Goal: Task Accomplishment & Management: Manage account settings

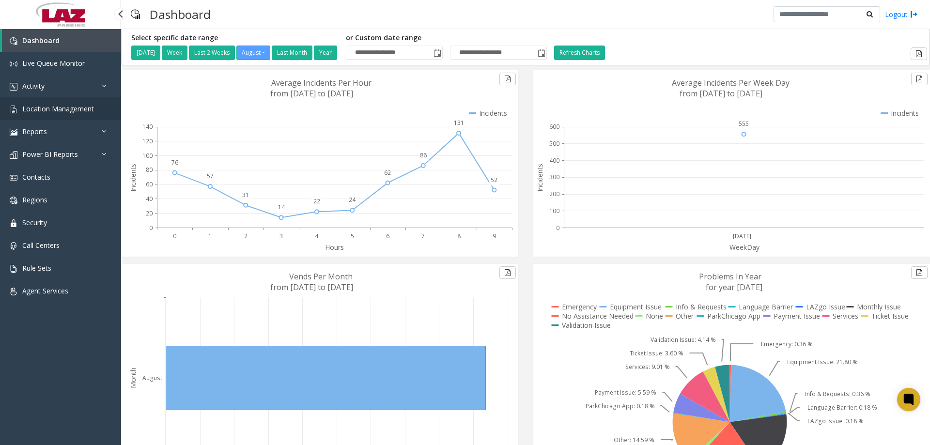
click at [43, 109] on span "Location Management" at bounding box center [58, 108] width 72 height 9
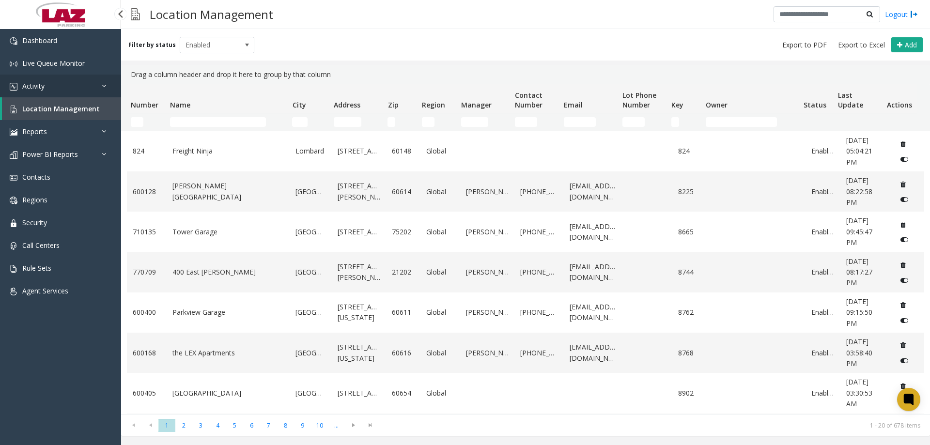
click at [88, 86] on link "Activity" at bounding box center [60, 86] width 121 height 23
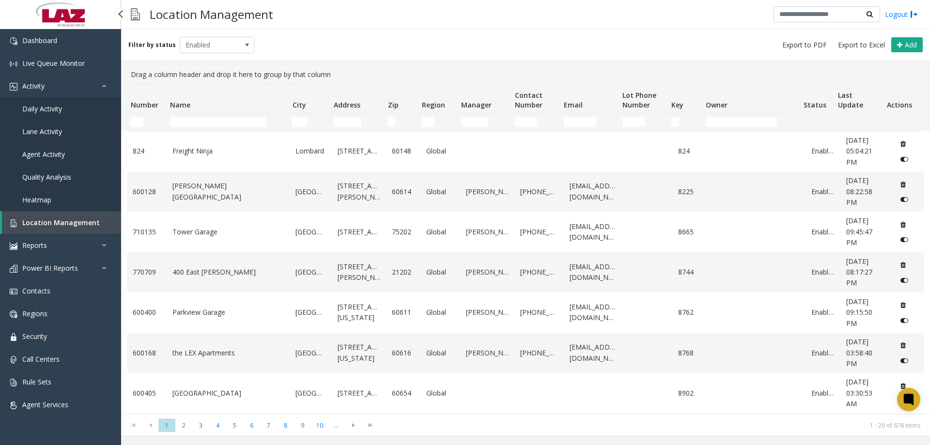
click at [66, 106] on link "Daily Activity" at bounding box center [60, 108] width 121 height 23
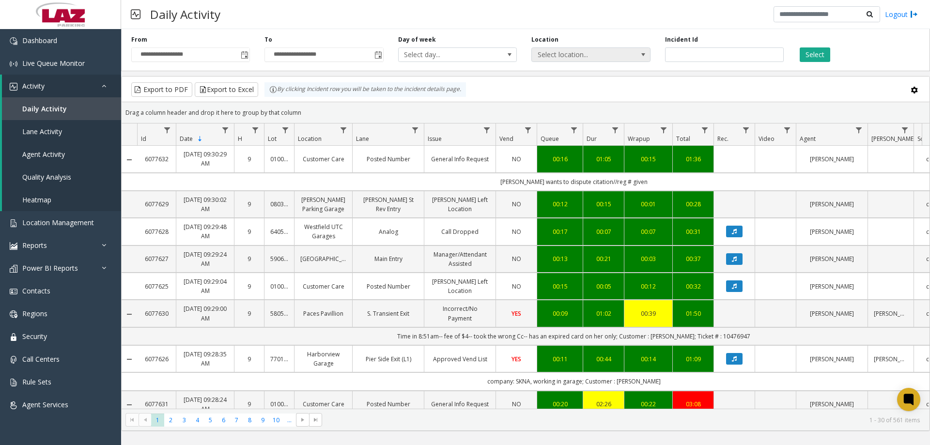
click at [360, 52] on span "Select location..." at bounding box center [579, 55] width 94 height 14
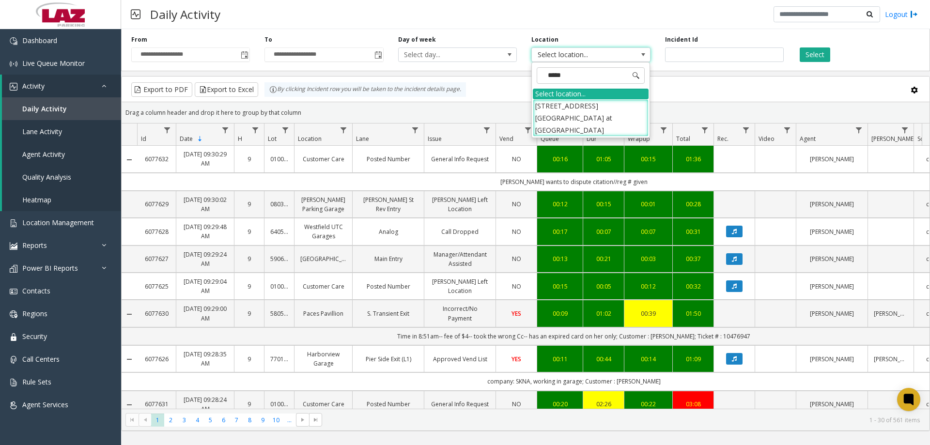
type input "******"
click at [360, 99] on li "[STREET_ADDRESS][GEOGRAPHIC_DATA] at [GEOGRAPHIC_DATA]" at bounding box center [591, 118] width 116 height 38
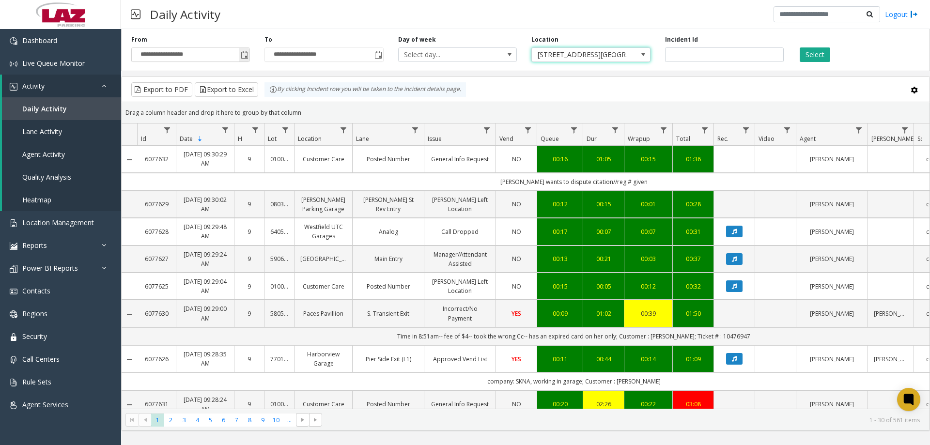
click at [244, 58] on span "Toggle popup" at bounding box center [245, 55] width 8 height 8
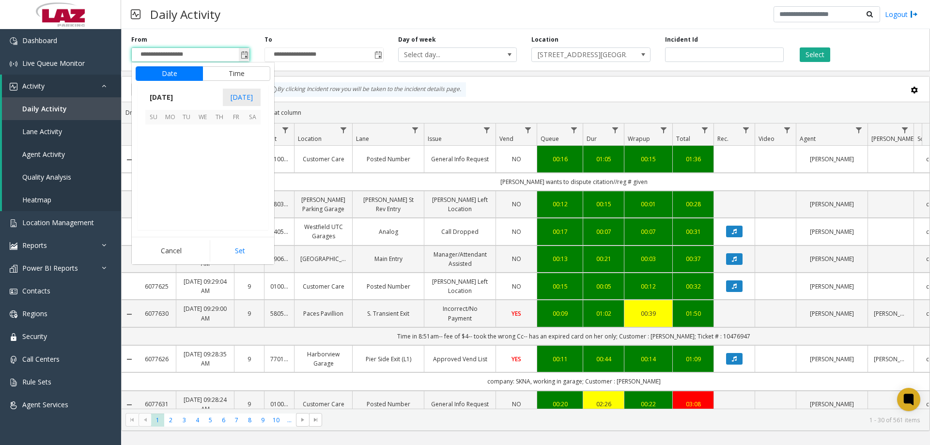
scroll to position [173774, 0]
click at [168, 141] on span "18" at bounding box center [170, 182] width 16 height 16
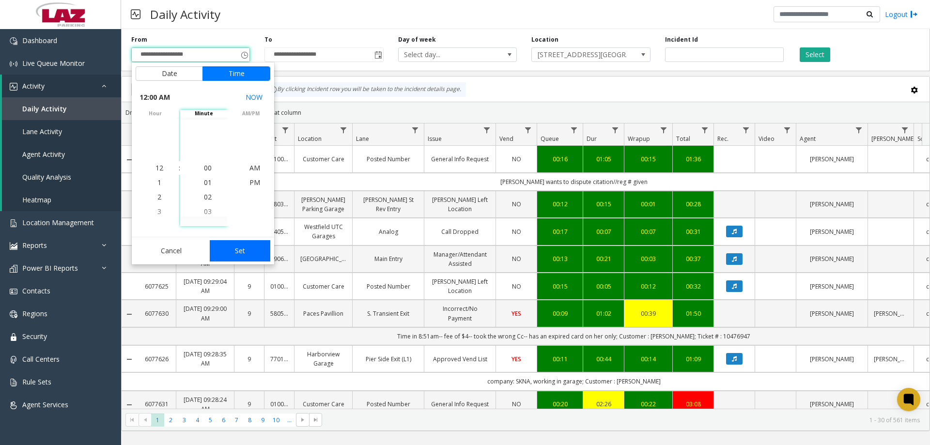
click at [233, 141] on button "Set" at bounding box center [240, 250] width 61 height 21
type input "**********"
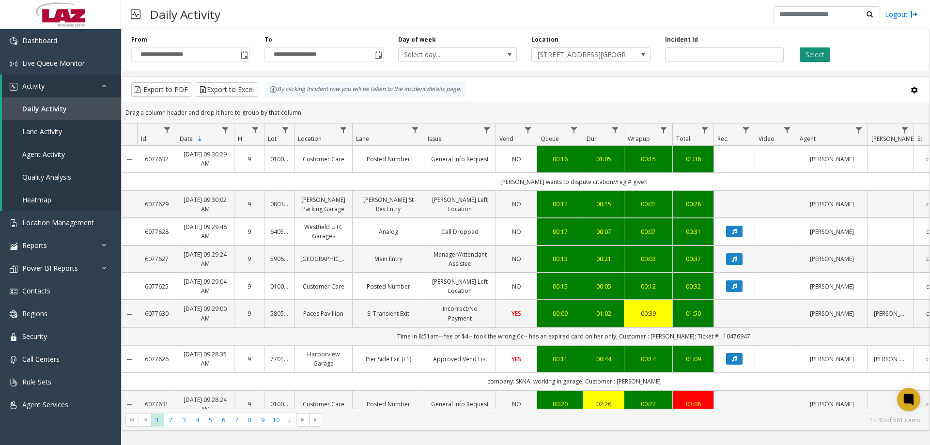
click at [360, 56] on button "Select" at bounding box center [815, 54] width 31 height 15
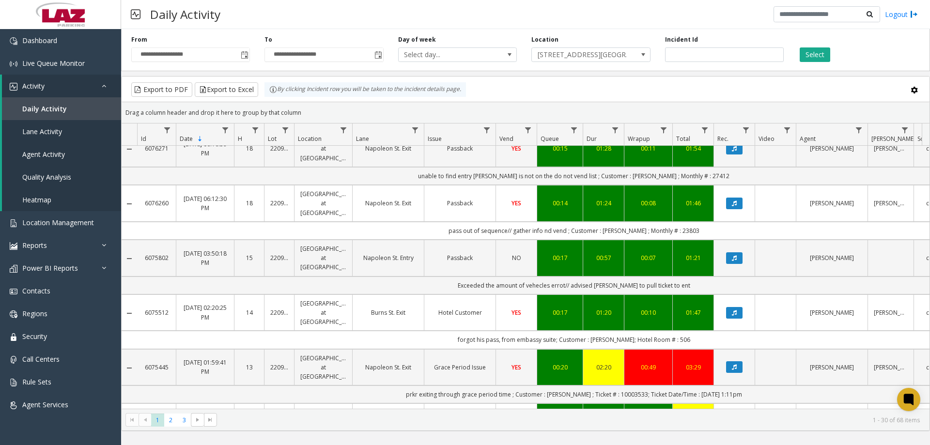
scroll to position [291, 0]
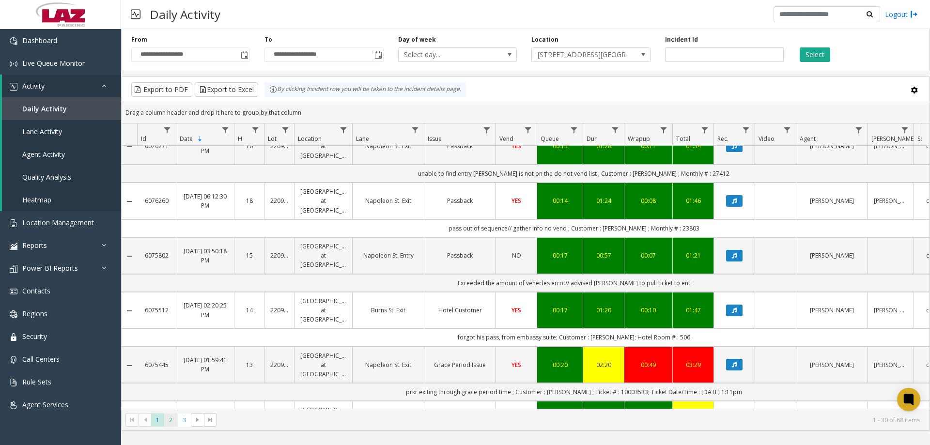
click at [173, 141] on span "2" at bounding box center [170, 420] width 13 height 13
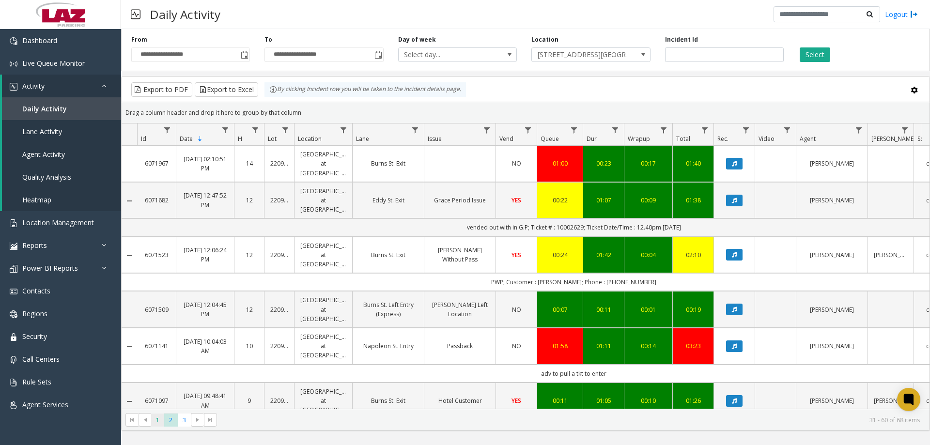
click at [159, 141] on span "1" at bounding box center [157, 420] width 13 height 13
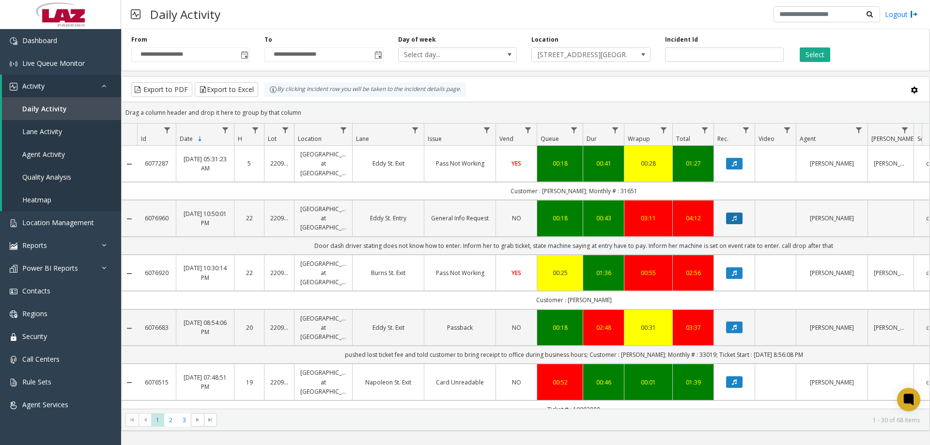
click at [360, 141] on icon "Data table" at bounding box center [734, 219] width 5 height 6
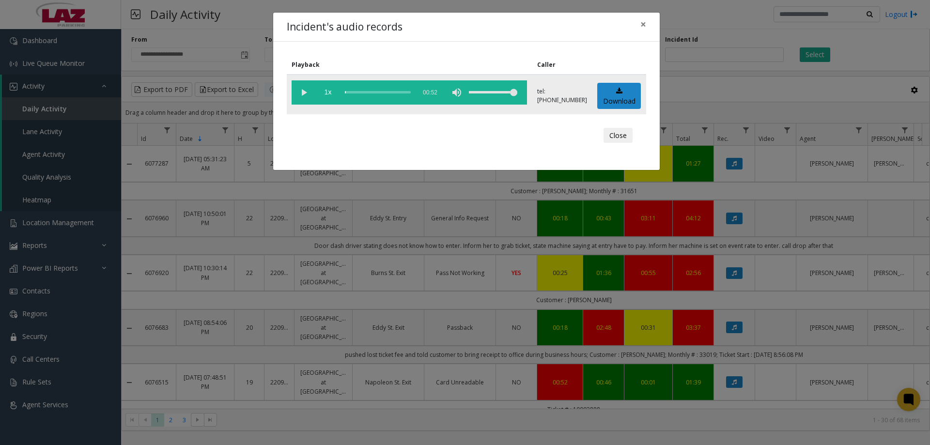
click at [307, 94] on vg-play-pause at bounding box center [304, 92] width 24 height 24
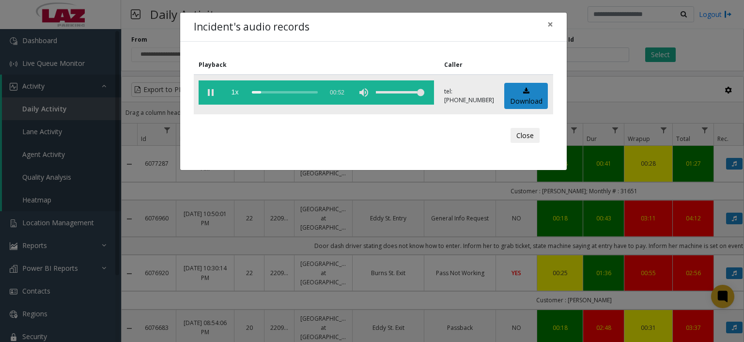
click at [209, 93] on vg-play-pause at bounding box center [211, 92] width 24 height 24
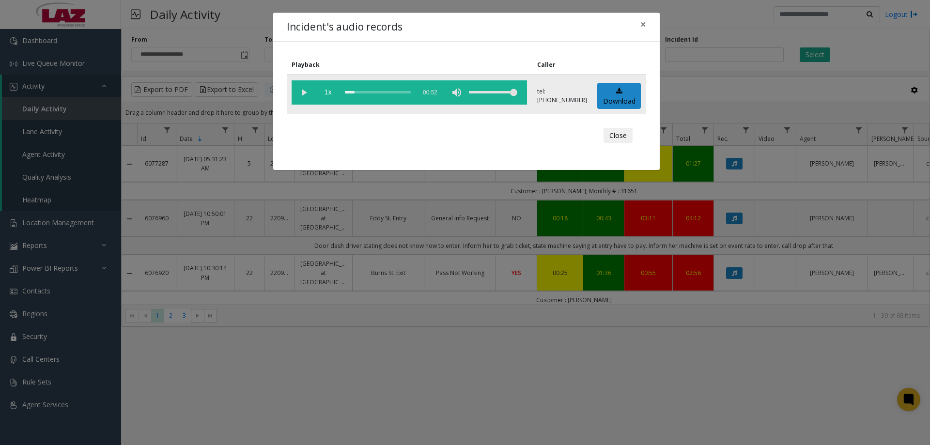
click at [306, 89] on vg-play-pause at bounding box center [304, 92] width 24 height 24
drag, startPoint x: 507, startPoint y: 91, endPoint x: 478, endPoint y: 95, distance: 29.0
click at [360, 95] on div "volume level" at bounding box center [493, 92] width 48 height 24
click at [360, 134] on button "Close" at bounding box center [618, 136] width 29 height 16
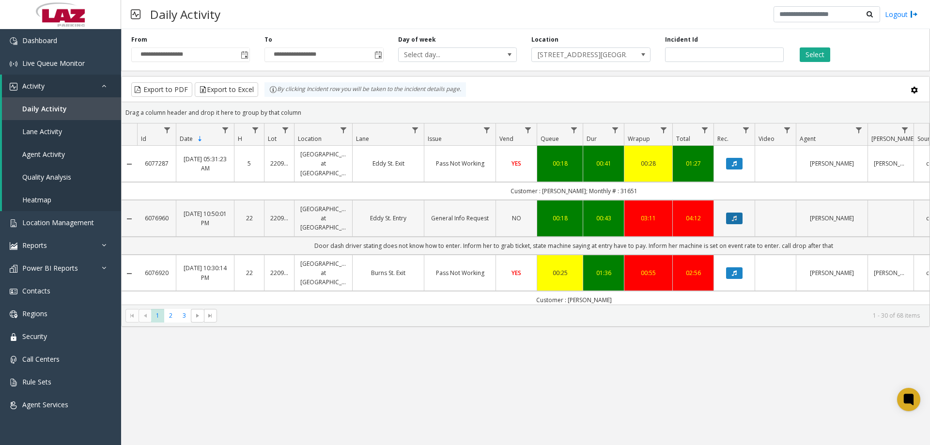
click at [360, 141] on icon "Data table" at bounding box center [734, 219] width 5 height 6
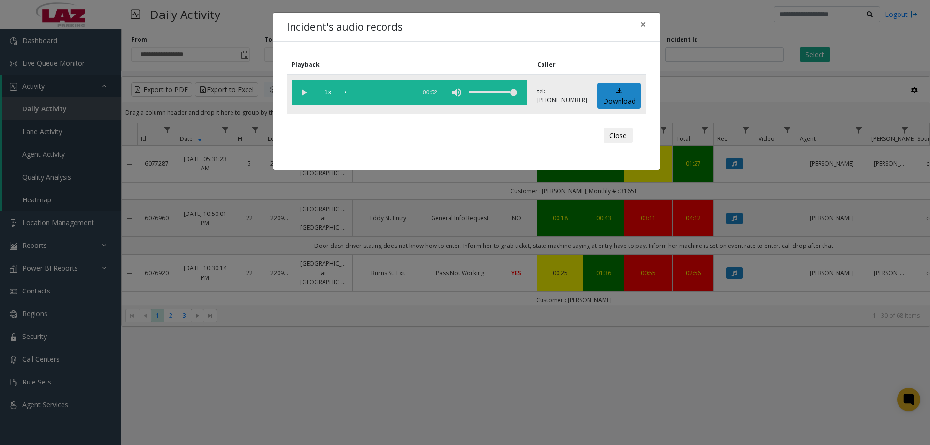
click at [306, 91] on vg-play-pause at bounding box center [304, 92] width 24 height 24
click at [360, 95] on div "scrub bar" at bounding box center [378, 92] width 66 height 24
drag, startPoint x: 490, startPoint y: 90, endPoint x: 478, endPoint y: 93, distance: 11.9
click at [360, 93] on div "volume level" at bounding box center [493, 92] width 48 height 24
drag, startPoint x: 482, startPoint y: 94, endPoint x: 490, endPoint y: 100, distance: 9.7
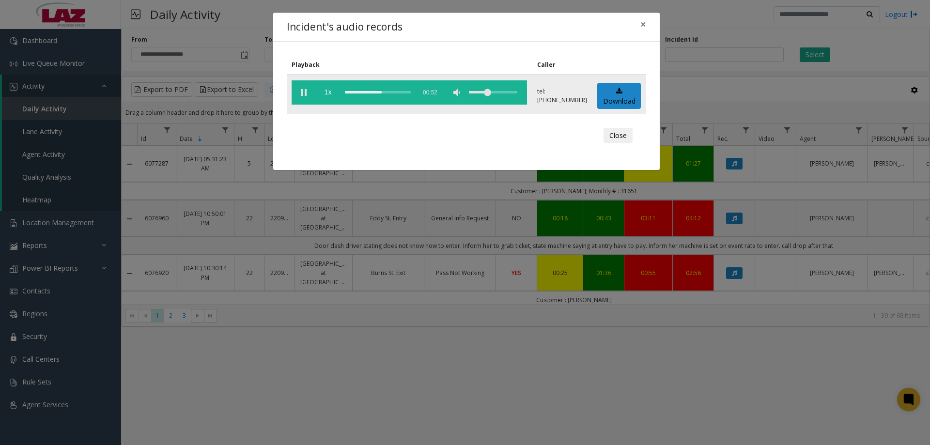
click at [360, 100] on div "volume level" at bounding box center [493, 92] width 48 height 24
click at [360, 92] on div "volume level" at bounding box center [493, 92] width 48 height 24
click at [360, 134] on button "Close" at bounding box center [618, 136] width 29 height 16
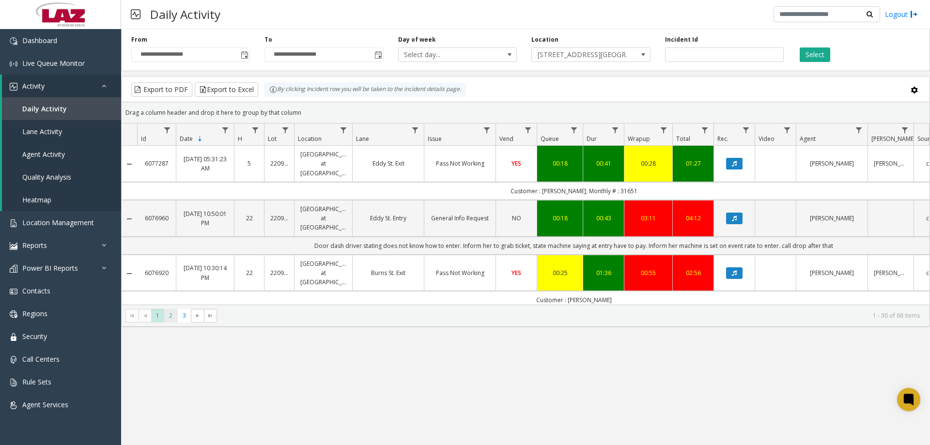
click at [169, 141] on span "2" at bounding box center [170, 315] width 13 height 13
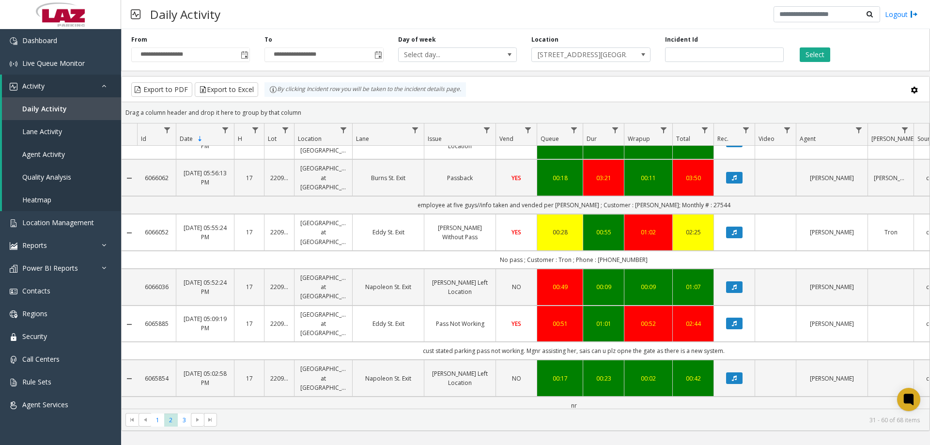
scroll to position [1257, 0]
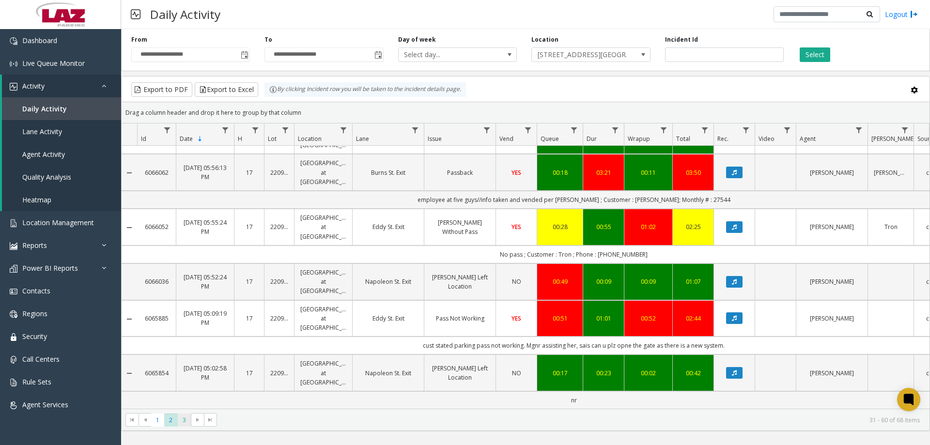
click at [180, 141] on span "3" at bounding box center [184, 420] width 13 height 13
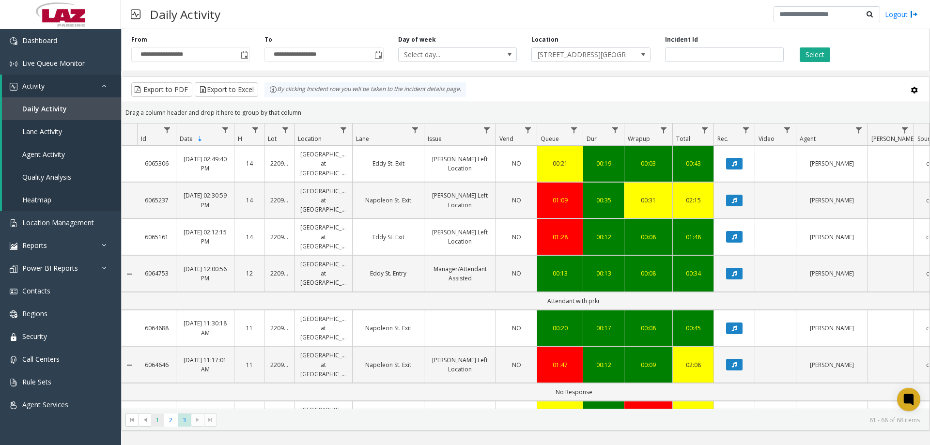
click at [159, 141] on span "1" at bounding box center [157, 420] width 13 height 13
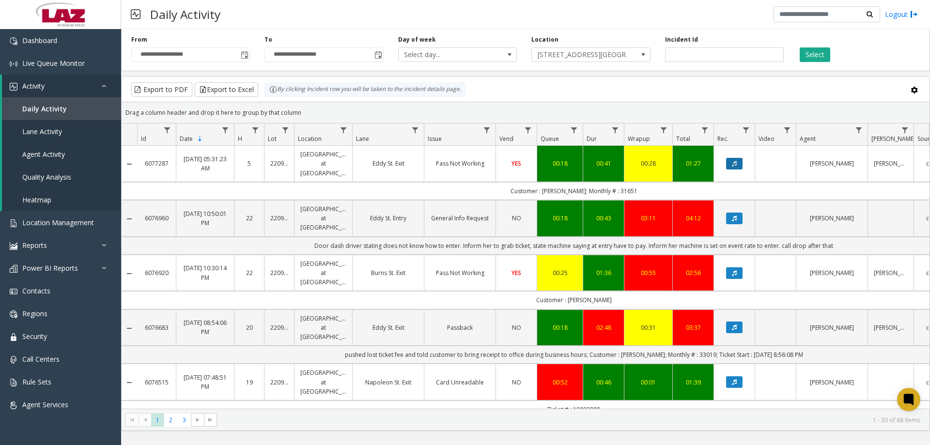
click at [360, 141] on button "Data table" at bounding box center [734, 164] width 16 height 12
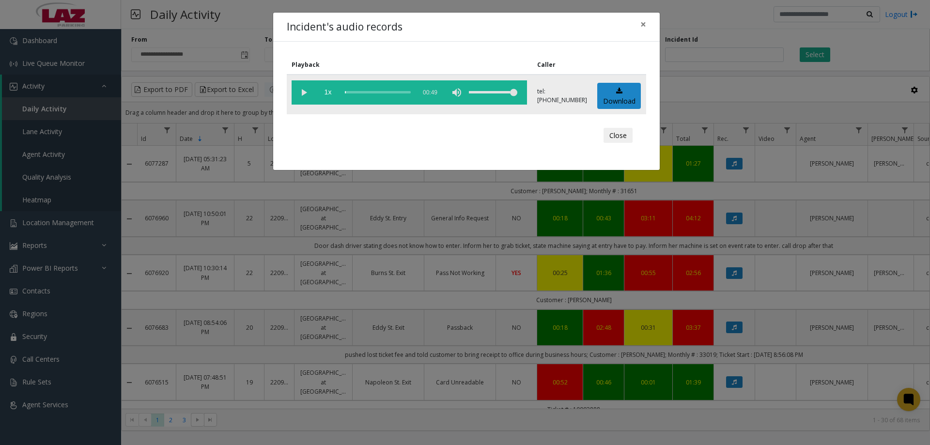
click at [304, 92] on vg-play-pause at bounding box center [304, 92] width 24 height 24
click at [352, 95] on div "scrub bar" at bounding box center [378, 92] width 66 height 24
click at [358, 94] on div "scrub bar" at bounding box center [378, 92] width 66 height 24
drag, startPoint x: 482, startPoint y: 90, endPoint x: 487, endPoint y: 89, distance: 5.9
click at [360, 90] on div "volume level" at bounding box center [493, 92] width 48 height 24
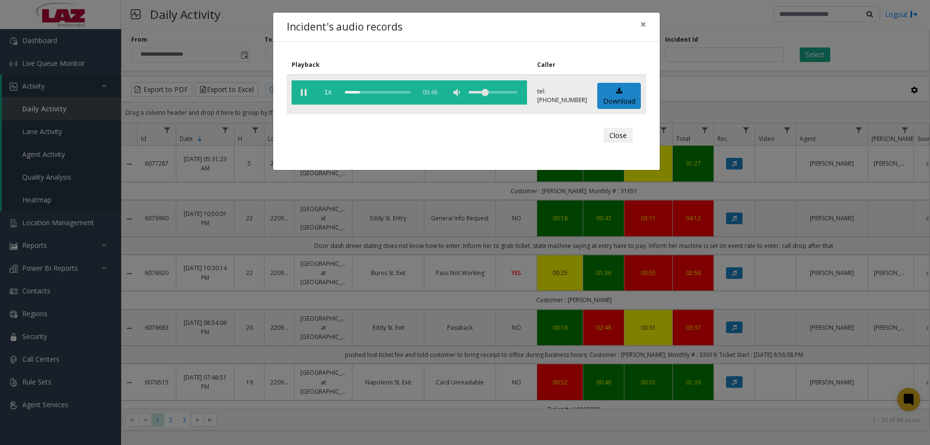
click at [360, 89] on div "volume level" at bounding box center [493, 92] width 48 height 24
click at [360, 95] on div "volume level" at bounding box center [493, 92] width 48 height 24
click at [360, 93] on div "volume level" at bounding box center [493, 92] width 48 height 24
click at [360, 131] on button "Close" at bounding box center [618, 136] width 29 height 16
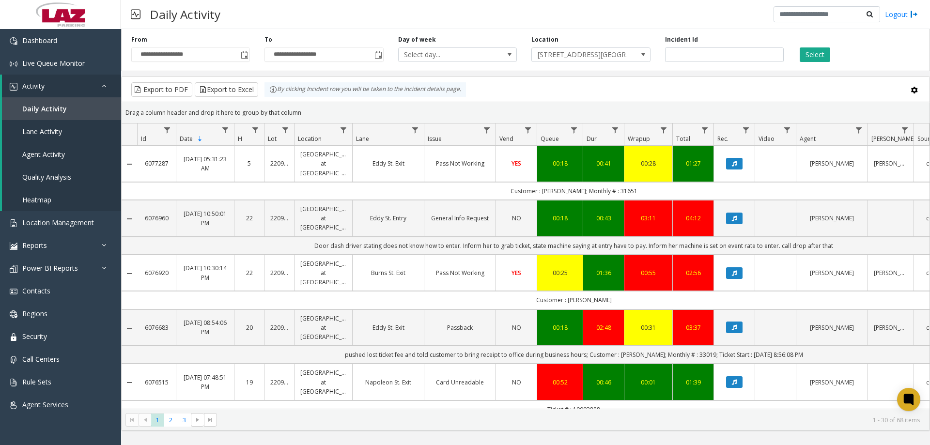
click at [302, 23] on div "Daily Activity Logout" at bounding box center [525, 14] width 809 height 29
click at [97, 63] on link "Live Queue Monitor" at bounding box center [60, 63] width 121 height 23
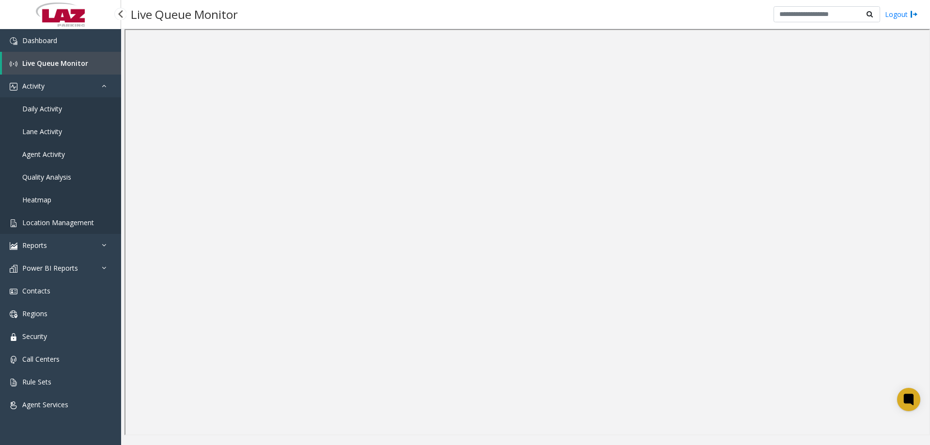
click at [84, 141] on span "Location Management" at bounding box center [58, 222] width 72 height 9
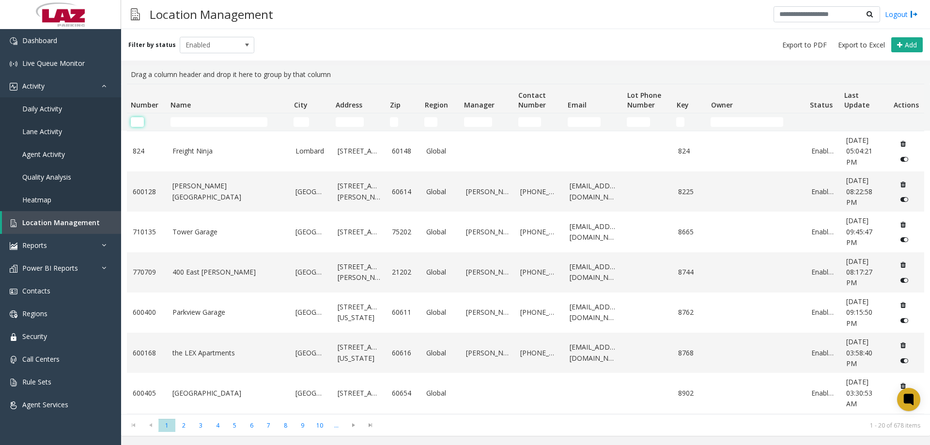
click at [138, 123] on input "Number Filter" at bounding box center [137, 122] width 13 height 10
click at [219, 117] on td "Name Filter" at bounding box center [229, 121] width 124 height 17
click at [219, 118] on input "Name Filter" at bounding box center [219, 122] width 97 height 10
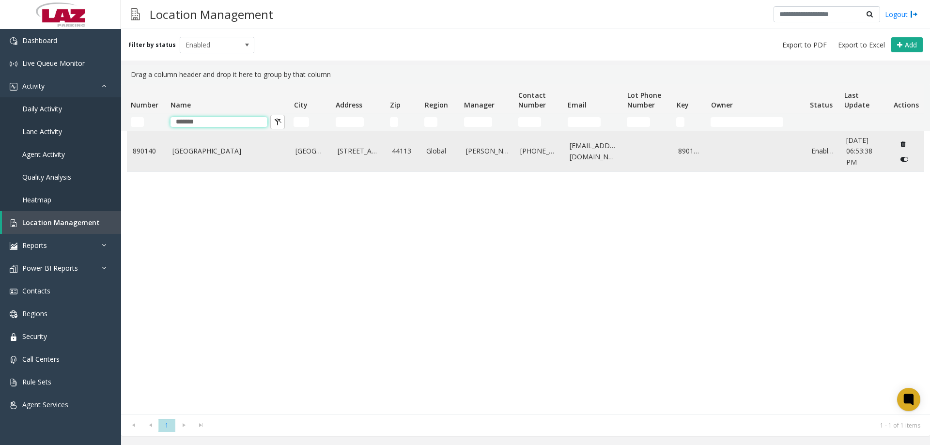
type input "*******"
click at [203, 141] on link "Tower City Center Garage" at bounding box center [228, 151] width 112 height 11
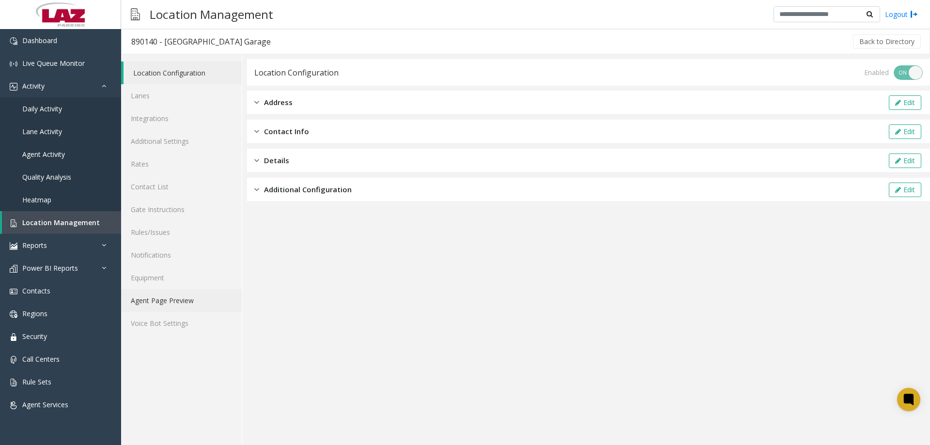
click at [137, 141] on link "Agent Page Preview" at bounding box center [181, 300] width 121 height 23
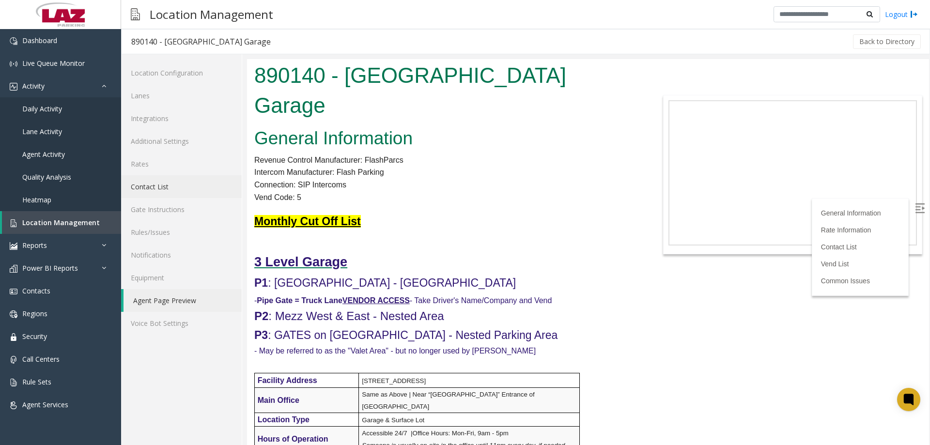
click at [171, 141] on link "Contact List" at bounding box center [181, 186] width 121 height 23
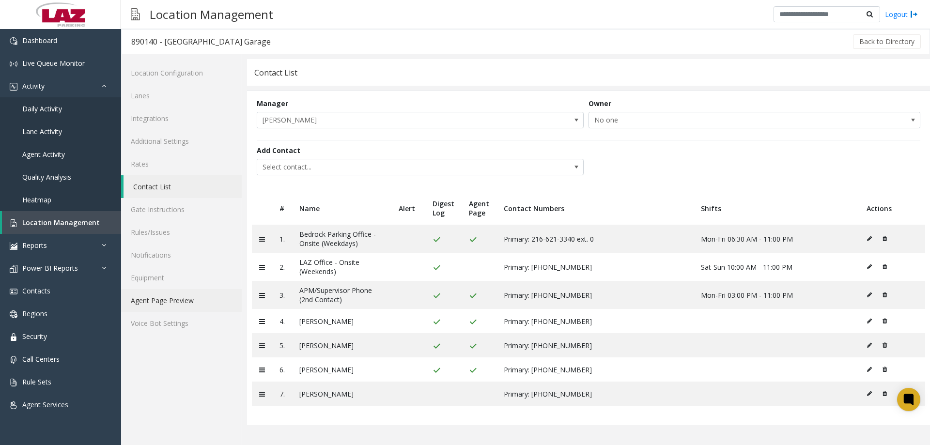
click at [177, 141] on link "Agent Page Preview" at bounding box center [181, 300] width 121 height 23
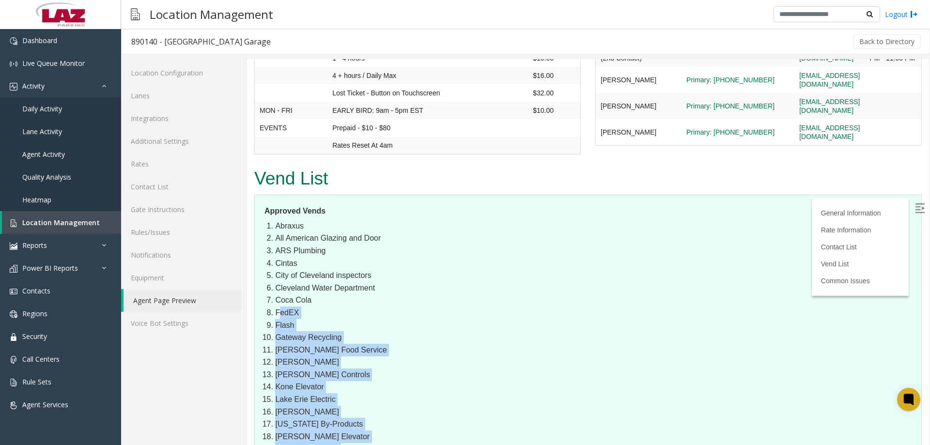
scroll to position [1114, 0]
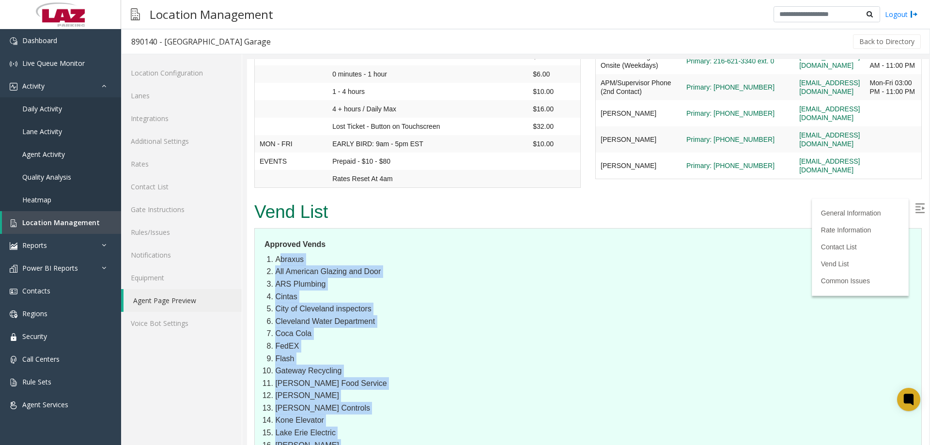
drag, startPoint x: 329, startPoint y: 353, endPoint x: 276, endPoint y: 192, distance: 169.9
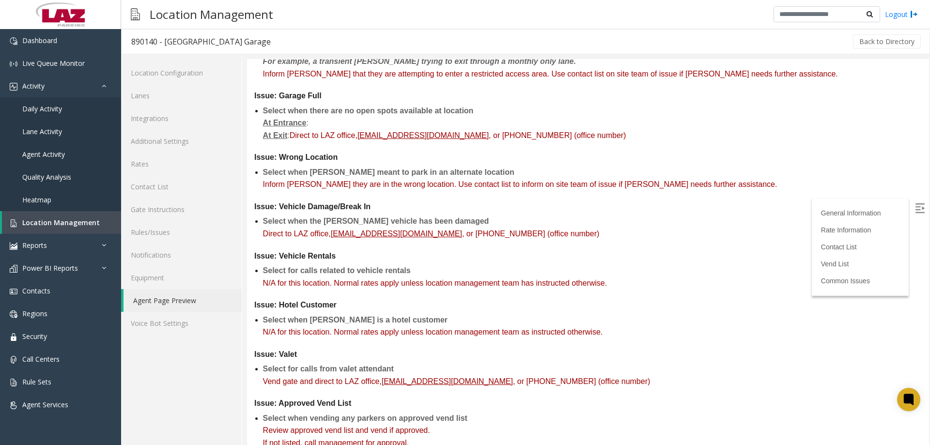
scroll to position [0, 0]
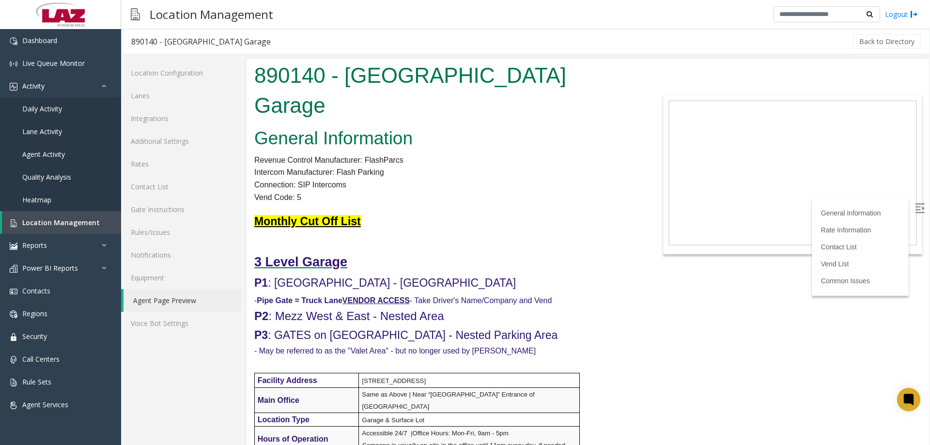
drag, startPoint x: 924, startPoint y: 90, endPoint x: 1114, endPoint y: 102, distance: 189.8
click at [144, 141] on link "Contact List" at bounding box center [181, 186] width 121 height 23
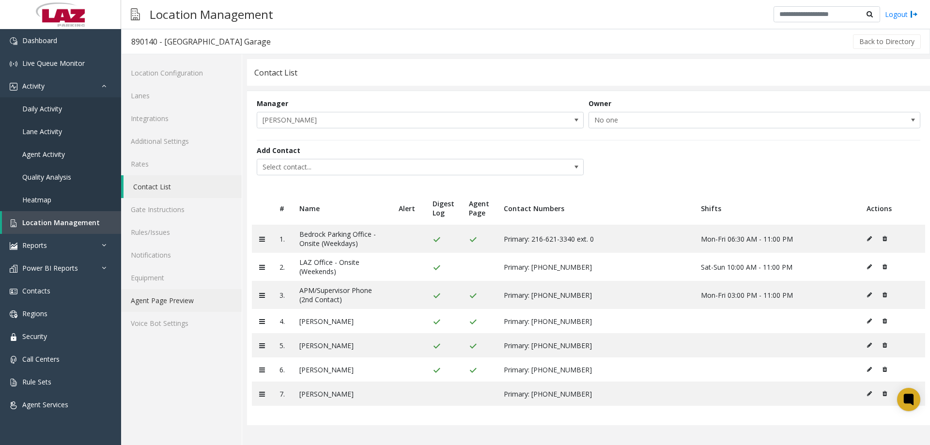
click at [164, 141] on link "Agent Page Preview" at bounding box center [181, 300] width 121 height 23
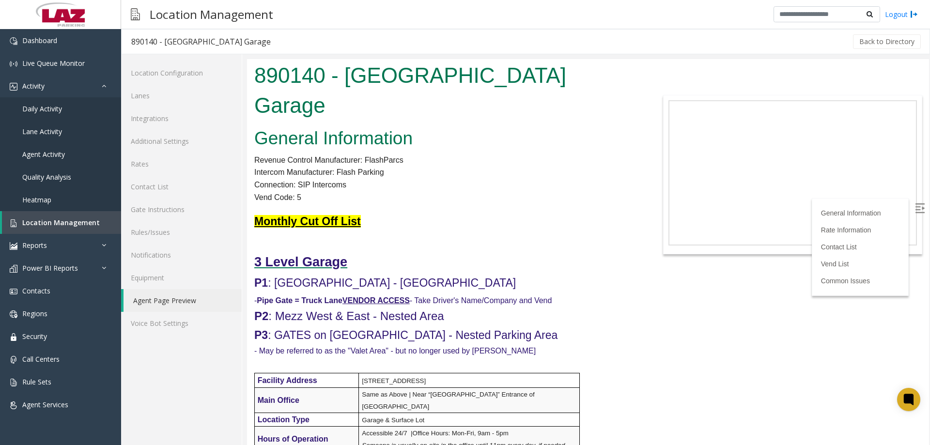
click at [181, 141] on div "Location Configuration Lanes Integrations Additional Settings Rates Contact Lis…" at bounding box center [181, 249] width 121 height 391
click at [147, 141] on link "Gate Instructions" at bounding box center [181, 209] width 121 height 23
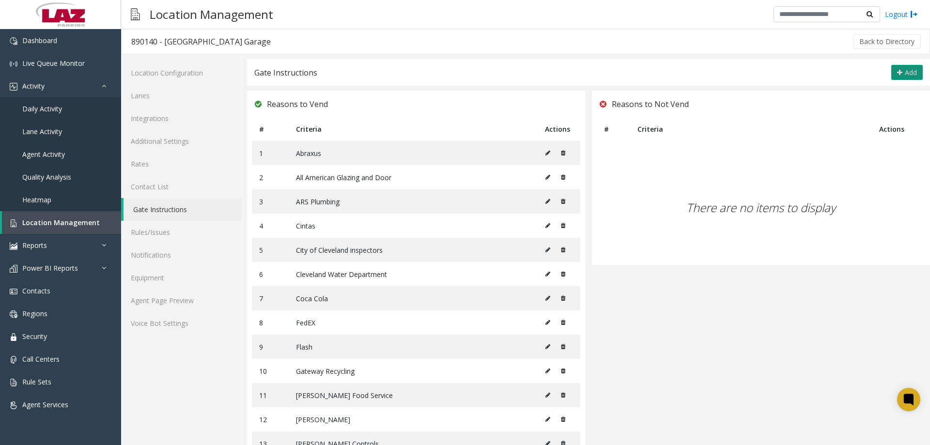
click at [360, 71] on span "Add" at bounding box center [911, 72] width 12 height 9
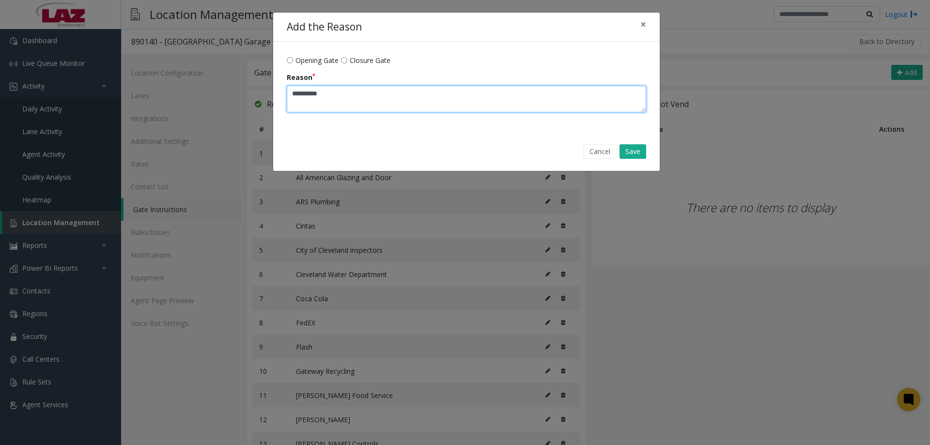
drag, startPoint x: 323, startPoint y: 108, endPoint x: 318, endPoint y: 107, distance: 4.9
click at [320, 109] on textarea "Reason" at bounding box center [467, 99] width 360 height 27
type textarea "**********"
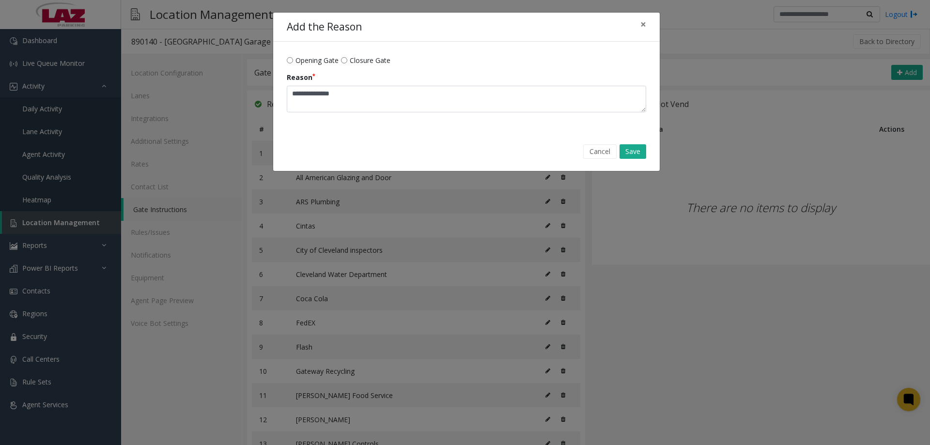
click at [360, 141] on div "Cancel Save" at bounding box center [466, 152] width 373 height 25
click at [360, 141] on button "Save" at bounding box center [633, 151] width 27 height 15
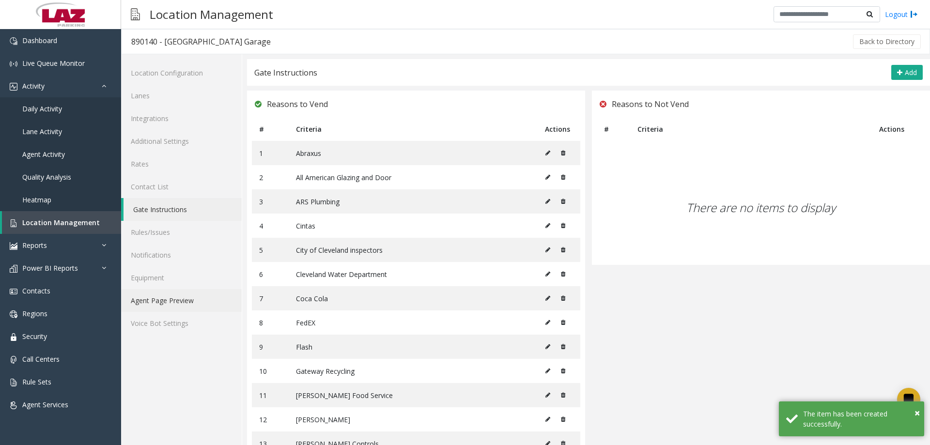
click at [167, 141] on link "Agent Page Preview" at bounding box center [181, 300] width 121 height 23
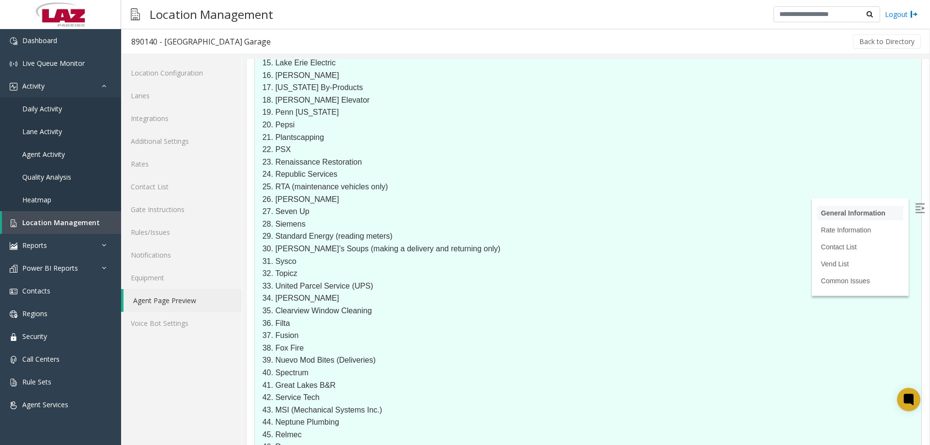
scroll to position [1403, 0]
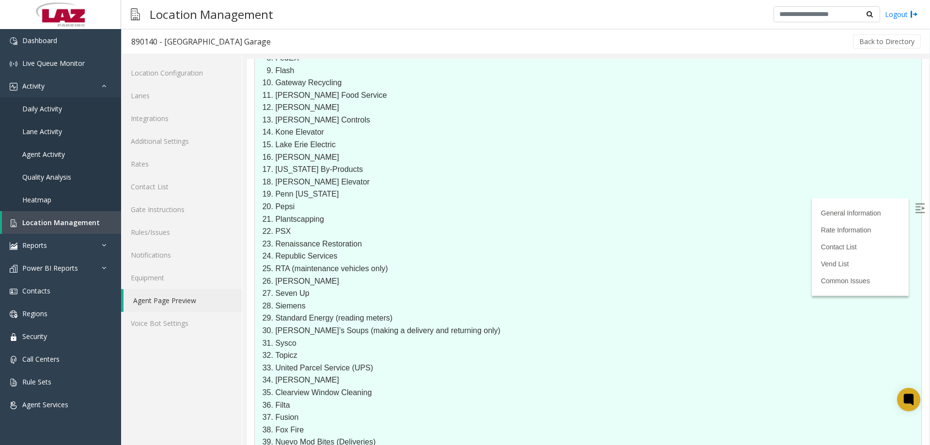
drag, startPoint x: 1176, startPoint y: 293, endPoint x: 929, endPoint y: 230, distance: 255.6
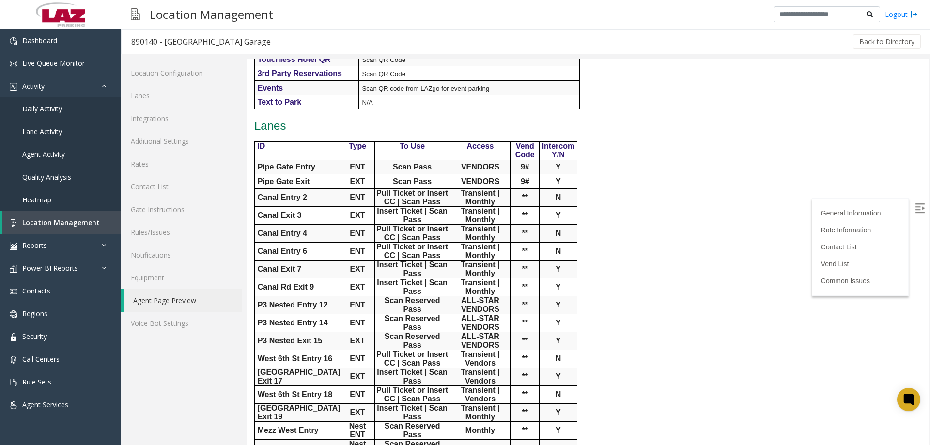
scroll to position [0, 0]
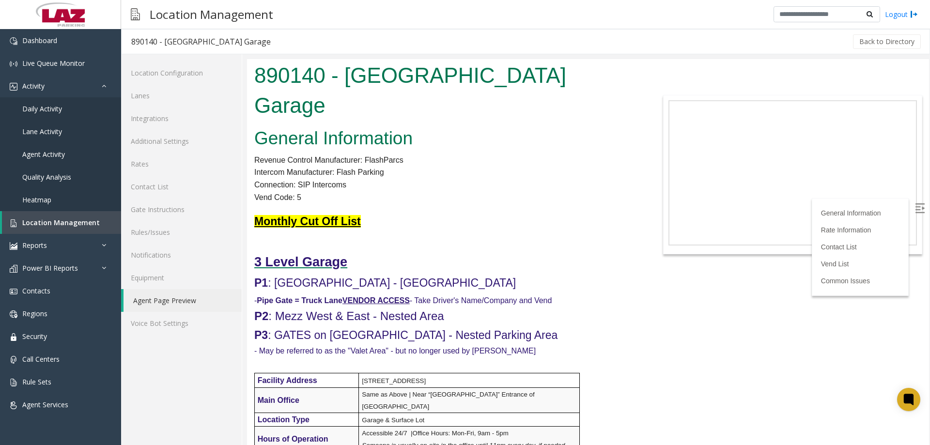
drag, startPoint x: 926, startPoint y: 228, endPoint x: 1176, endPoint y: 113, distance: 275.4
click at [53, 141] on span "Location Management" at bounding box center [61, 222] width 78 height 9
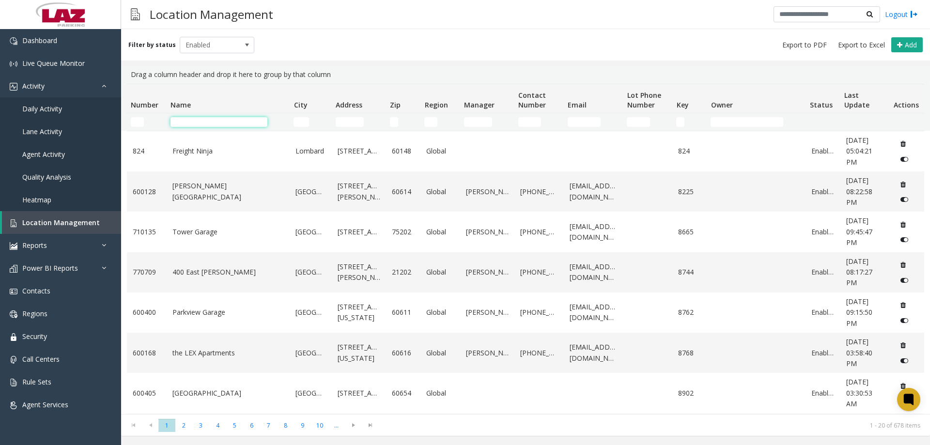
click at [177, 125] on input "Name Filter" at bounding box center [219, 122] width 97 height 10
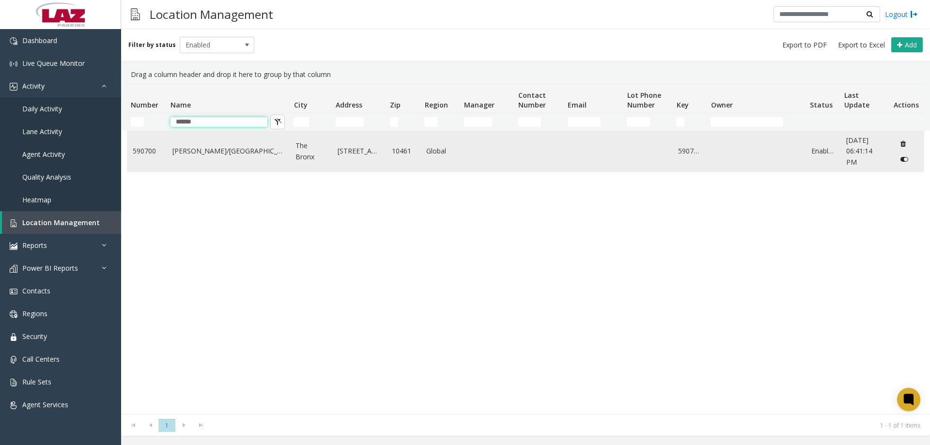
type input "******"
click at [205, 141] on td "[PERSON_NAME]/[GEOGRAPHIC_DATA]" at bounding box center [229, 151] width 124 height 40
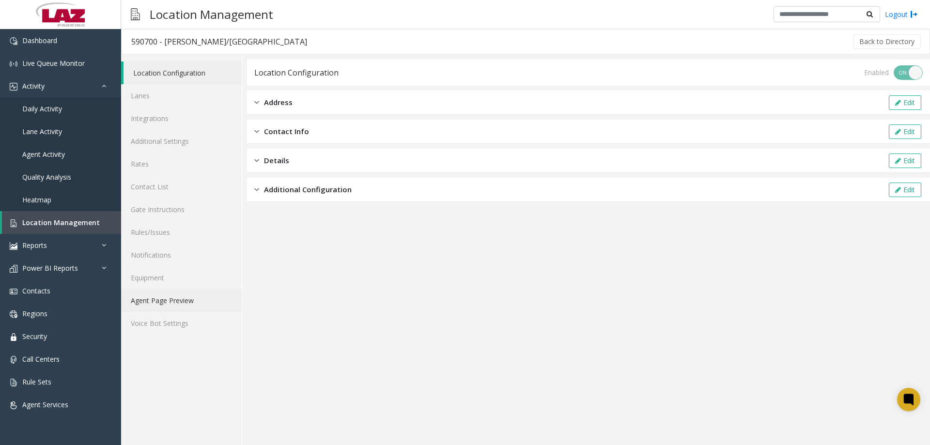
click at [180, 141] on link "Agent Page Preview" at bounding box center [181, 300] width 121 height 23
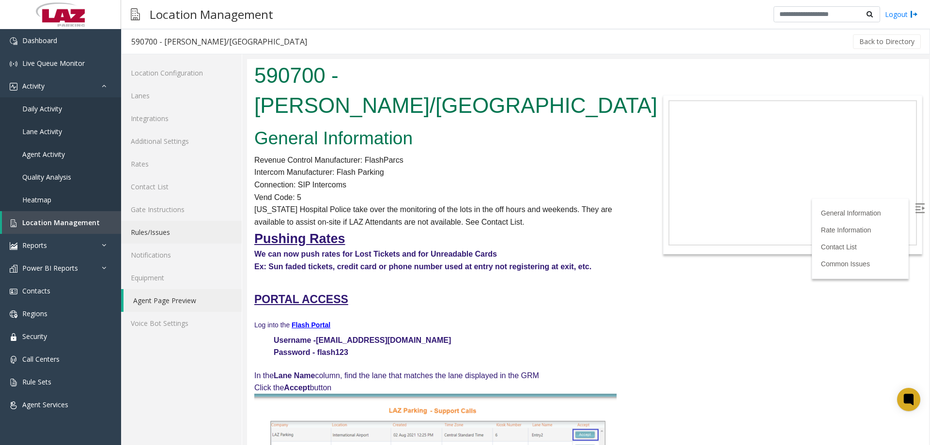
click at [176, 141] on link "Rules/Issues" at bounding box center [181, 232] width 121 height 23
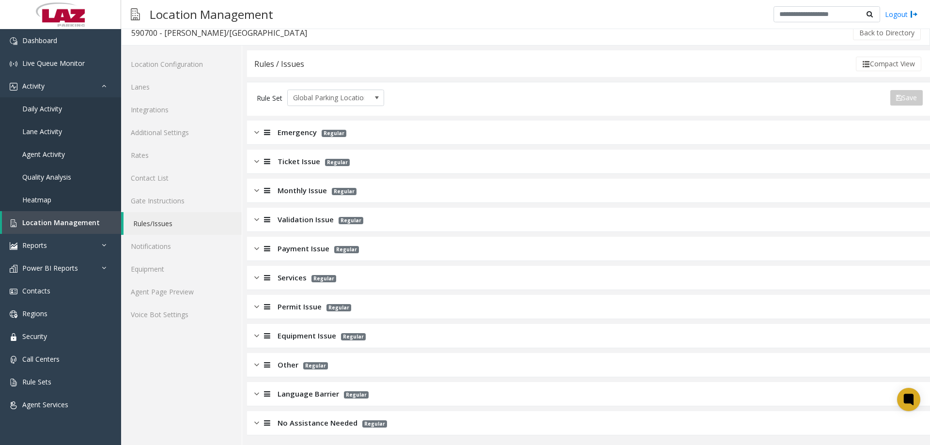
scroll to position [11, 0]
click at [260, 141] on div at bounding box center [266, 246] width 14 height 11
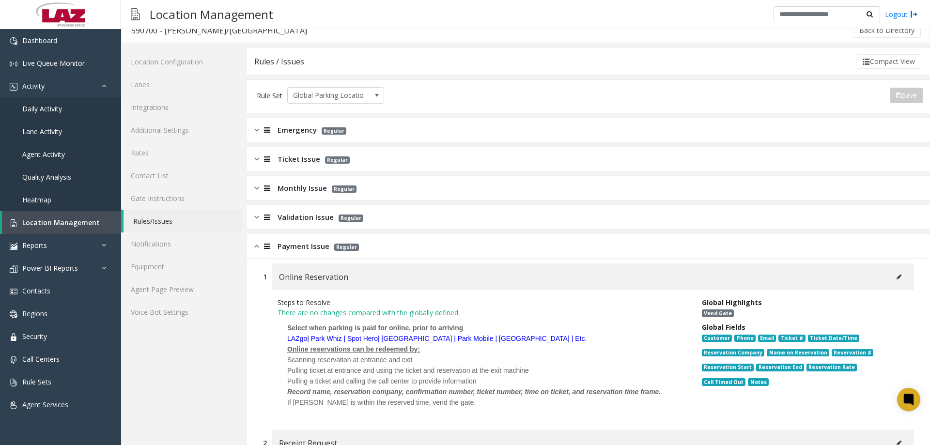
click at [260, 141] on div at bounding box center [266, 246] width 14 height 11
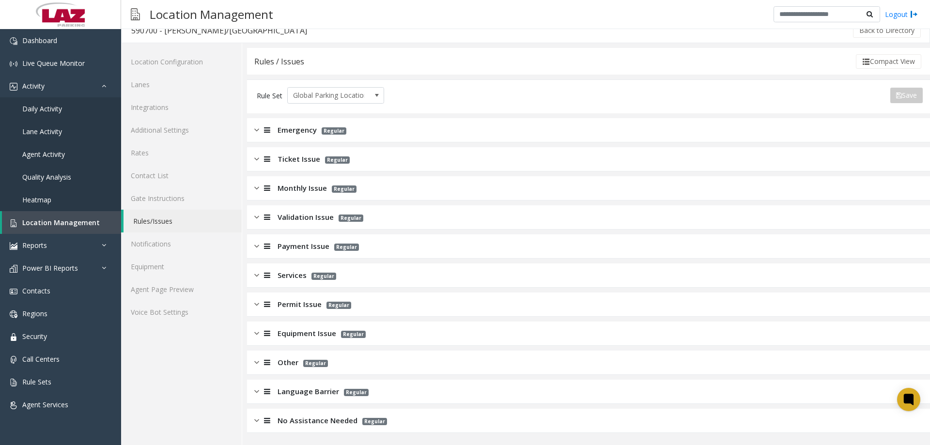
click at [254, 141] on img at bounding box center [256, 159] width 5 height 11
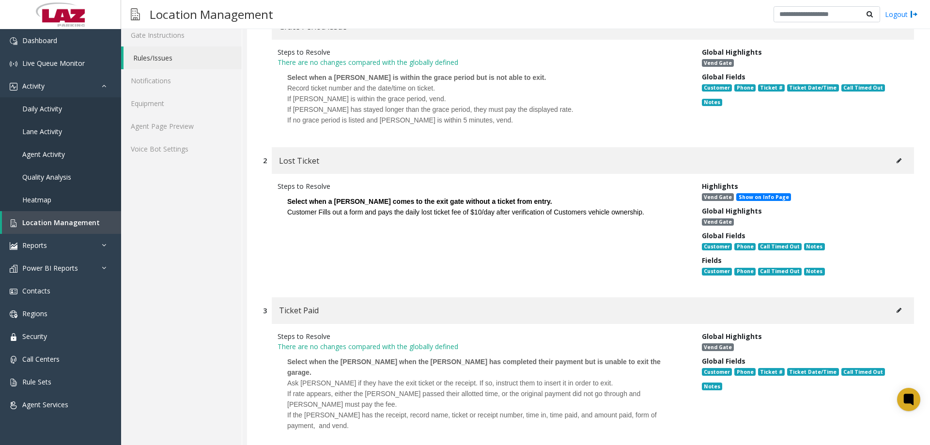
scroll to position [24, 0]
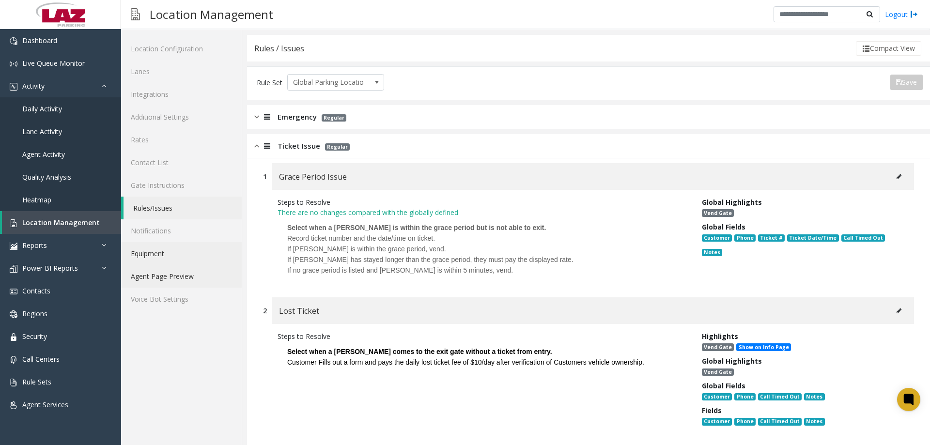
click at [140, 141] on link "Agent Page Preview" at bounding box center [181, 276] width 121 height 23
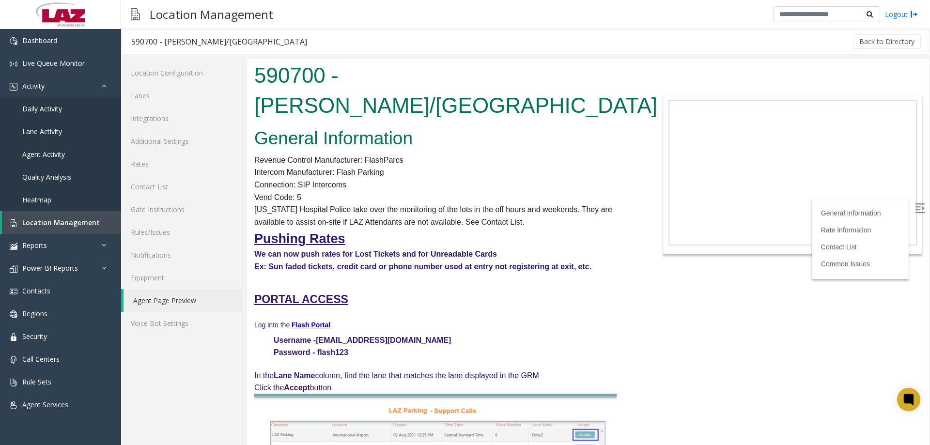
click at [360, 12] on div "Location Management Logout" at bounding box center [525, 14] width 809 height 29
drag, startPoint x: 38, startPoint y: 102, endPoint x: 26, endPoint y: 111, distance: 14.8
click at [151, 41] on div "590700 - [PERSON_NAME]/[GEOGRAPHIC_DATA]" at bounding box center [219, 41] width 176 height 13
drag, startPoint x: 158, startPoint y: 44, endPoint x: 128, endPoint y: 42, distance: 30.1
click at [128, 42] on h3 "590700 - [PERSON_NAME]/[GEOGRAPHIC_DATA]" at bounding box center [219, 42] width 195 height 22
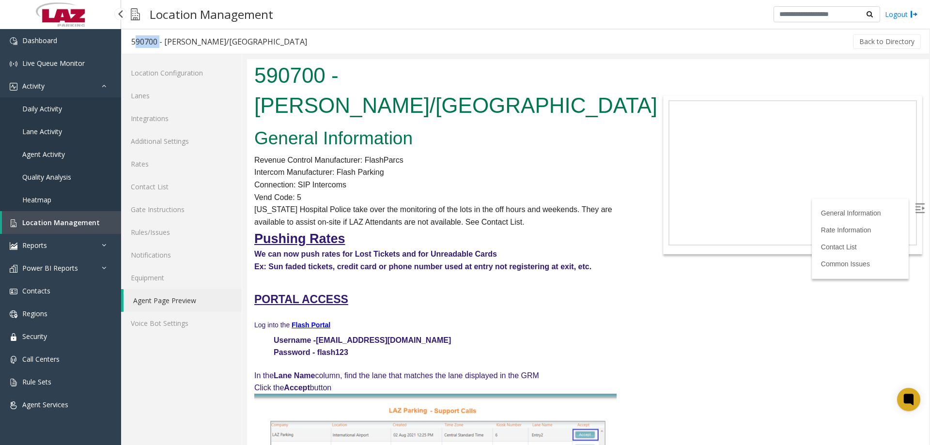
copy div "590700"
click at [45, 40] on span "Dashboard" at bounding box center [39, 40] width 35 height 9
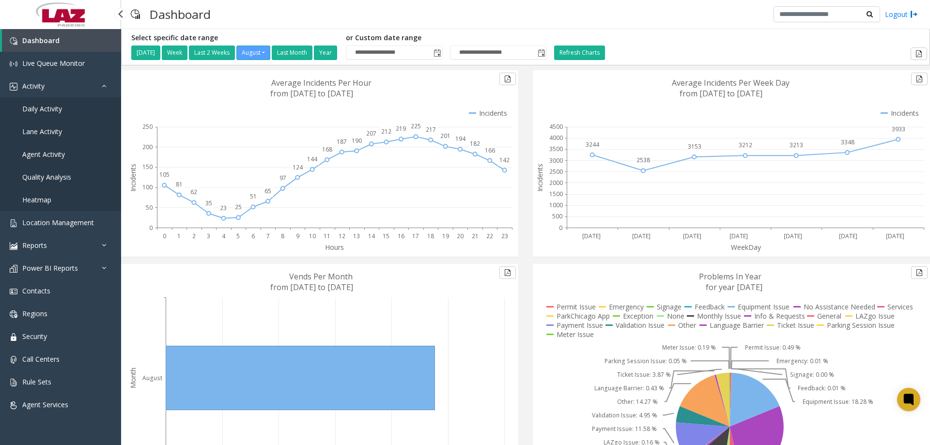
click at [32, 107] on span "Daily Activity" at bounding box center [42, 108] width 40 height 9
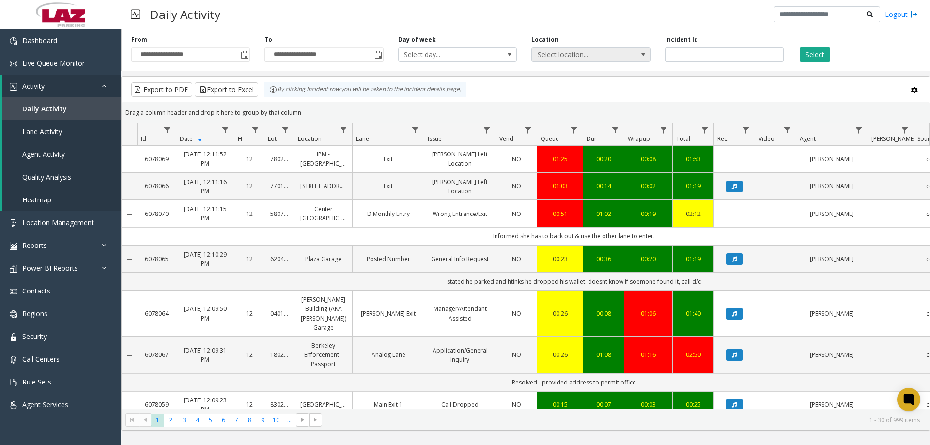
click at [360, 56] on span "Select location..." at bounding box center [579, 55] width 94 height 14
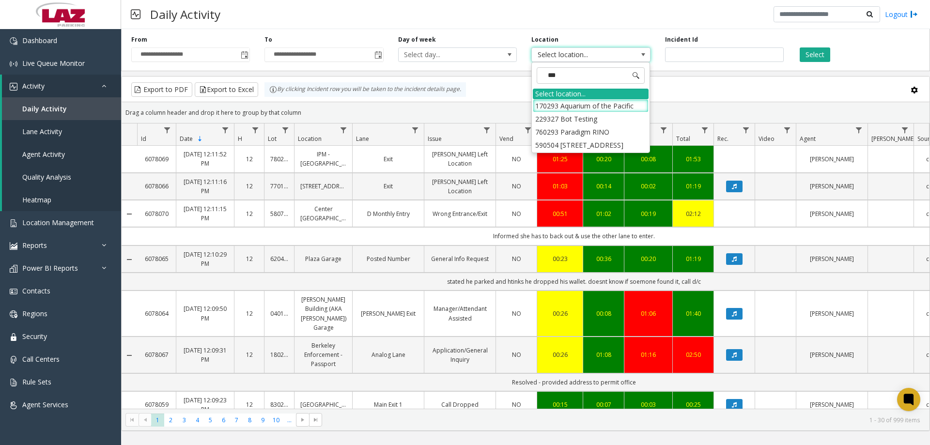
type input "****"
click at [360, 103] on li "590504 [STREET_ADDRESS]" at bounding box center [591, 105] width 116 height 13
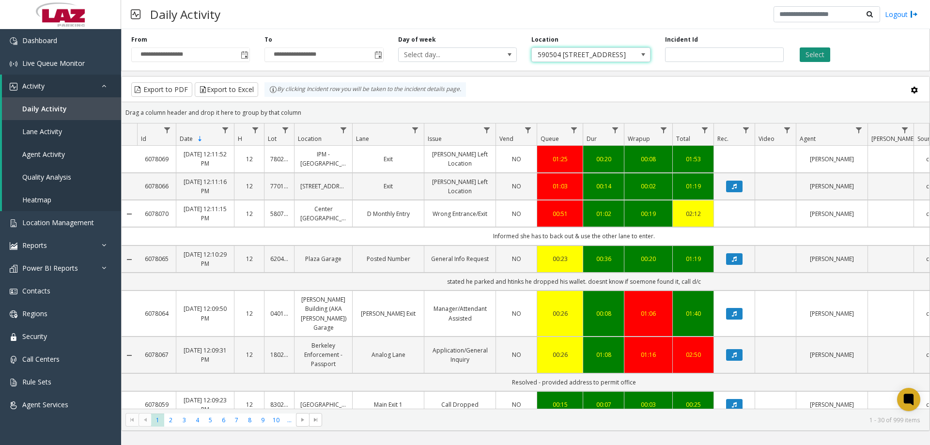
click at [360, 58] on button "Select" at bounding box center [815, 54] width 31 height 15
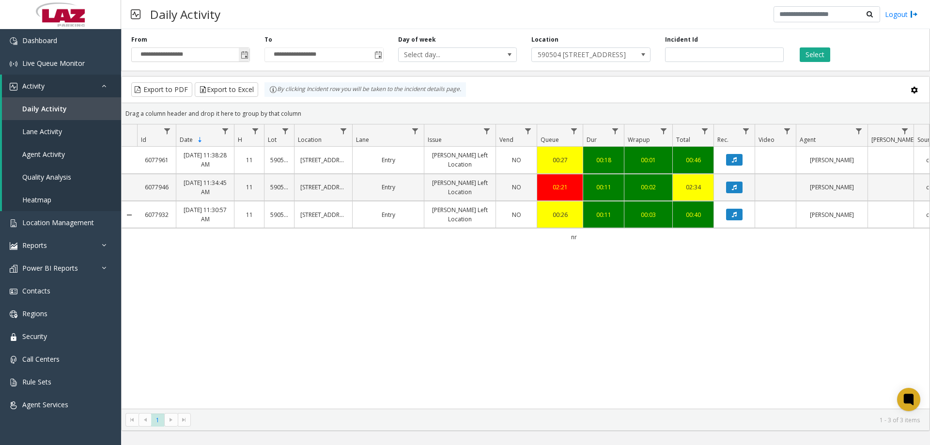
click at [243, 61] on span "Toggle popup" at bounding box center [244, 55] width 11 height 16
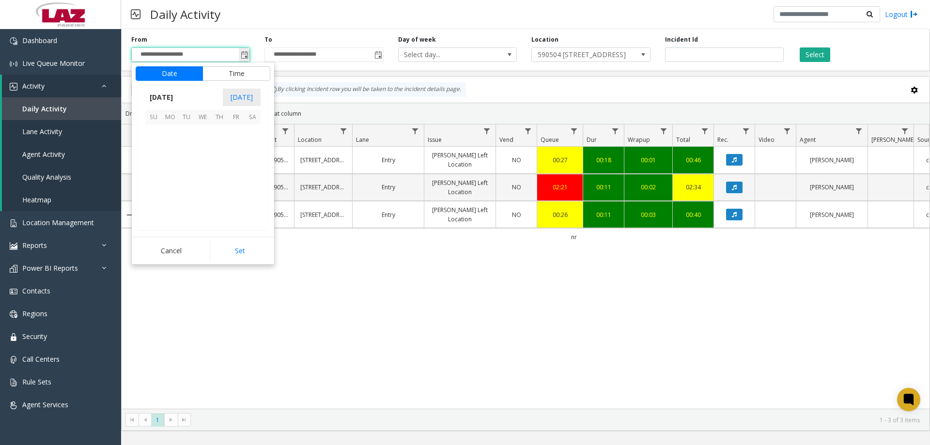
scroll to position [173774, 0]
click at [168, 141] on span "4" at bounding box center [170, 149] width 16 height 16
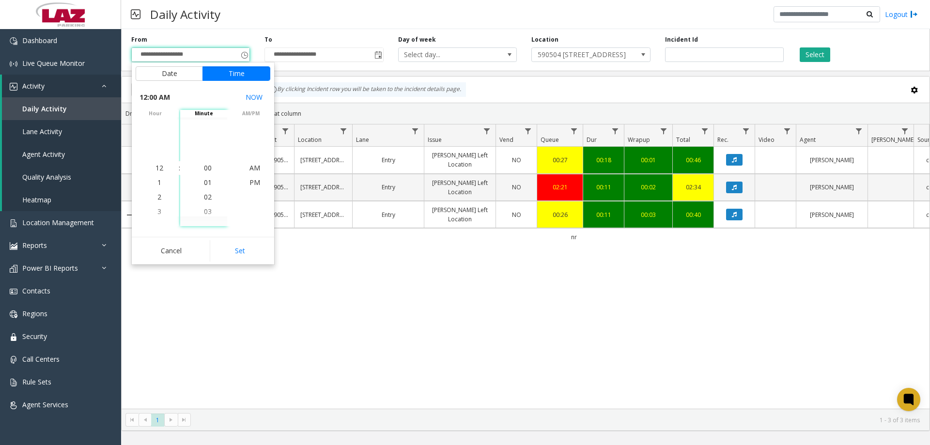
click at [213, 141] on button "Set" at bounding box center [240, 250] width 61 height 21
type input "**********"
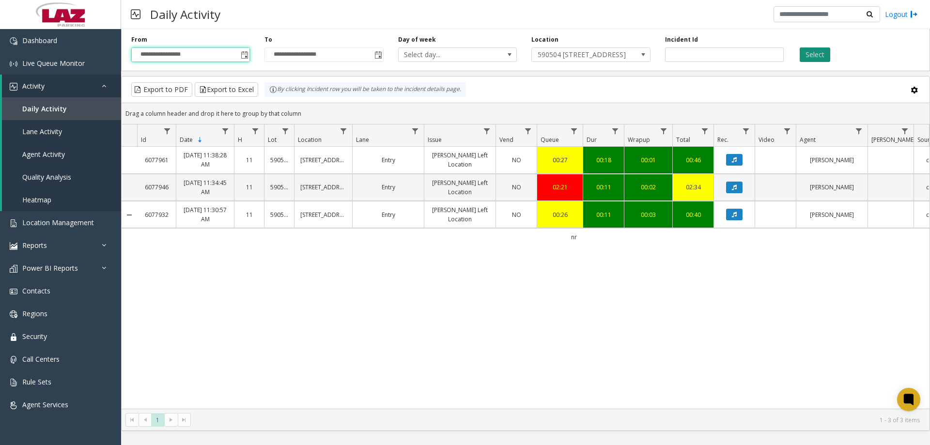
click at [360, 55] on button "Select" at bounding box center [815, 54] width 31 height 15
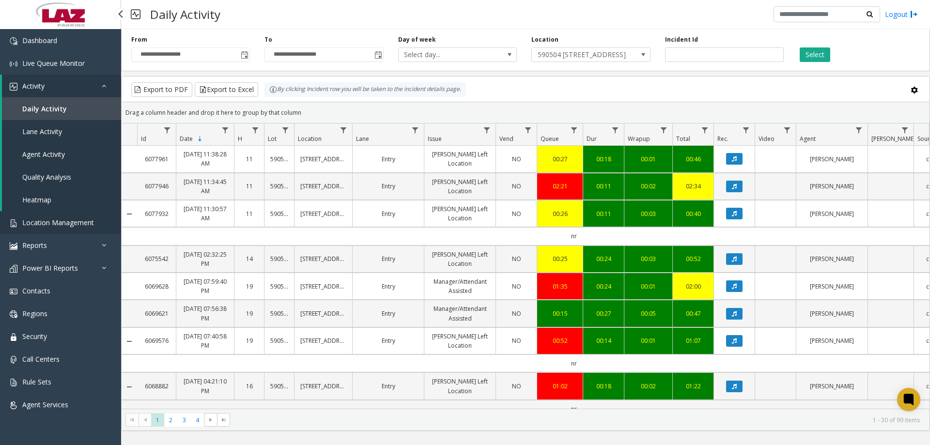
click at [51, 141] on span "Location Management" at bounding box center [58, 222] width 72 height 9
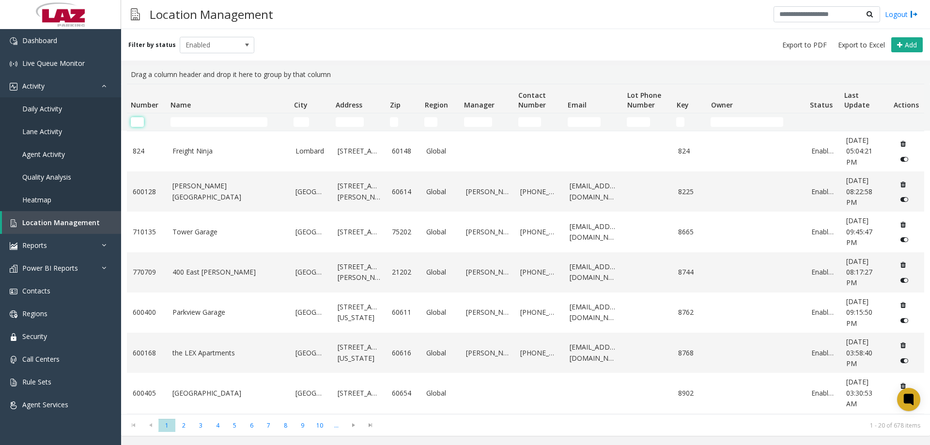
click at [138, 122] on input "Number Filter" at bounding box center [137, 122] width 13 height 10
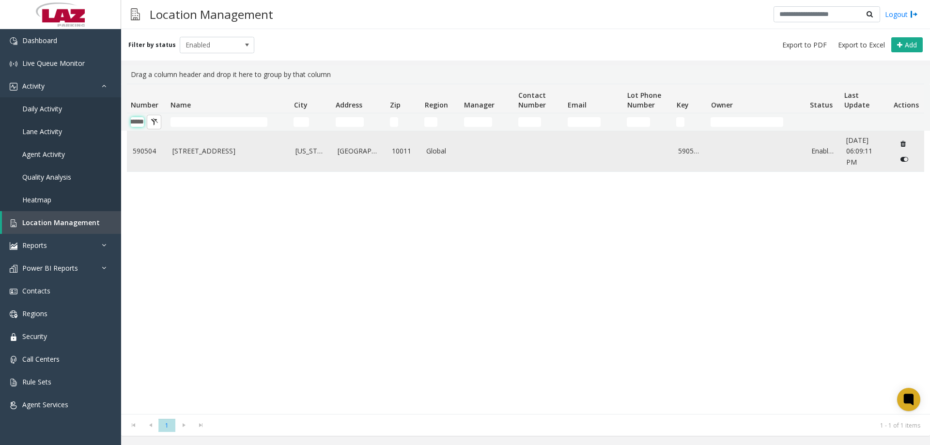
type input "******"
click at [148, 141] on link "590504" at bounding box center [147, 151] width 28 height 11
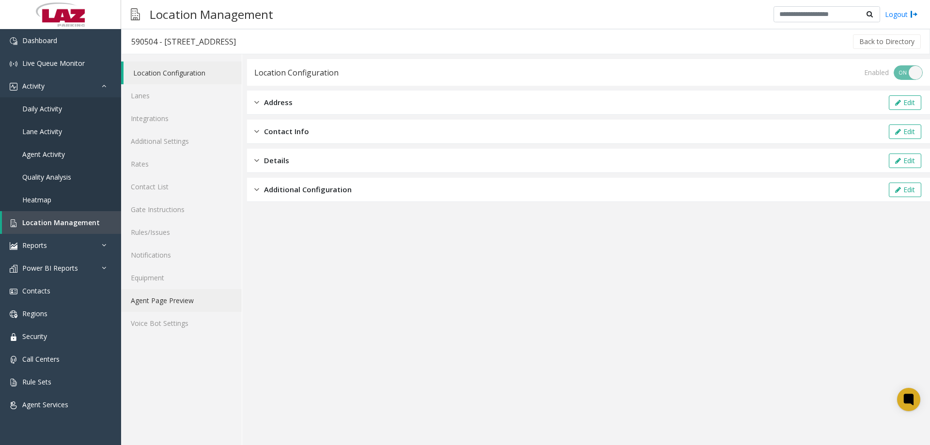
click at [157, 141] on link "Agent Page Preview" at bounding box center [181, 300] width 121 height 23
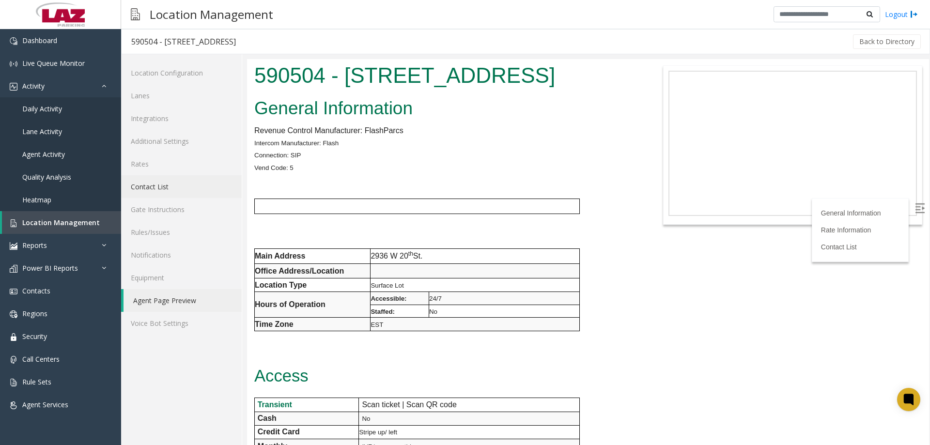
click at [167, 141] on link "Contact List" at bounding box center [181, 186] width 121 height 23
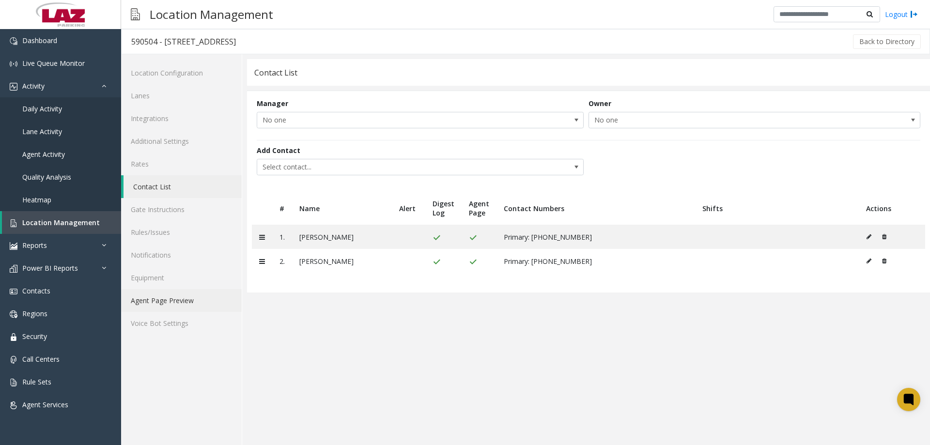
click at [201, 141] on link "Agent Page Preview" at bounding box center [181, 300] width 121 height 23
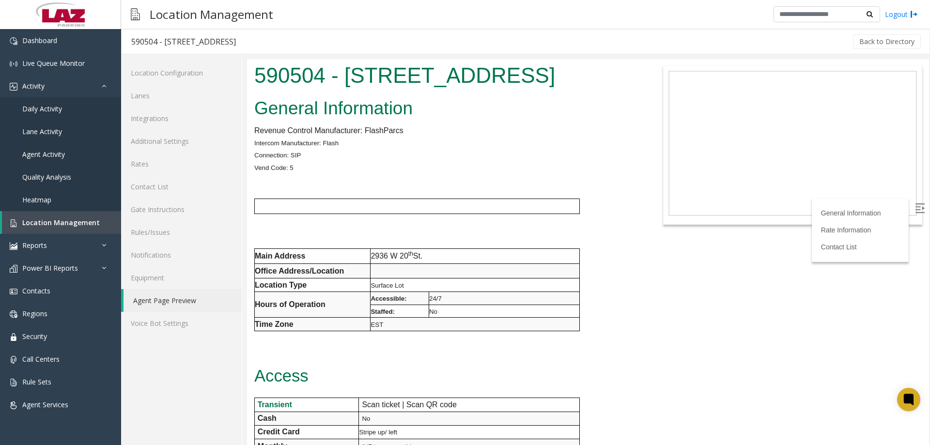
click at [360, 141] on p "Vend Code: 5" at bounding box center [445, 167] width 383 height 13
click at [61, 113] on link "Daily Activity" at bounding box center [60, 108] width 121 height 23
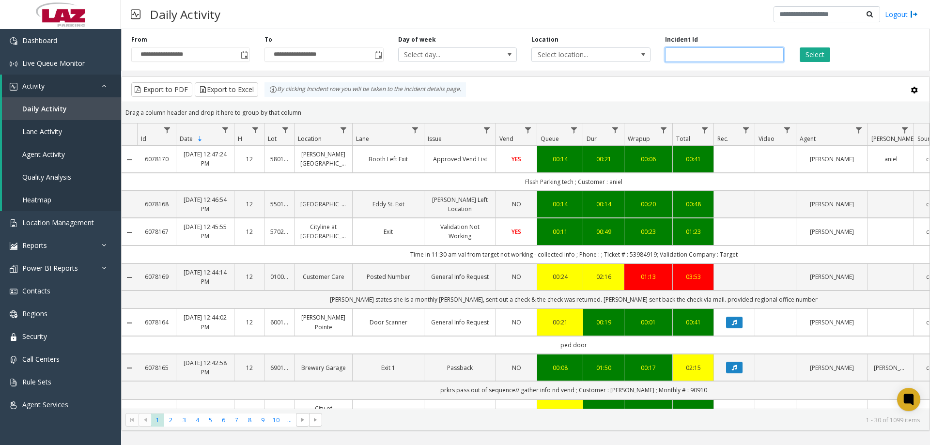
click at [360, 52] on input "number" at bounding box center [724, 54] width 119 height 15
paste input "*******"
type input "*******"
click at [360, 54] on button "Select" at bounding box center [815, 54] width 31 height 15
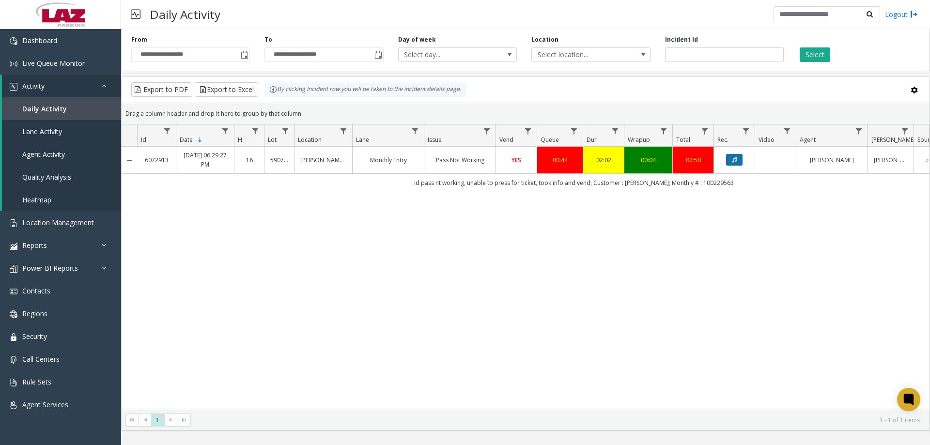
click at [360, 141] on button "Data table" at bounding box center [734, 160] width 16 height 12
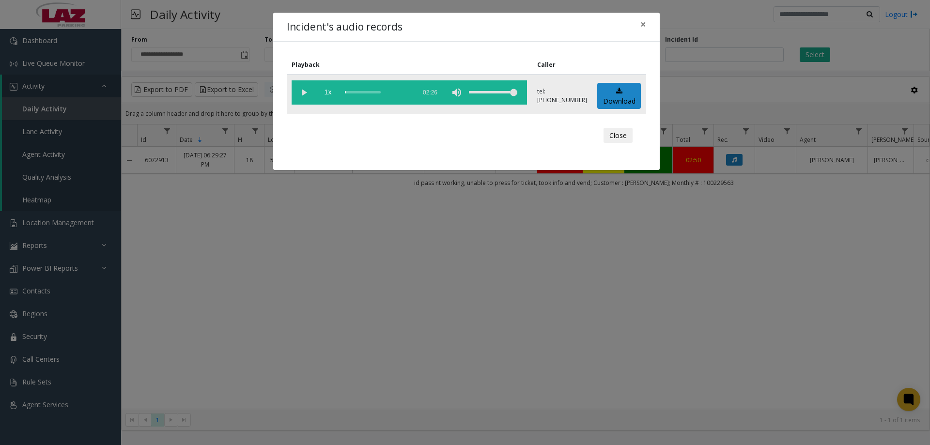
click at [302, 92] on vg-play-pause at bounding box center [304, 92] width 24 height 24
click at [360, 91] on div "volume level" at bounding box center [493, 92] width 48 height 24
click at [353, 92] on div "scrub bar" at bounding box center [378, 92] width 66 height 24
click at [358, 92] on div "scrub bar" at bounding box center [378, 92] width 66 height 24
click at [360, 94] on div "volume level" at bounding box center [493, 92] width 48 height 24
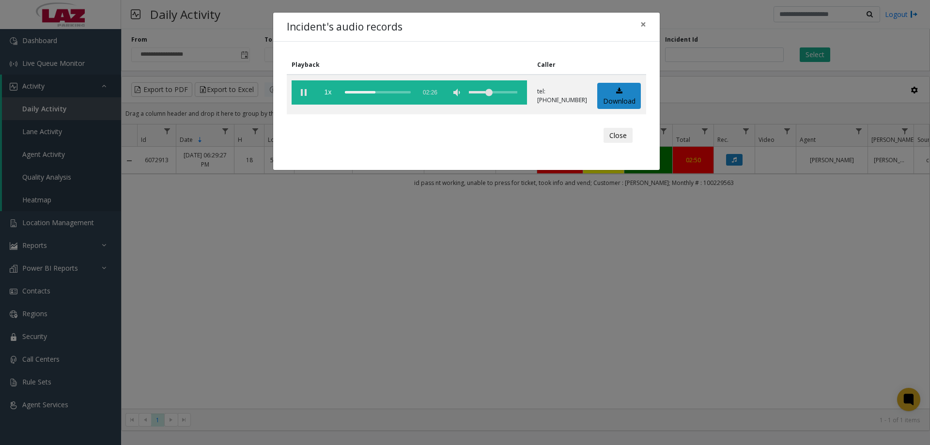
click at [360, 120] on div "Playback Caller 1x 02:26 tel:5907009004 Download Close" at bounding box center [466, 106] width 387 height 128
click at [302, 88] on vg-play-pause at bounding box center [304, 92] width 24 height 24
click at [360, 141] on div "Incident's audio records × Playback Caller 1x 02:26 tel:5907009004 Download Clo…" at bounding box center [465, 222] width 930 height 445
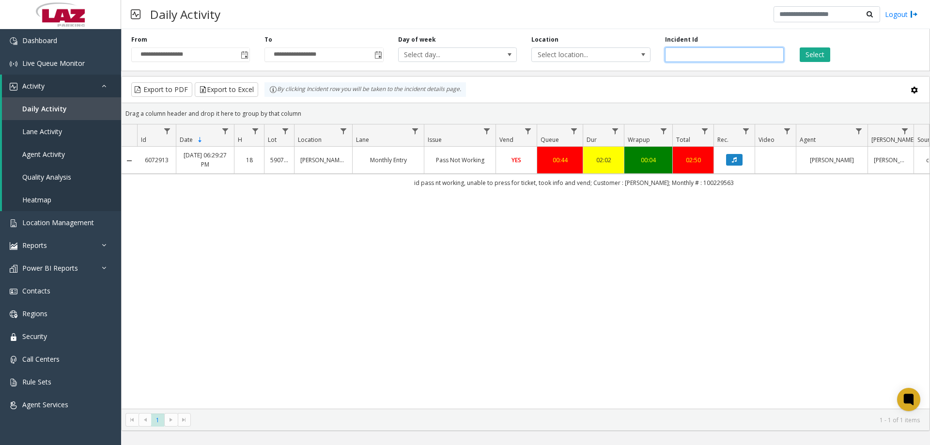
click at [360, 50] on input "*******" at bounding box center [724, 54] width 119 height 15
click at [360, 50] on span "Select location..." at bounding box center [579, 55] width 94 height 14
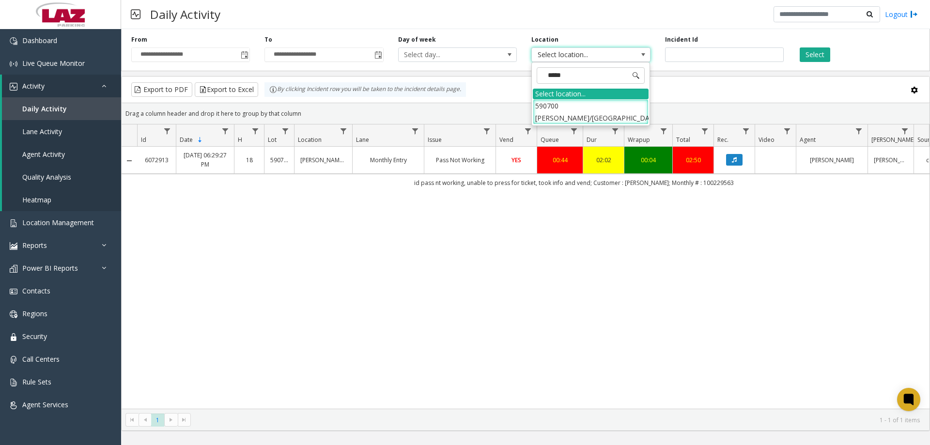
type input "******"
drag, startPoint x: 545, startPoint y: 97, endPoint x: 550, endPoint y: 101, distance: 6.7
click at [360, 97] on div "Select location..." at bounding box center [591, 94] width 116 height 11
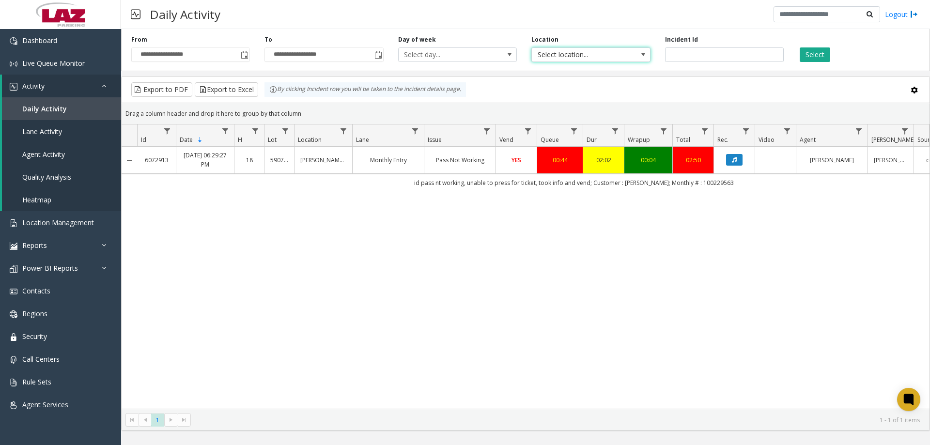
click at [360, 58] on span "Select location..." at bounding box center [579, 55] width 94 height 14
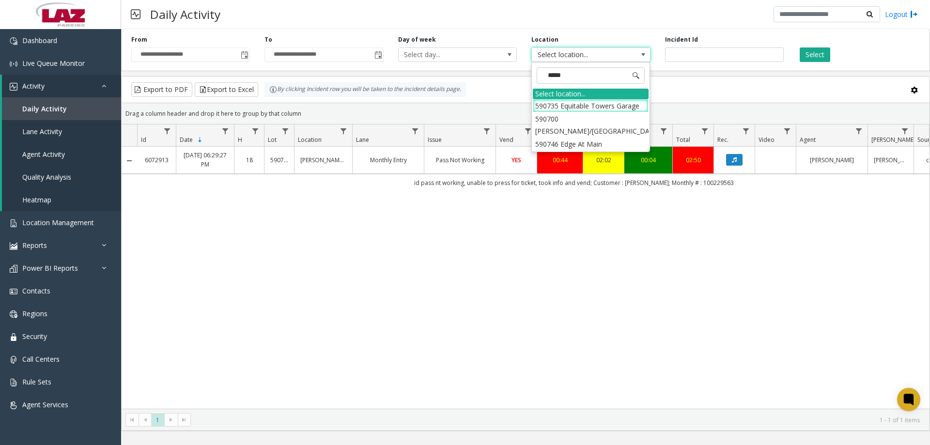
type input "******"
click at [360, 106] on li "590700 [PERSON_NAME]/[GEOGRAPHIC_DATA]" at bounding box center [591, 111] width 116 height 25
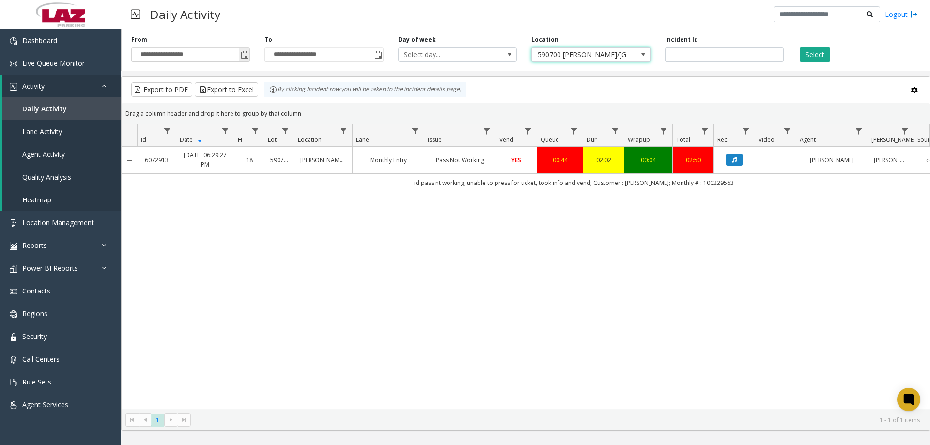
click at [240, 57] on span "Toggle popup" at bounding box center [244, 55] width 11 height 16
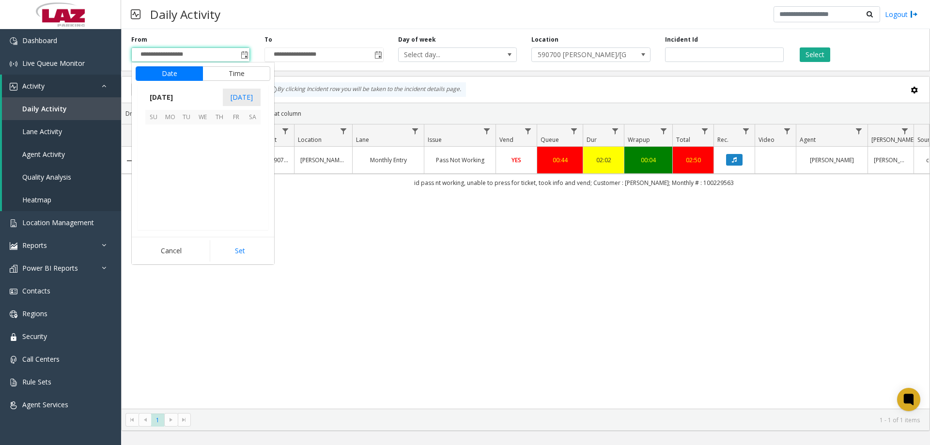
scroll to position [173774, 0]
click at [233, 137] on span "1" at bounding box center [236, 133] width 16 height 16
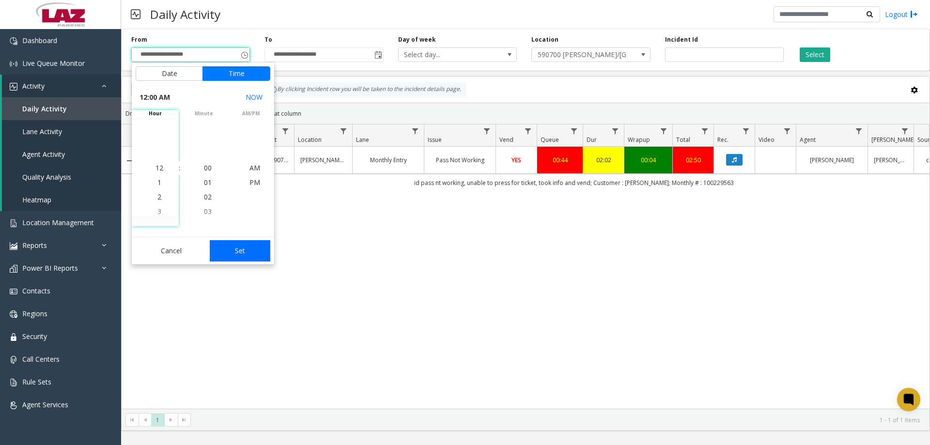
click at [233, 141] on button "Set" at bounding box center [240, 250] width 61 height 21
type input "**********"
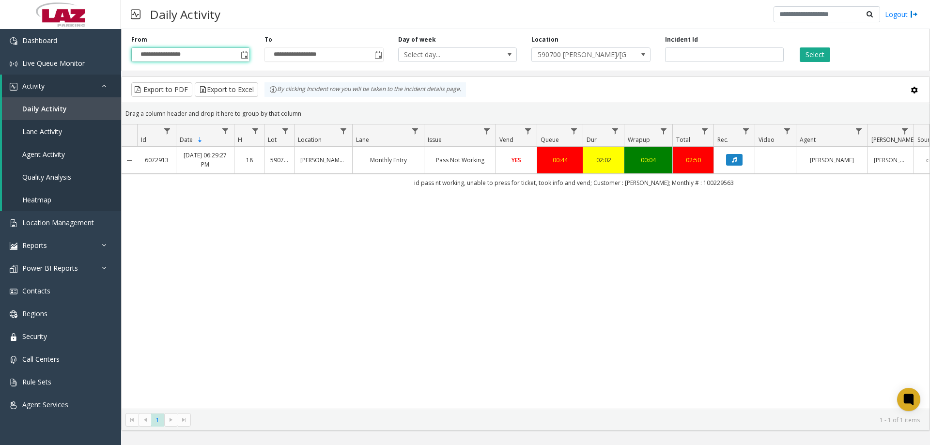
click at [360, 63] on div "**********" at bounding box center [525, 48] width 809 height 46
click at [360, 62] on div "**********" at bounding box center [525, 48] width 809 height 46
click at [360, 54] on button "Select" at bounding box center [815, 54] width 31 height 15
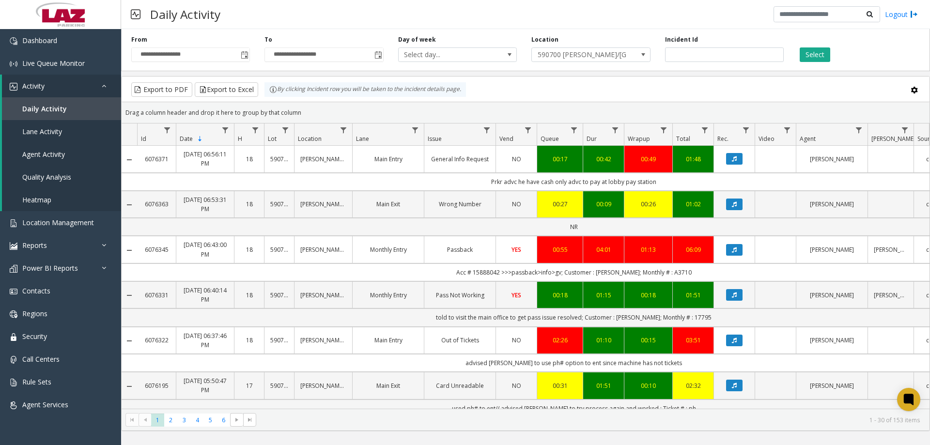
drag, startPoint x: 406, startPoint y: 14, endPoint x: 400, endPoint y: 19, distance: 8.3
click at [360, 14] on div "Daily Activity Logout" at bounding box center [525, 14] width 809 height 29
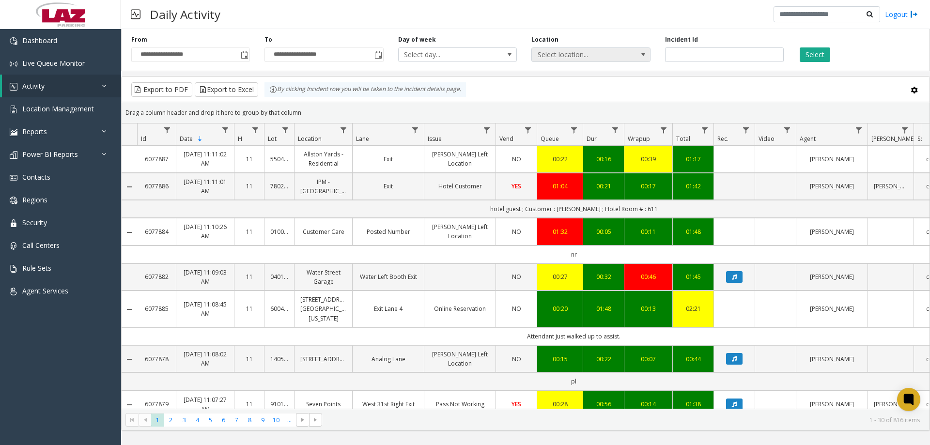
click at [585, 60] on span "Select location..." at bounding box center [579, 55] width 94 height 14
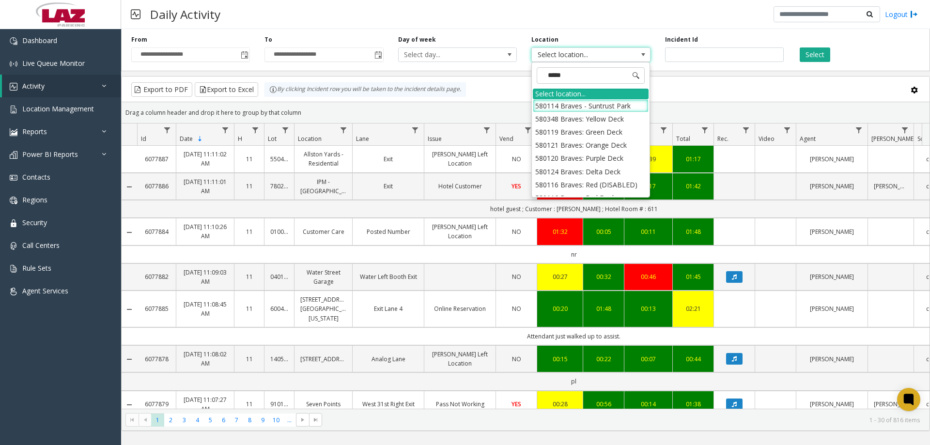
type input "******"
click at [605, 189] on li "580666 Braves: The Commons" at bounding box center [591, 189] width 116 height 13
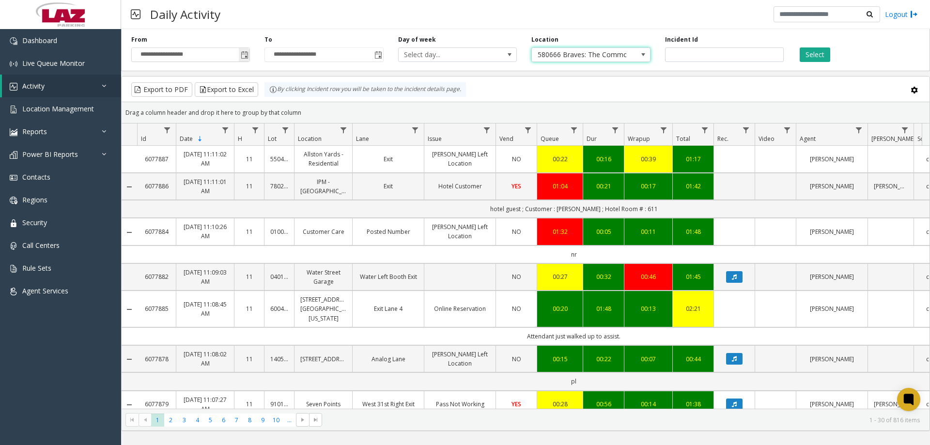
click at [245, 56] on span "Toggle popup" at bounding box center [245, 55] width 8 height 8
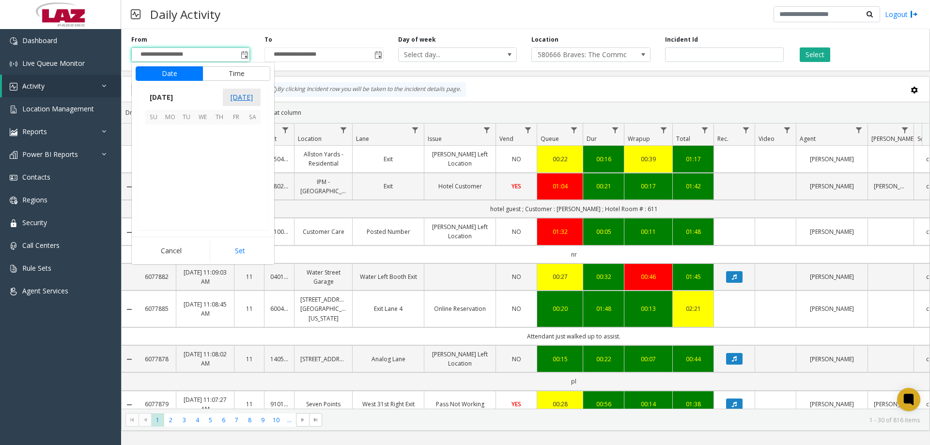
scroll to position [173774, 0]
click at [175, 180] on span "18" at bounding box center [170, 182] width 16 height 16
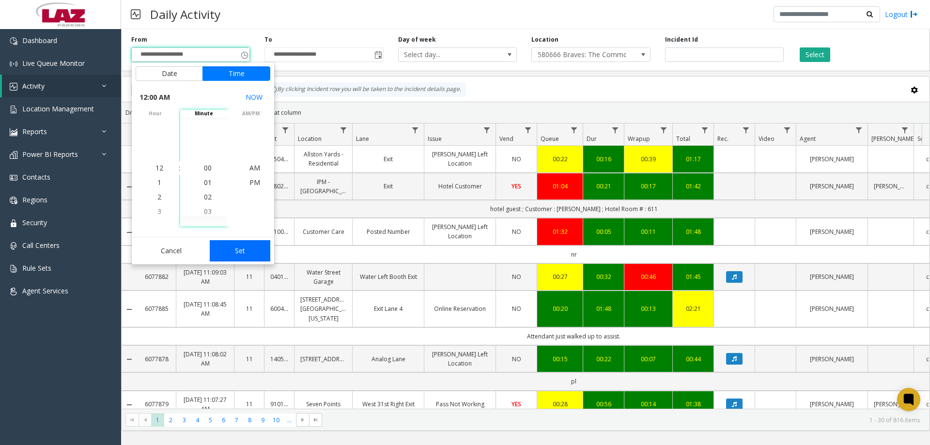
click at [236, 243] on button "Set" at bounding box center [240, 250] width 61 height 21
type input "**********"
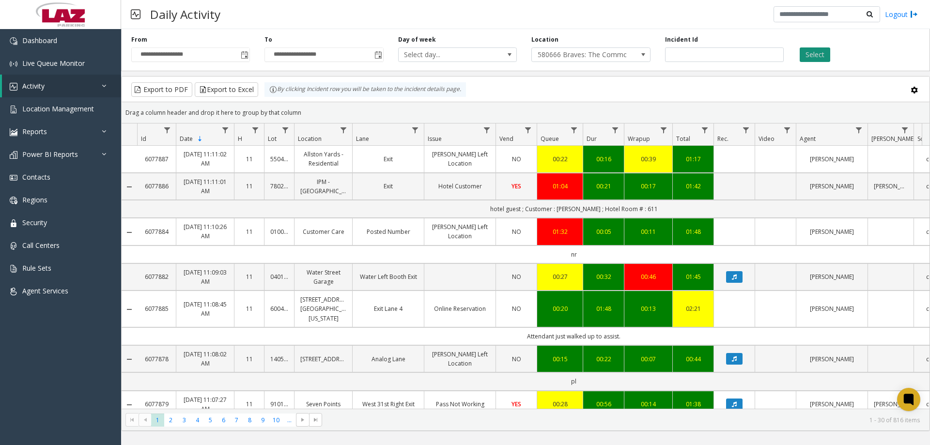
click at [817, 51] on button "Select" at bounding box center [815, 54] width 31 height 15
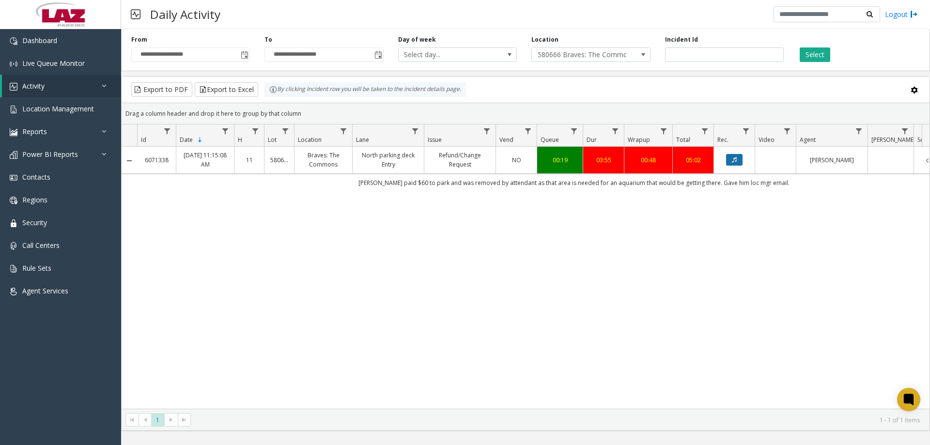
click at [734, 162] on icon "Data table" at bounding box center [734, 160] width 5 height 6
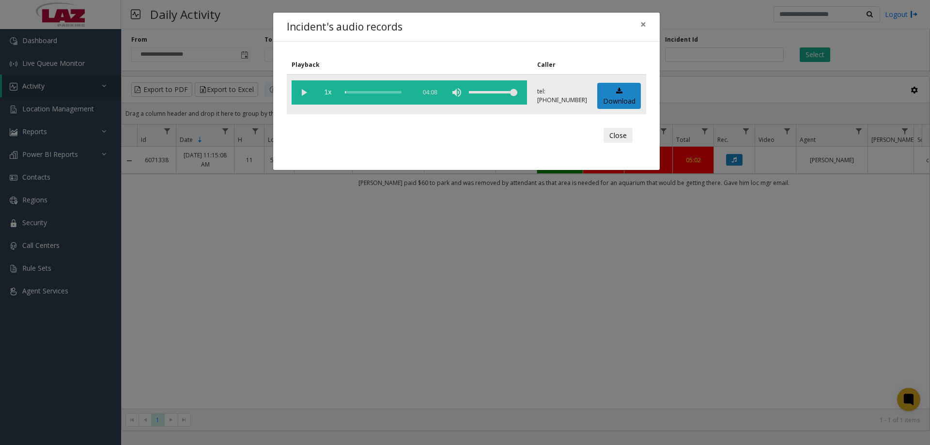
click at [302, 90] on vg-play-pause at bounding box center [304, 92] width 24 height 24
click at [348, 93] on div "scrub bar" at bounding box center [378, 92] width 66 height 24
click at [358, 95] on div "scrub bar" at bounding box center [378, 92] width 66 height 24
click at [494, 89] on div "volume level" at bounding box center [493, 92] width 48 height 24
click at [368, 92] on div "scrub bar" at bounding box center [378, 92] width 66 height 24
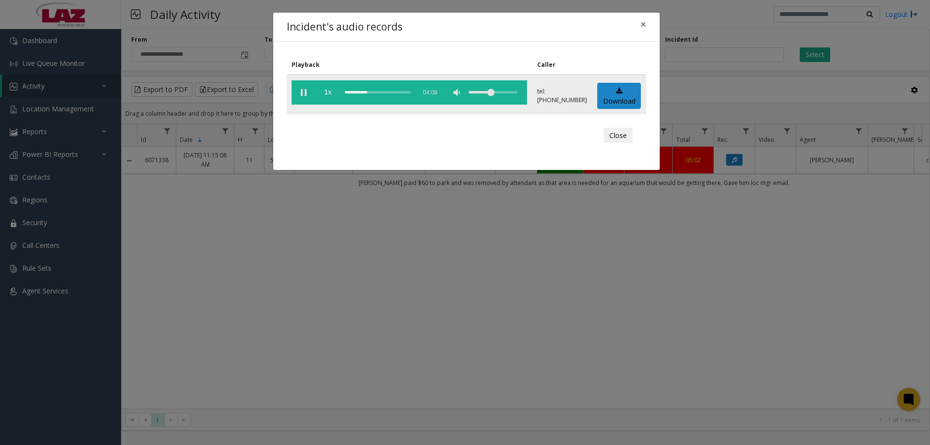
click at [380, 92] on div "scrub bar" at bounding box center [378, 92] width 66 height 24
drag, startPoint x: 396, startPoint y: 94, endPoint x: 566, endPoint y: 53, distance: 175.6
click at [396, 94] on div "scrub bar" at bounding box center [378, 92] width 66 height 24
click at [648, 25] on button "×" at bounding box center [643, 25] width 19 height 24
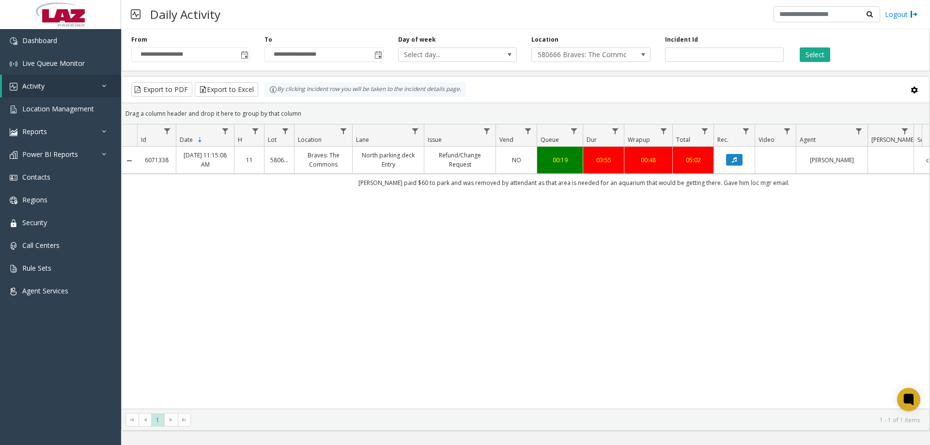
click at [407, 239] on div "6071338 Aug 23, 2025 11:15:08 AM 11 580666 Braves: The Commons North parking de…" at bounding box center [526, 278] width 808 height 262
click at [63, 116] on link "Location Management" at bounding box center [60, 108] width 121 height 23
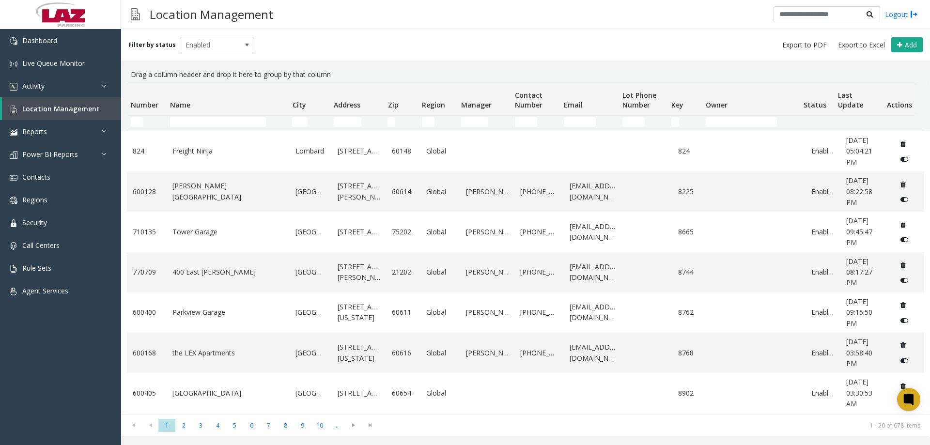
click at [177, 115] on td "Name Filter" at bounding box center [227, 121] width 122 height 17
click at [179, 118] on input "Name Filter" at bounding box center [218, 122] width 96 height 10
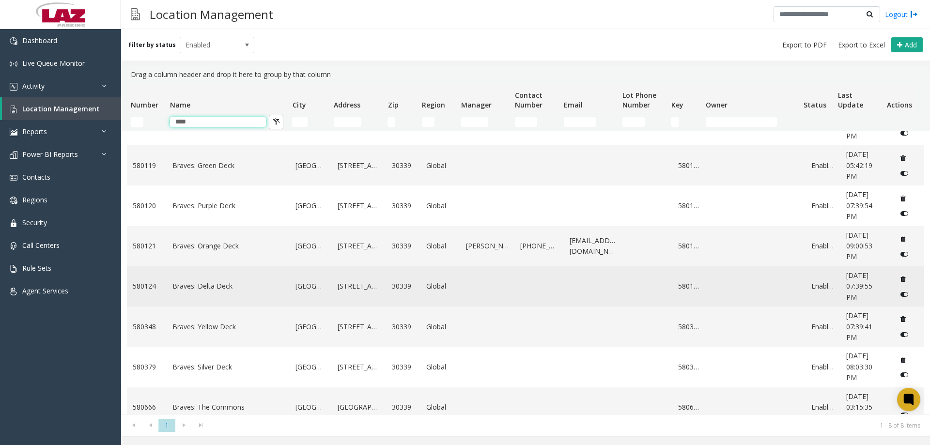
scroll to position [51, 0]
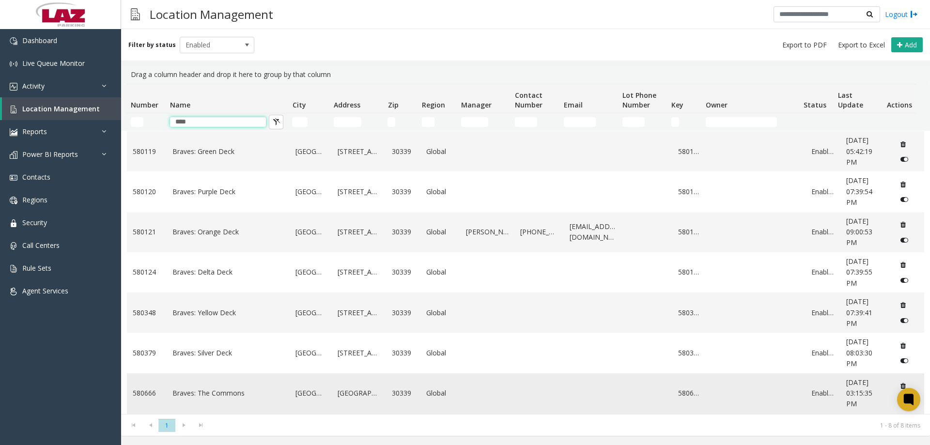
type input "****"
click at [212, 388] on link "Braves: The Commons" at bounding box center [228, 393] width 112 height 11
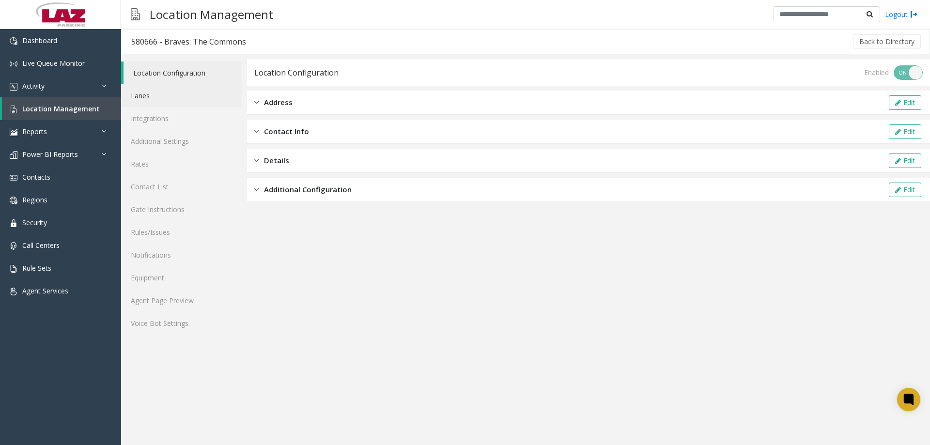
click at [158, 101] on link "Lanes" at bounding box center [181, 95] width 121 height 23
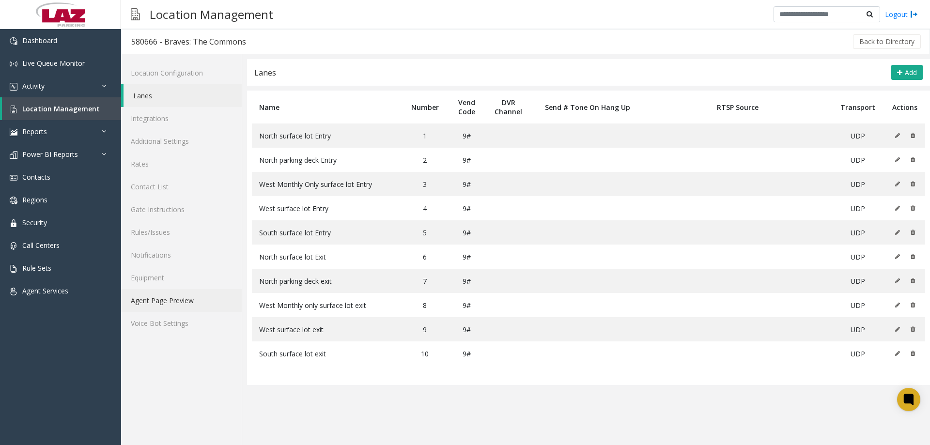
click at [174, 300] on link "Agent Page Preview" at bounding box center [181, 300] width 121 height 23
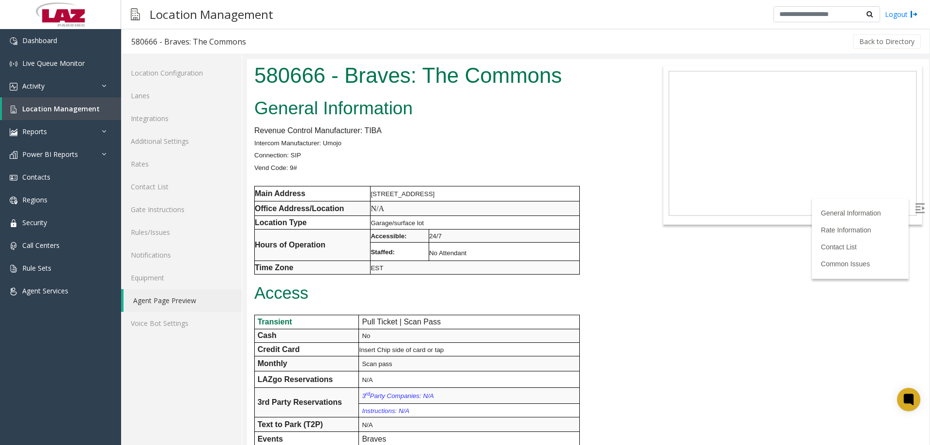
click at [159, 358] on div "Location Configuration Lanes Integrations Additional Settings Rates Contact Lis…" at bounding box center [181, 249] width 121 height 391
click at [58, 108] on span "Location Management" at bounding box center [61, 108] width 78 height 9
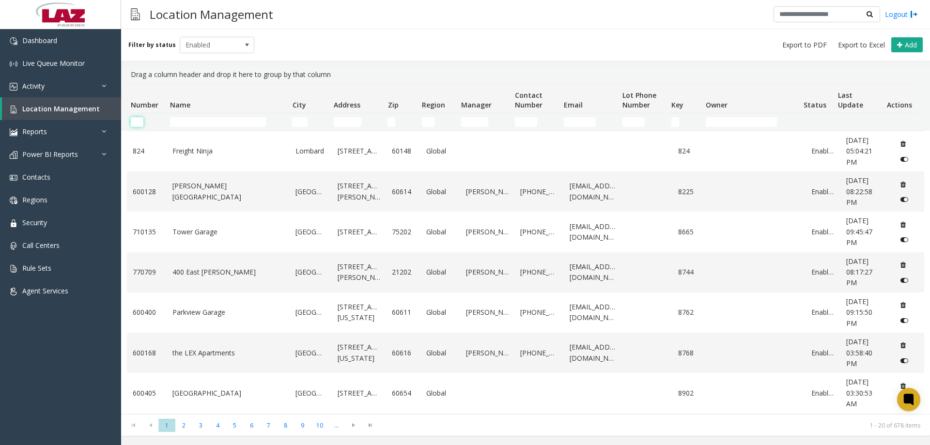
click at [136, 125] on input "Number Filter" at bounding box center [137, 122] width 13 height 10
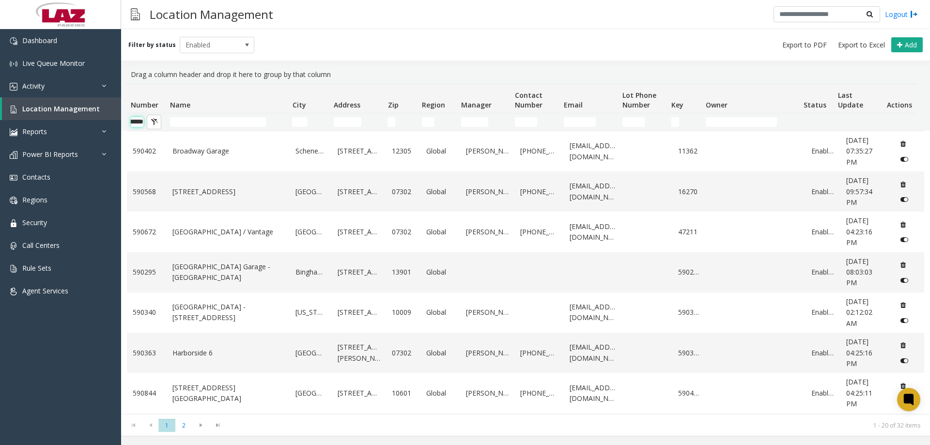
scroll to position [0, 16]
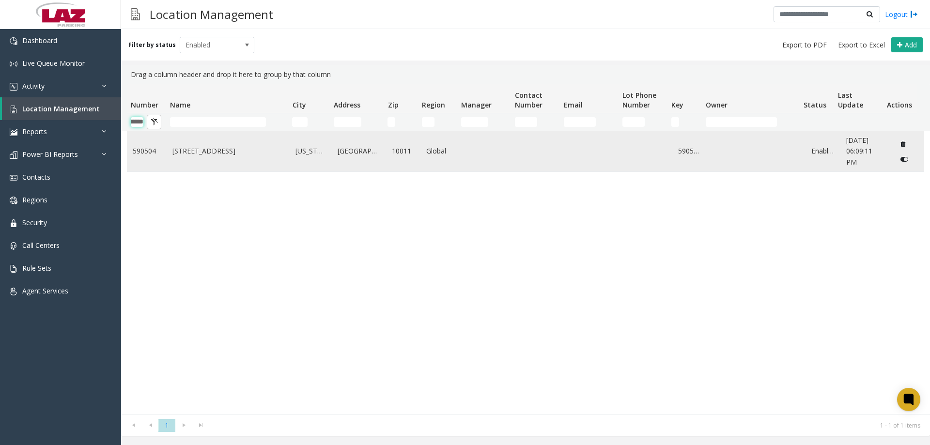
type input "******"
click at [164, 152] on td "590504" at bounding box center [147, 151] width 40 height 40
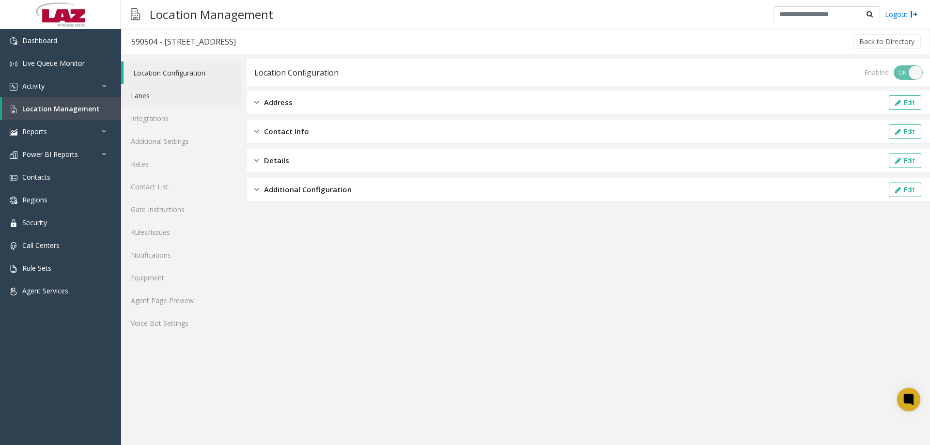
click at [157, 100] on link "Lanes" at bounding box center [181, 95] width 121 height 23
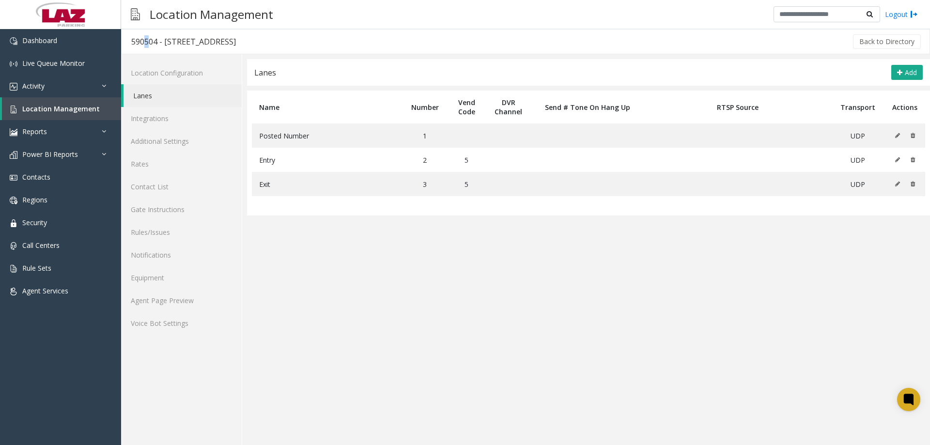
click at [141, 41] on div "590504 - 2936 W 20th St." at bounding box center [183, 41] width 105 height 13
click at [140, 41] on div "590504 - 2936 W 20th St." at bounding box center [183, 41] width 105 height 13
click at [143, 45] on div "590504 - 2936 W 20th St." at bounding box center [183, 41] width 105 height 13
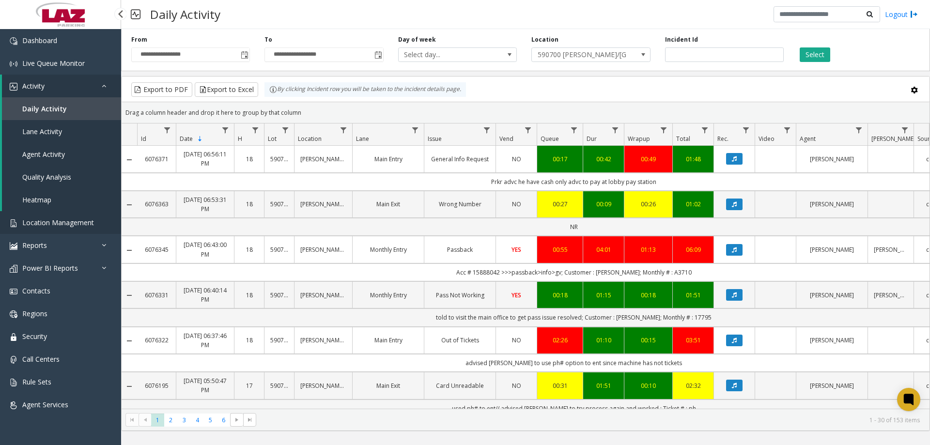
click at [39, 212] on link "Location Management" at bounding box center [60, 222] width 121 height 23
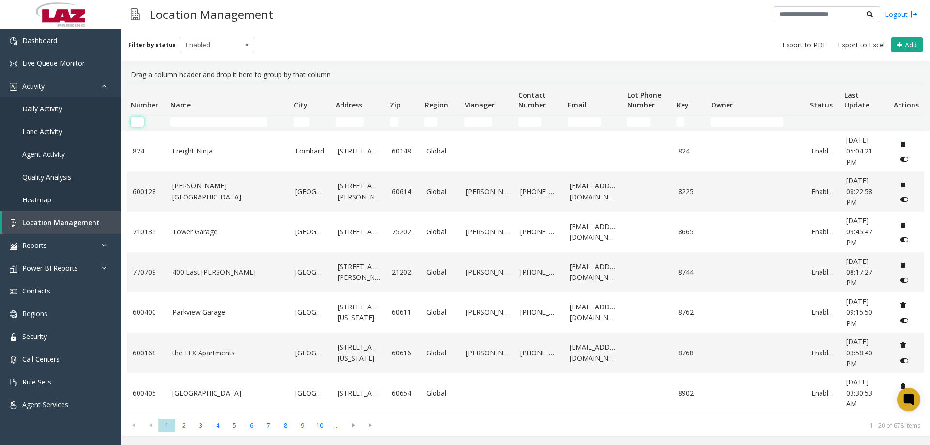
click at [140, 120] on input "Number Filter" at bounding box center [137, 122] width 13 height 10
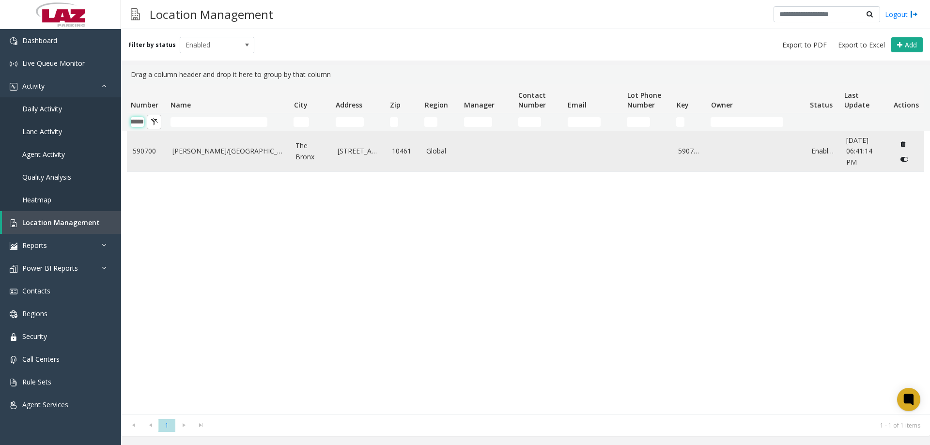
type input "******"
click at [223, 155] on link "[PERSON_NAME]/[GEOGRAPHIC_DATA]" at bounding box center [228, 151] width 112 height 11
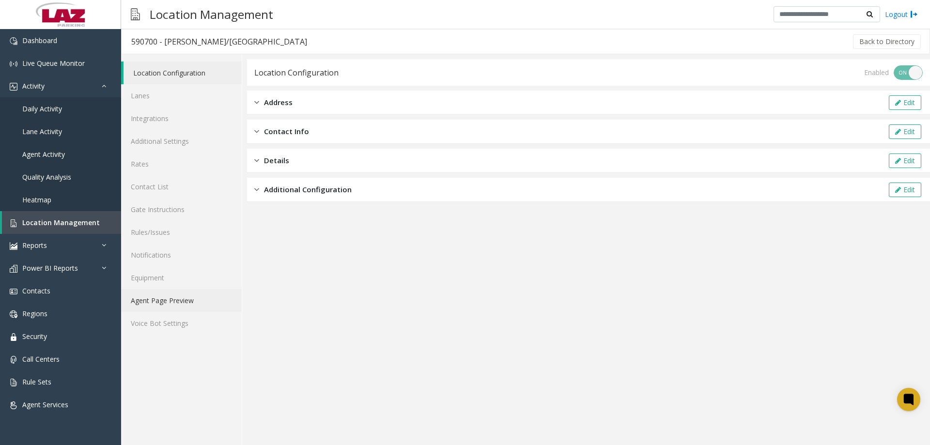
click at [166, 299] on link "Agent Page Preview" at bounding box center [181, 300] width 121 height 23
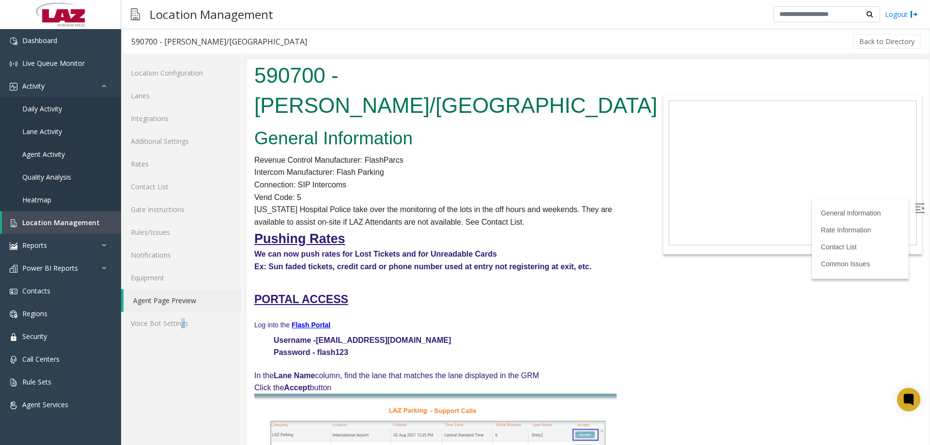
click at [182, 366] on div "Location Configuration Lanes Integrations Additional Settings Rates Contact Lis…" at bounding box center [181, 249] width 121 height 391
click at [182, 364] on div "Location Configuration Lanes Integrations Additional Settings Rates Contact Lis…" at bounding box center [181, 249] width 121 height 391
click at [158, 386] on div "Location Configuration Lanes Integrations Additional Settings Rates Contact Lis…" at bounding box center [181, 249] width 121 height 391
click at [616, 25] on div "Location Management Logout" at bounding box center [525, 14] width 809 height 29
drag, startPoint x: 428, startPoint y: 305, endPoint x: 318, endPoint y: 312, distance: 109.7
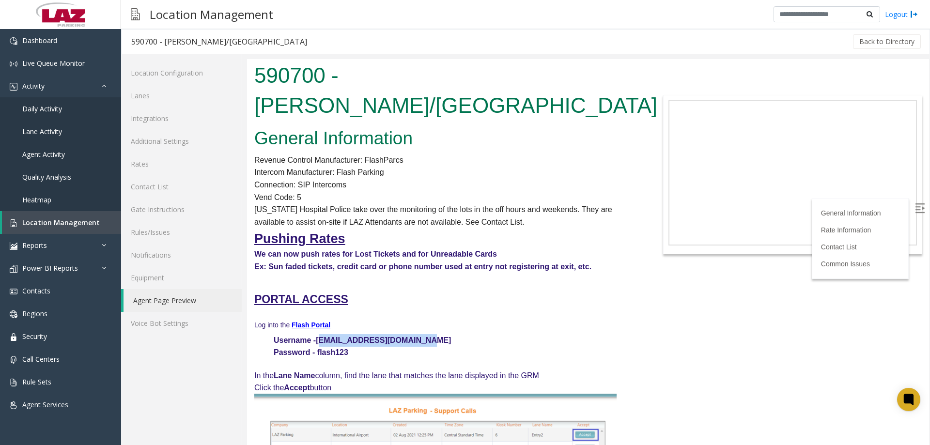
click at [318, 334] on p "Username - [EMAIL_ADDRESS][DOMAIN_NAME]" at bounding box center [445, 340] width 383 height 13
copy font "[EMAIL_ADDRESS][DOMAIN_NAME]"
click at [167, 134] on link "Additional Settings" at bounding box center [181, 141] width 121 height 23
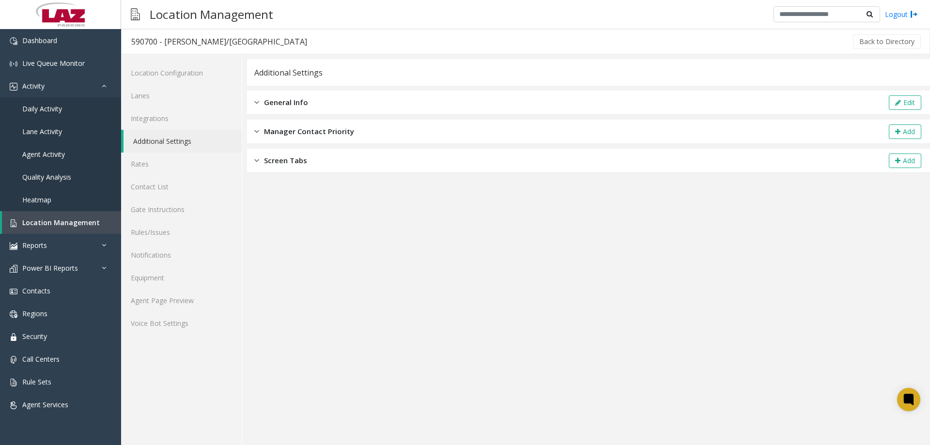
click at [266, 163] on span "Screen Tabs" at bounding box center [285, 160] width 43 height 11
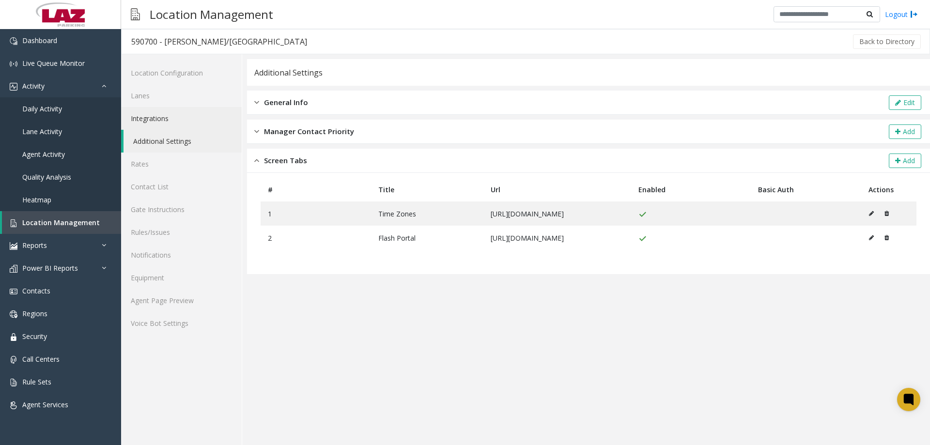
drag, startPoint x: 153, startPoint y: 117, endPoint x: 192, endPoint y: 123, distance: 40.1
click at [153, 117] on link "Integrations" at bounding box center [181, 118] width 121 height 23
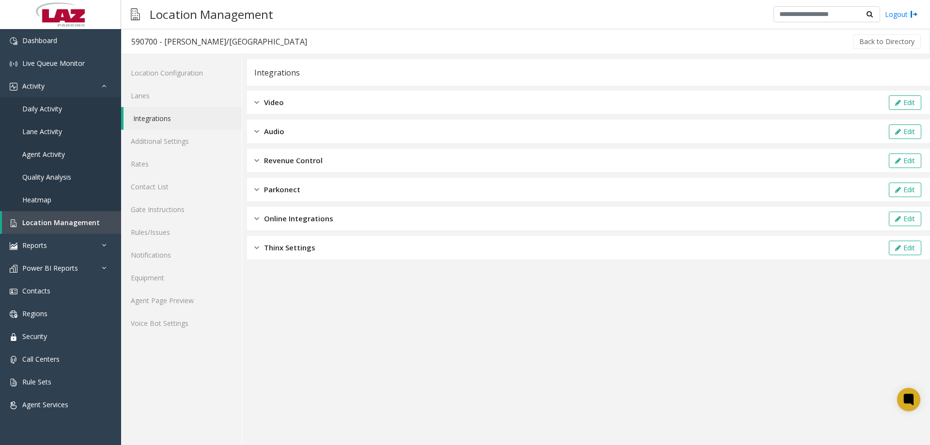
click at [309, 162] on span "Revenue Control" at bounding box center [293, 160] width 59 height 11
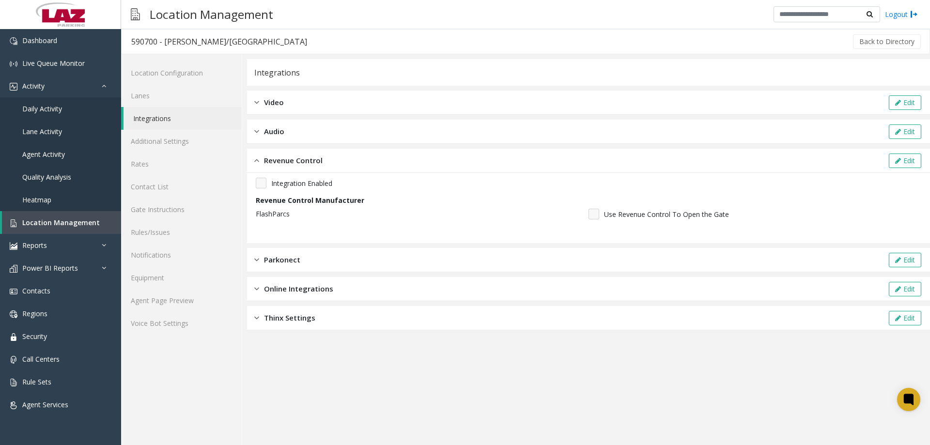
drag, startPoint x: 918, startPoint y: 158, endPoint x: 792, endPoint y: 175, distance: 127.0
click at [918, 158] on button "Edit" at bounding box center [905, 161] width 32 height 15
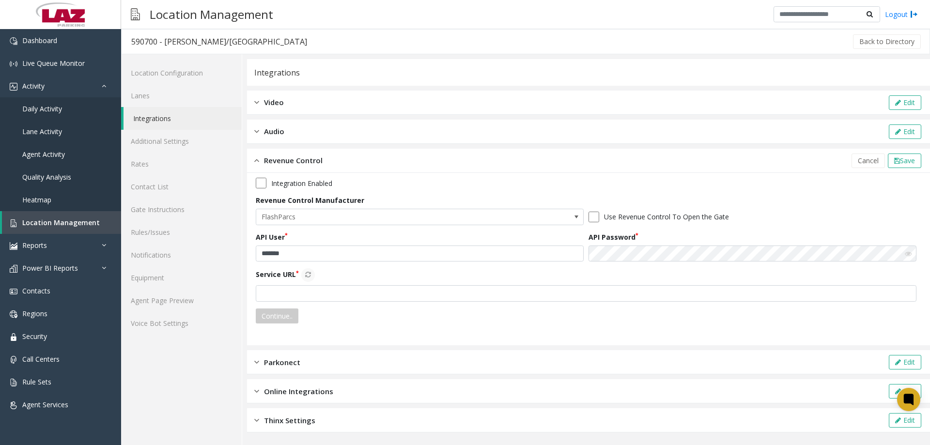
click at [318, 253] on input "*******" at bounding box center [420, 254] width 328 height 16
type input "**********"
click at [510, 285] on div "Service URL" at bounding box center [589, 284] width 666 height 33
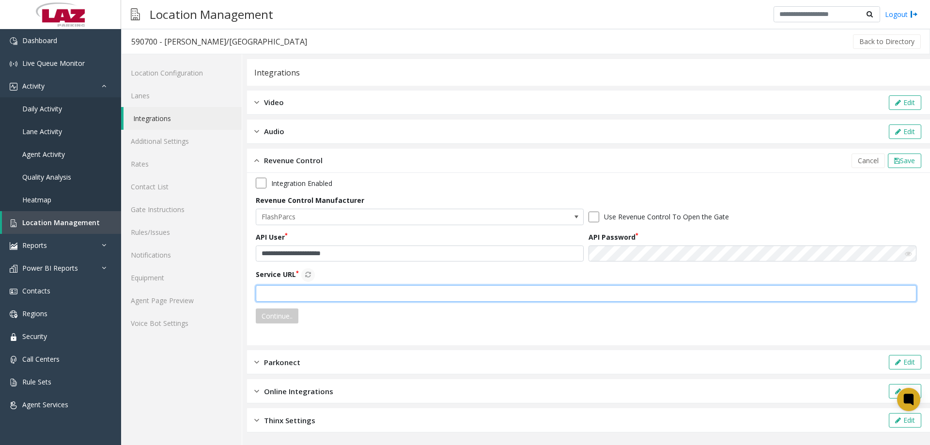
click at [511, 293] on input "text" at bounding box center [586, 293] width 661 height 16
type input "**********"
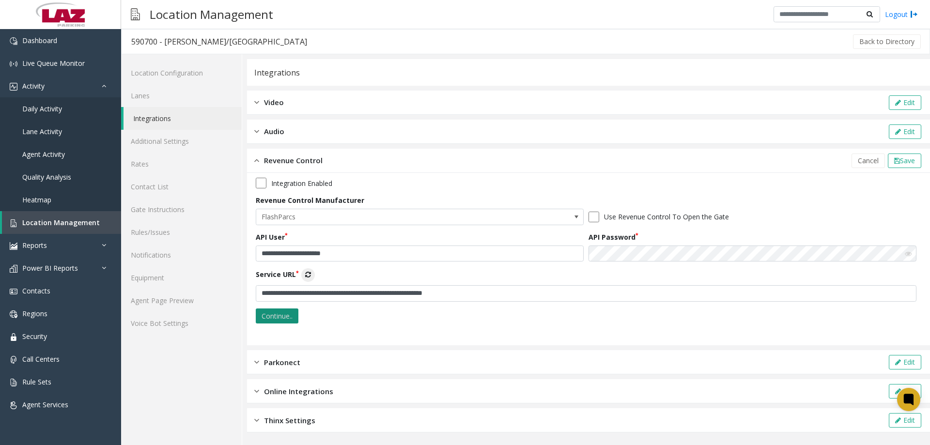
click at [271, 324] on button "Continue.." at bounding box center [277, 317] width 43 height 16
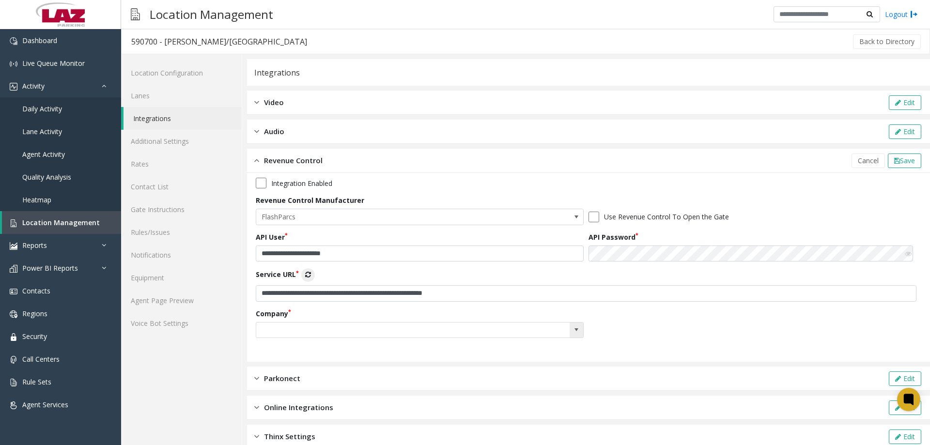
click at [296, 322] on span at bounding box center [420, 330] width 328 height 16
click at [299, 332] on input at bounding box center [387, 331] width 262 height 16
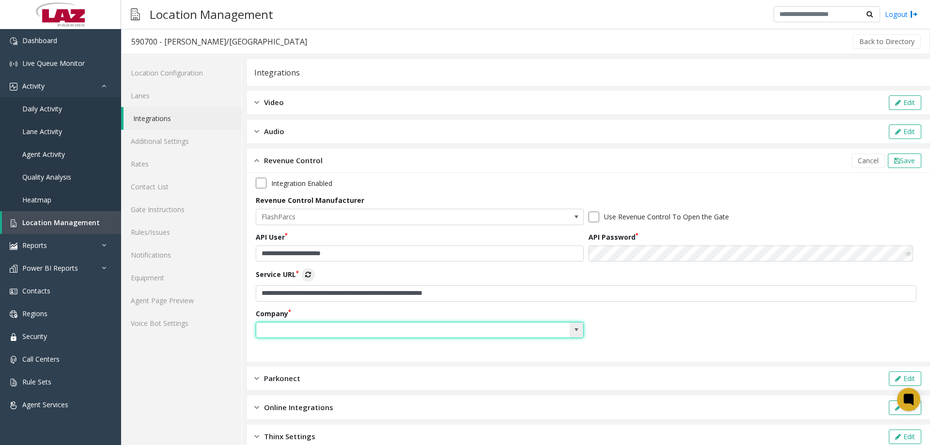
click at [577, 328] on span at bounding box center [577, 330] width 8 height 8
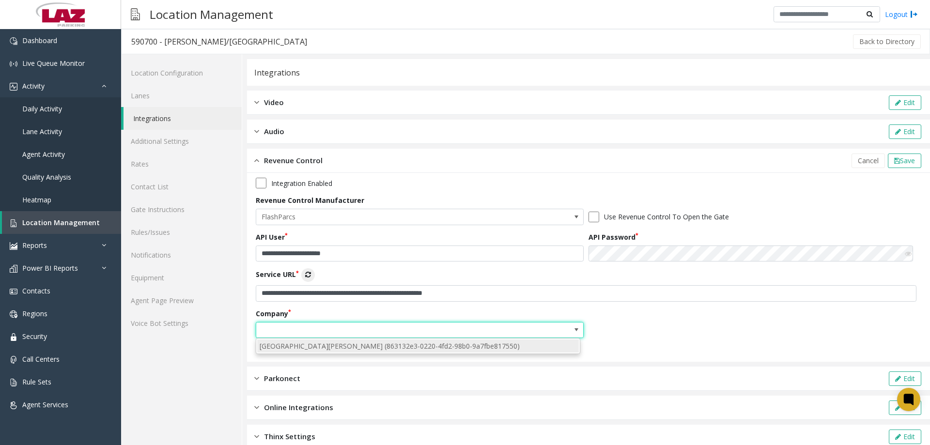
click at [419, 347] on li "[GEOGRAPHIC_DATA][PERSON_NAME] (863132e3-0220-4fd2-98b0-9a7fbe817550)" at bounding box center [418, 346] width 322 height 13
type input "**********"
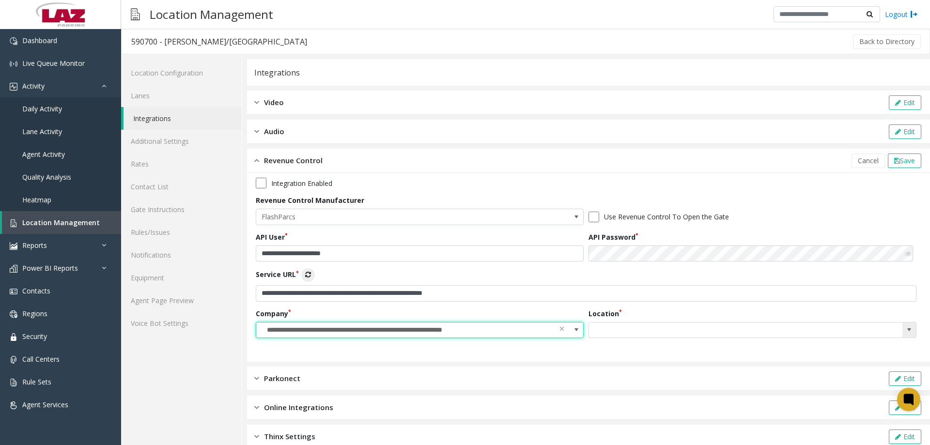
click at [893, 328] on kendo-searchbar at bounding box center [752, 331] width 327 height 16
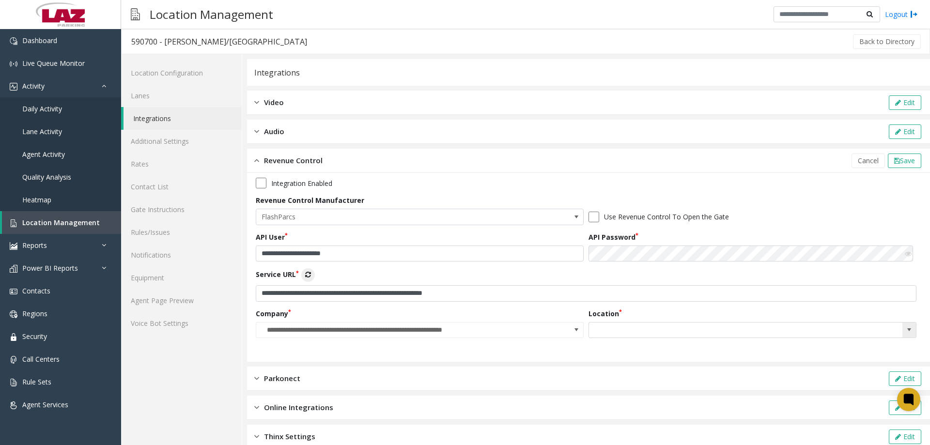
click at [906, 328] on span at bounding box center [910, 330] width 8 height 8
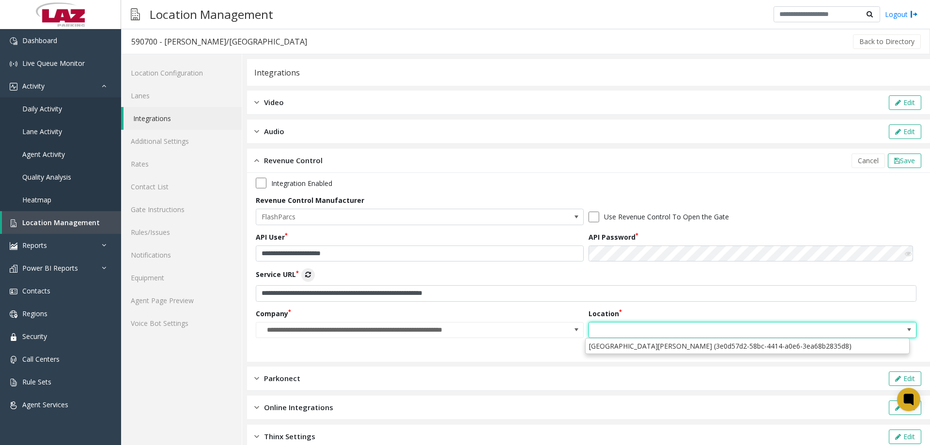
click at [658, 344] on li "[GEOGRAPHIC_DATA][PERSON_NAME] (3e0d57d2-58bc-4414-a0e6-3ea68b2835d8)" at bounding box center [748, 346] width 322 height 13
type input "**********"
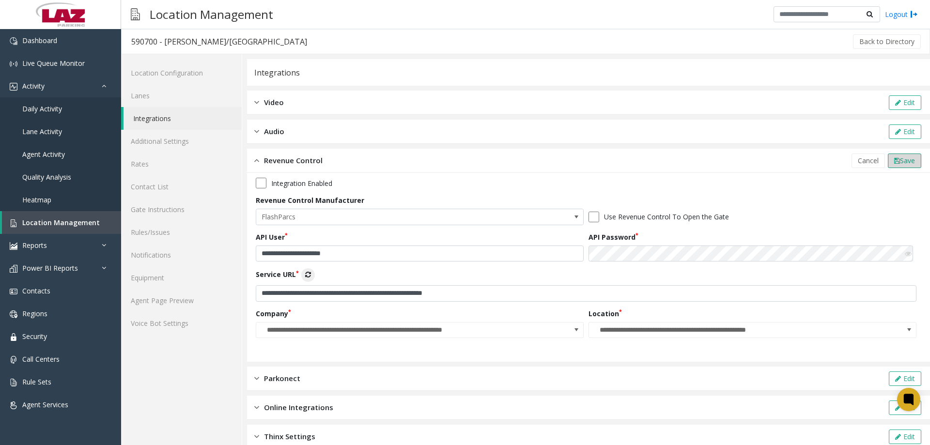
click at [894, 163] on icon at bounding box center [897, 160] width 6 height 7
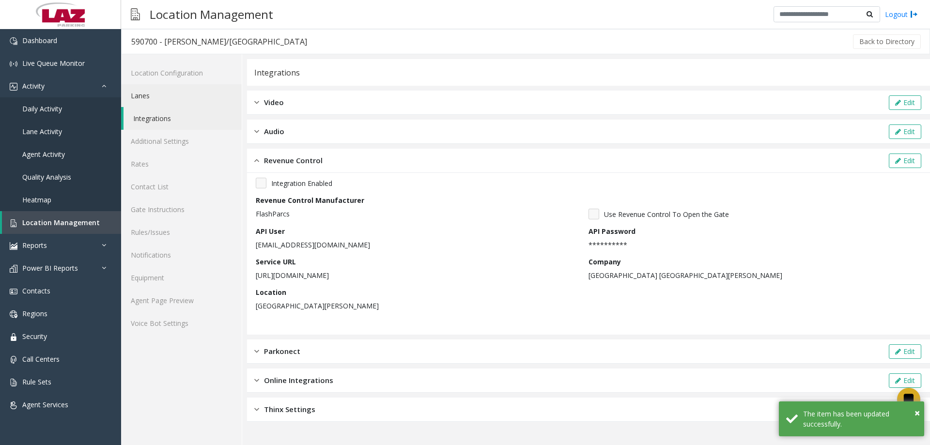
click at [145, 98] on link "Lanes" at bounding box center [181, 95] width 121 height 23
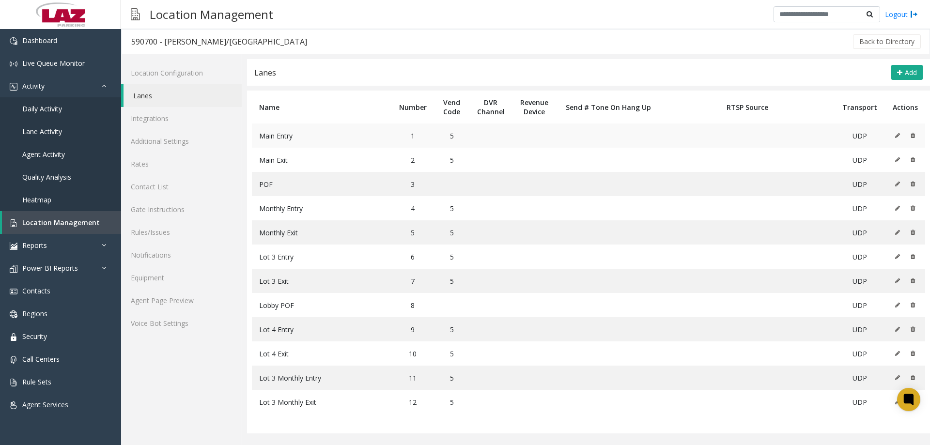
click at [899, 137] on icon at bounding box center [897, 136] width 5 height 6
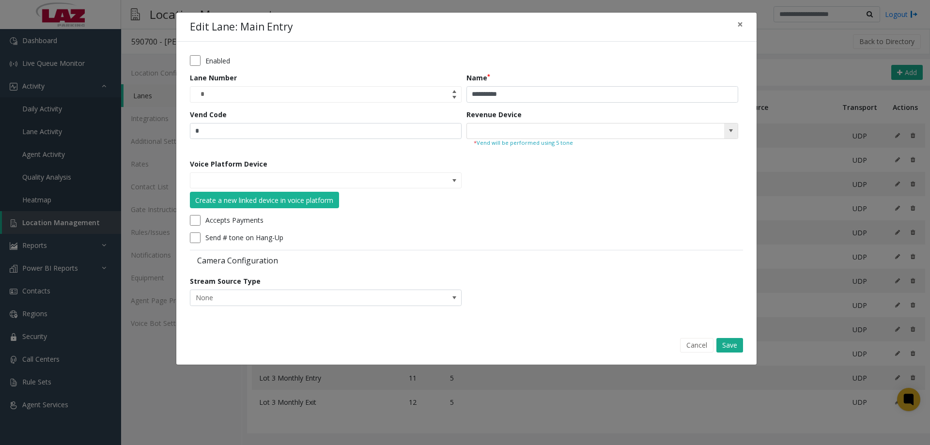
click at [735, 130] on span at bounding box center [731, 131] width 8 height 8
click at [729, 341] on button "Save" at bounding box center [730, 345] width 27 height 15
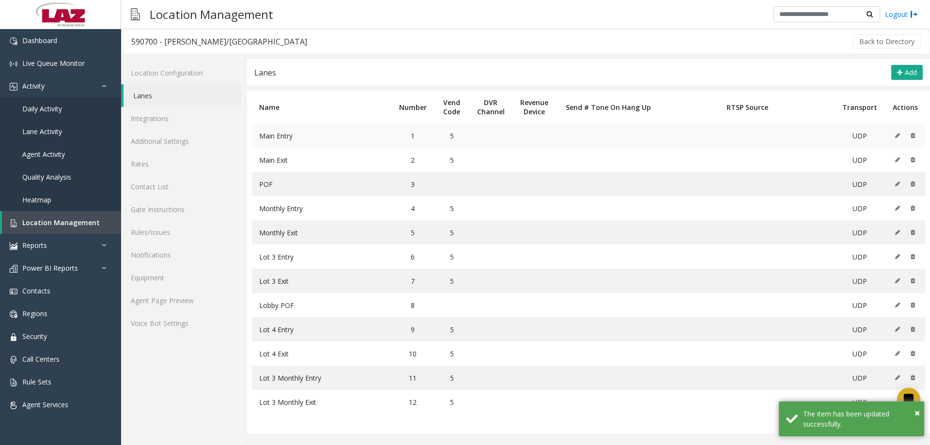
click at [897, 136] on icon at bounding box center [897, 136] width 5 height 6
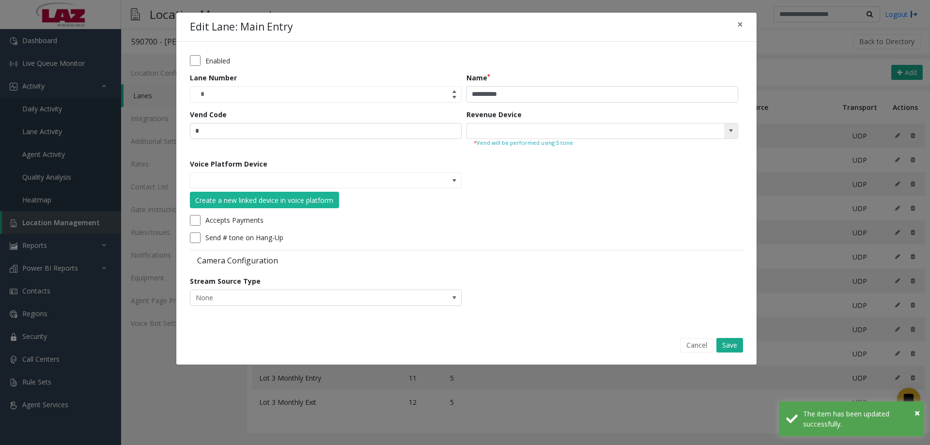
click at [727, 130] on span at bounding box center [731, 131] width 8 height 8
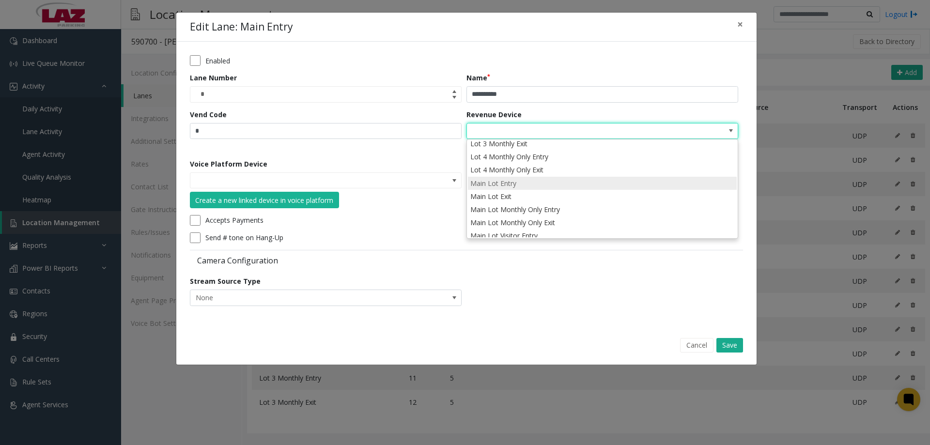
scroll to position [52, 0]
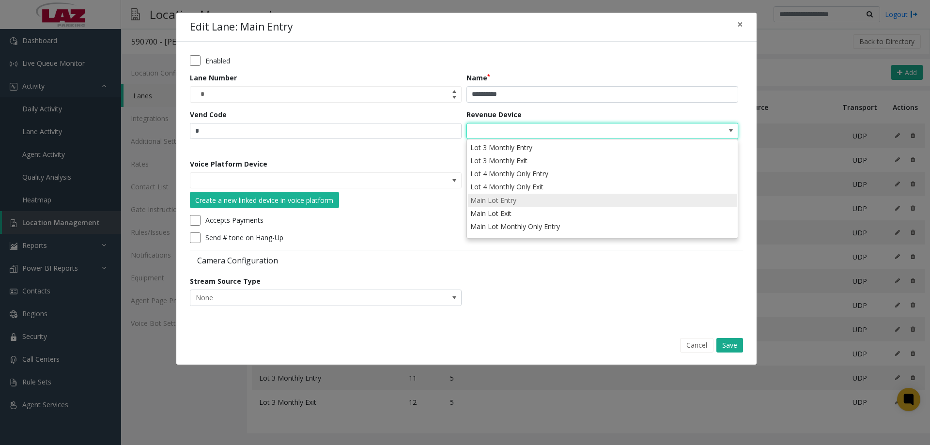
click at [524, 198] on li "Main Lot Entry" at bounding box center [602, 200] width 269 height 13
type input "**********"
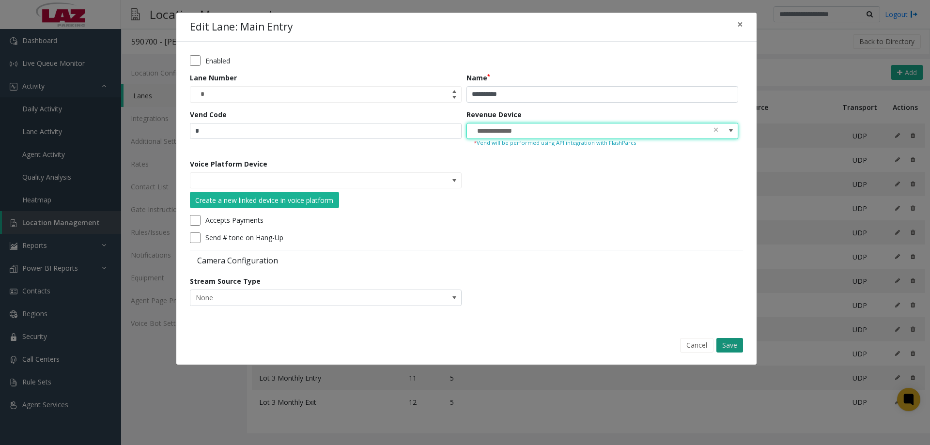
click at [729, 343] on button "Save" at bounding box center [730, 345] width 27 height 15
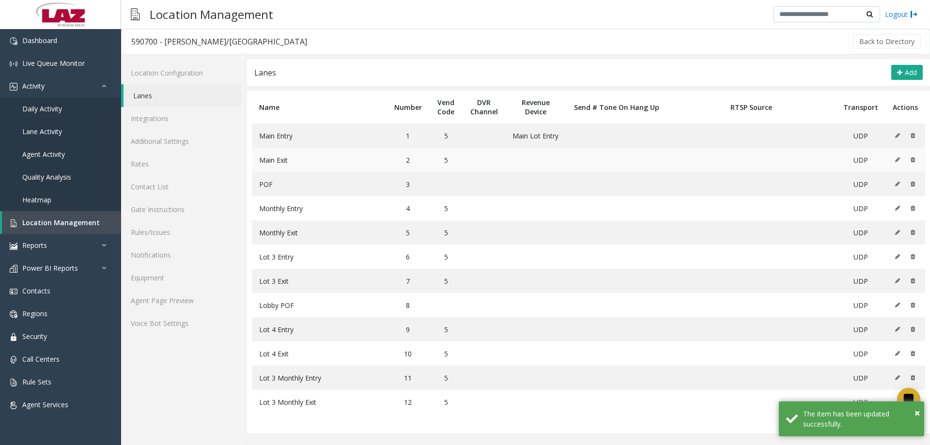
click at [896, 162] on icon at bounding box center [897, 160] width 5 height 6
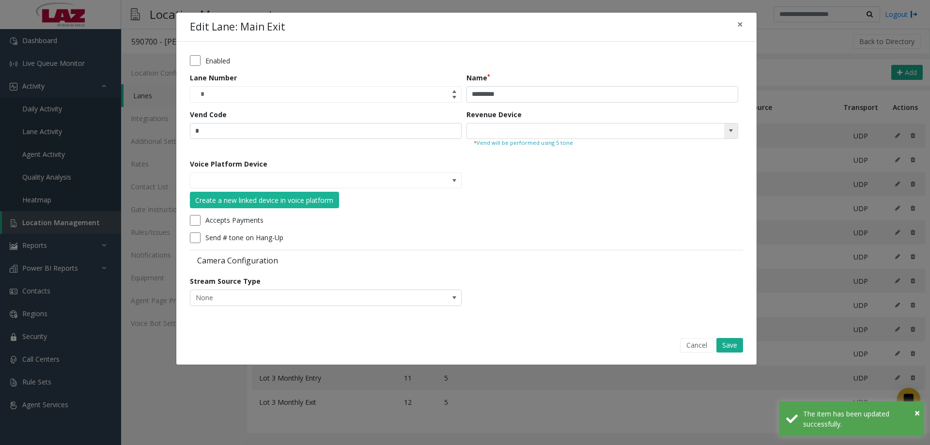
click at [735, 128] on span at bounding box center [731, 131] width 8 height 8
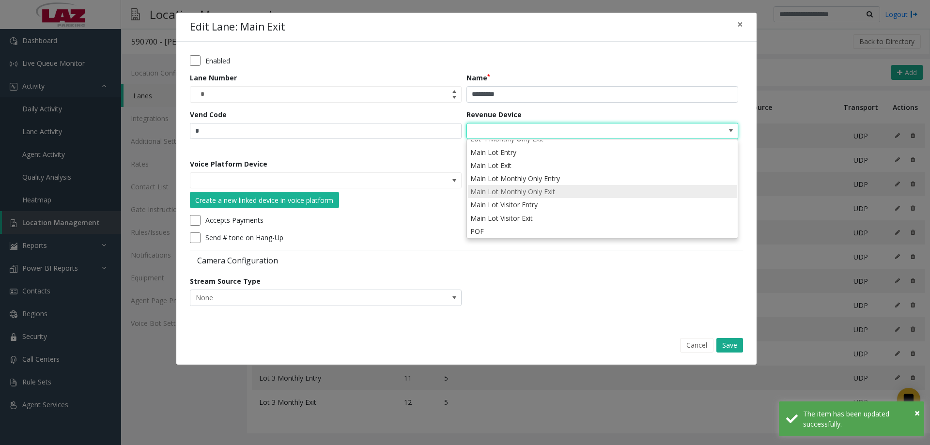
scroll to position [101, 0]
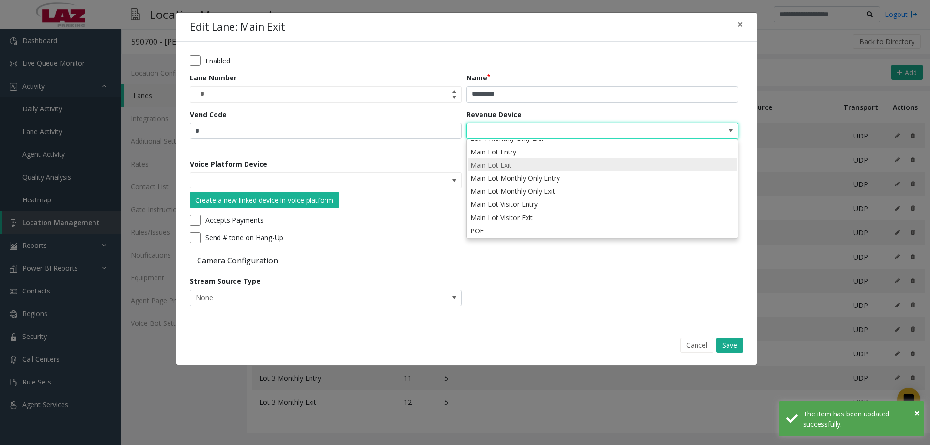
click at [517, 162] on li "Main Lot Exit" at bounding box center [602, 164] width 269 height 13
type input "**********"
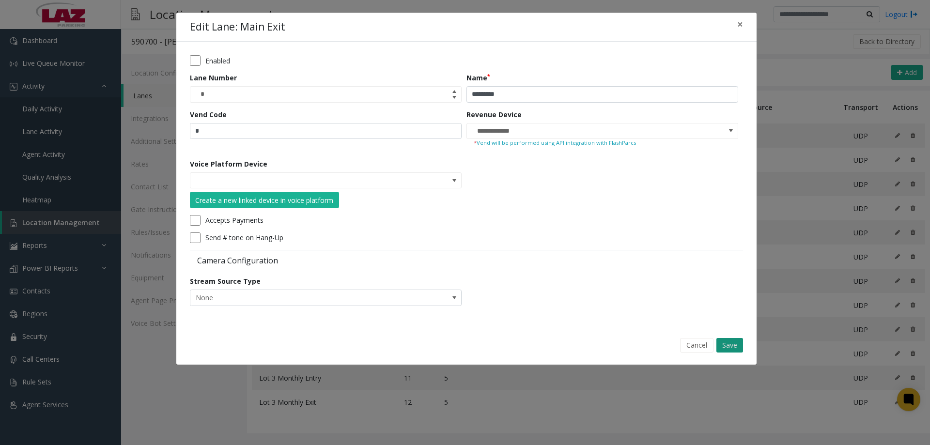
click at [731, 346] on button "Save" at bounding box center [730, 345] width 27 height 15
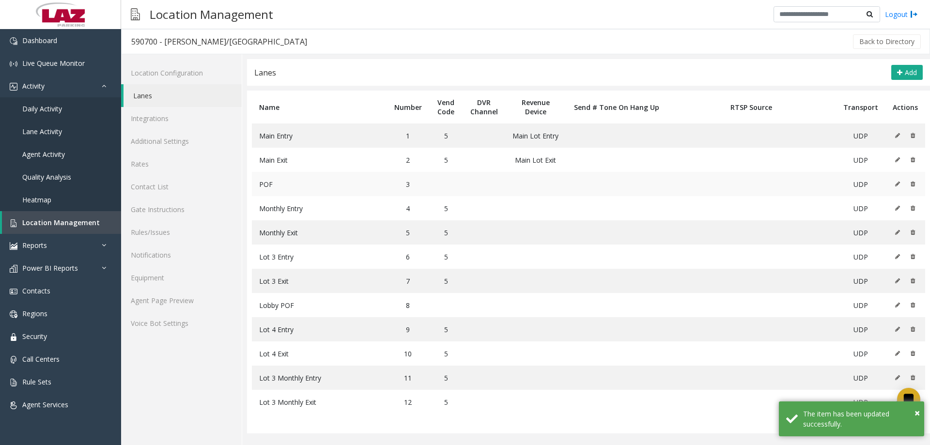
click at [897, 186] on icon at bounding box center [897, 184] width 5 height 6
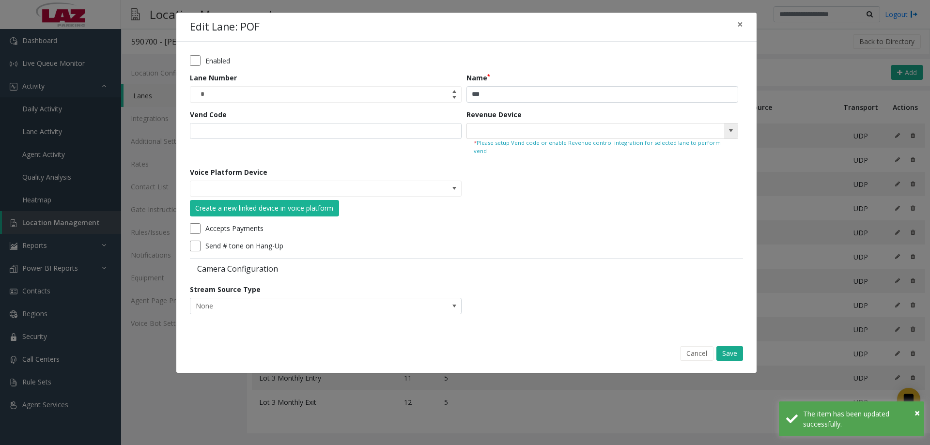
click at [727, 129] on span at bounding box center [731, 131] width 8 height 8
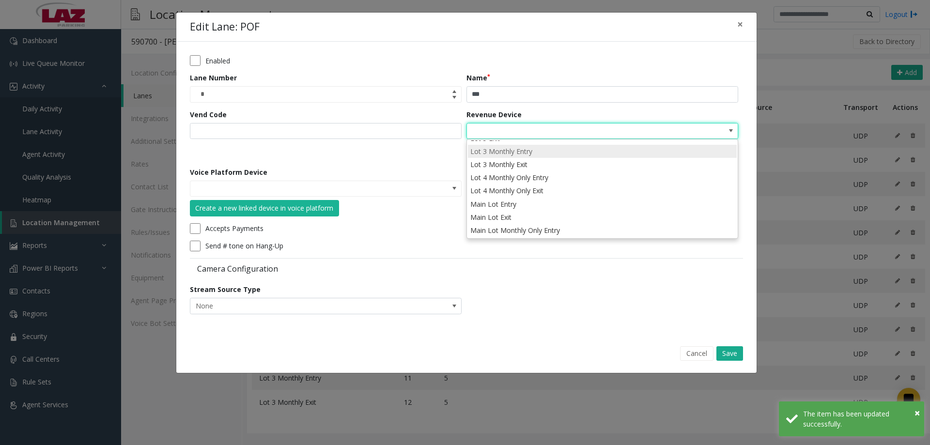
scroll to position [0, 0]
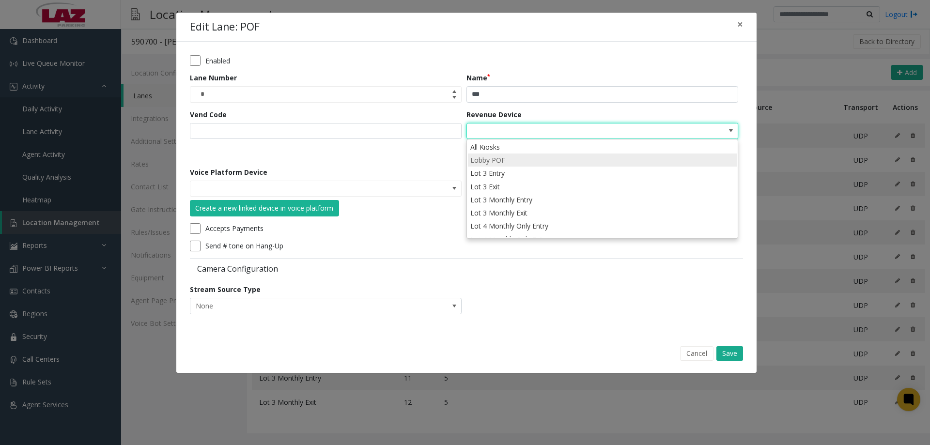
click at [519, 154] on li "Lobby POF" at bounding box center [602, 160] width 269 height 13
type input "*********"
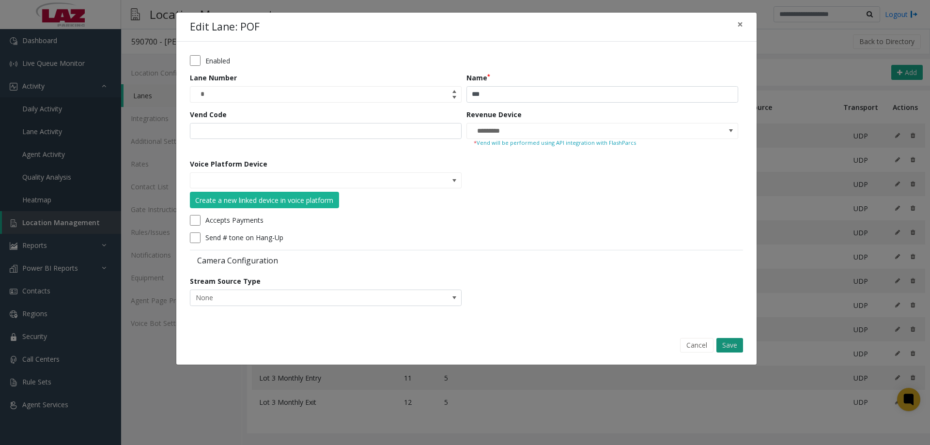
click at [731, 342] on button "Save" at bounding box center [730, 345] width 27 height 15
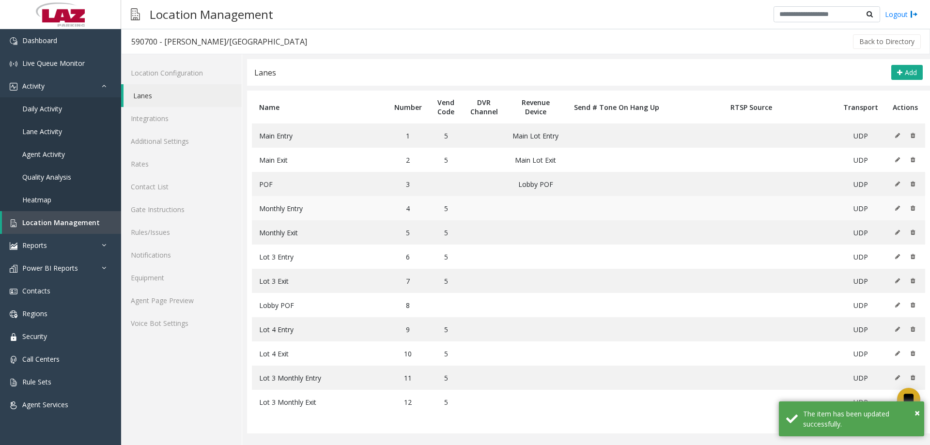
click at [898, 208] on icon at bounding box center [897, 208] width 5 height 6
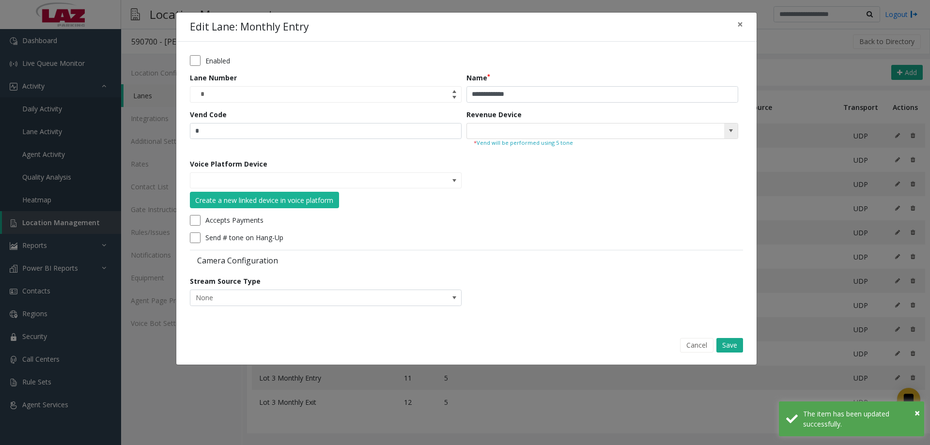
click at [725, 131] on span at bounding box center [731, 132] width 14 height 16
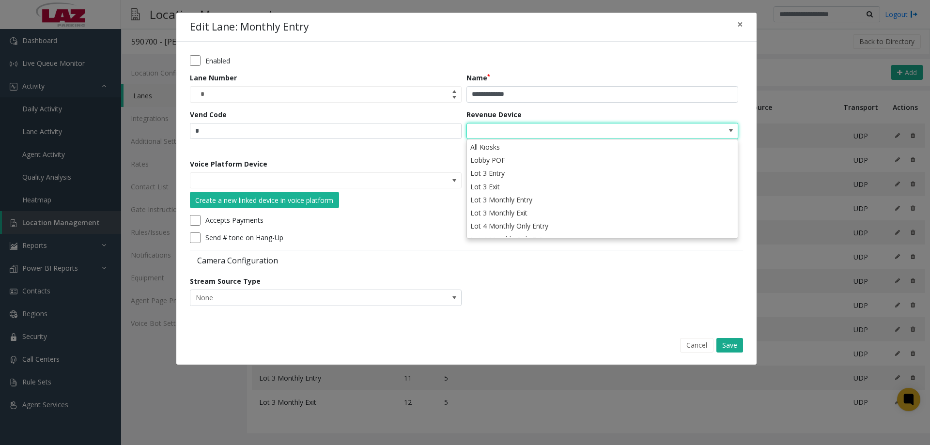
drag, startPoint x: 597, startPoint y: 321, endPoint x: 614, endPoint y: 323, distance: 16.6
click at [600, 320] on div "**********" at bounding box center [466, 184] width 580 height 285
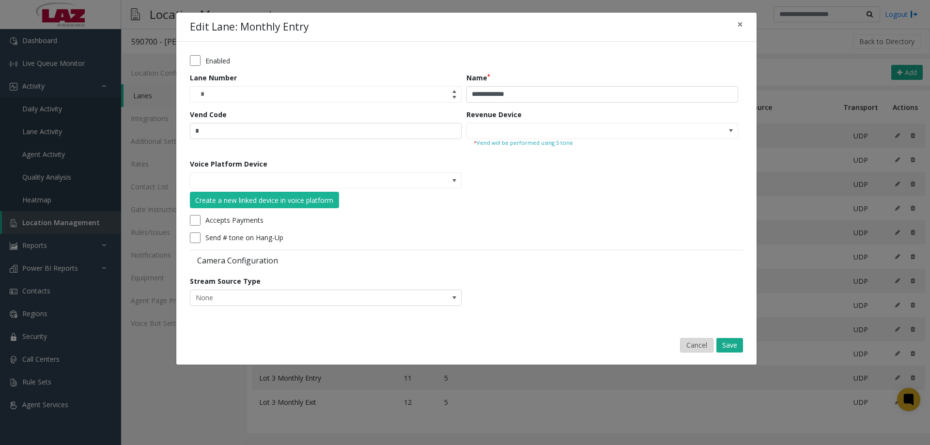
click at [693, 349] on button "Cancel" at bounding box center [696, 345] width 33 height 15
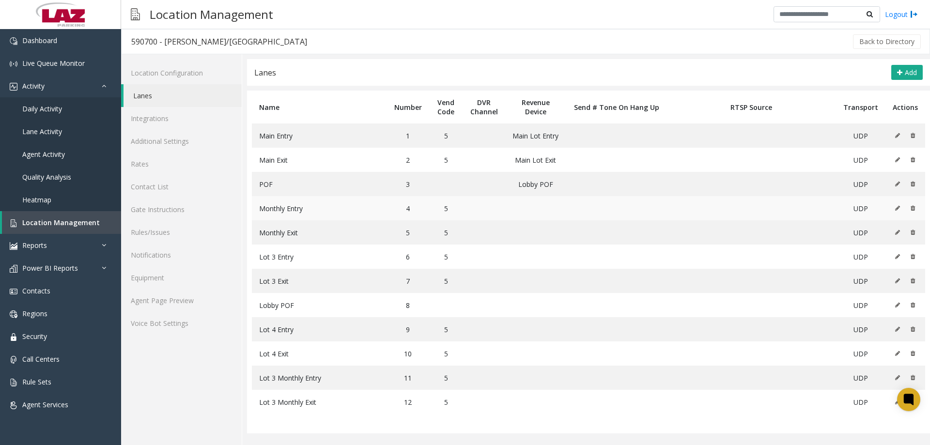
click at [900, 205] on icon at bounding box center [897, 208] width 5 height 6
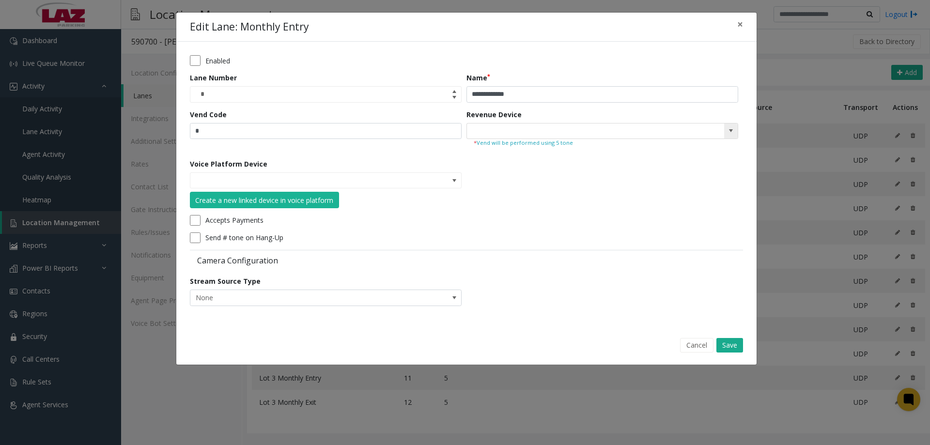
click at [729, 132] on span at bounding box center [731, 131] width 8 height 8
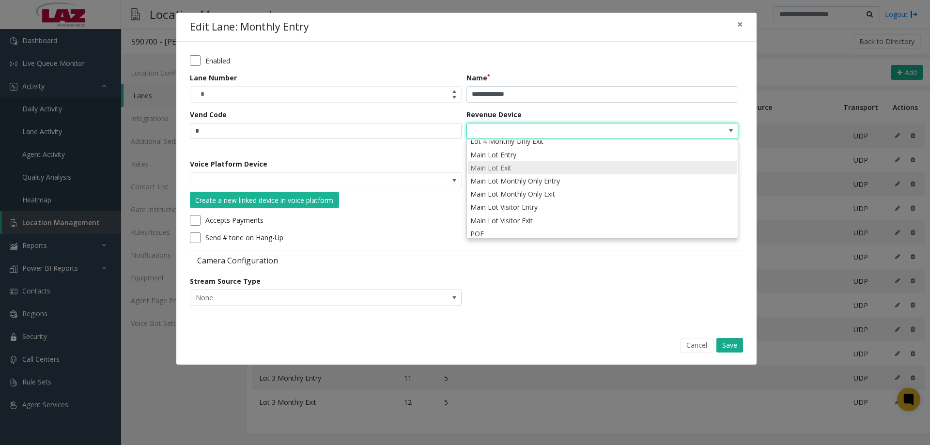
scroll to position [101, 0]
click at [579, 176] on li "Main Lot Monthly Only Entry" at bounding box center [602, 178] width 269 height 13
type input "**********"
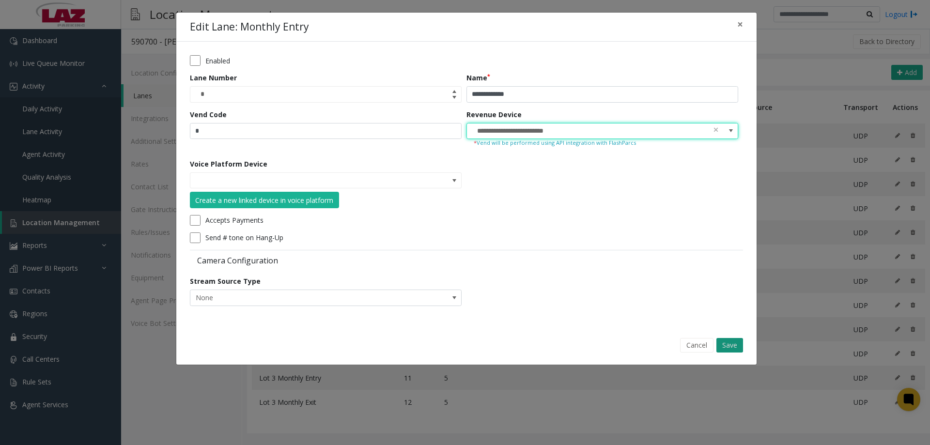
click at [733, 345] on button "Save" at bounding box center [730, 345] width 27 height 15
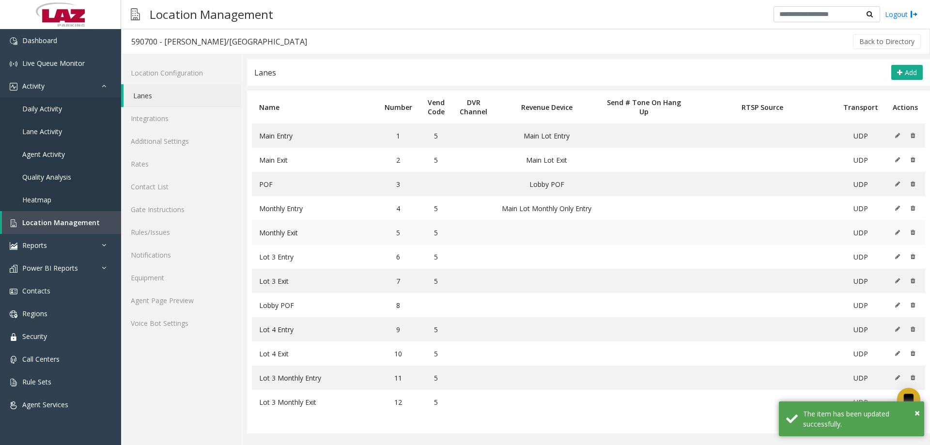
click at [898, 234] on icon at bounding box center [897, 233] width 5 height 6
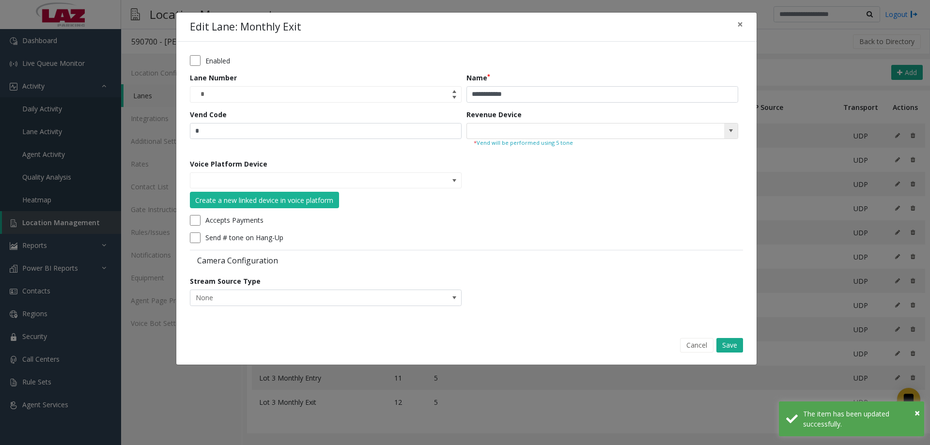
click at [732, 125] on span at bounding box center [731, 132] width 14 height 16
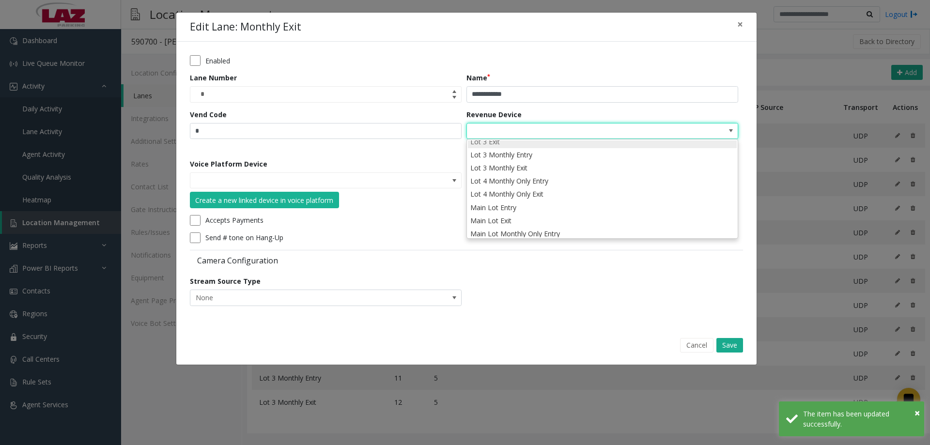
scroll to position [97, 0]
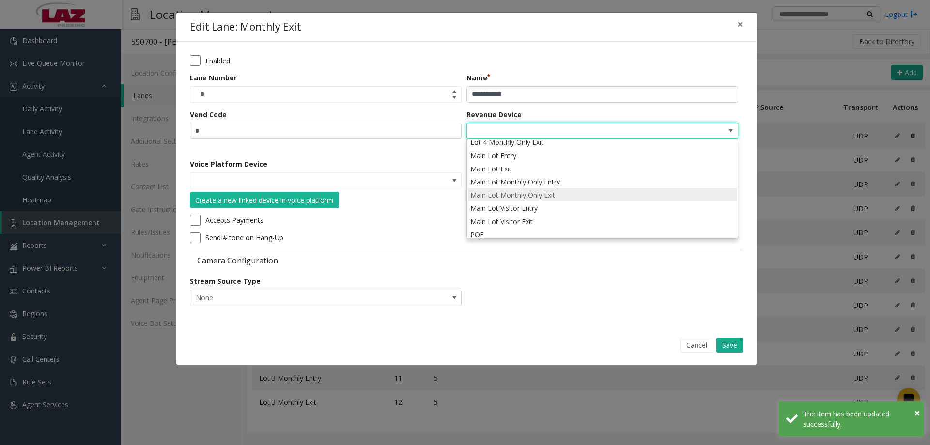
click at [598, 193] on li "Main Lot Monthly Only Exit" at bounding box center [602, 194] width 269 height 13
type input "**********"
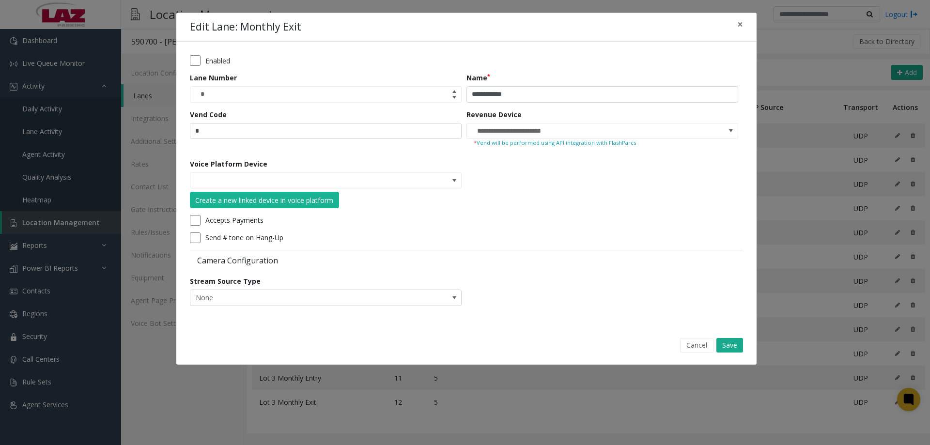
click at [729, 346] on button "Save" at bounding box center [730, 345] width 27 height 15
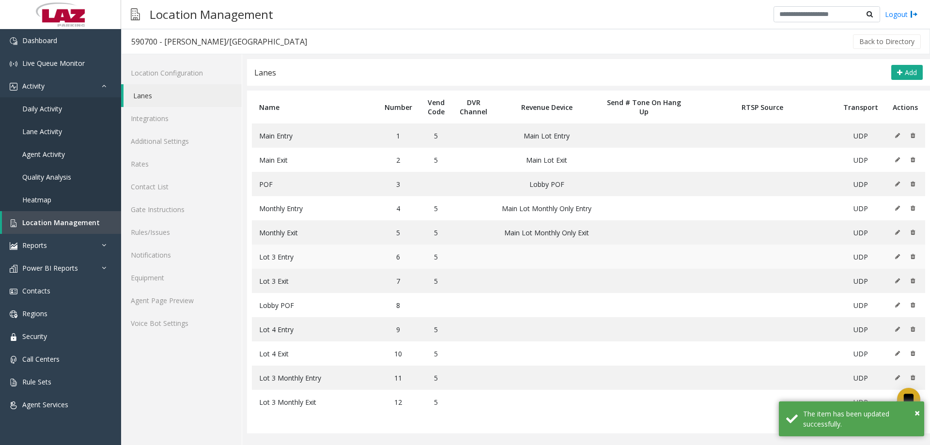
click at [899, 258] on icon at bounding box center [897, 257] width 5 height 6
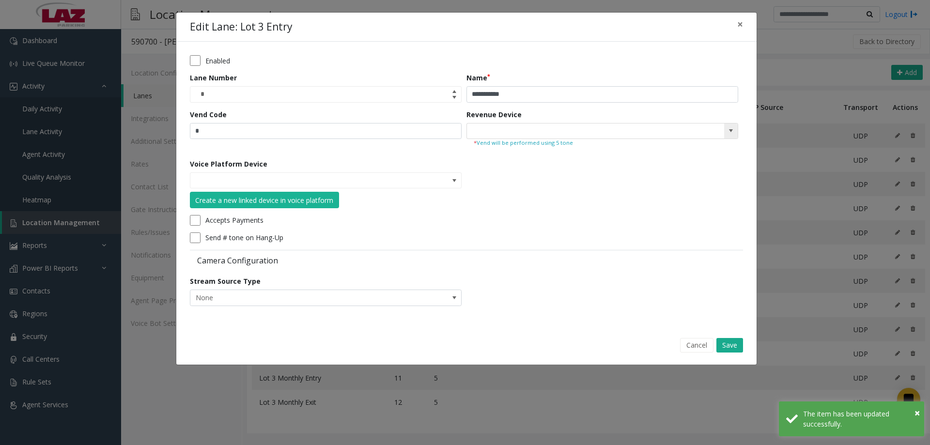
click at [727, 132] on span at bounding box center [731, 131] width 8 height 8
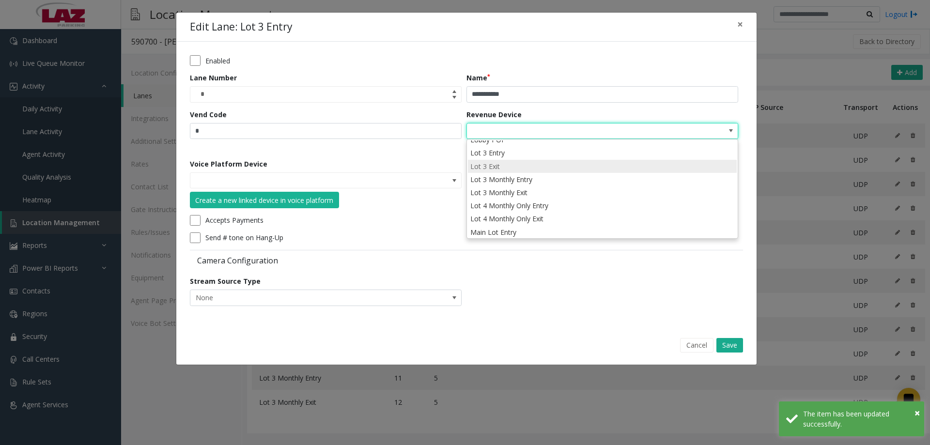
scroll to position [4, 0]
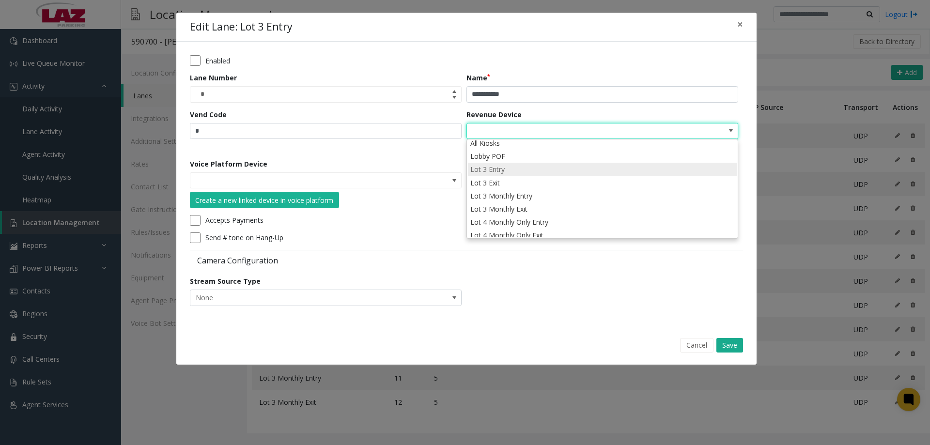
click at [518, 172] on li "Lot 3 Entry" at bounding box center [602, 169] width 269 height 13
type input "**********"
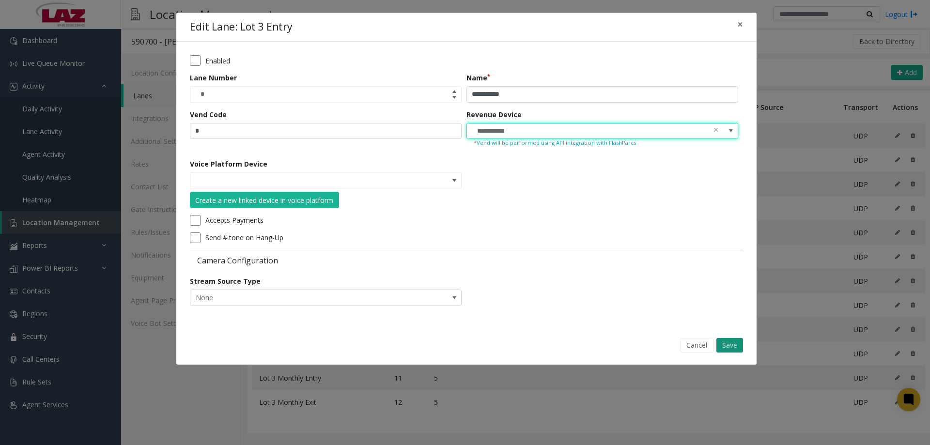
click at [731, 345] on button "Save" at bounding box center [730, 345] width 27 height 15
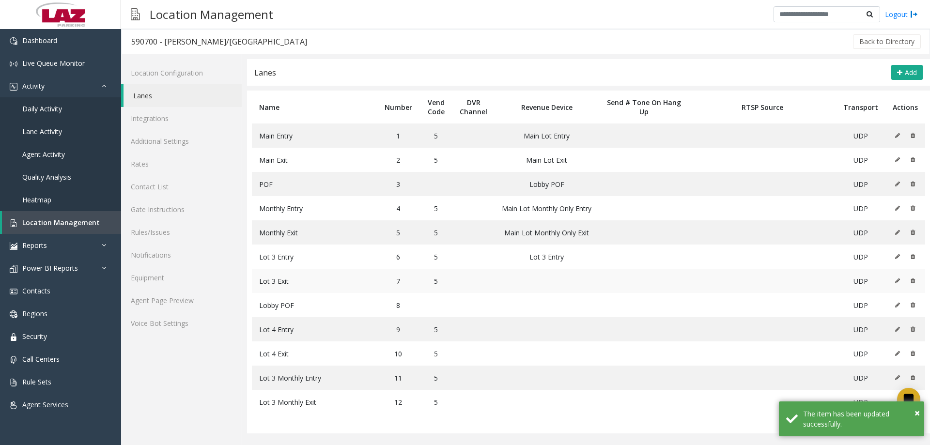
click at [899, 280] on icon at bounding box center [897, 281] width 5 height 6
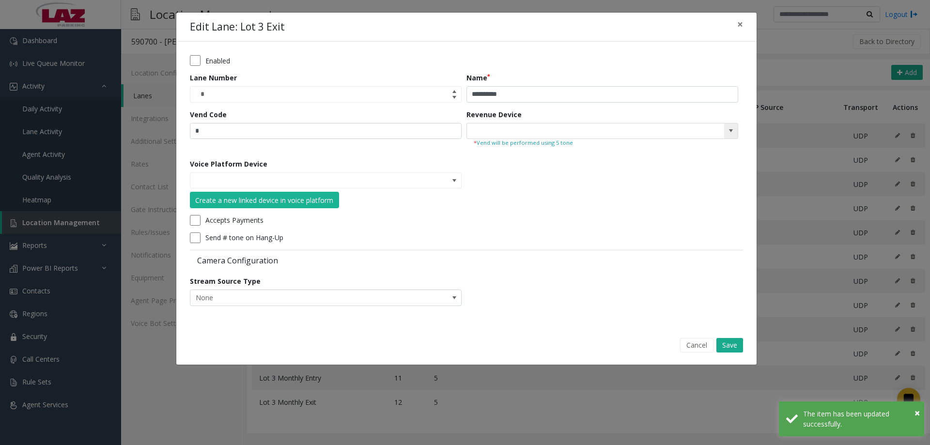
click at [726, 135] on span at bounding box center [731, 132] width 14 height 16
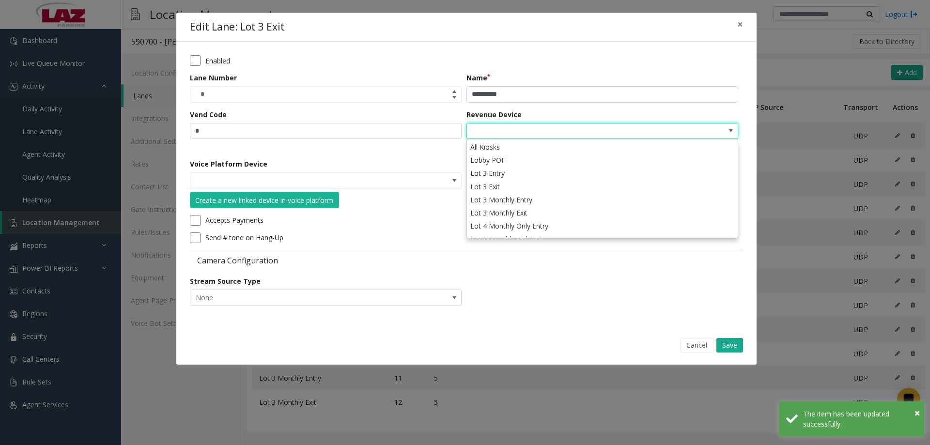
click at [543, 189] on li "Lot 3 Exit" at bounding box center [602, 186] width 269 height 13
type input "**********"
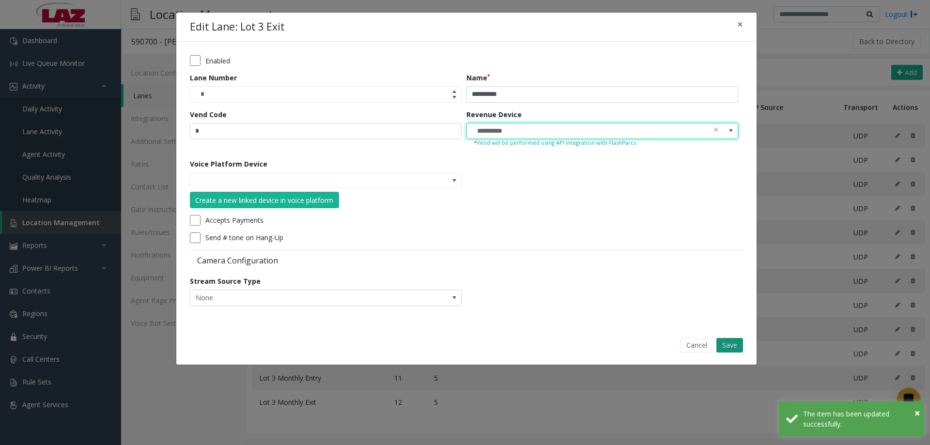
click at [722, 340] on button "Save" at bounding box center [730, 345] width 27 height 15
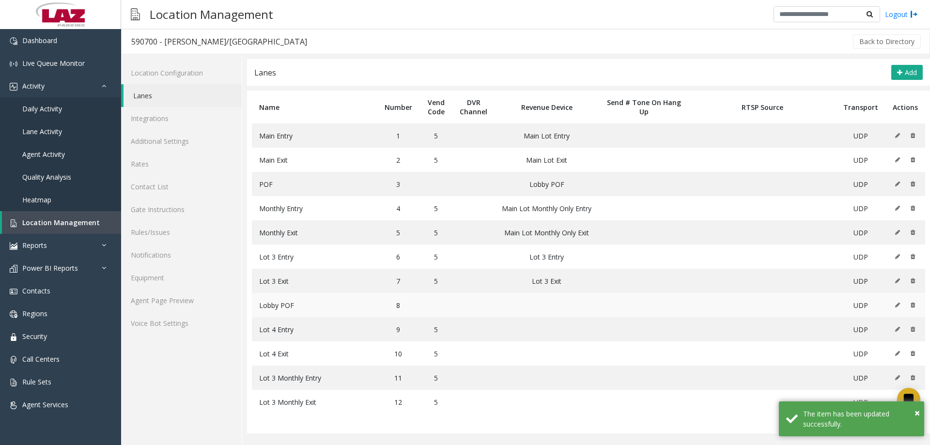
click at [899, 304] on icon at bounding box center [897, 305] width 5 height 6
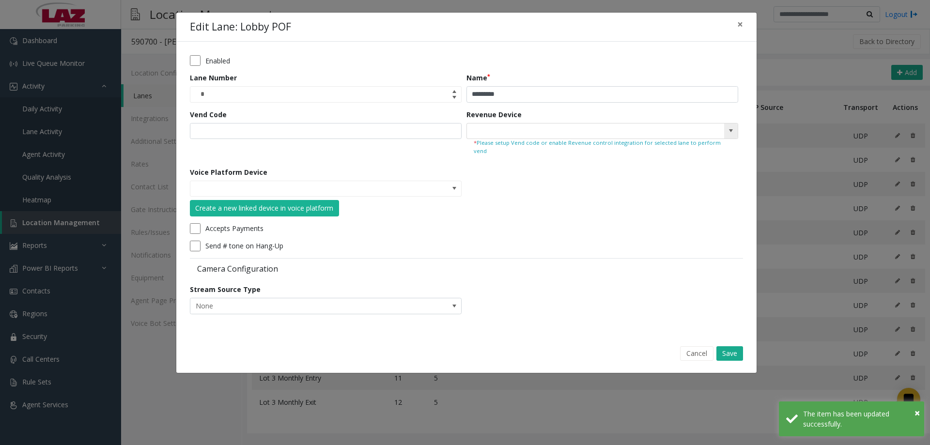
click at [729, 136] on span at bounding box center [731, 132] width 14 height 16
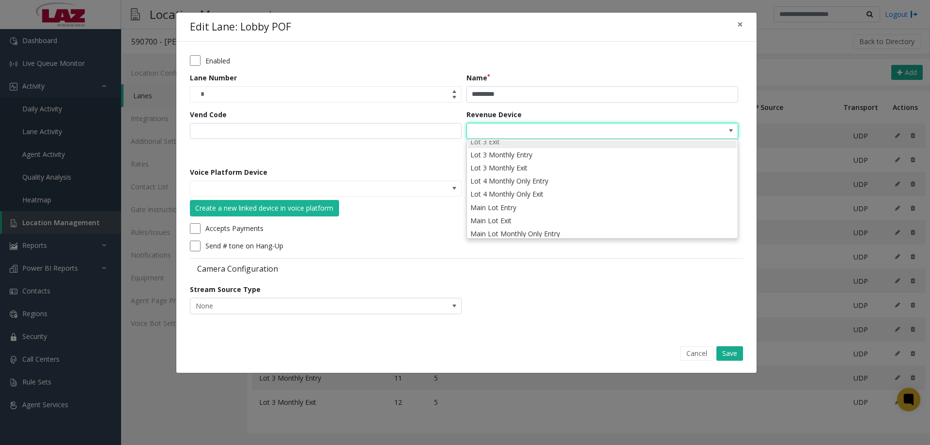
scroll to position [0, 0]
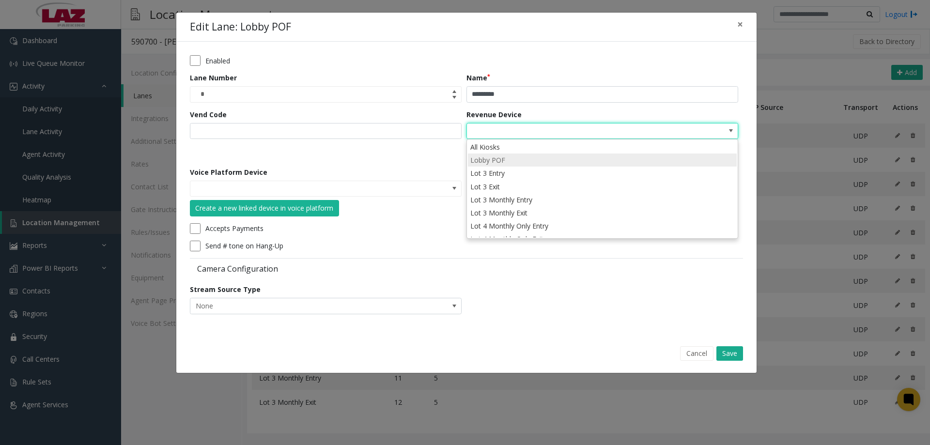
click at [531, 159] on li "Lobby POF" at bounding box center [602, 160] width 269 height 13
type input "*********"
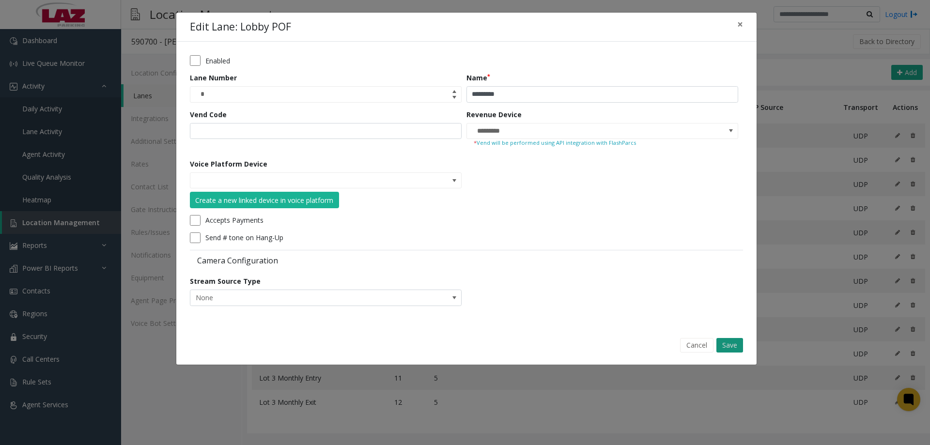
click at [730, 344] on button "Save" at bounding box center [730, 345] width 27 height 15
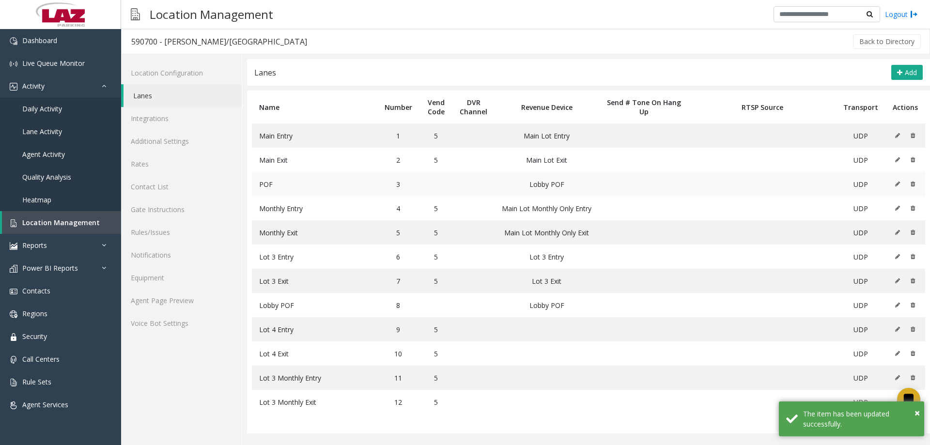
click at [896, 185] on icon at bounding box center [897, 184] width 5 height 6
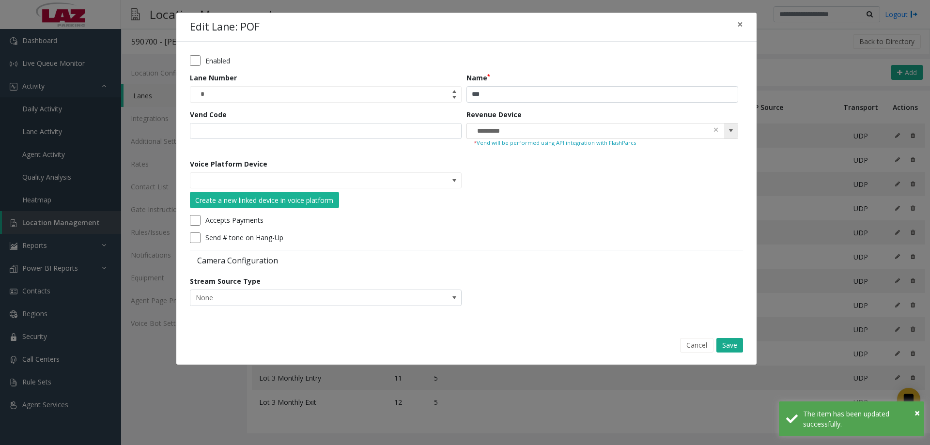
click at [727, 134] on span at bounding box center [731, 131] width 8 height 8
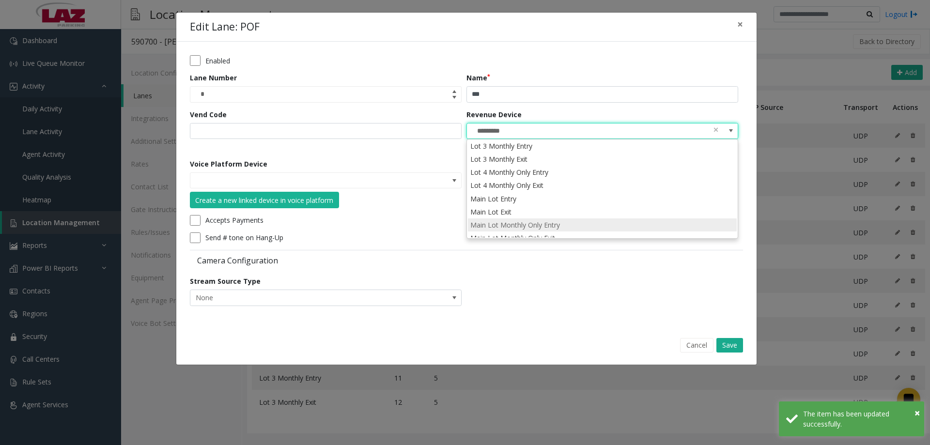
scroll to position [101, 0]
click at [517, 230] on li "POF" at bounding box center [602, 230] width 269 height 13
type input "***"
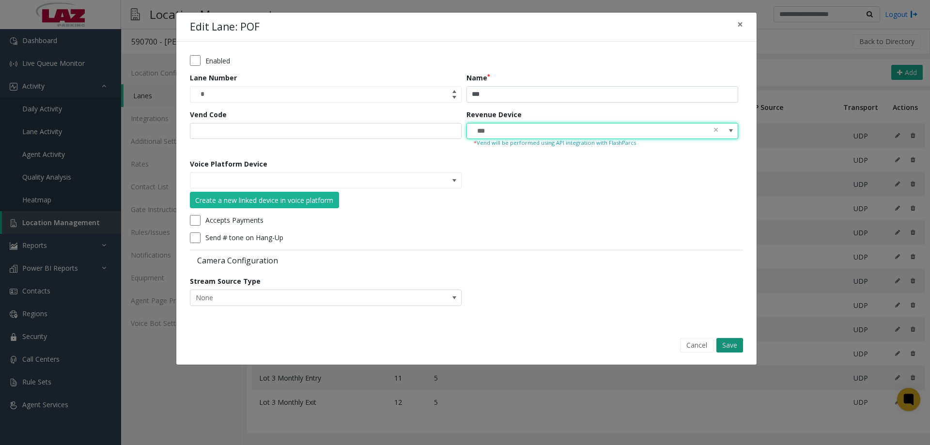
click at [734, 345] on button "Save" at bounding box center [730, 345] width 27 height 15
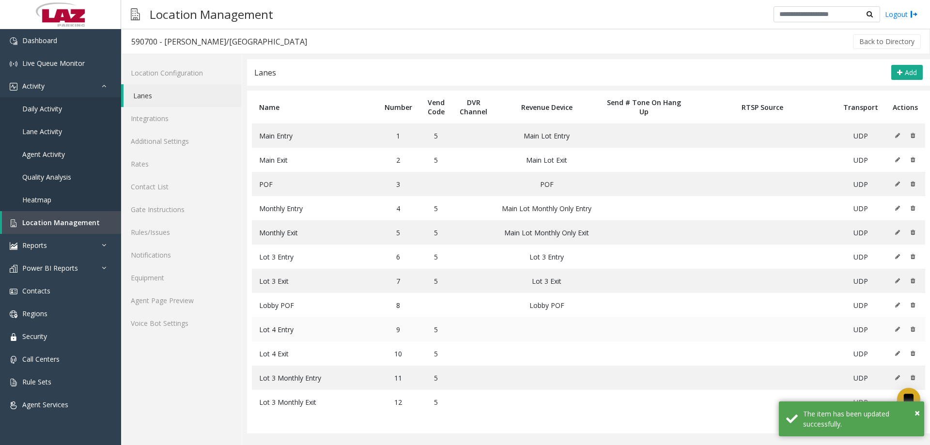
click at [896, 330] on icon at bounding box center [897, 330] width 5 height 6
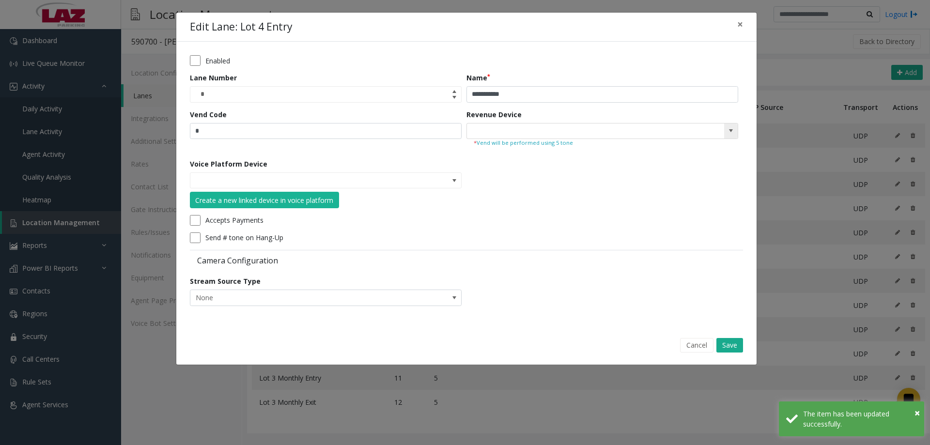
click at [725, 129] on span at bounding box center [731, 132] width 14 height 16
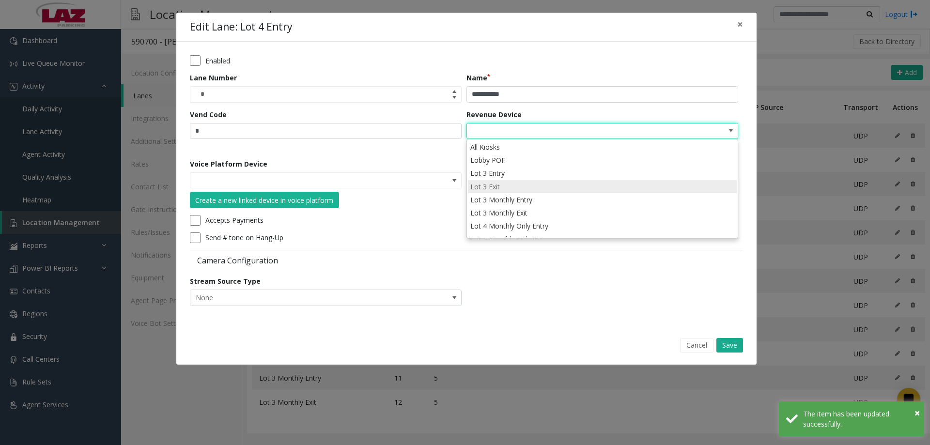
scroll to position [48, 0]
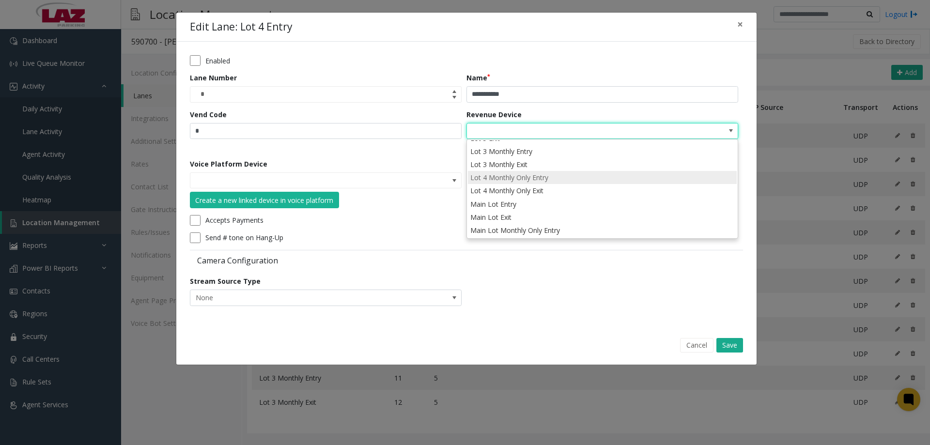
click at [551, 177] on li "Lot 4 Monthly Only Entry" at bounding box center [602, 177] width 269 height 13
type input "**********"
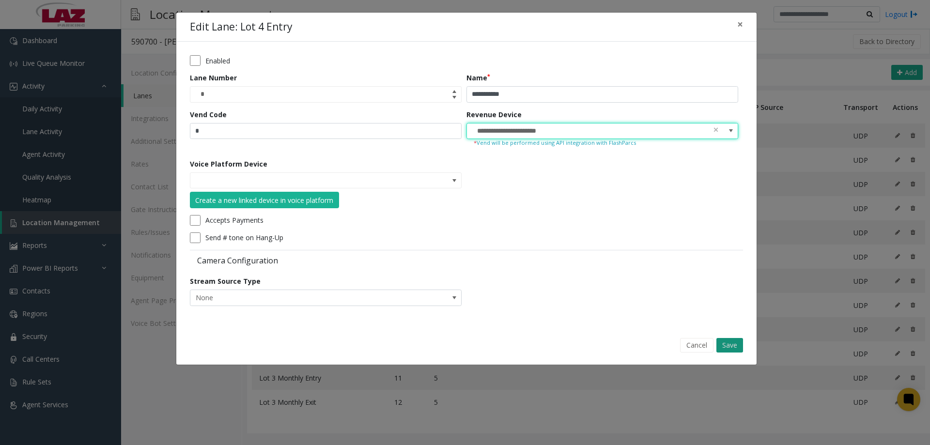
click at [729, 344] on button "Save" at bounding box center [730, 345] width 27 height 15
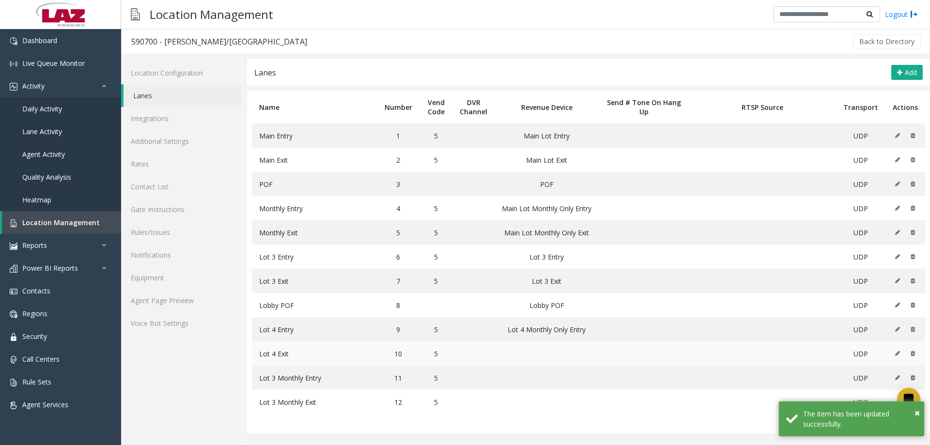
click at [898, 354] on icon at bounding box center [897, 354] width 5 height 6
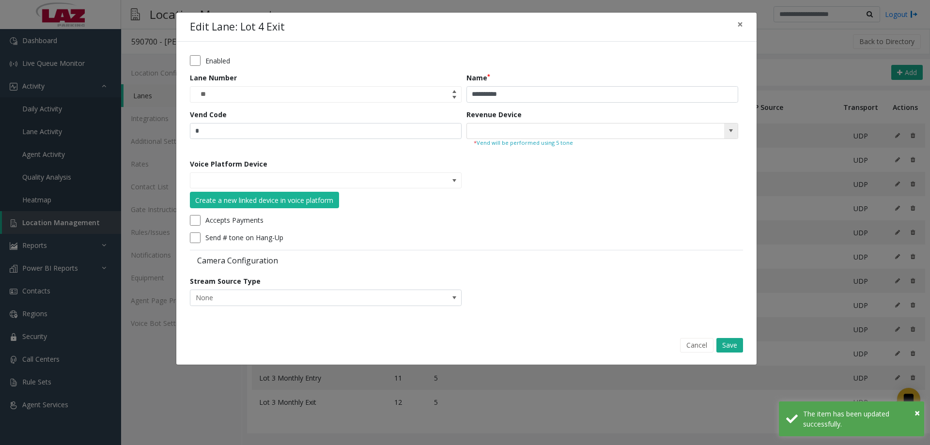
click at [722, 132] on kendo-searchbar at bounding box center [602, 132] width 271 height 16
click at [727, 131] on span at bounding box center [731, 131] width 8 height 8
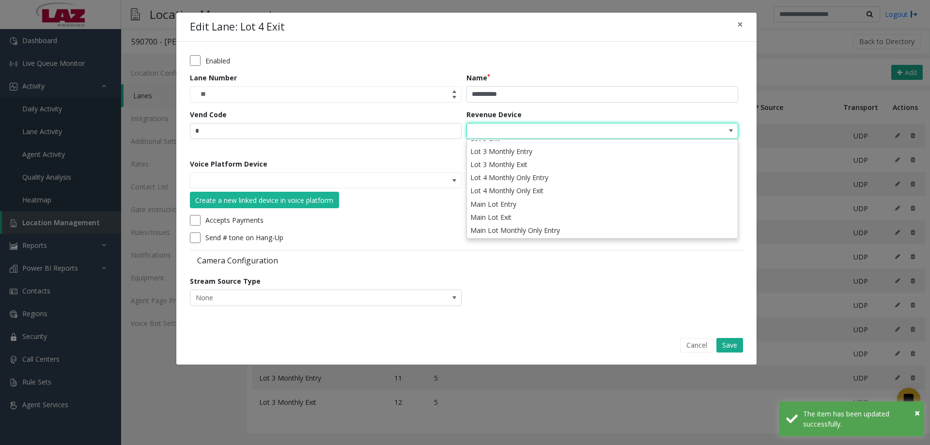
drag, startPoint x: 556, startPoint y: 188, endPoint x: 573, endPoint y: 215, distance: 31.6
click at [556, 188] on li "Lot 4 Monthly Only Exit" at bounding box center [602, 190] width 269 height 13
type input "**********"
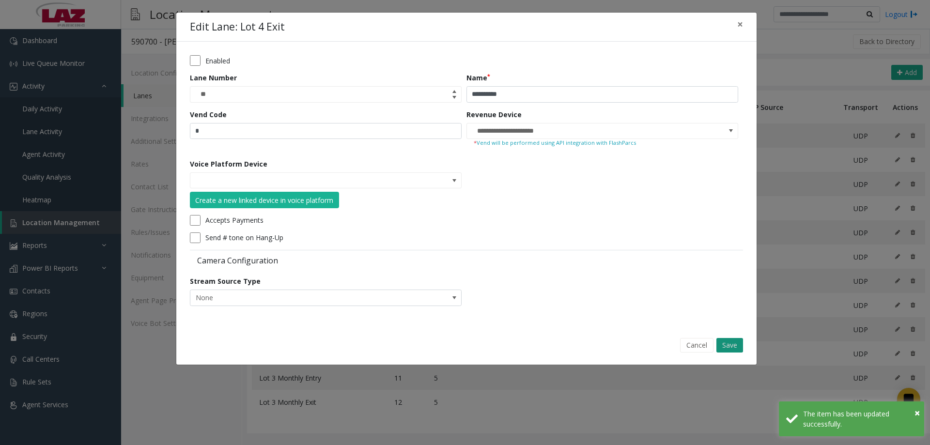
click at [735, 338] on button "Save" at bounding box center [730, 345] width 27 height 15
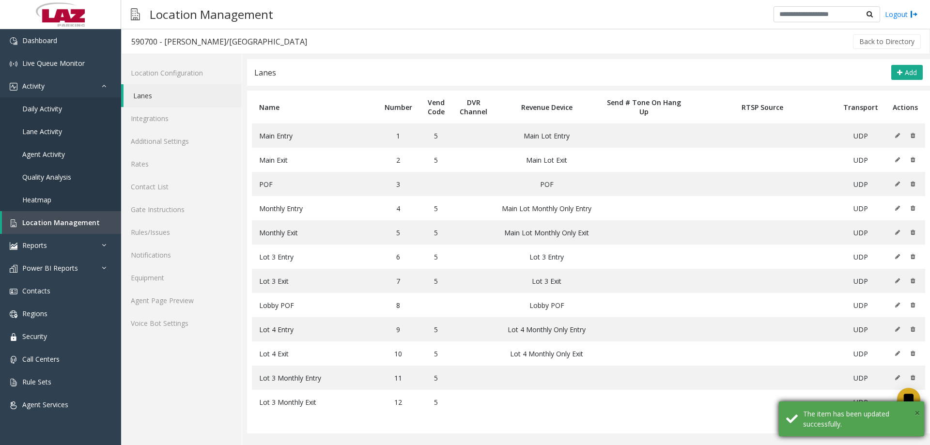
click at [919, 412] on span "×" at bounding box center [917, 412] width 5 height 13
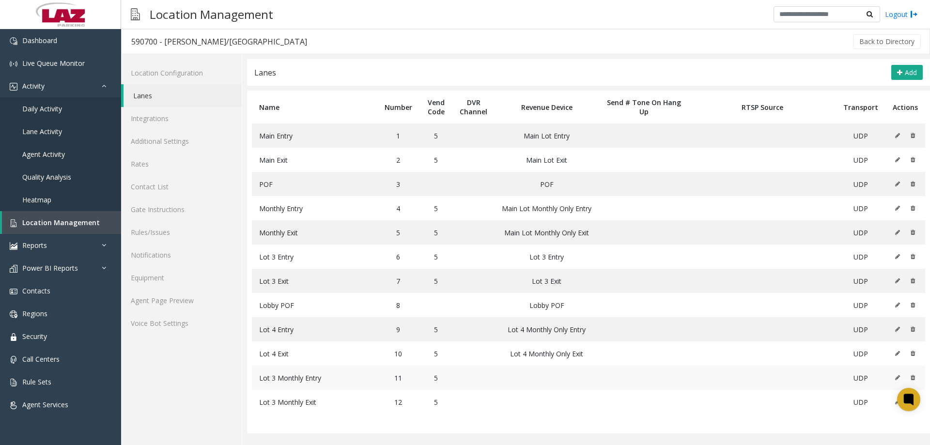
click at [896, 375] on icon at bounding box center [897, 378] width 5 height 6
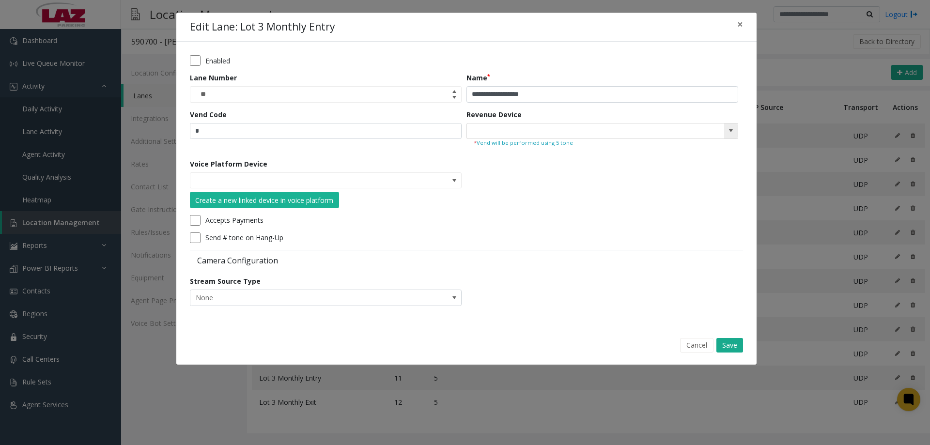
click at [735, 137] on span at bounding box center [731, 132] width 14 height 16
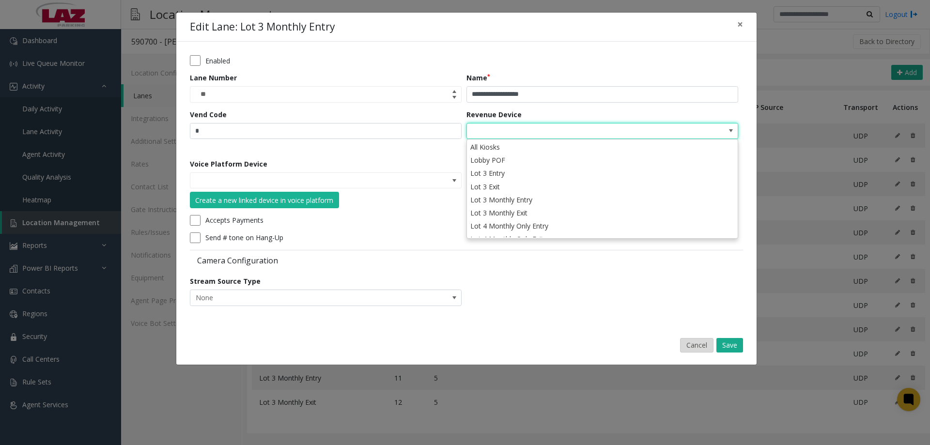
click at [707, 341] on button "Cancel" at bounding box center [696, 345] width 33 height 15
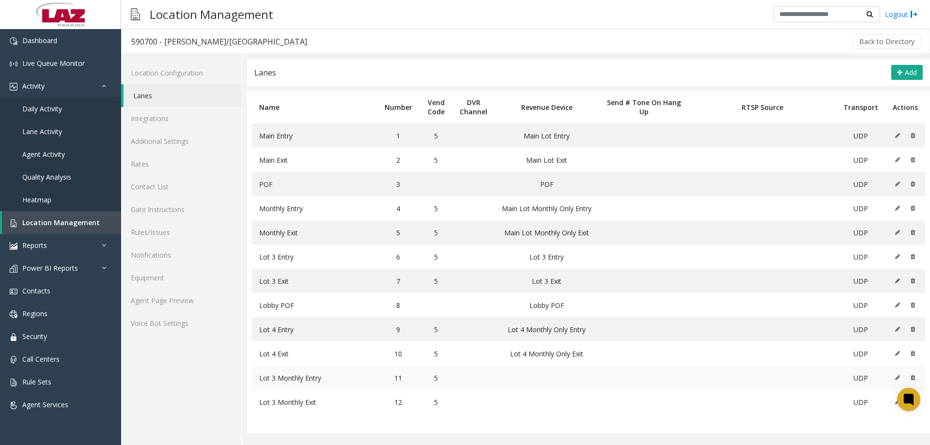
click at [897, 377] on icon at bounding box center [897, 378] width 5 height 6
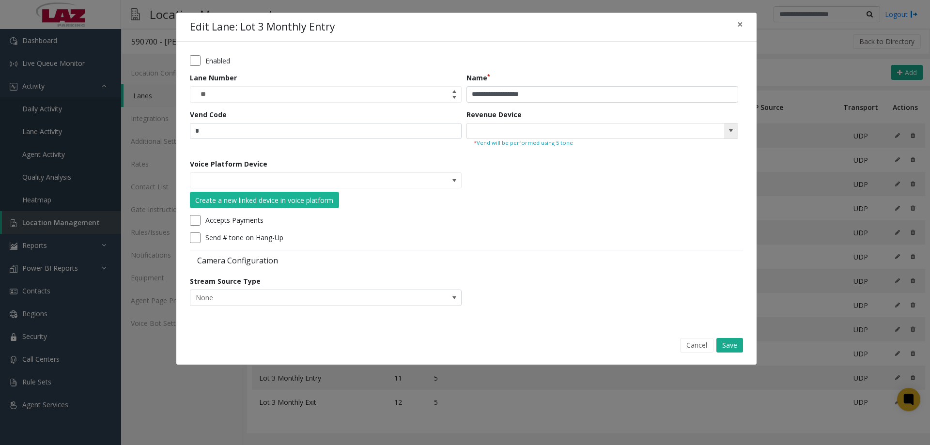
click at [729, 137] on span at bounding box center [731, 132] width 14 height 16
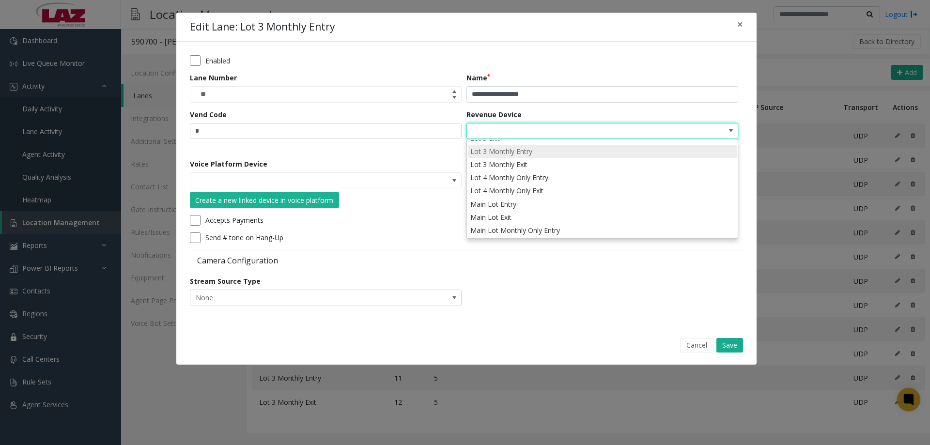
click at [531, 155] on li "Lot 3 Monthly Entry" at bounding box center [602, 151] width 269 height 13
type input "**********"
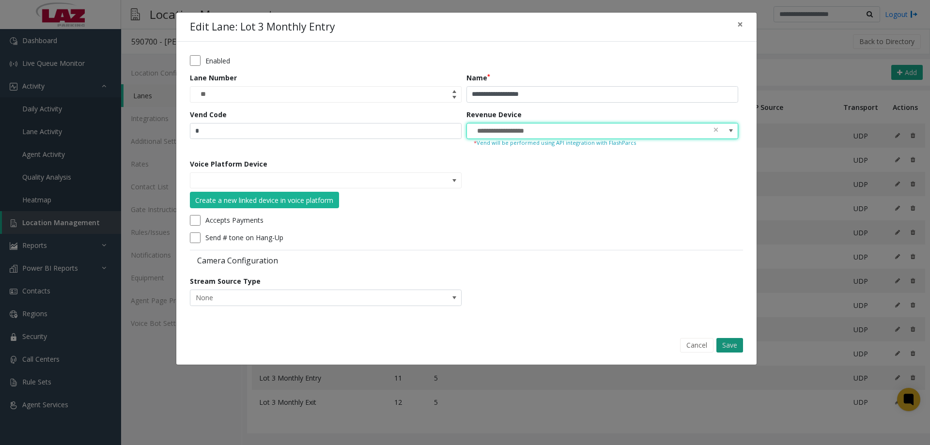
click at [742, 345] on button "Save" at bounding box center [730, 345] width 27 height 15
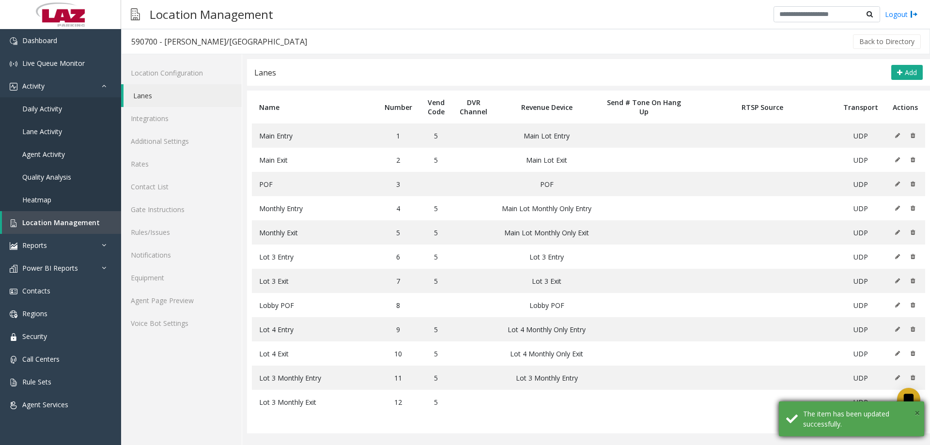
click at [916, 413] on span "×" at bounding box center [917, 412] width 5 height 13
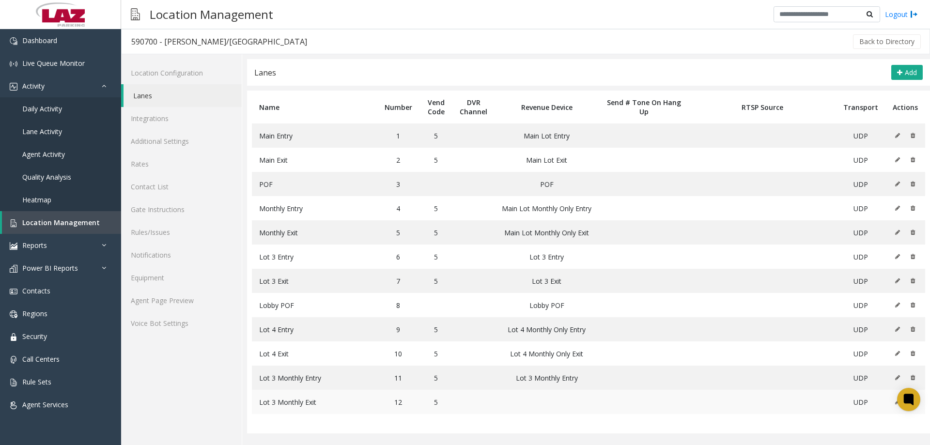
click at [896, 405] on button at bounding box center [900, 402] width 11 height 15
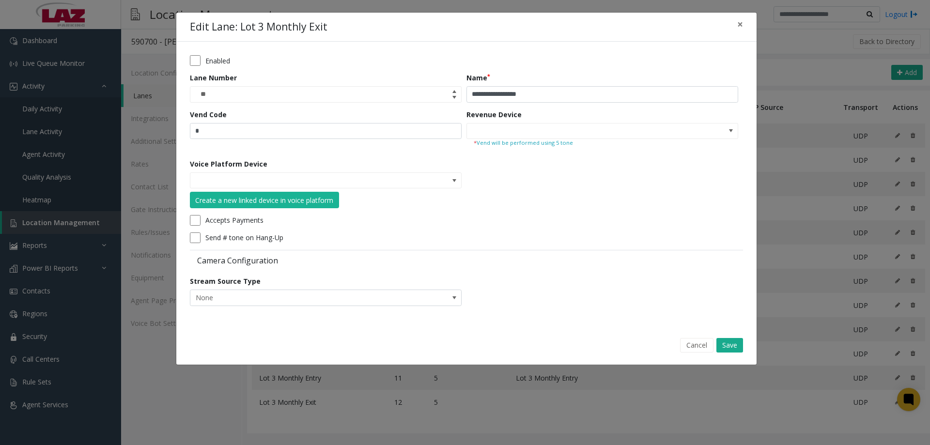
click at [735, 140] on div "* Vend will be performed using 5 tone" at bounding box center [603, 143] width 272 height 8
click at [729, 135] on span at bounding box center [731, 132] width 14 height 16
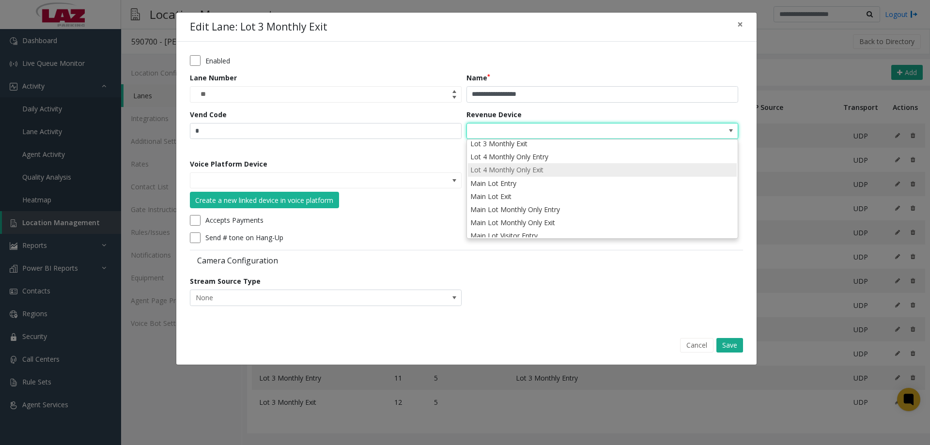
scroll to position [52, 0]
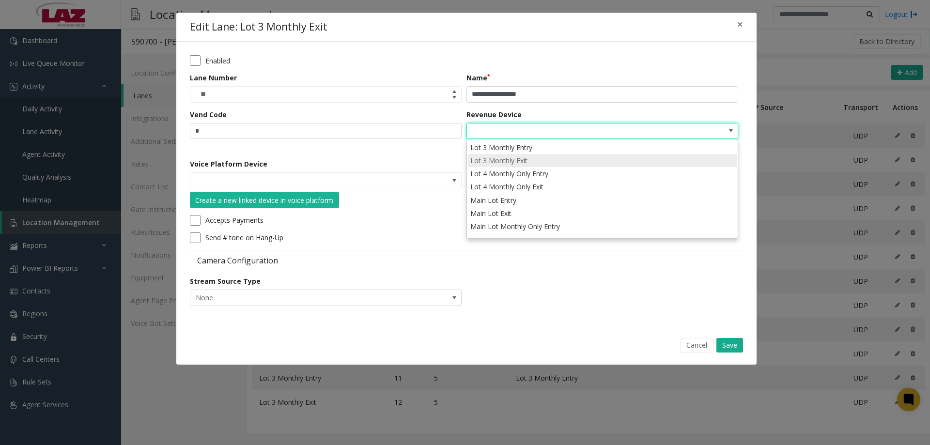
click at [520, 162] on li "Lot 3 Monthly Exit" at bounding box center [602, 160] width 269 height 13
type input "**********"
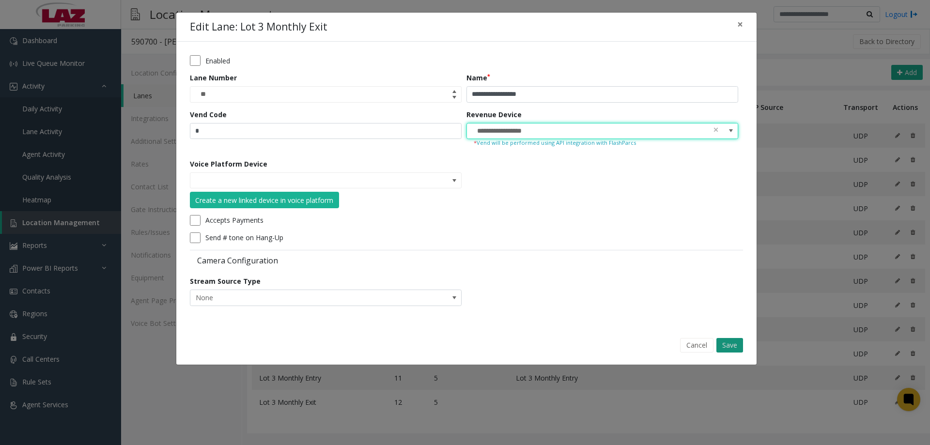
click at [732, 347] on button "Save" at bounding box center [730, 345] width 27 height 15
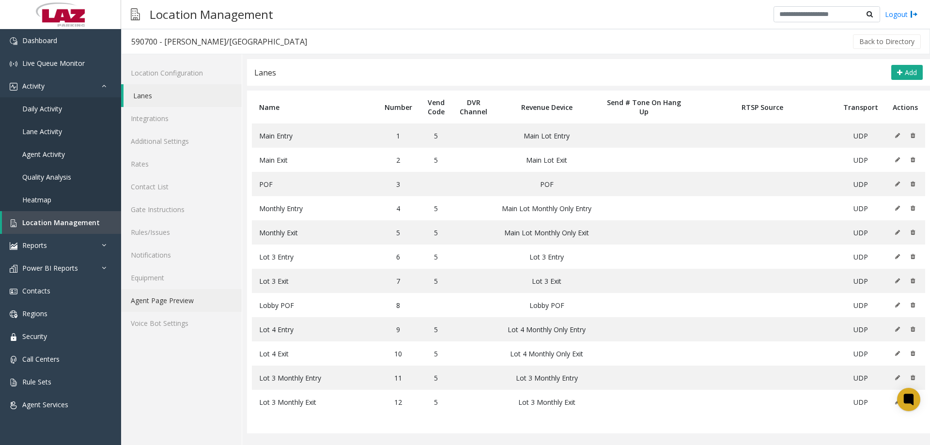
click at [172, 306] on link "Agent Page Preview" at bounding box center [181, 300] width 121 height 23
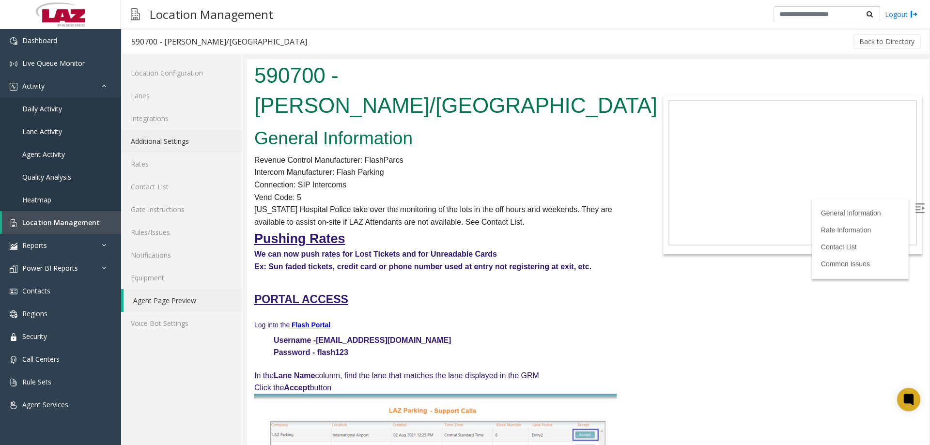
click at [172, 136] on link "Additional Settings" at bounding box center [181, 141] width 121 height 23
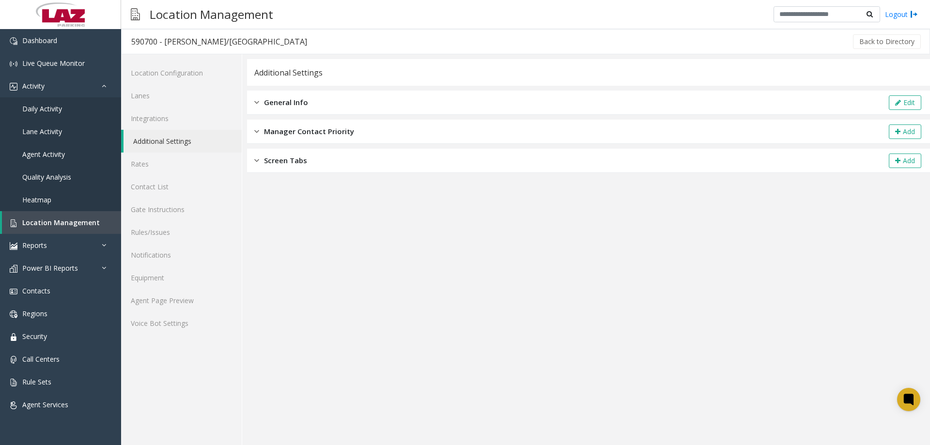
click at [378, 100] on div "General Info Edit" at bounding box center [588, 103] width 683 height 24
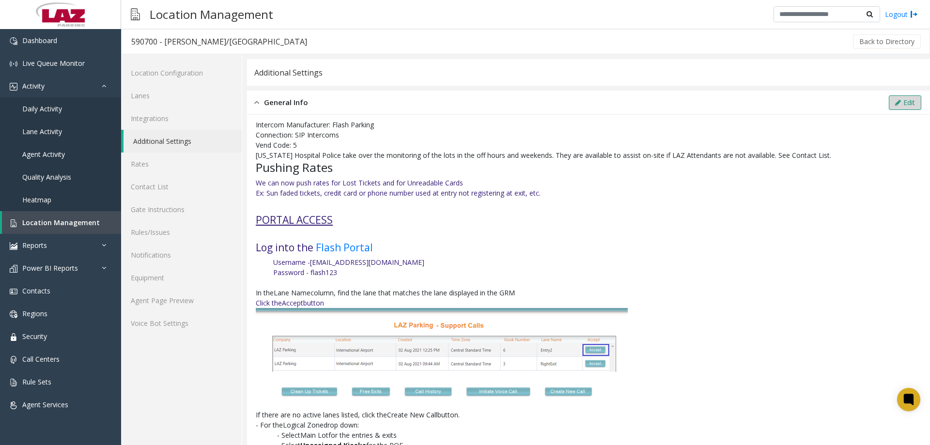
click at [907, 100] on button "Edit" at bounding box center [905, 102] width 32 height 15
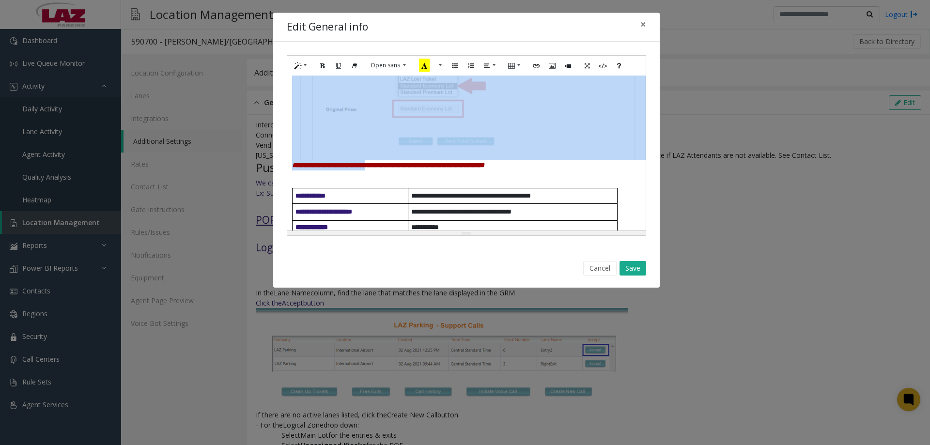
scroll to position [1017, 0]
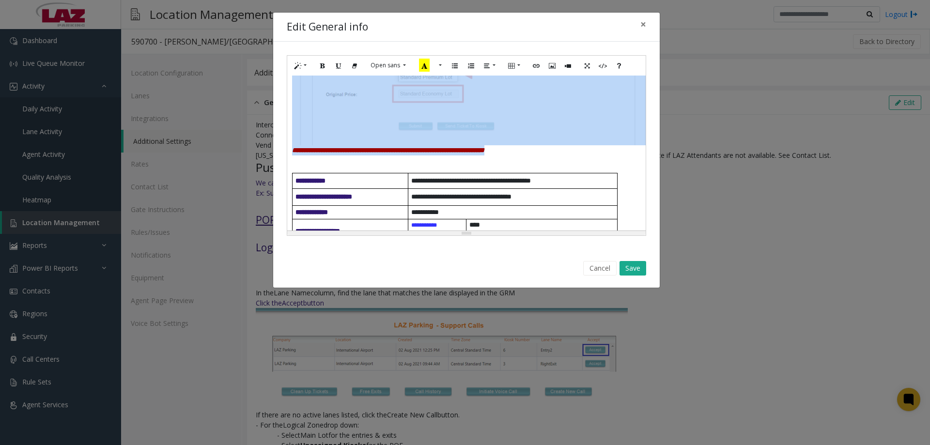
drag, startPoint x: 295, startPoint y: 135, endPoint x: 573, endPoint y: 153, distance: 278.7
click at [573, 153] on div "**********" at bounding box center [466, 153] width 359 height 155
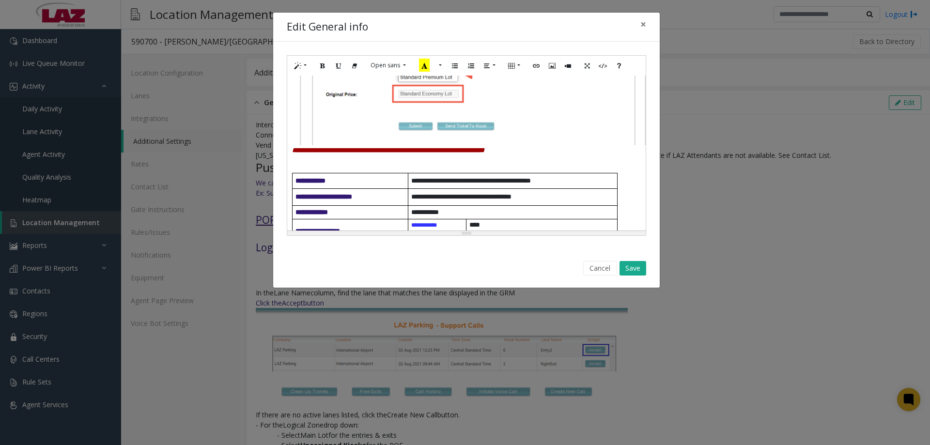
scroll to position [0, 0]
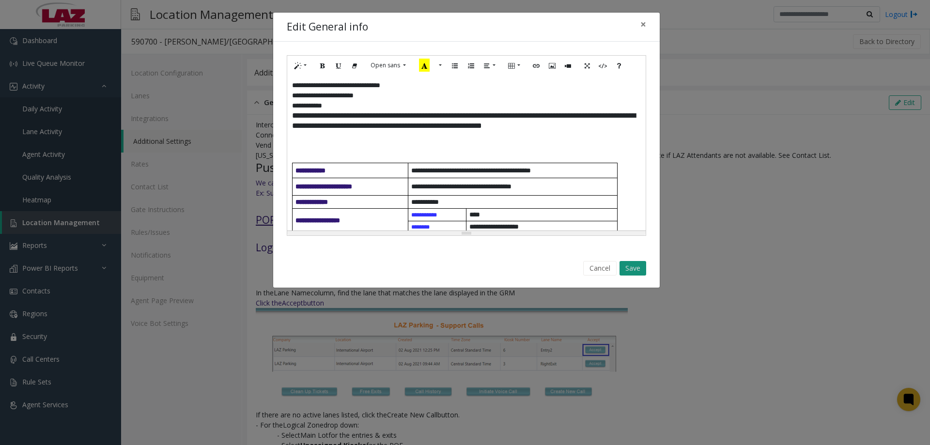
click at [635, 269] on button "Save" at bounding box center [633, 268] width 27 height 15
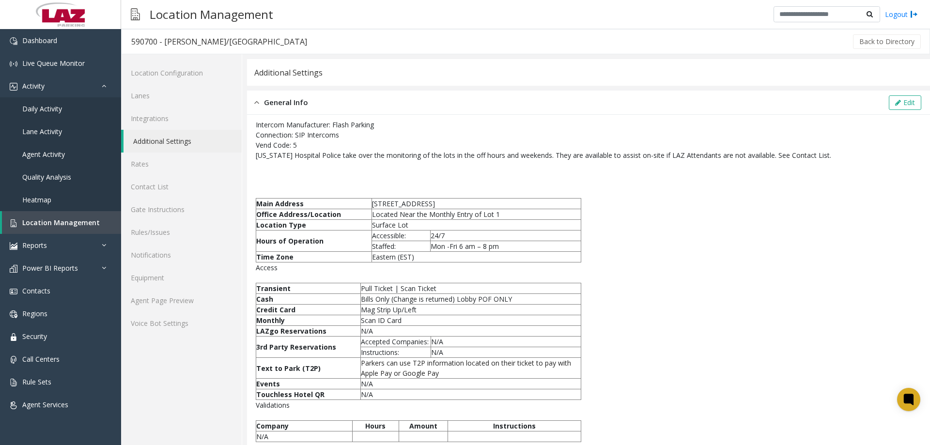
click at [178, 141] on link "Additional Settings" at bounding box center [183, 141] width 118 height 23
click at [158, 187] on link "Contact List" at bounding box center [181, 186] width 121 height 23
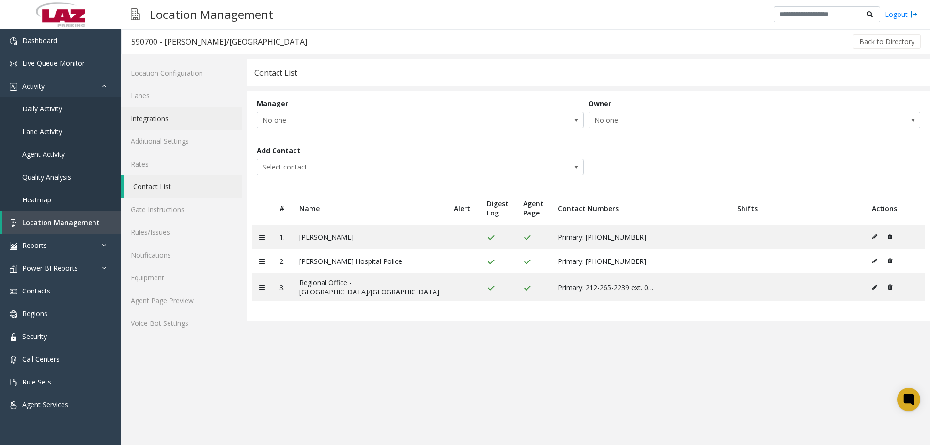
click at [162, 125] on link "Integrations" at bounding box center [181, 118] width 121 height 23
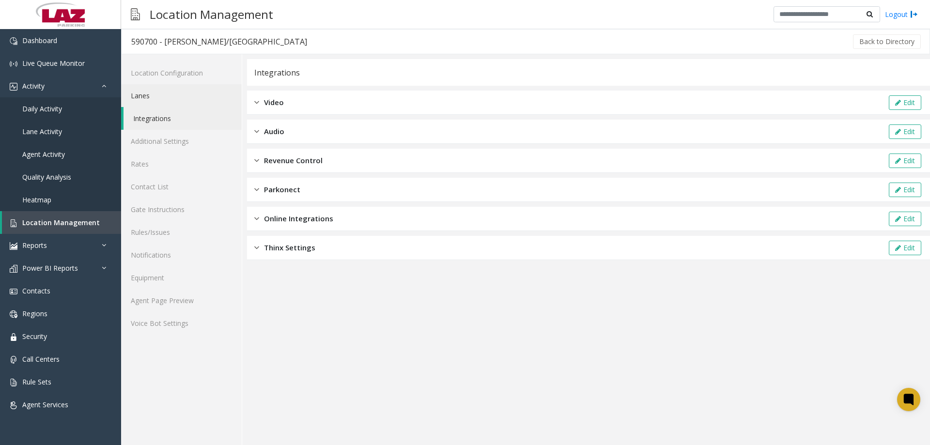
click at [167, 97] on link "Lanes" at bounding box center [181, 95] width 121 height 23
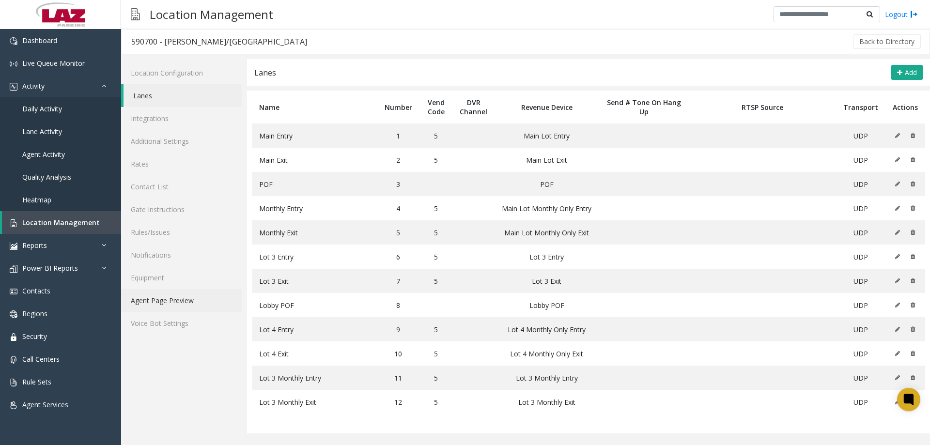
click at [185, 297] on link "Agent Page Preview" at bounding box center [181, 300] width 121 height 23
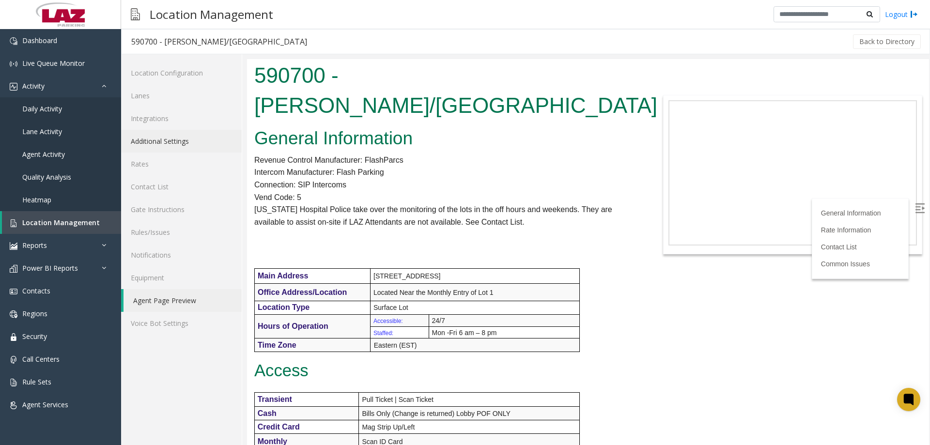
click at [186, 139] on link "Additional Settings" at bounding box center [181, 141] width 121 height 23
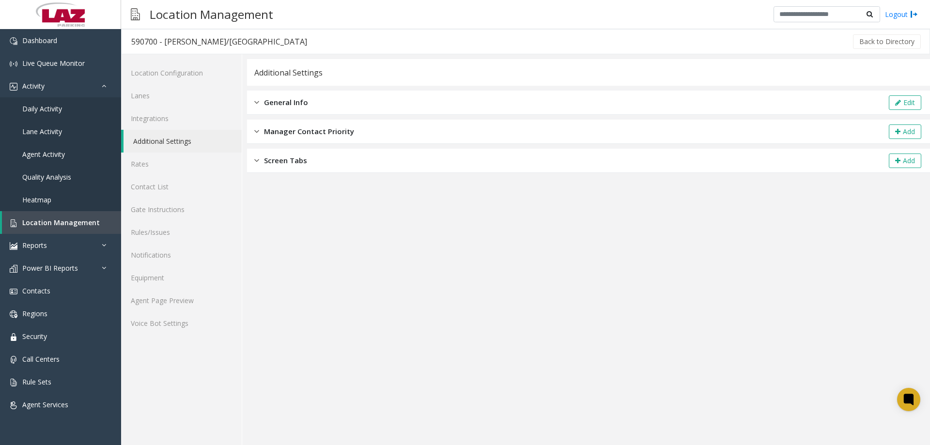
click at [344, 167] on div "Screen Tabs Add" at bounding box center [588, 161] width 683 height 24
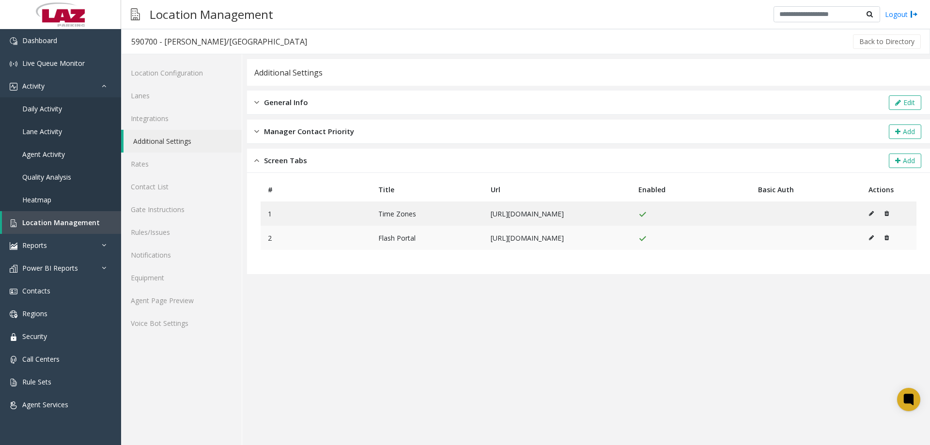
click at [889, 236] on icon at bounding box center [887, 238] width 4 height 6
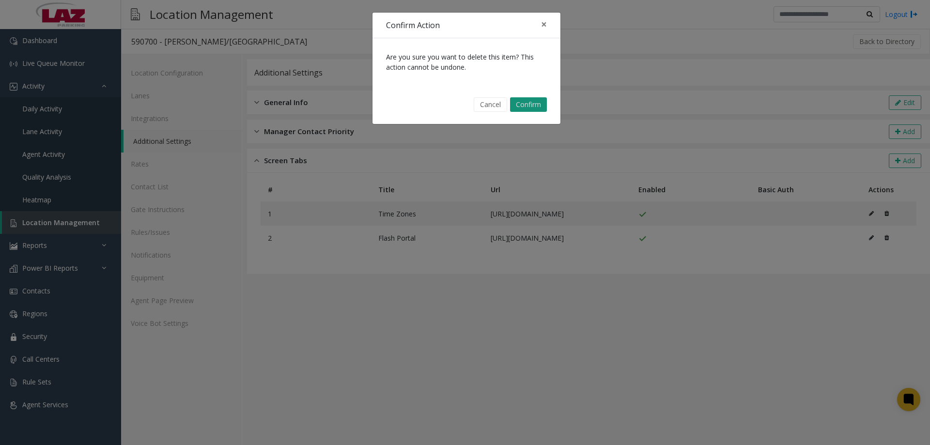
click at [531, 107] on button "Confirm" at bounding box center [528, 104] width 37 height 15
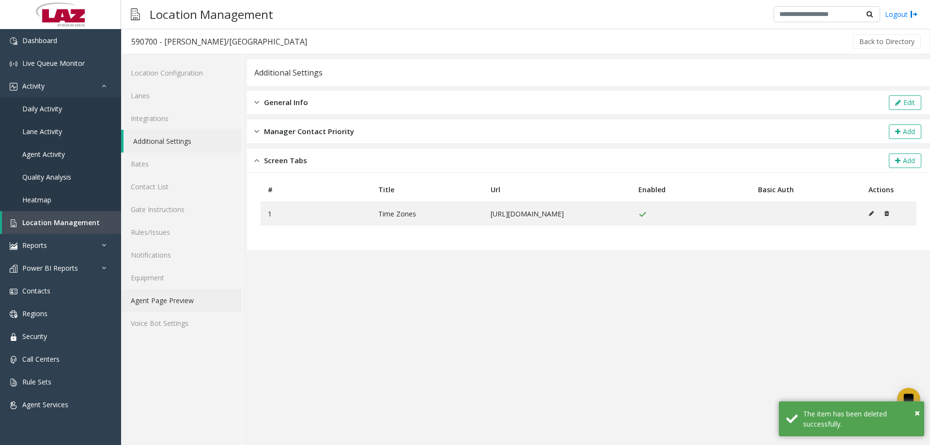
click at [207, 300] on link "Agent Page Preview" at bounding box center [181, 300] width 121 height 23
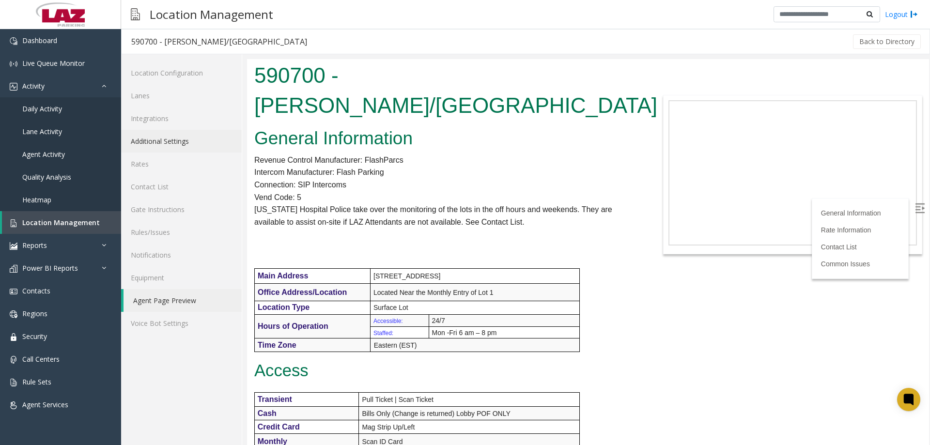
click at [169, 147] on link "Additional Settings" at bounding box center [181, 141] width 121 height 23
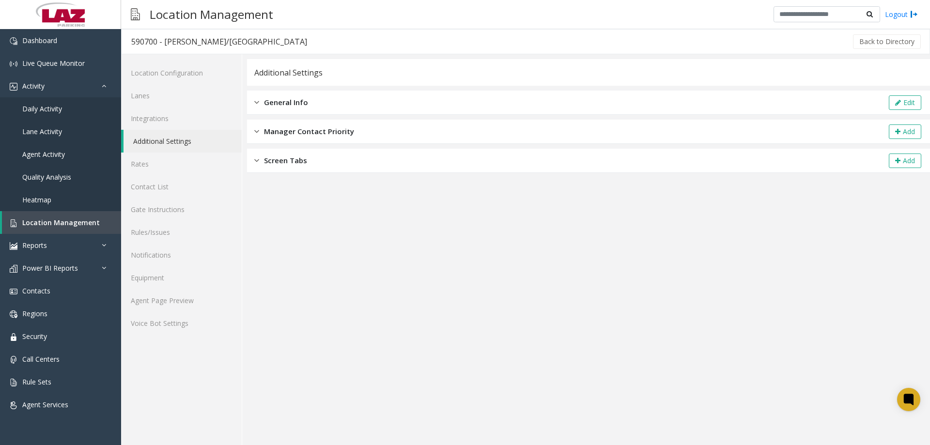
drag, startPoint x: 318, startPoint y: 104, endPoint x: 930, endPoint y: 126, distance: 611.8
click at [319, 103] on div "General Info Edit" at bounding box center [588, 103] width 683 height 24
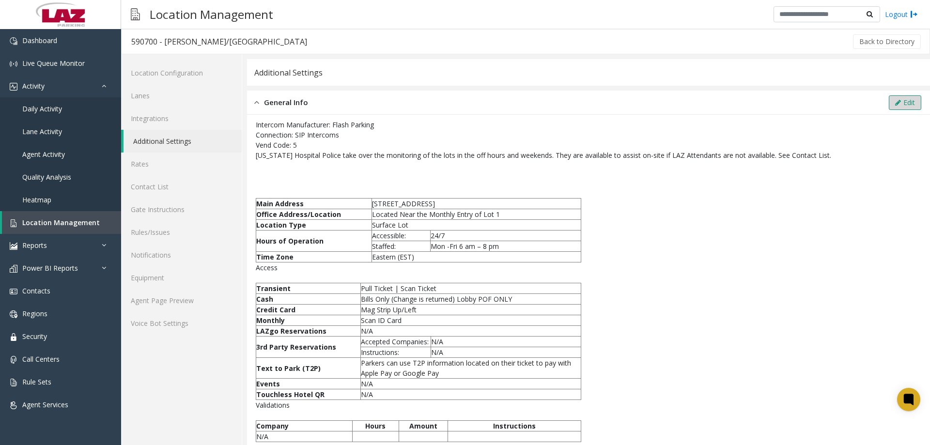
click at [906, 102] on button "Edit" at bounding box center [905, 102] width 32 height 15
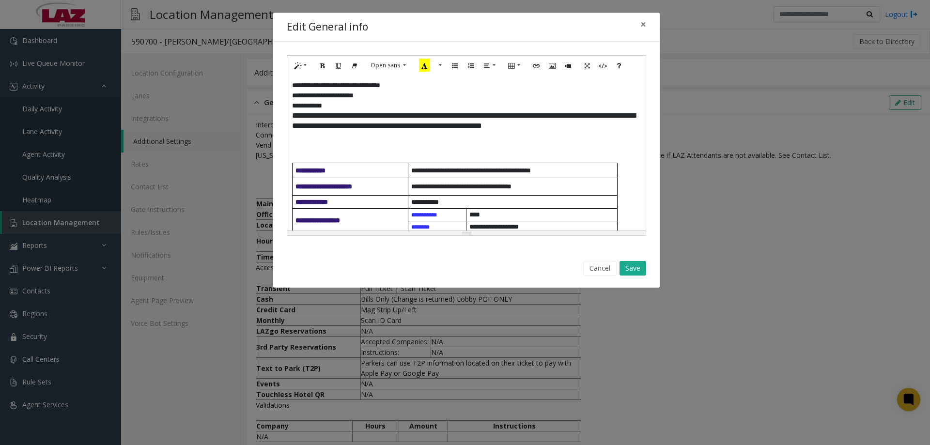
click at [298, 146] on div at bounding box center [466, 150] width 349 height 10
drag, startPoint x: 352, startPoint y: 150, endPoint x: 306, endPoint y: 115, distance: 58.1
click at [290, 156] on div "**********" at bounding box center [466, 153] width 359 height 155
click at [321, 64] on icon "Bold (CTRL+B)" at bounding box center [323, 65] width 6 height 8
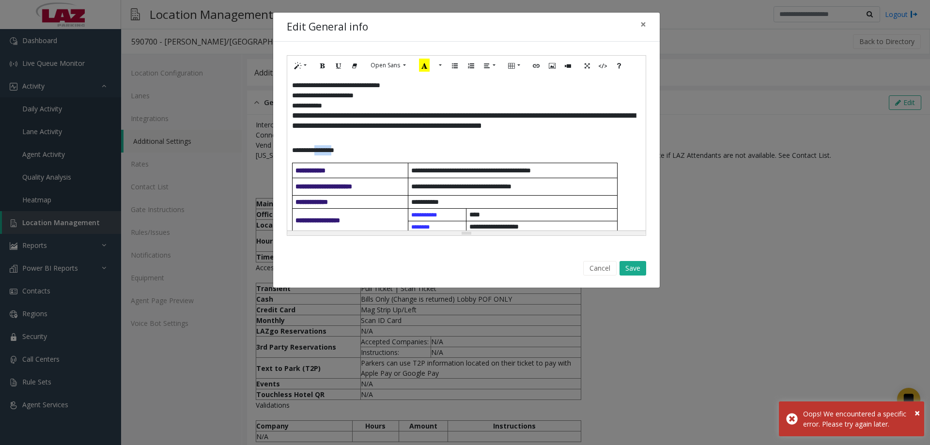
drag, startPoint x: 342, startPoint y: 151, endPoint x: 327, endPoint y: 151, distance: 15.0
click at [320, 150] on div "**********" at bounding box center [463, 150] width 342 height 10
click at [348, 151] on div "**********" at bounding box center [463, 150] width 342 height 10
drag, startPoint x: 348, startPoint y: 151, endPoint x: 305, endPoint y: 153, distance: 43.6
click at [305, 153] on div "**********" at bounding box center [463, 150] width 342 height 10
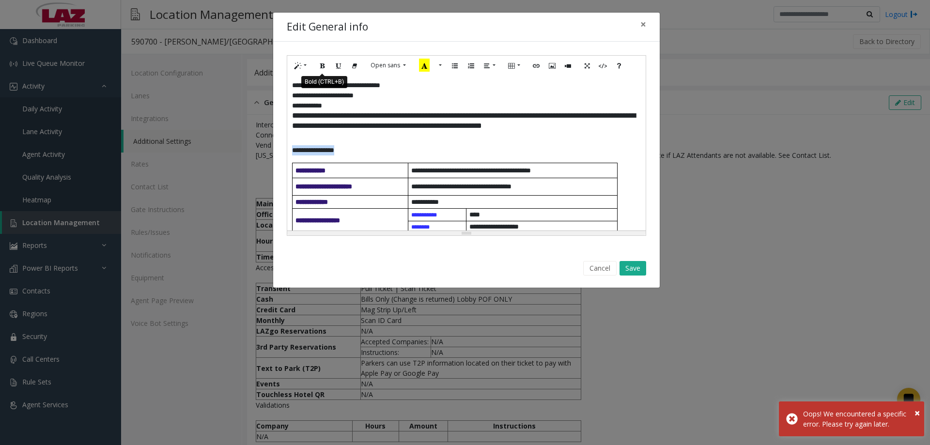
click at [325, 63] on icon "Bold (CTRL+B)" at bounding box center [323, 65] width 6 height 8
click at [299, 65] on icon "Style" at bounding box center [298, 65] width 6 height 8
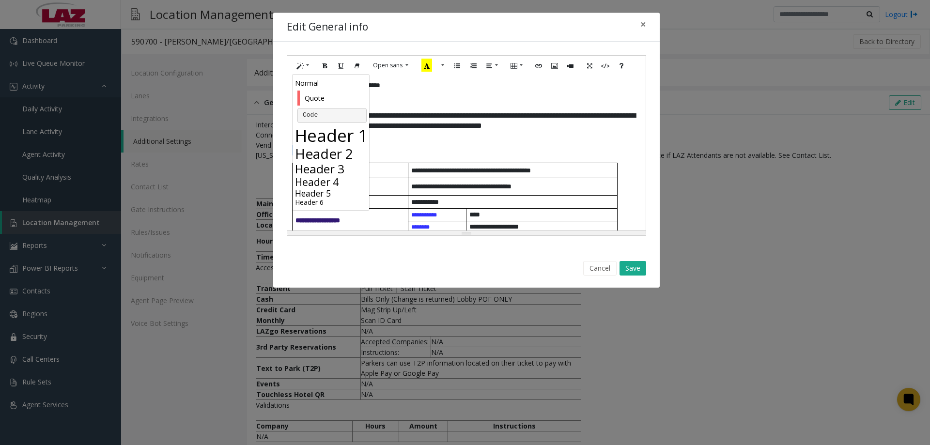
click at [336, 171] on h3 "Header 3" at bounding box center [332, 169] width 74 height 14
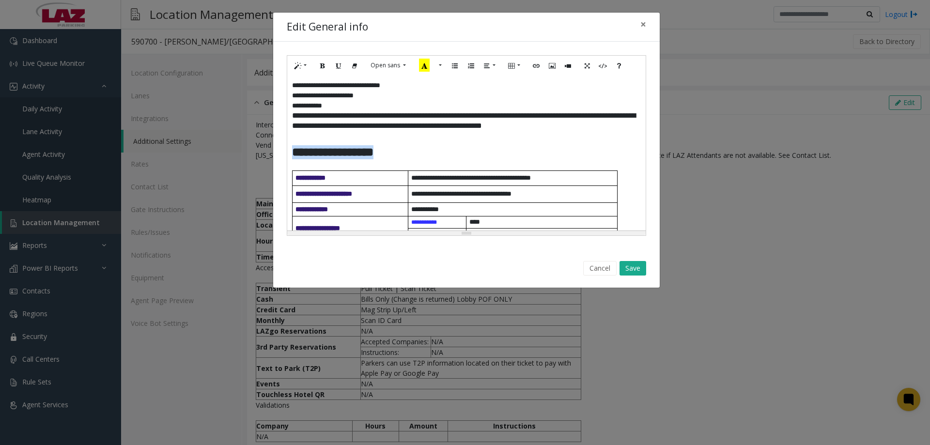
click at [374, 157] on b "**********" at bounding box center [332, 152] width 81 height 12
click at [398, 154] on h3 "**********" at bounding box center [466, 152] width 349 height 14
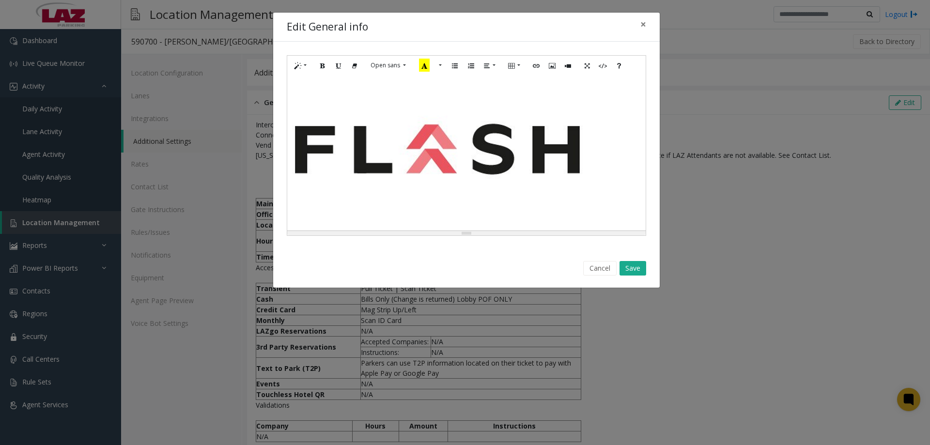
scroll to position [97, 0]
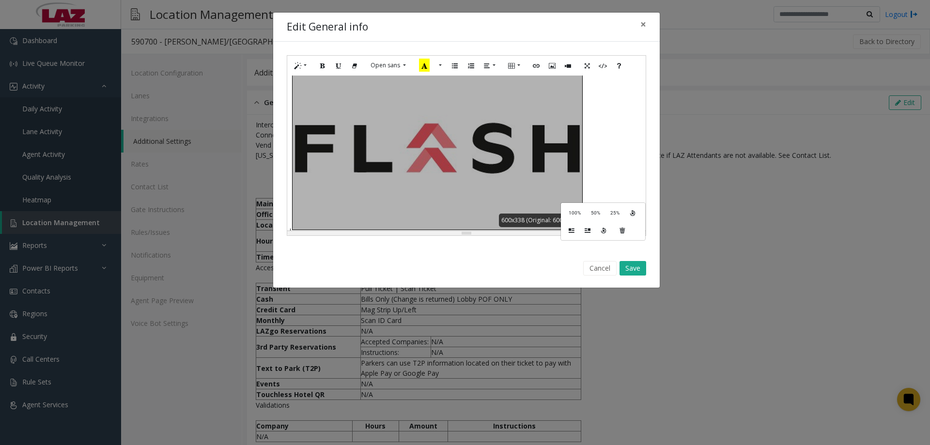
drag, startPoint x: 570, startPoint y: 202, endPoint x: 569, endPoint y: 197, distance: 4.9
click at [569, 199] on div "**********" at bounding box center [466, 153] width 359 height 155
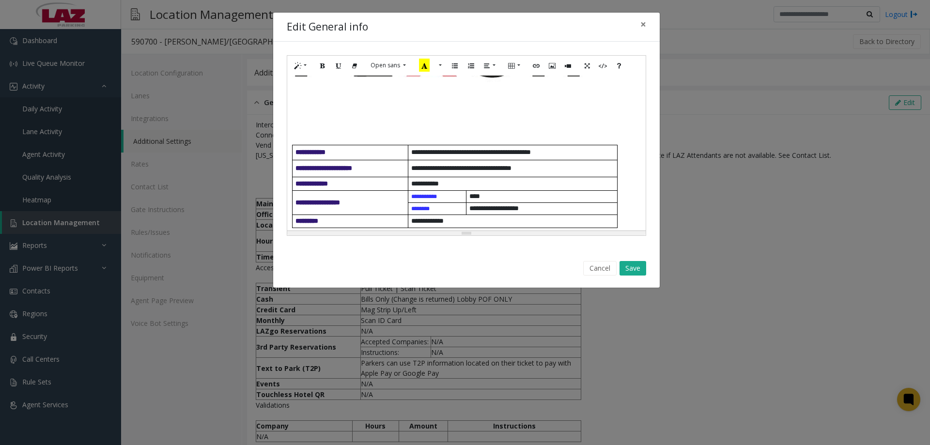
scroll to position [194, 0]
click at [465, 93] on div "**********" at bounding box center [466, 153] width 359 height 155
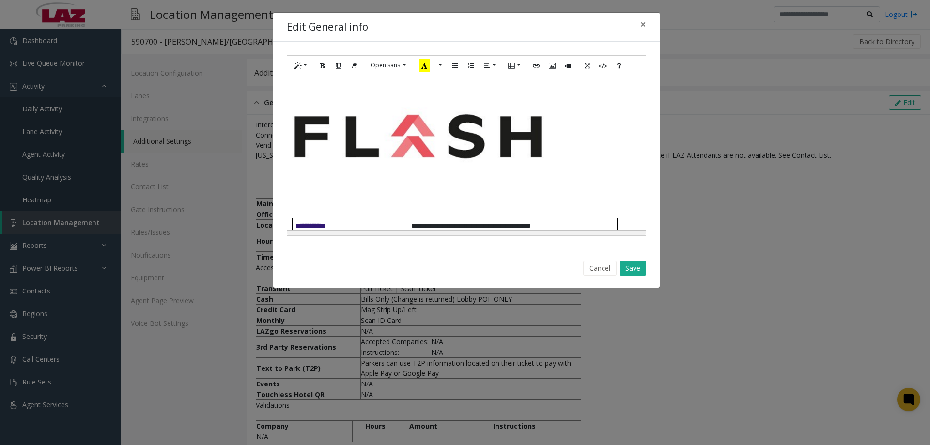
scroll to position [97, 0]
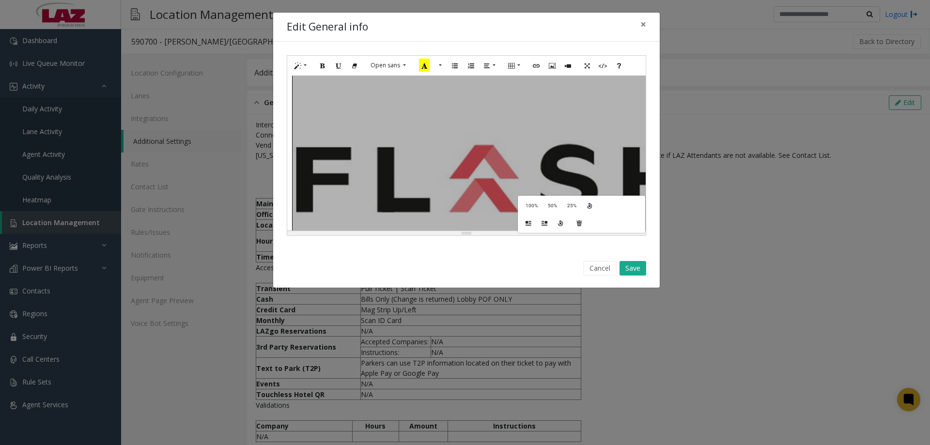
drag, startPoint x: 584, startPoint y: 134, endPoint x: 536, endPoint y: 190, distance: 74.6
click at [536, 195] on div "826.219x465.438 (Original: 600x338)" at bounding box center [492, 178] width 400 height 225
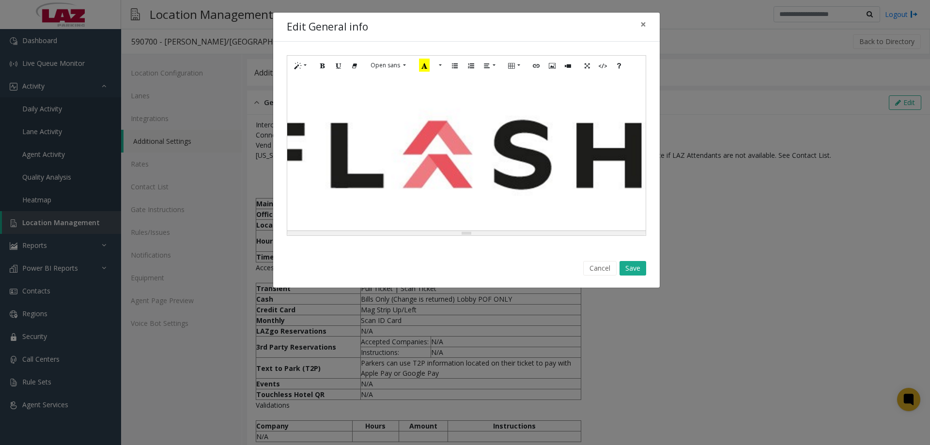
scroll to position [145, 54]
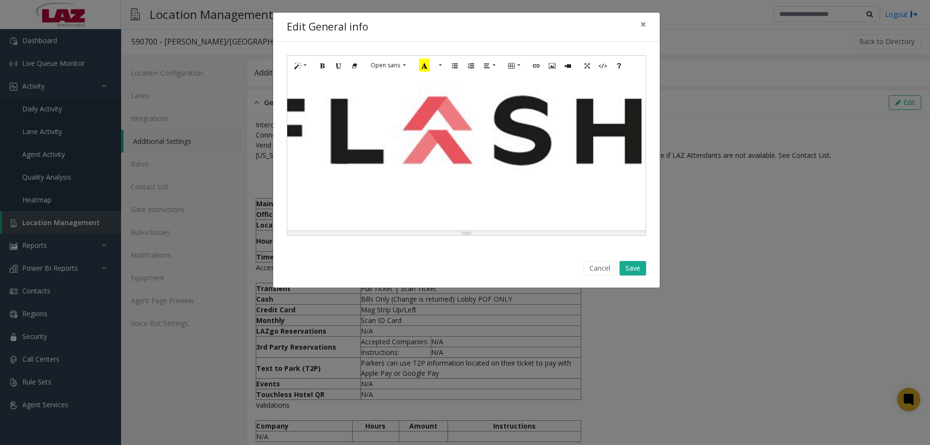
click at [595, 153] on div "**********" at bounding box center [466, 153] width 359 height 155
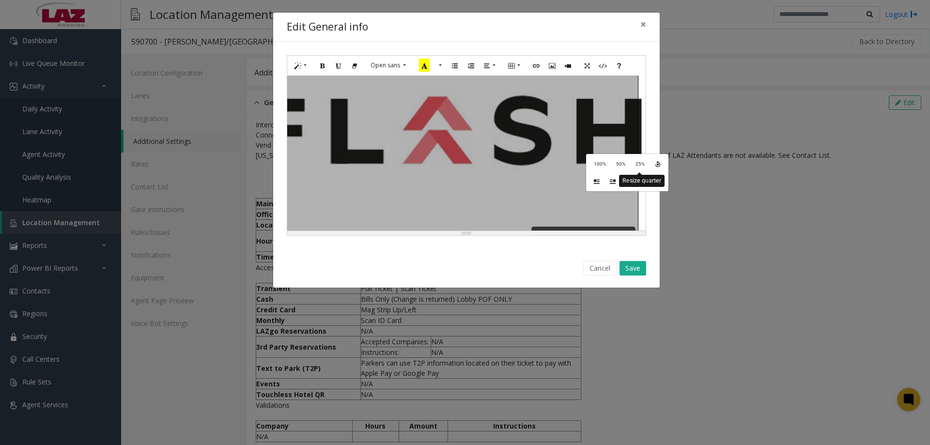
click at [633, 165] on button "25%" at bounding box center [640, 163] width 20 height 15
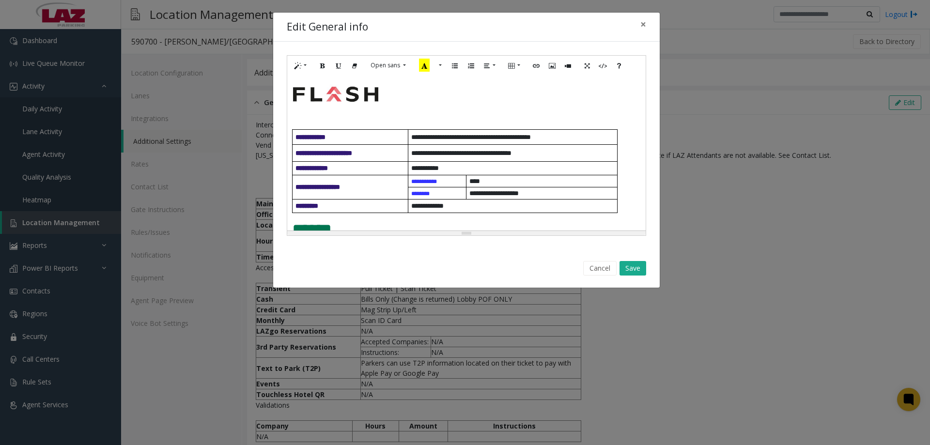
scroll to position [0, 0]
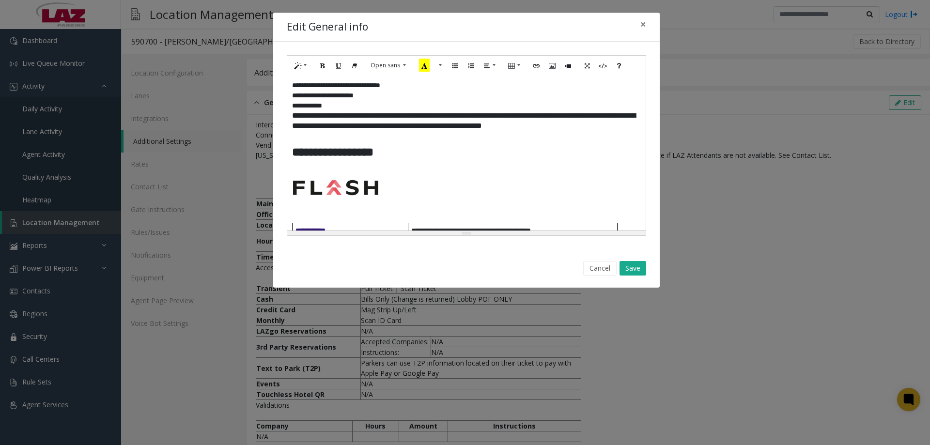
click at [390, 182] on h3 at bounding box center [466, 187] width 349 height 49
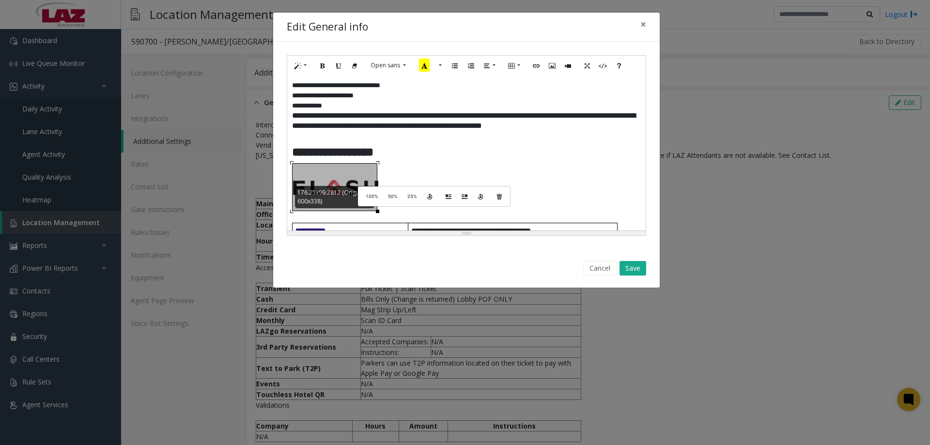
click at [367, 186] on div "**********" at bounding box center [466, 153] width 359 height 155
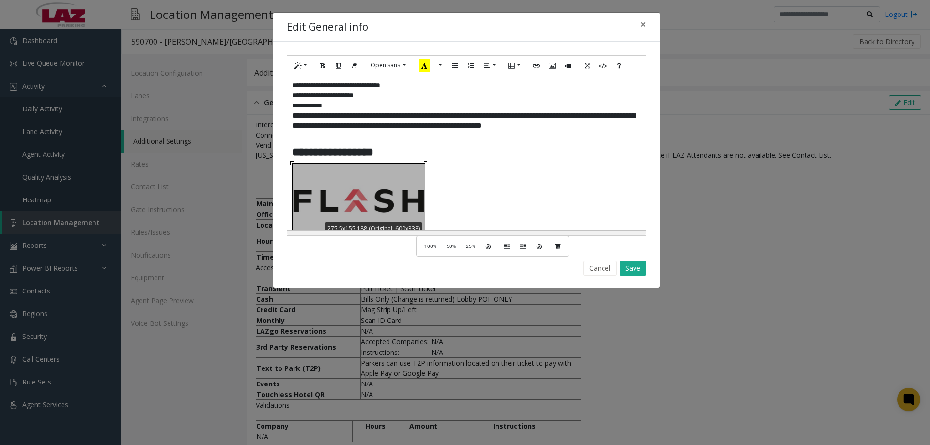
drag, startPoint x: 378, startPoint y: 210, endPoint x: 425, endPoint y: 235, distance: 54.0
click at [425, 235] on div "**********" at bounding box center [467, 145] width 360 height 181
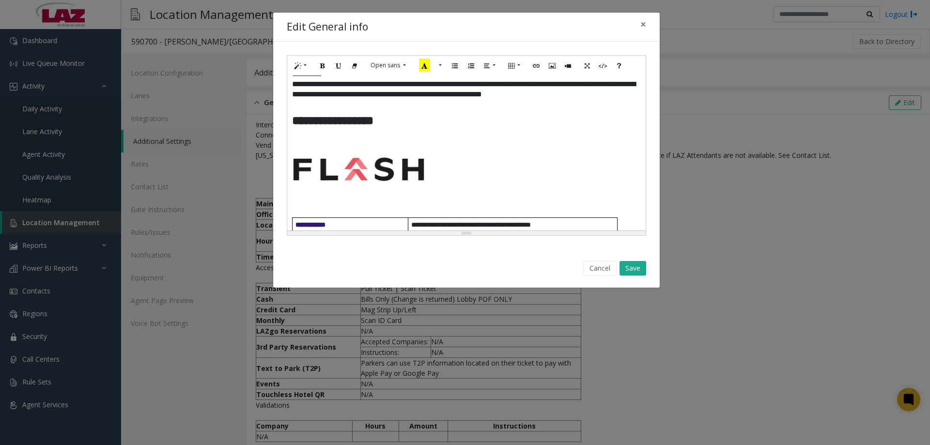
scroll to position [48, 0]
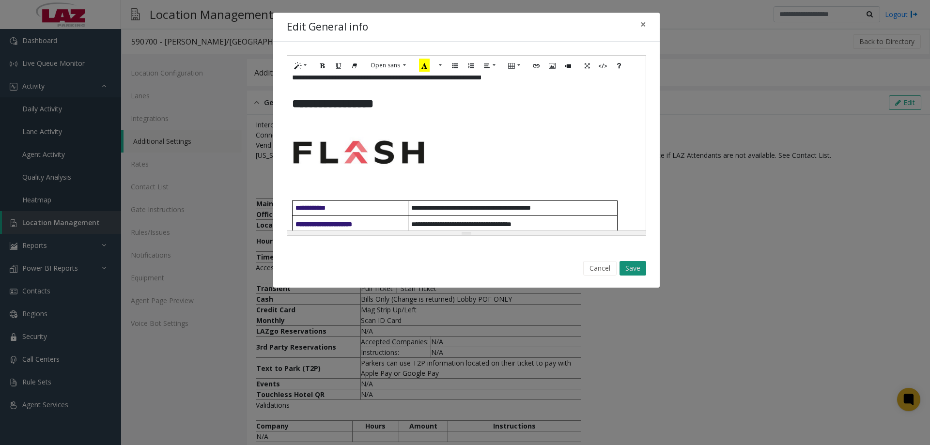
click at [626, 269] on button "Save" at bounding box center [633, 268] width 27 height 15
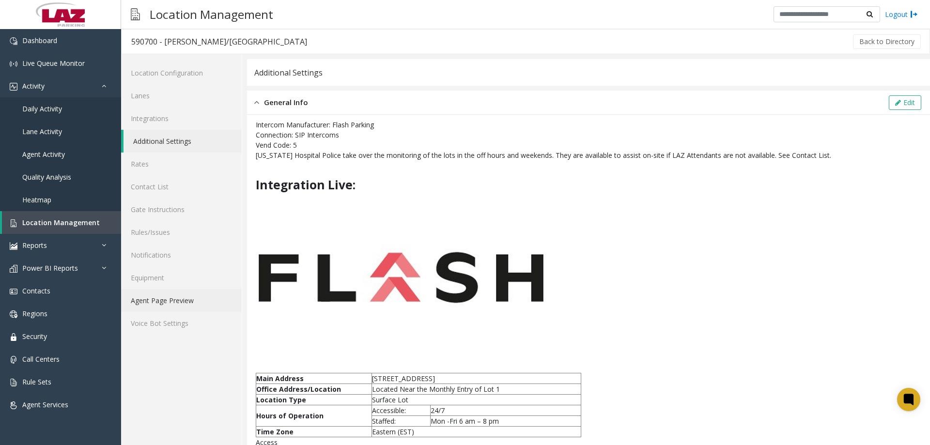
click at [176, 308] on link "Agent Page Preview" at bounding box center [181, 300] width 121 height 23
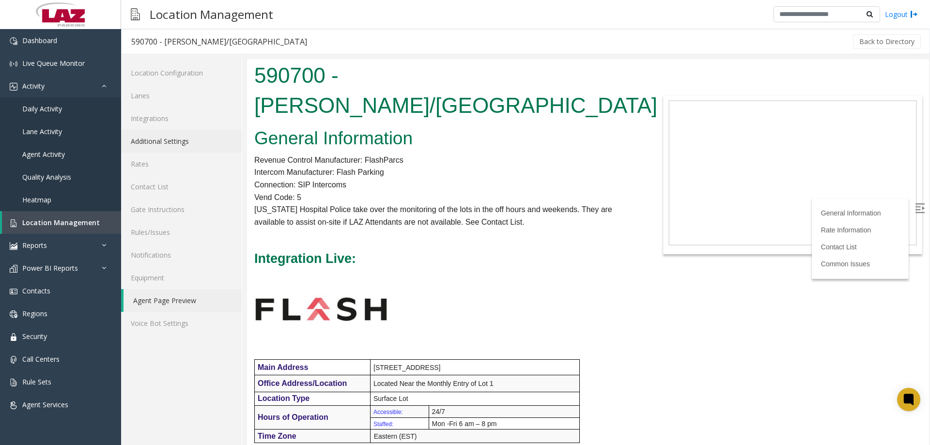
drag, startPoint x: 157, startPoint y: 139, endPoint x: 192, endPoint y: 127, distance: 36.8
click at [157, 139] on link "Additional Settings" at bounding box center [181, 141] width 121 height 23
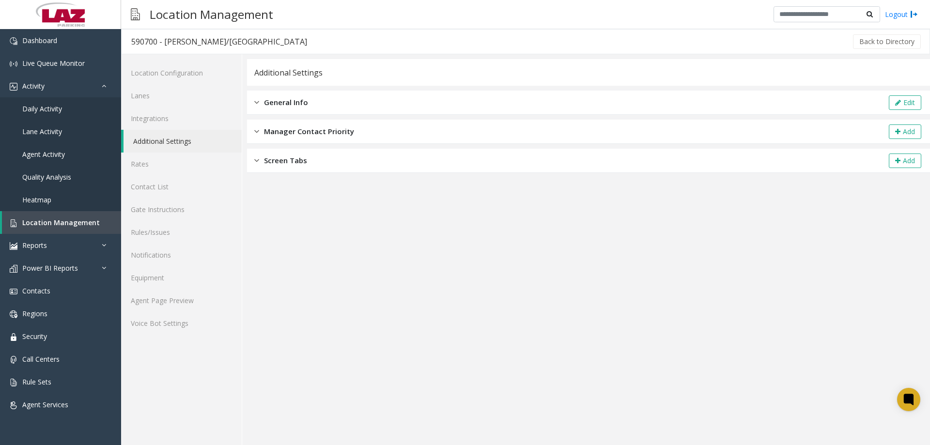
drag, startPoint x: 283, startPoint y: 104, endPoint x: 397, endPoint y: 110, distance: 114.1
click at [283, 104] on span "General Info" at bounding box center [286, 102] width 44 height 11
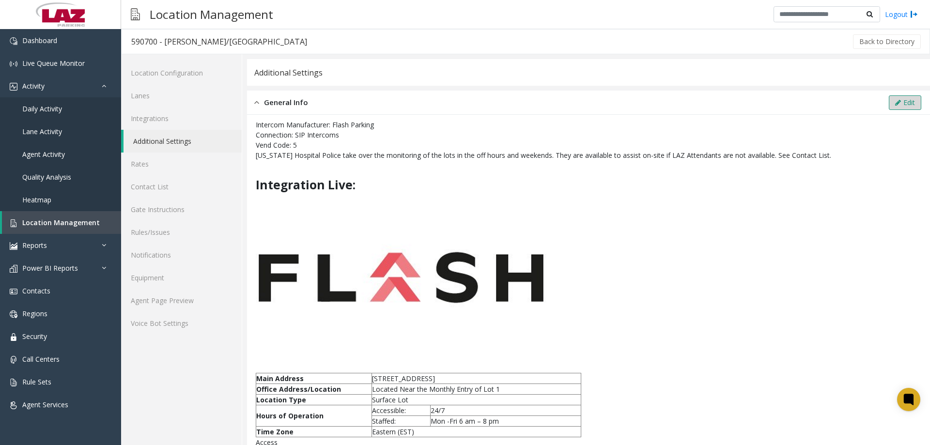
click at [905, 102] on button "Edit" at bounding box center [905, 102] width 32 height 15
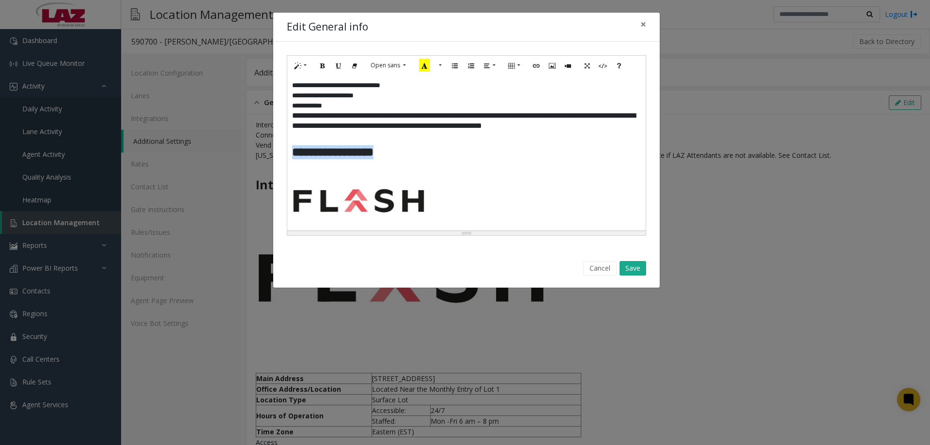
drag, startPoint x: 402, startPoint y: 159, endPoint x: 285, endPoint y: 149, distance: 116.7
click at [285, 149] on div "**********" at bounding box center [466, 146] width 387 height 208
click at [443, 66] on button "More Color" at bounding box center [440, 65] width 10 height 15
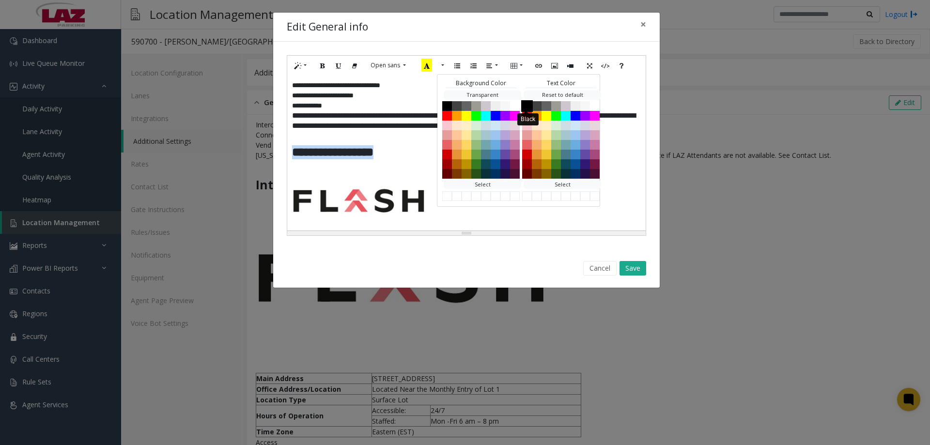
click at [525, 105] on button "Black" at bounding box center [527, 106] width 12 height 12
click at [630, 264] on button "Save" at bounding box center [633, 268] width 27 height 15
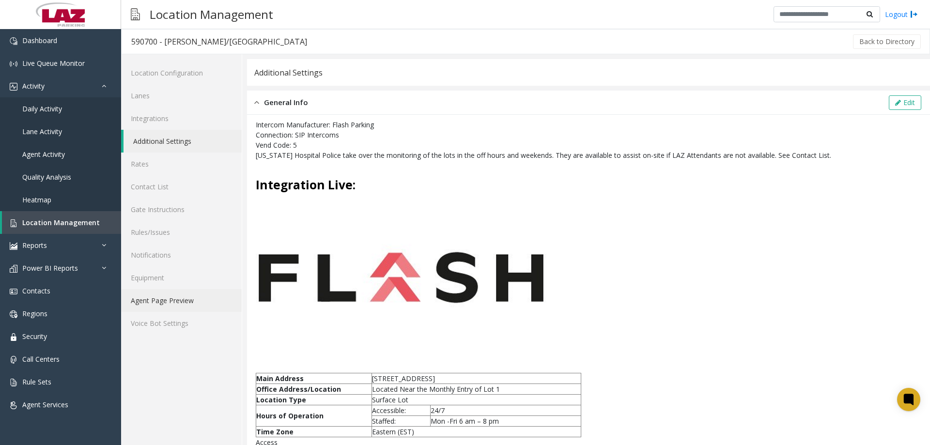
click at [160, 303] on link "Agent Page Preview" at bounding box center [181, 300] width 121 height 23
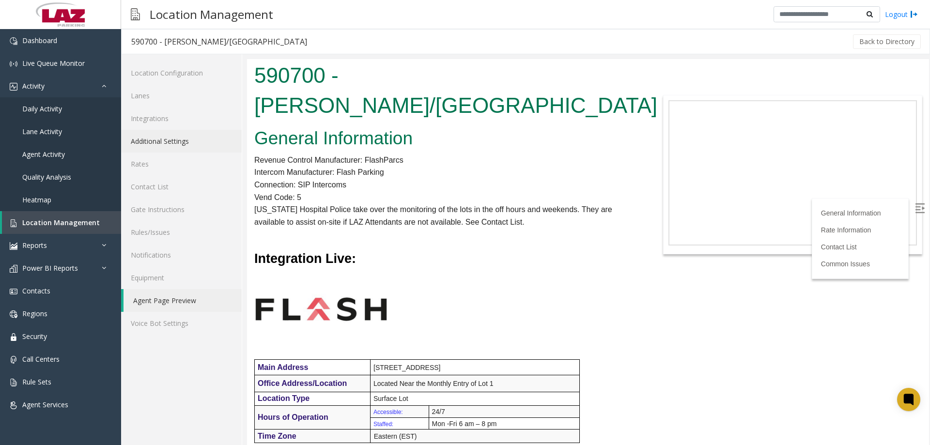
drag, startPoint x: 163, startPoint y: 141, endPoint x: 176, endPoint y: 137, distance: 13.5
click at [163, 141] on link "Additional Settings" at bounding box center [181, 141] width 121 height 23
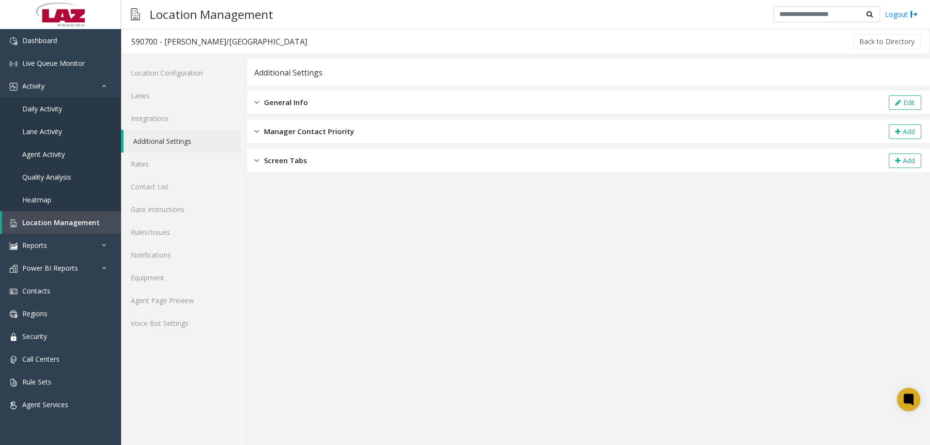
drag, startPoint x: 348, startPoint y: 106, endPoint x: 380, endPoint y: 108, distance: 32.0
click at [347, 106] on div "General Info Edit" at bounding box center [588, 103] width 683 height 24
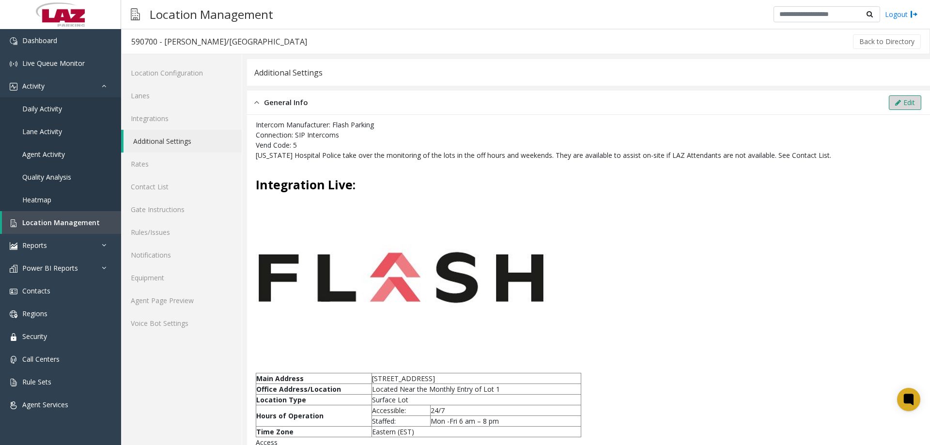
click at [906, 102] on button "Edit" at bounding box center [905, 102] width 32 height 15
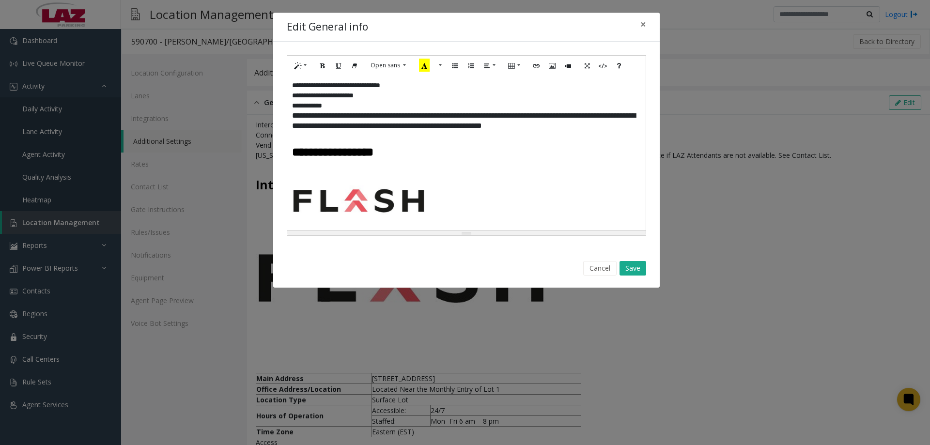
click at [621, 127] on p "**********" at bounding box center [466, 121] width 349 height 20
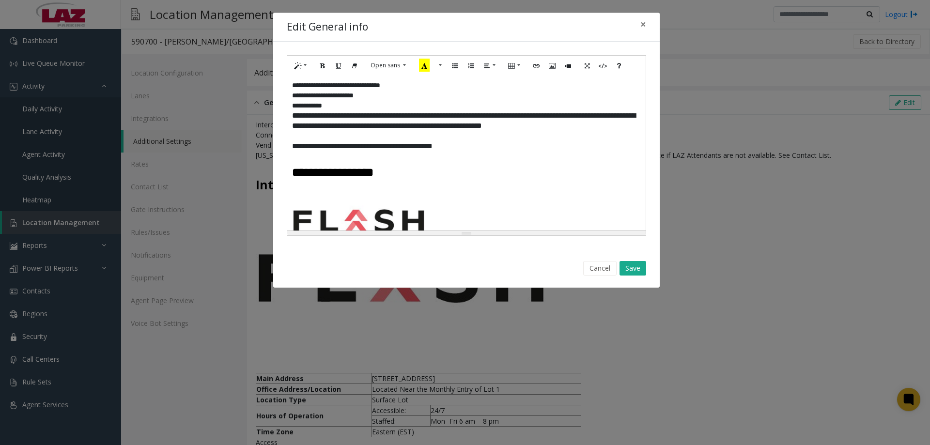
click at [648, 271] on div "Cancel Save" at bounding box center [466, 268] width 373 height 25
click at [639, 270] on button "Save" at bounding box center [633, 268] width 27 height 15
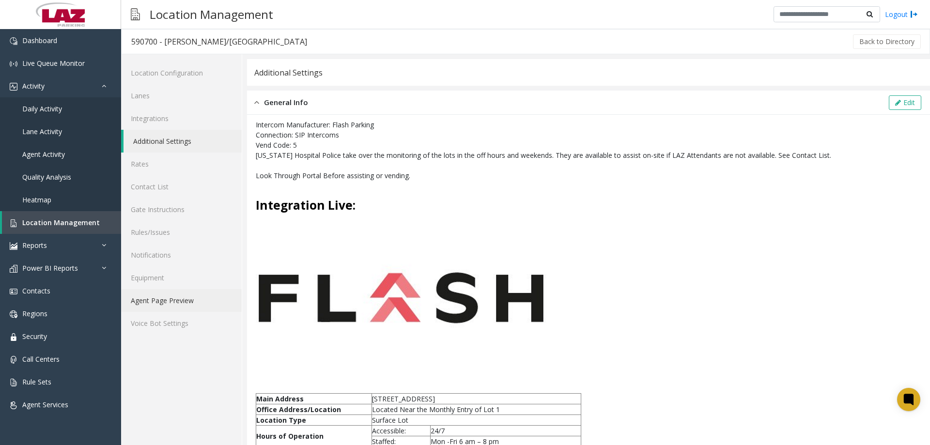
click at [177, 302] on link "Agent Page Preview" at bounding box center [181, 300] width 121 height 23
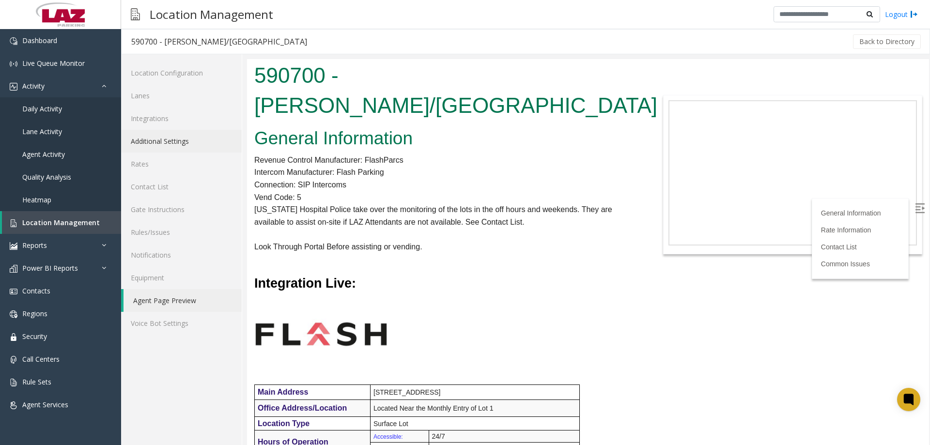
click at [151, 140] on link "Additional Settings" at bounding box center [181, 141] width 121 height 23
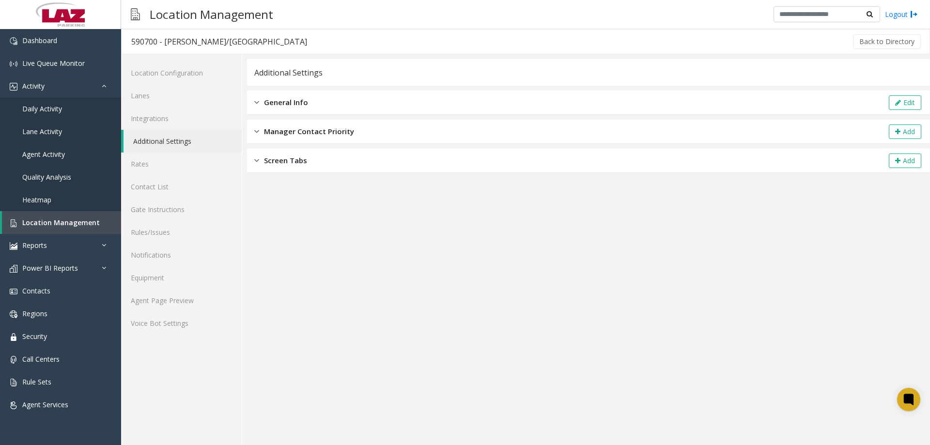
click at [339, 105] on div "General Info Edit" at bounding box center [588, 103] width 683 height 24
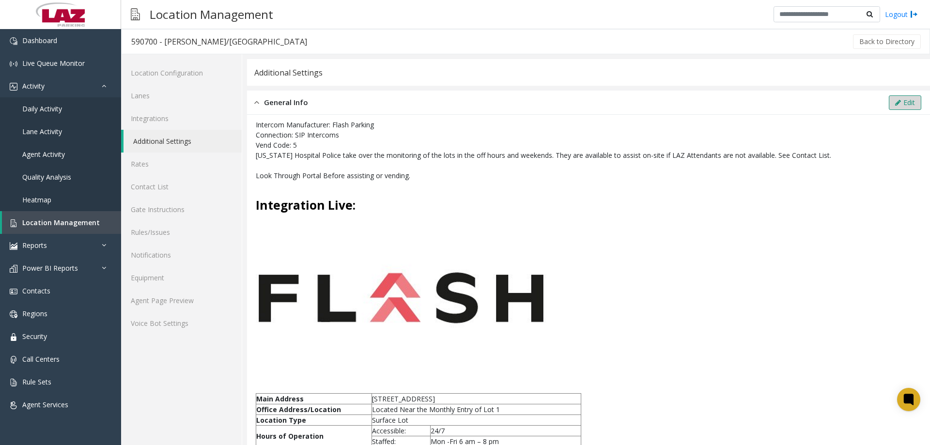
click at [894, 104] on button "Edit" at bounding box center [905, 102] width 32 height 15
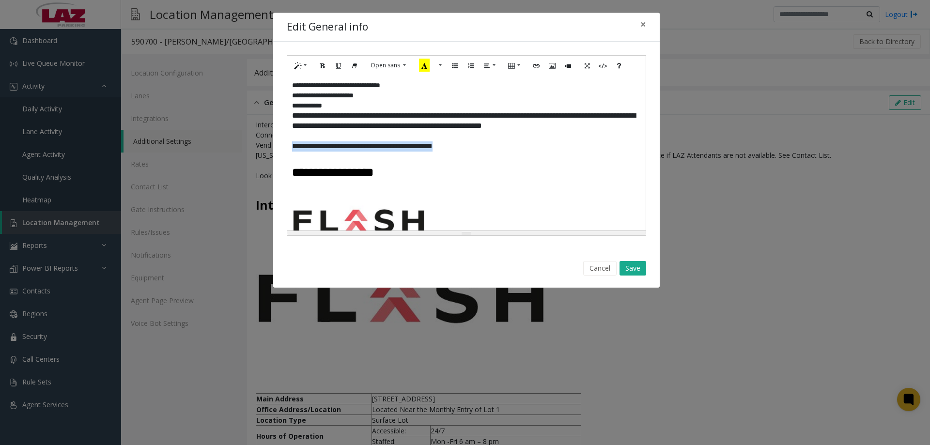
drag, startPoint x: 482, startPoint y: 151, endPoint x: 282, endPoint y: 145, distance: 199.7
click at [282, 145] on div "**********" at bounding box center [466, 146] width 387 height 208
click at [325, 69] on icon "Bold (CTRL+B)" at bounding box center [323, 65] width 6 height 8
click at [644, 266] on div "Cancel Save" at bounding box center [466, 268] width 373 height 25
click at [635, 266] on button "Save" at bounding box center [633, 268] width 27 height 15
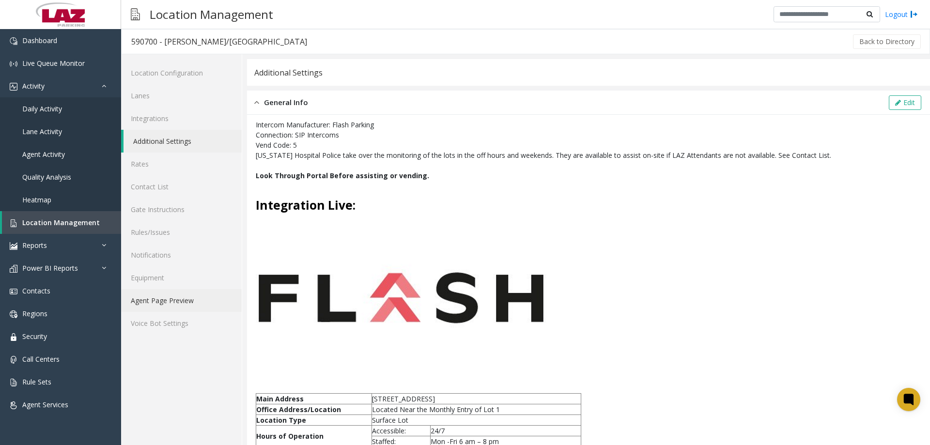
click at [166, 302] on link "Agent Page Preview" at bounding box center [181, 300] width 121 height 23
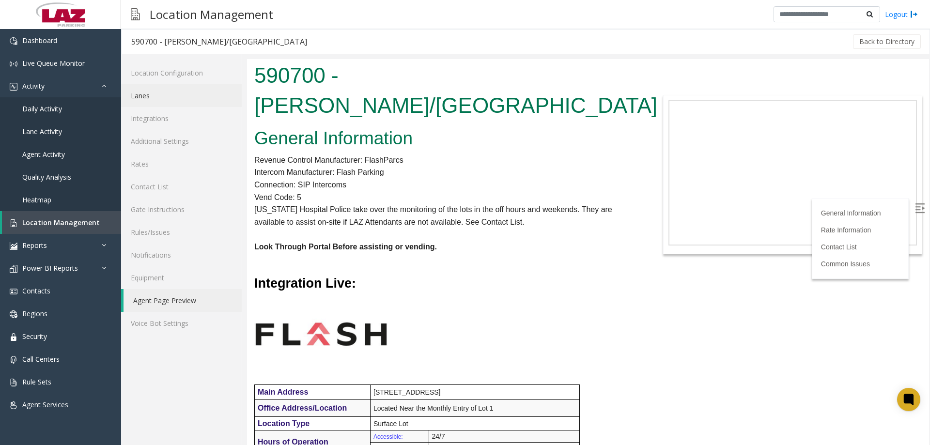
click at [154, 106] on link "Lanes" at bounding box center [181, 95] width 121 height 23
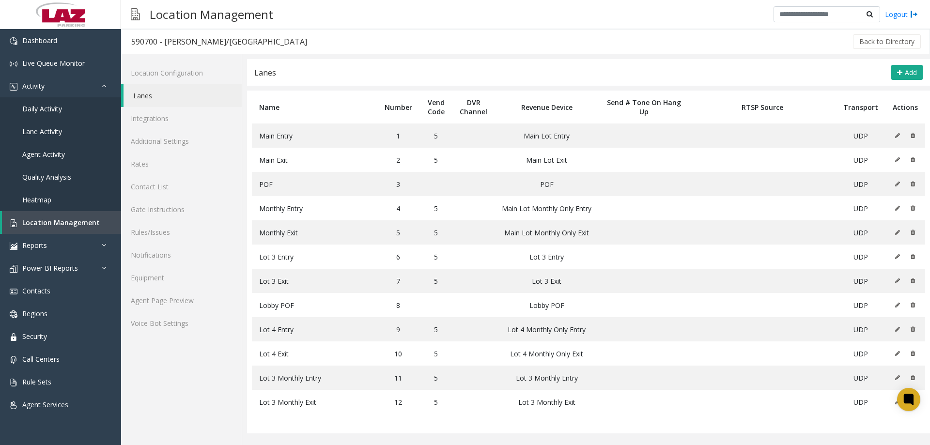
click at [157, 100] on link "Lanes" at bounding box center [183, 95] width 118 height 23
click at [186, 296] on link "Agent Page Preview" at bounding box center [181, 300] width 121 height 23
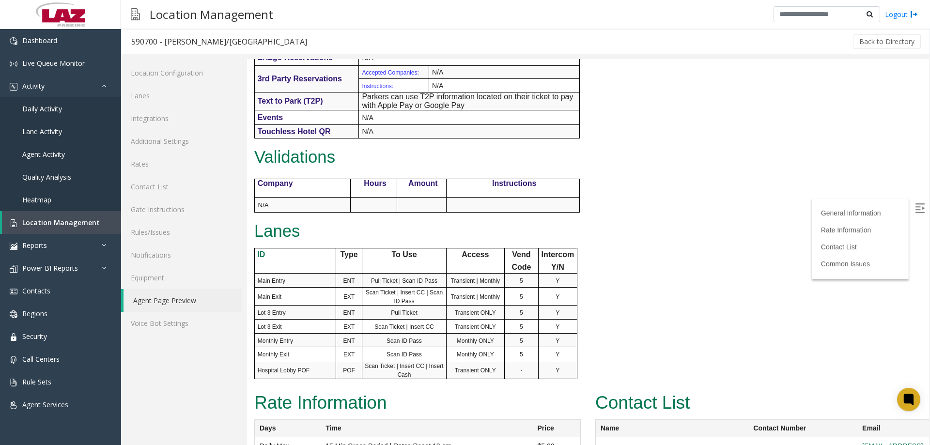
scroll to position [638, 0]
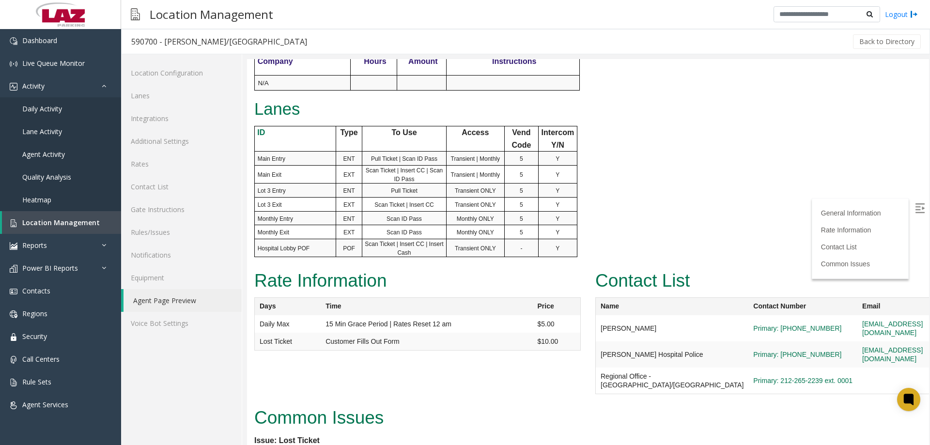
click at [915, 211] on img at bounding box center [920, 208] width 10 height 10
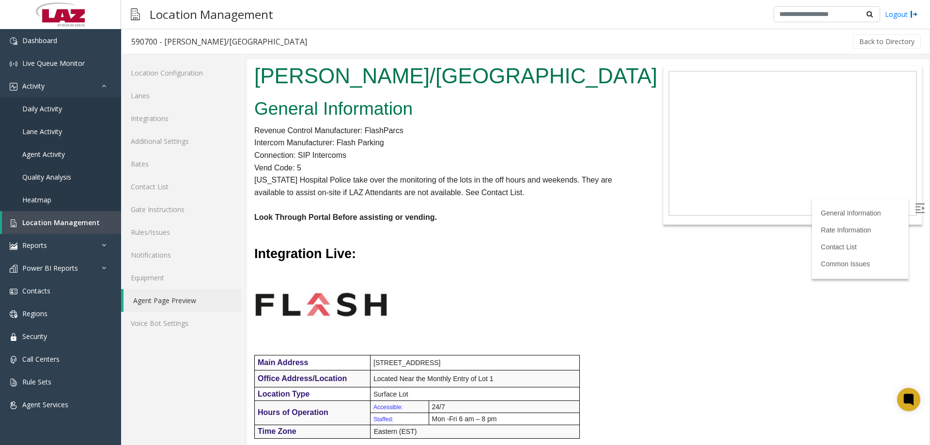
scroll to position [0, 0]
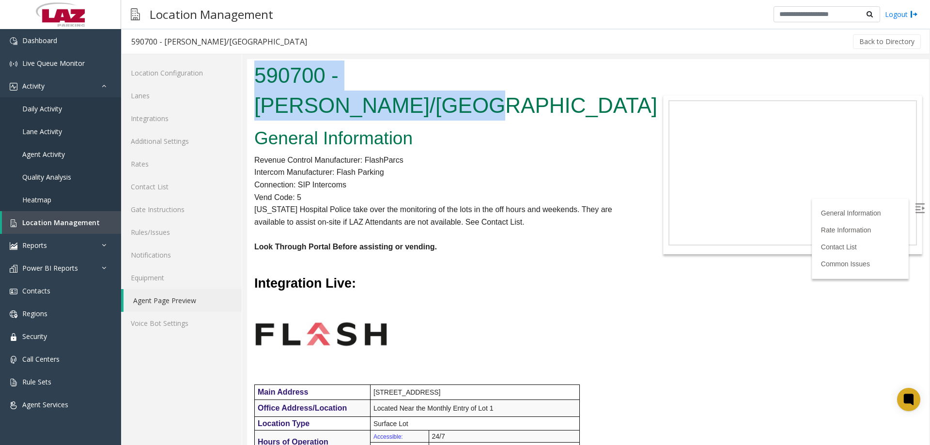
drag, startPoint x: 555, startPoint y: 72, endPoint x: 253, endPoint y: 73, distance: 302.3
click at [253, 73] on div "590700 - [PERSON_NAME]/[GEOGRAPHIC_DATA]" at bounding box center [446, 91] width 398 height 65
copy h1 "590700 - [PERSON_NAME]/[GEOGRAPHIC_DATA]"
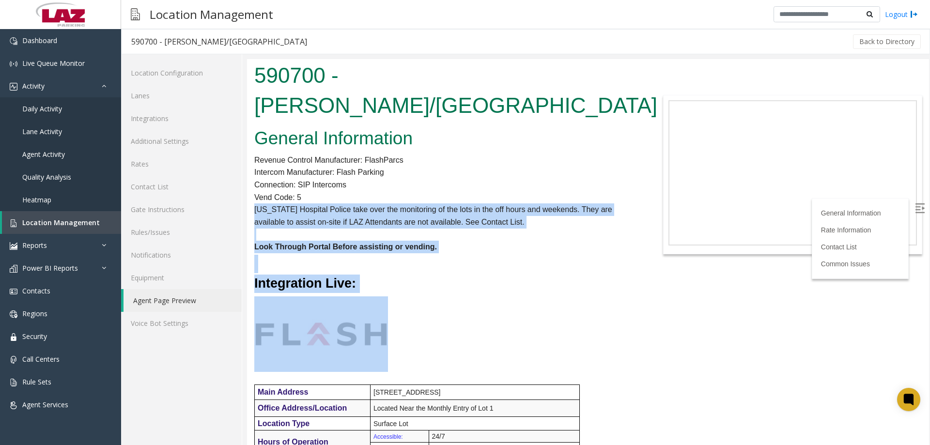
drag, startPoint x: 252, startPoint y: 178, endPoint x: 384, endPoint y: 322, distance: 195.1
copy div "[US_STATE] Hospital Police take over the monitoring of the lots in the off hour…"
click at [519, 275] on h3 "Integration Live:" at bounding box center [445, 284] width 383 height 18
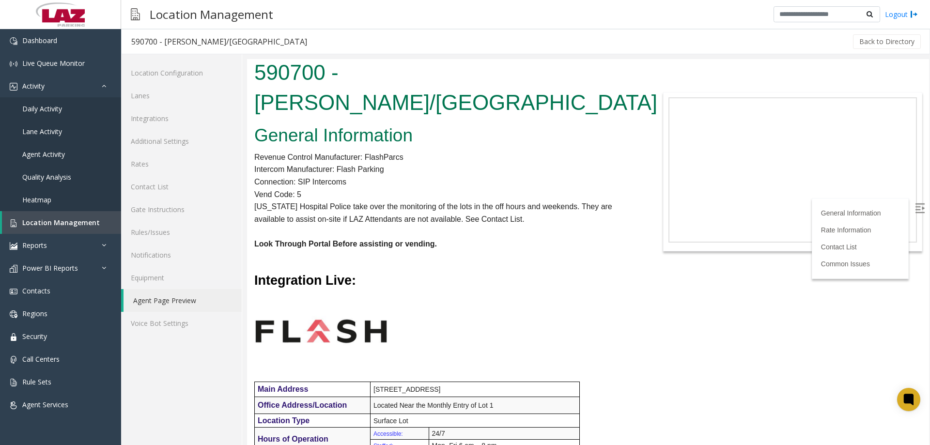
scroll to position [194, 0]
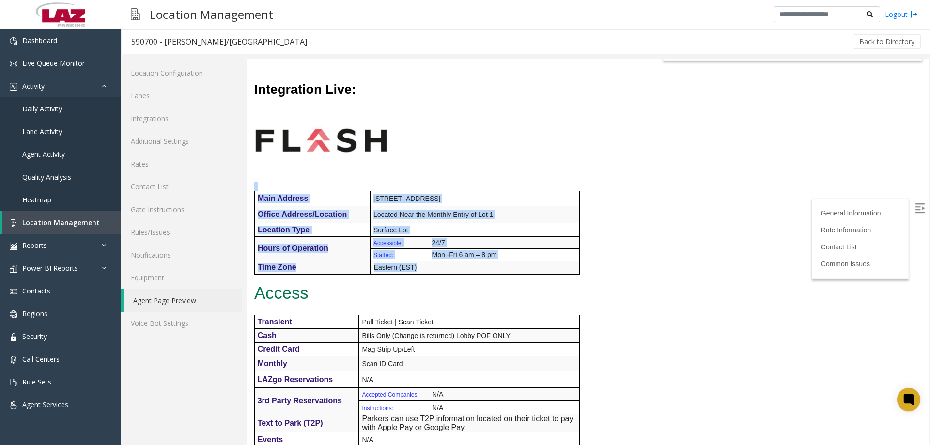
drag, startPoint x: 553, startPoint y: 236, endPoint x: 254, endPoint y: 172, distance: 305.6
click at [254, 172] on div "General Information Revenue Control Manufacturer: FlashParcs Intercom Manufactu…" at bounding box center [446, 320] width 398 height 781
copy div "Main Address [STREET_ADDRESS] Office Address/Location Located Near the Monthly …"
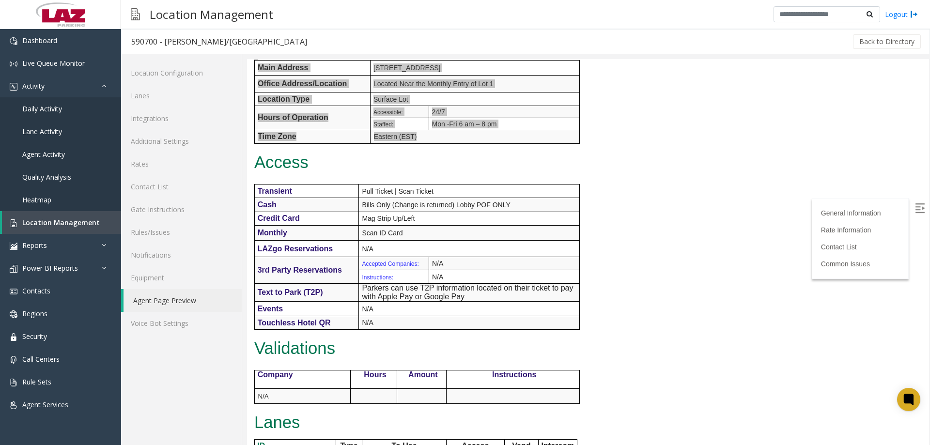
scroll to position [485, 0]
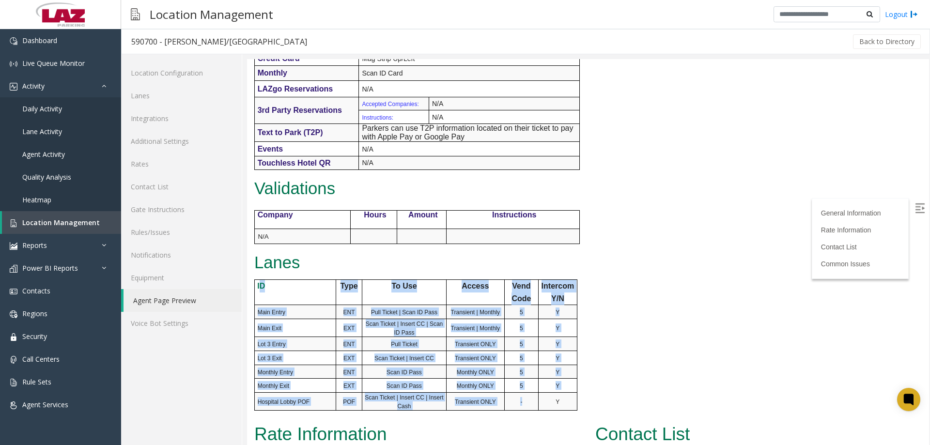
drag, startPoint x: 260, startPoint y: 256, endPoint x: 553, endPoint y: 372, distance: 314.5
click at [541, 371] on tbody "ID Type To Use Access Vend Code Intercom Y/N Main Entry ENT Pull Ticket | Scan …" at bounding box center [415, 345] width 323 height 131
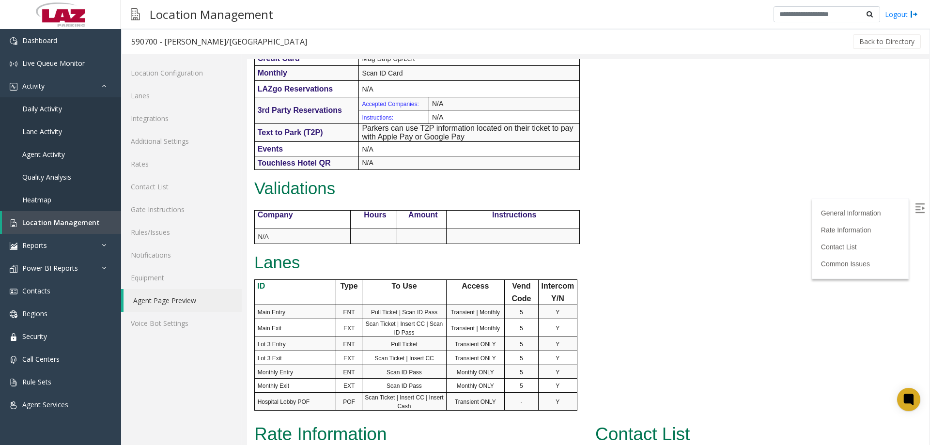
click at [563, 393] on td "Y" at bounding box center [558, 402] width 39 height 18
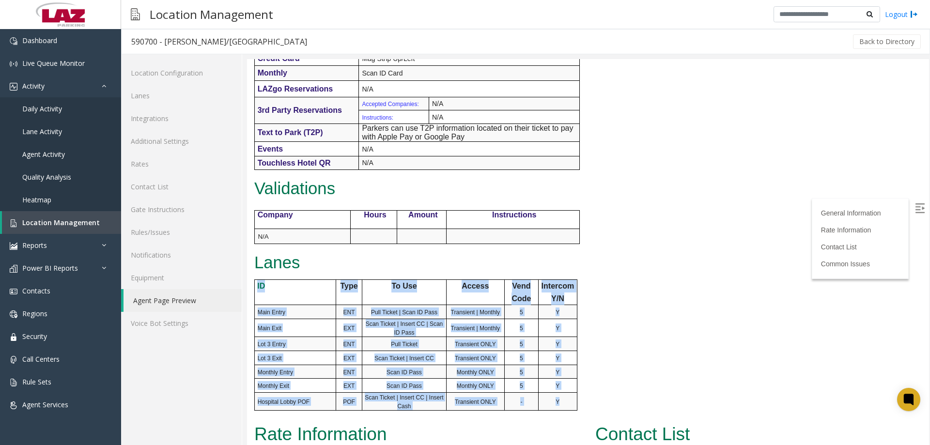
drag, startPoint x: 456, startPoint y: 296, endPoint x: 252, endPoint y: 259, distance: 206.8
click at [252, 259] on div "General Information Revenue Control Manufacturer: FlashParcs Intercom Manufactu…" at bounding box center [446, 30] width 398 height 781
copy div "ID Type To Use Access Vend Code Intercom Y/N Main Entry ENT Pull Ticket | Scan …"
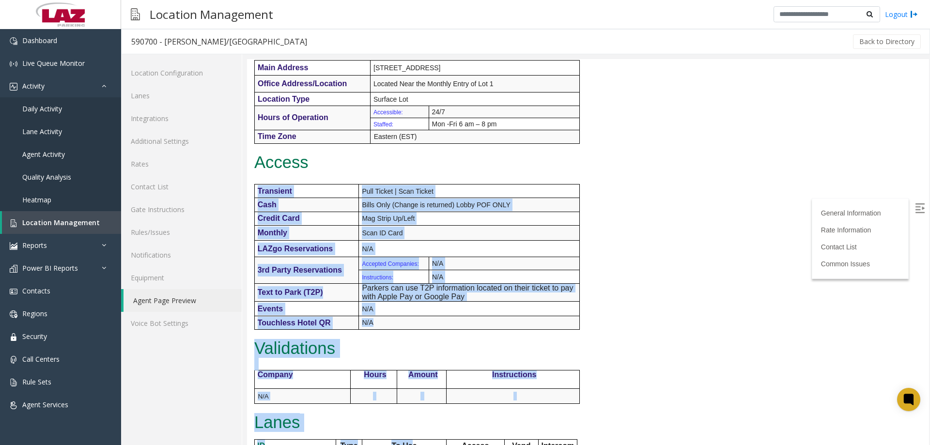
scroll to position [388, 0]
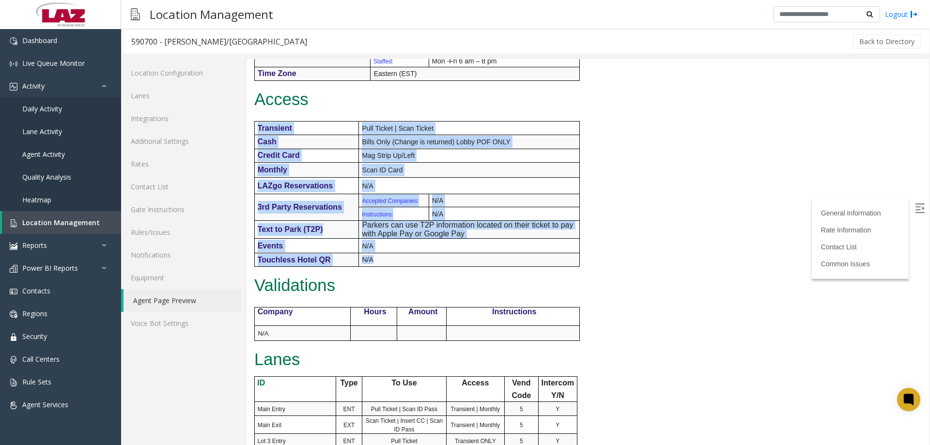
drag, startPoint x: 258, startPoint y: 341, endPoint x: 450, endPoint y: 227, distance: 223.1
click at [450, 227] on tbody "Transient Pull Ticket | Scan Ticket Cash Bills Only (Change is returned) Lobby …" at bounding box center [416, 194] width 325 height 146
copy tbody "Transient Pull Ticket | Scan Ticket Cash Bills Only (Change is returned) Lobby …"
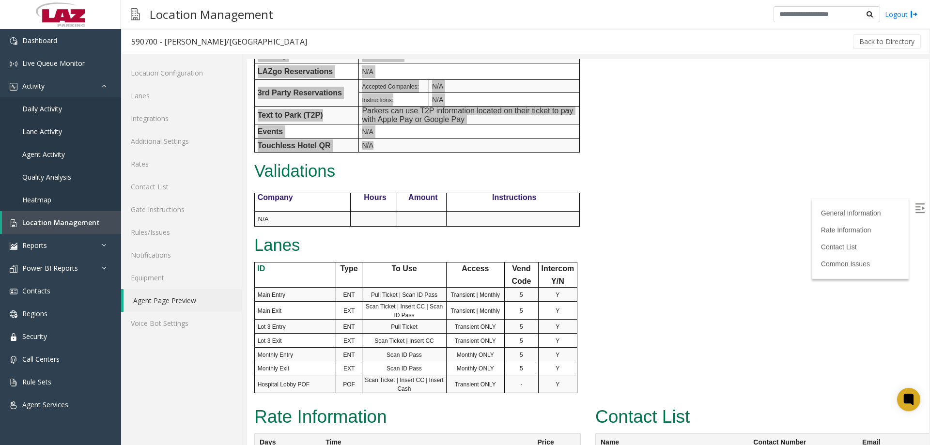
scroll to position [630, 0]
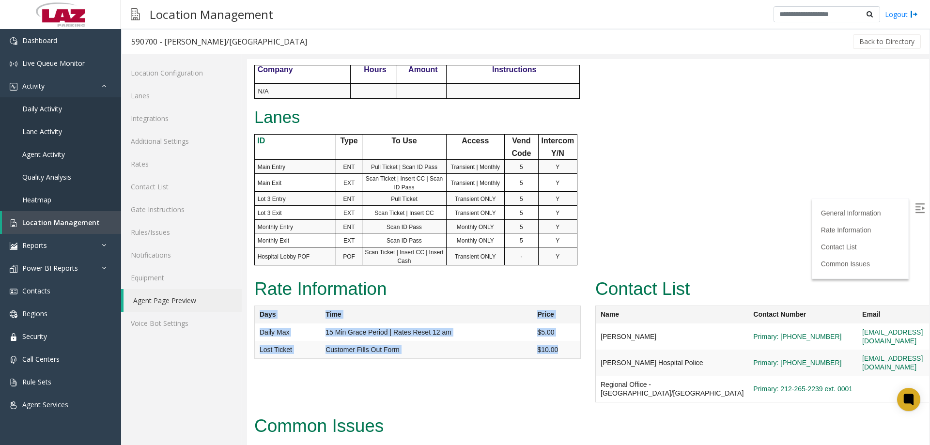
drag, startPoint x: 559, startPoint y: 317, endPoint x: 250, endPoint y: 286, distance: 310.2
click at [250, 286] on div "Rate Information Days Time Price Daily Max 15 Min Grace Period | Rates Reset 12…" at bounding box center [417, 322] width 341 height 94
copy div "Days Time Price Daily Max 15 Min Grace Period | Rates Reset 12 am $5.00 Lost Ti…"
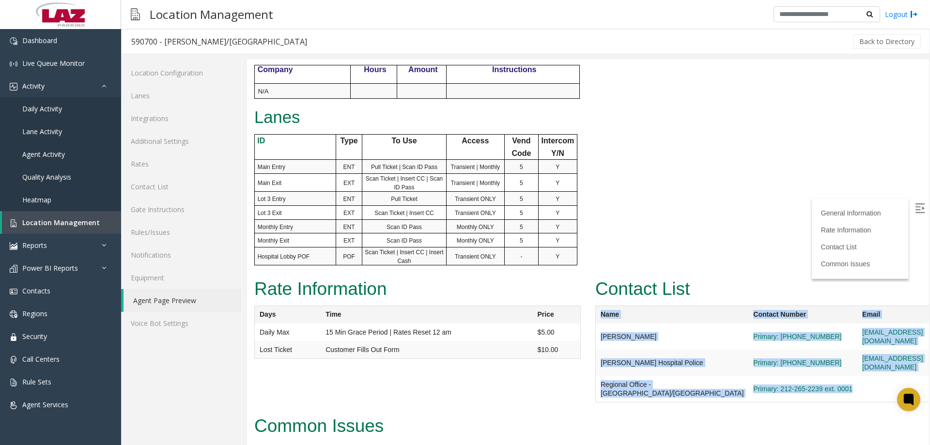
drag, startPoint x: 795, startPoint y: 349, endPoint x: 594, endPoint y: 282, distance: 212.2
click at [595, 306] on table "Name Contact Number Email Shift [PERSON_NAME] Primary: [PHONE_NUMBER] [EMAIL_AD…" at bounding box center [774, 354] width 358 height 97
copy table "Name Contact Number Email [PERSON_NAME][GEOGRAPHIC_DATA]: [PHONE_NUMBER] [EMAIL…"
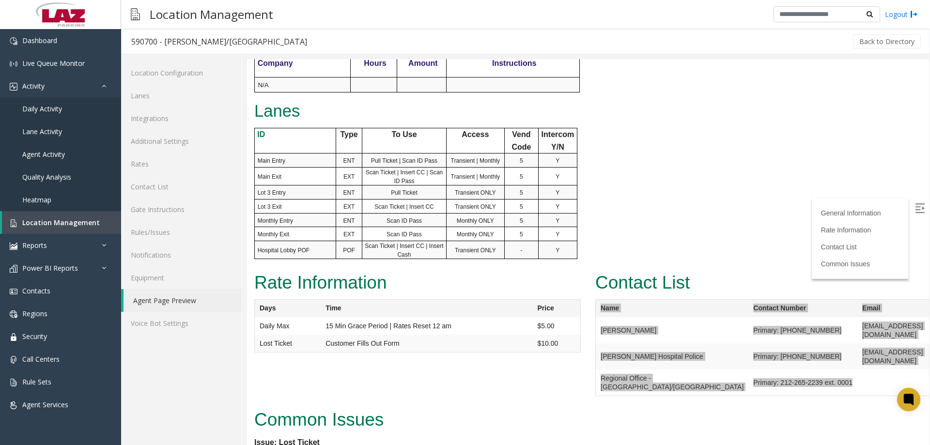
scroll to position [638, 0]
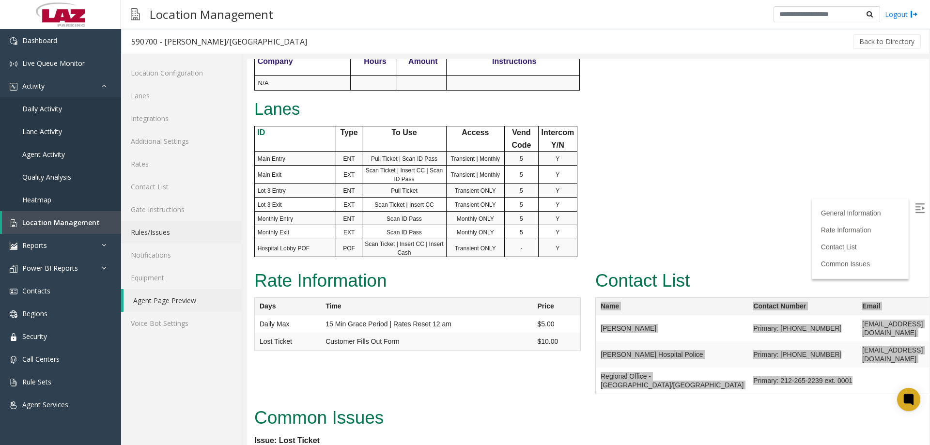
click at [165, 221] on link "Rules/Issues" at bounding box center [181, 232] width 121 height 23
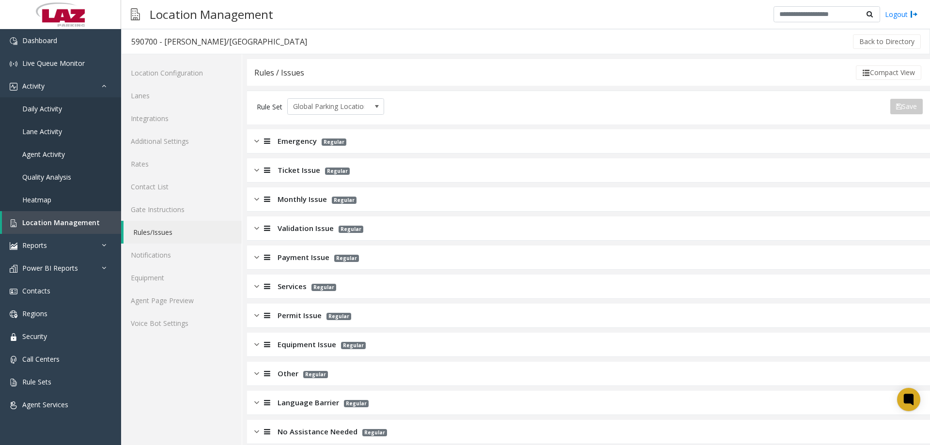
click at [301, 141] on span "Emergency" at bounding box center [297, 141] width 39 height 11
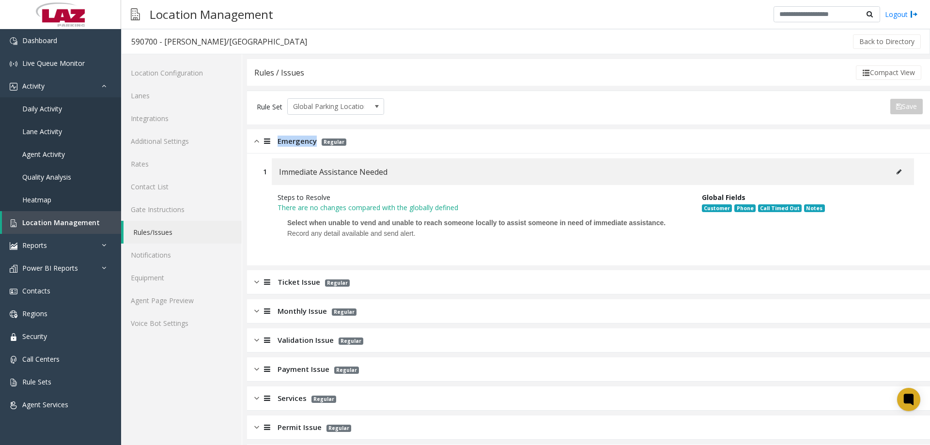
click at [301, 141] on span "Emergency" at bounding box center [297, 141] width 39 height 11
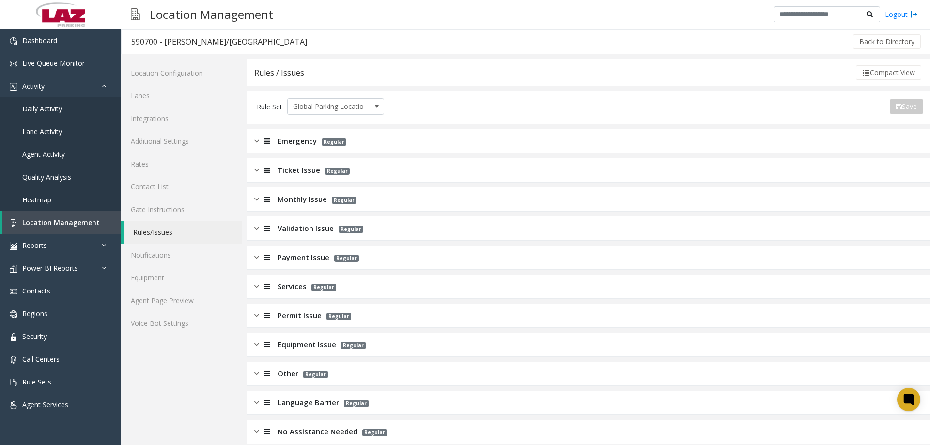
click at [310, 168] on span "Ticket Issue" at bounding box center [299, 170] width 43 height 11
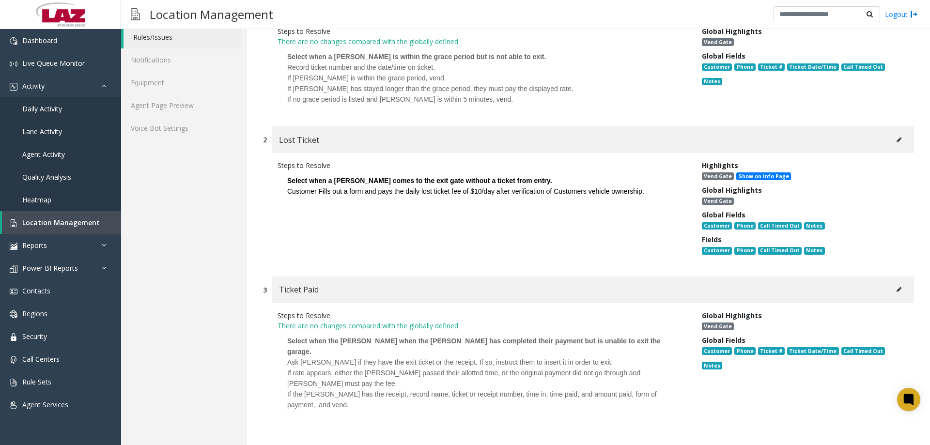
scroll to position [194, 0]
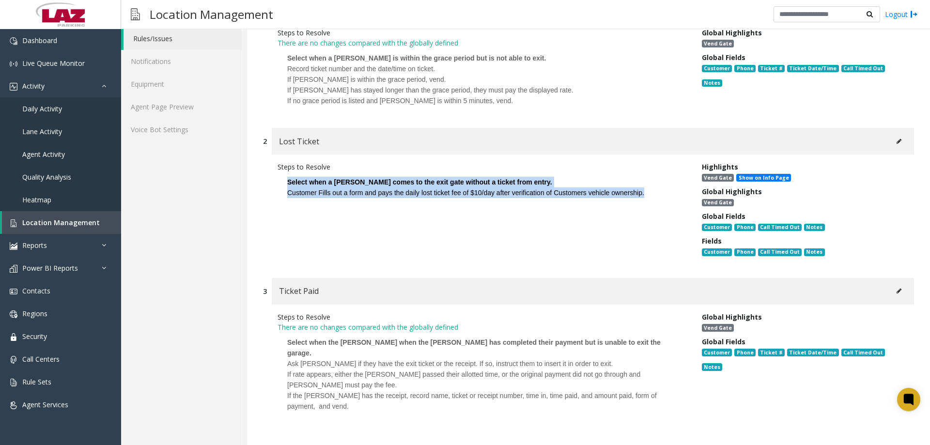
drag, startPoint x: 650, startPoint y: 196, endPoint x: 279, endPoint y: 181, distance: 371.9
click at [279, 181] on p "Select when a [PERSON_NAME] comes to the exit gate without a ticket from entry.…" at bounding box center [483, 187] width 410 height 31
copy p "Select when a [PERSON_NAME] comes to the exit gate without a ticket from entry.…"
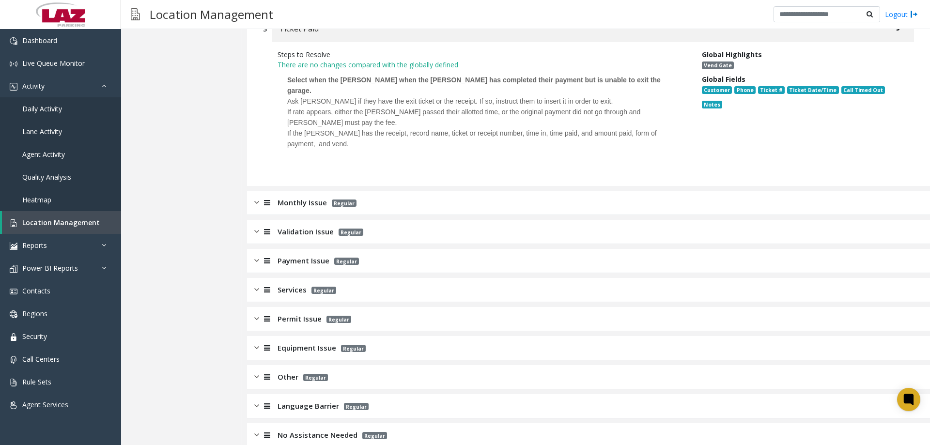
scroll to position [460, 0]
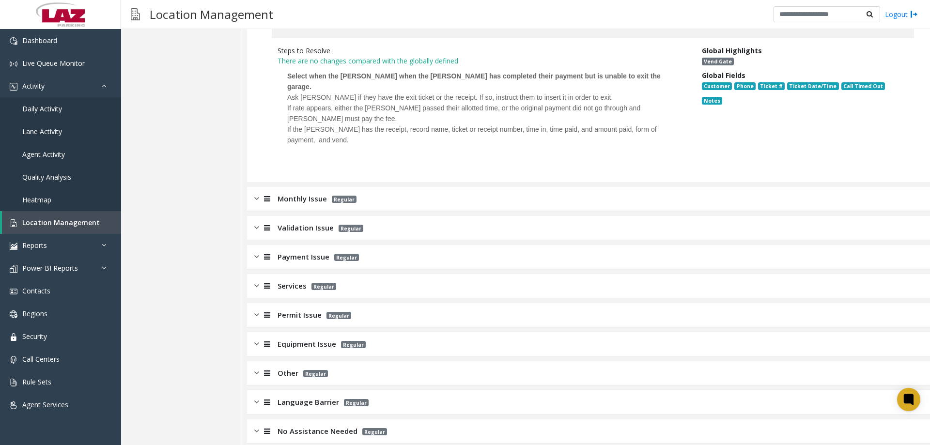
click at [292, 187] on div "Monthly Issue Regular" at bounding box center [588, 199] width 683 height 24
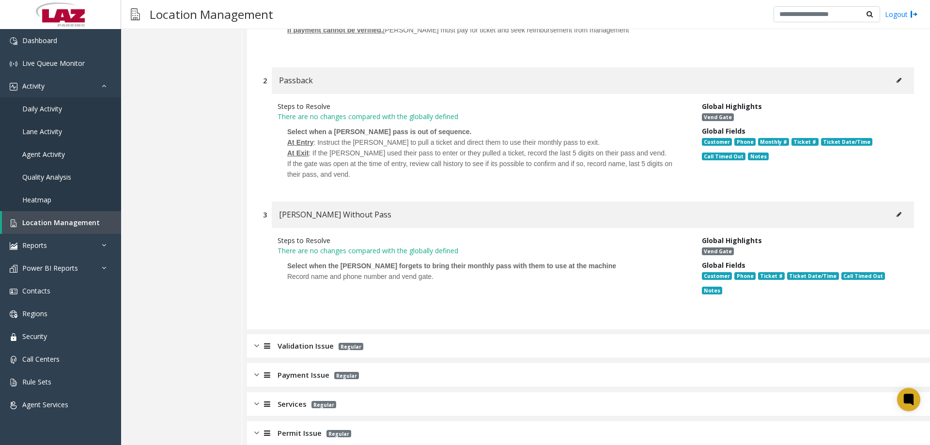
scroll to position [925, 0]
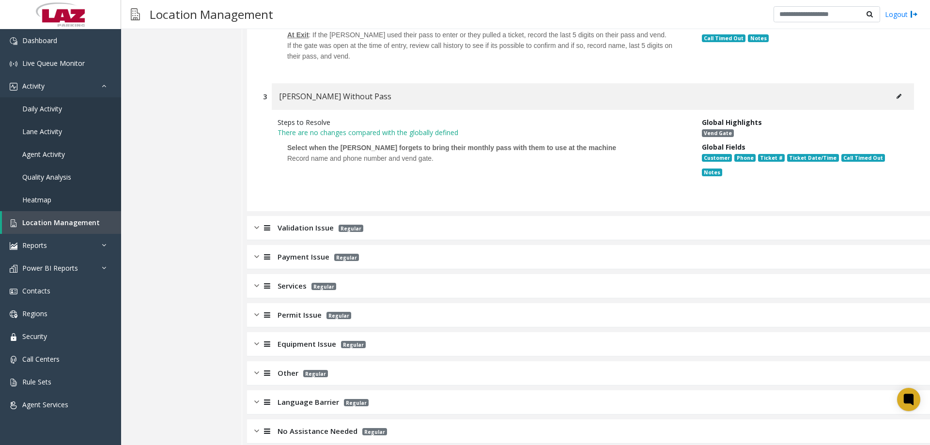
click at [297, 222] on span "Validation Issue" at bounding box center [306, 227] width 56 height 11
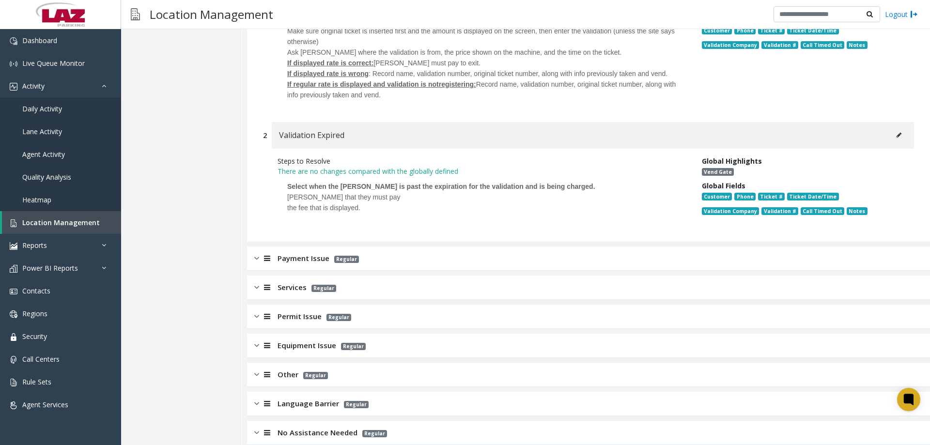
scroll to position [1216, 0]
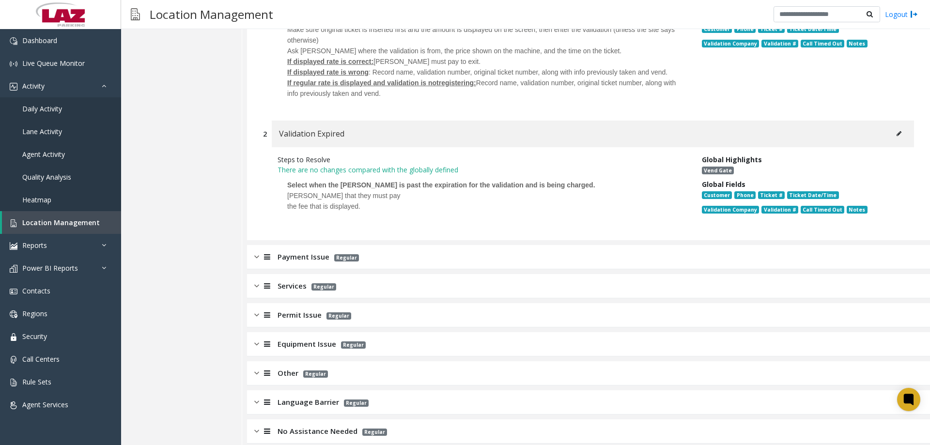
drag, startPoint x: 297, startPoint y: 248, endPoint x: 303, endPoint y: 250, distance: 5.7
click at [297, 251] on span "Payment Issue" at bounding box center [304, 256] width 52 height 11
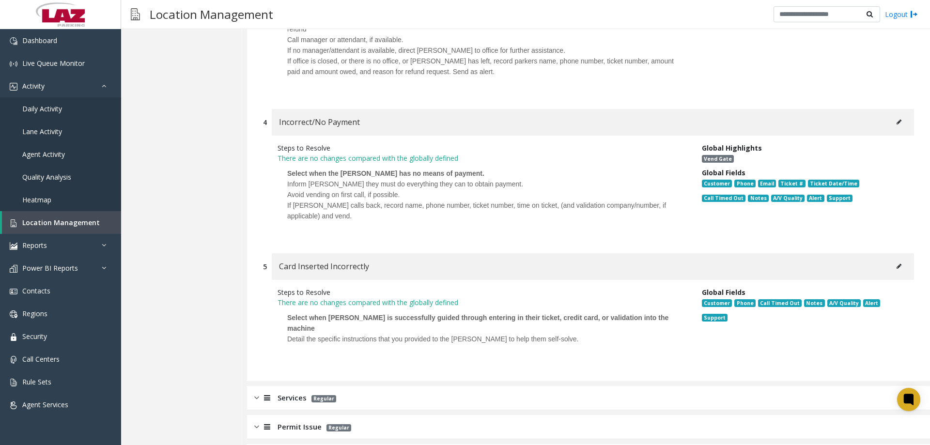
scroll to position [1926, 0]
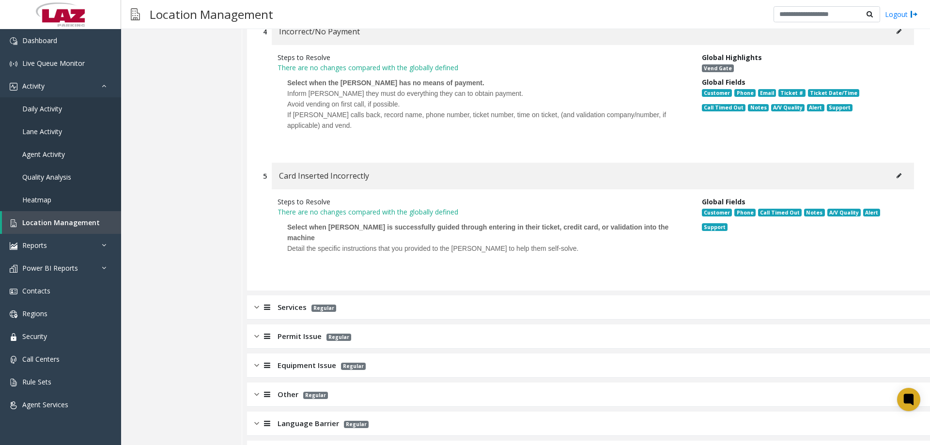
click at [279, 302] on span "Services" at bounding box center [292, 307] width 29 height 11
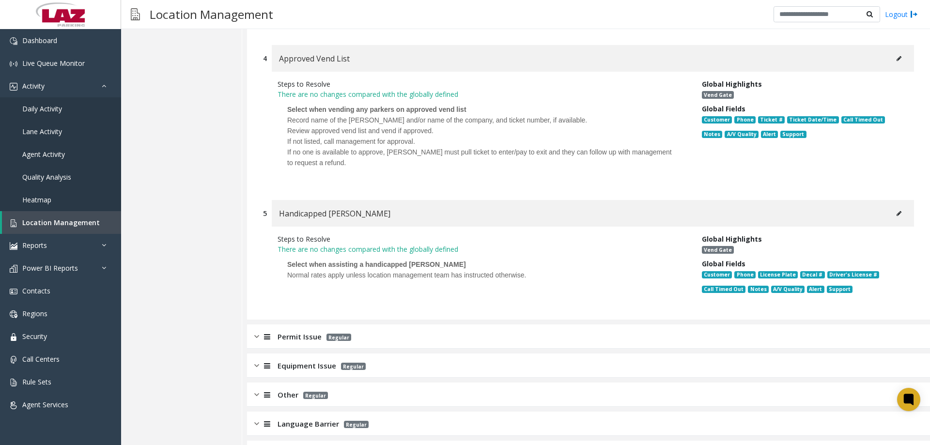
click at [306, 331] on span "Permit Issue" at bounding box center [300, 336] width 44 height 11
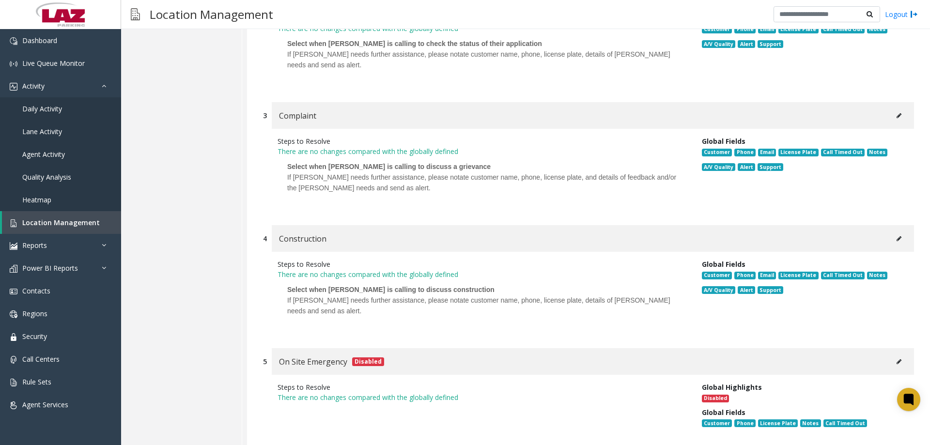
scroll to position [3154, 0]
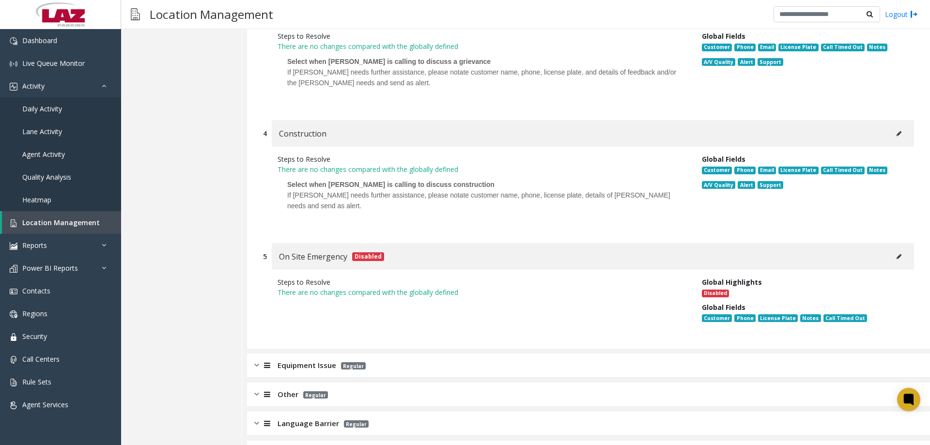
click at [304, 360] on span "Equipment Issue" at bounding box center [307, 365] width 59 height 11
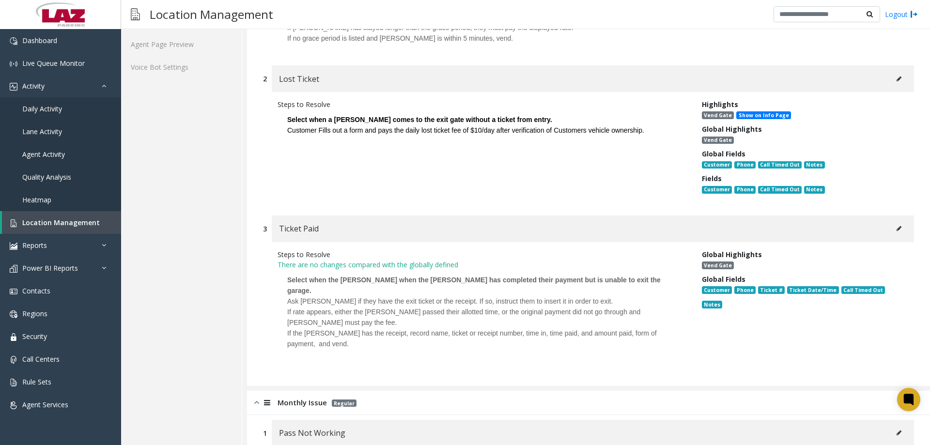
scroll to position [0, 0]
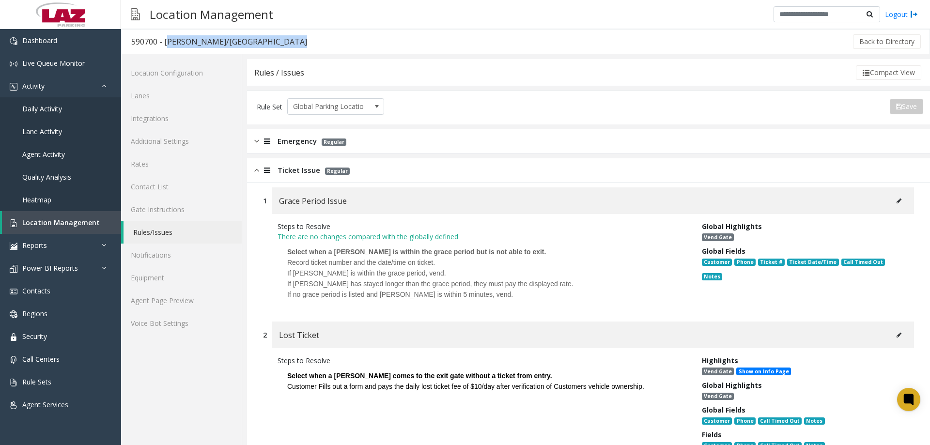
drag, startPoint x: 231, startPoint y: 43, endPoint x: 165, endPoint y: 44, distance: 65.9
click at [165, 44] on div "590700 - [PERSON_NAME]/NCB Hospital Back to Directory" at bounding box center [525, 41] width 809 height 25
copy div "[PERSON_NAME]/[GEOGRAPHIC_DATA]"
click at [234, 40] on div "590700 - [PERSON_NAME]/[GEOGRAPHIC_DATA]" at bounding box center [219, 41] width 176 height 13
drag, startPoint x: 247, startPoint y: 45, endPoint x: 121, endPoint y: 38, distance: 126.1
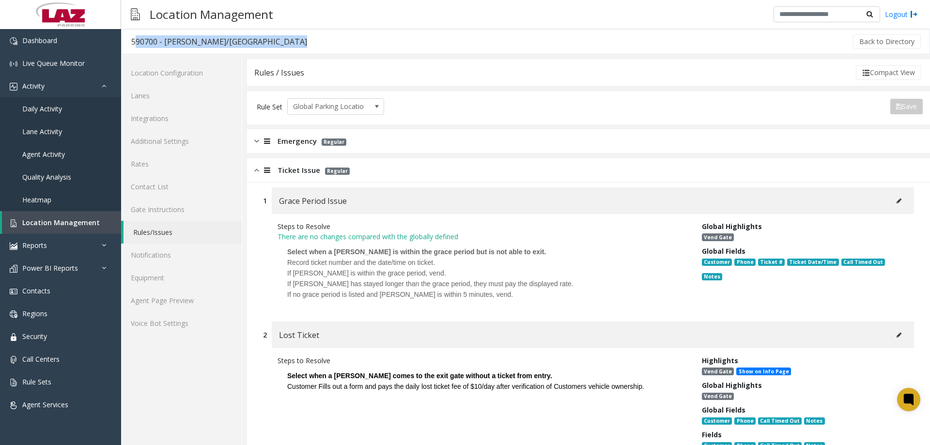
click at [121, 38] on div "590700 - [PERSON_NAME]/NCB Hospital Back to Directory" at bounding box center [525, 41] width 809 height 25
click at [180, 301] on link "Agent Page Preview" at bounding box center [181, 300] width 121 height 23
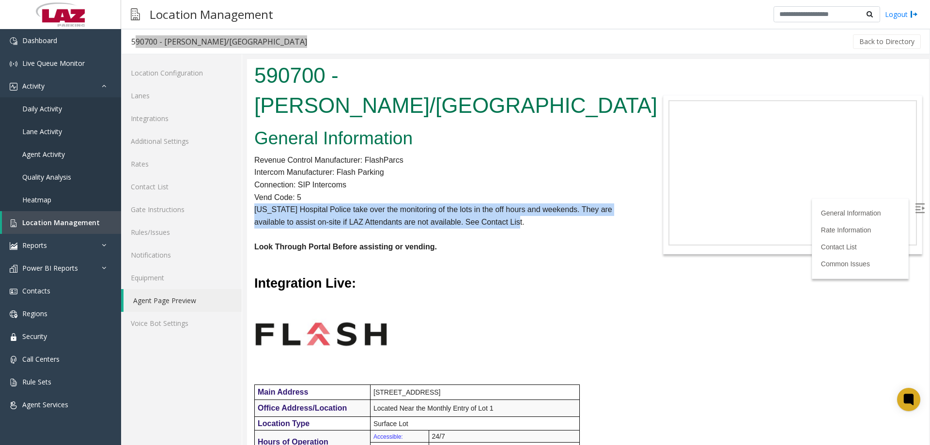
drag, startPoint x: 526, startPoint y: 193, endPoint x: 252, endPoint y: 185, distance: 274.3
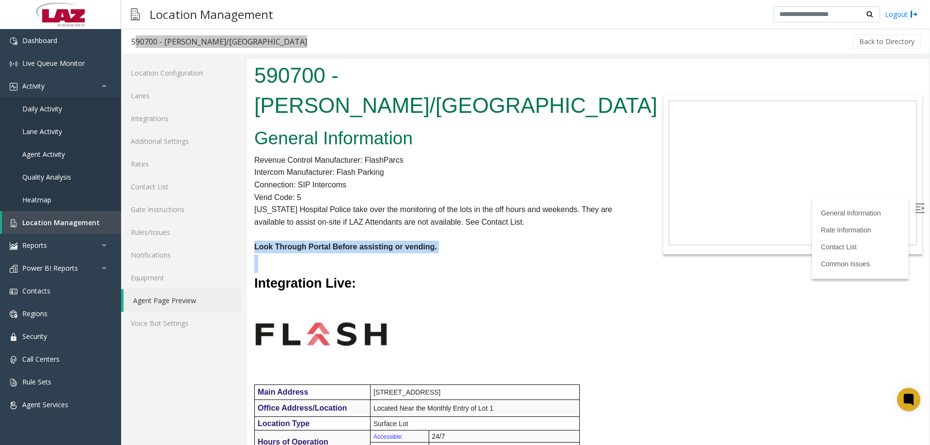
drag, startPoint x: 356, startPoint y: 228, endPoint x: 253, endPoint y: 216, distance: 103.4
drag, startPoint x: 308, startPoint y: 276, endPoint x: 348, endPoint y: 216, distance: 72.7
click at [308, 297] on img at bounding box center [321, 334] width 134 height 75
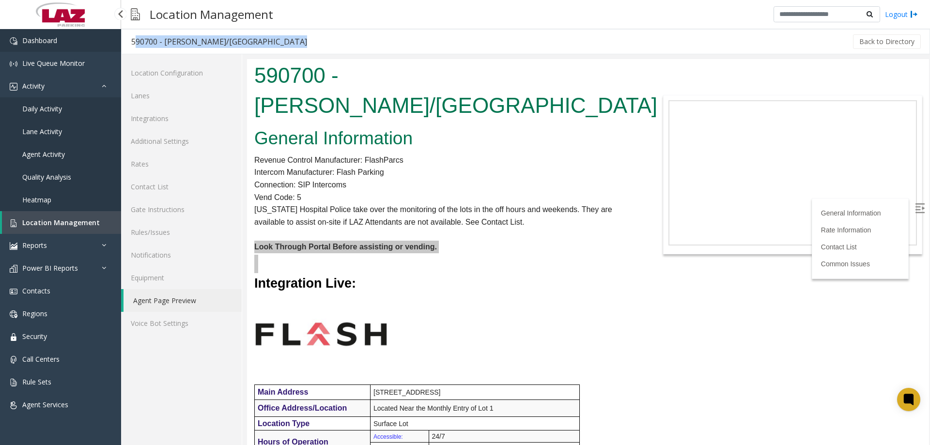
click at [68, 45] on link "Dashboard" at bounding box center [60, 40] width 121 height 23
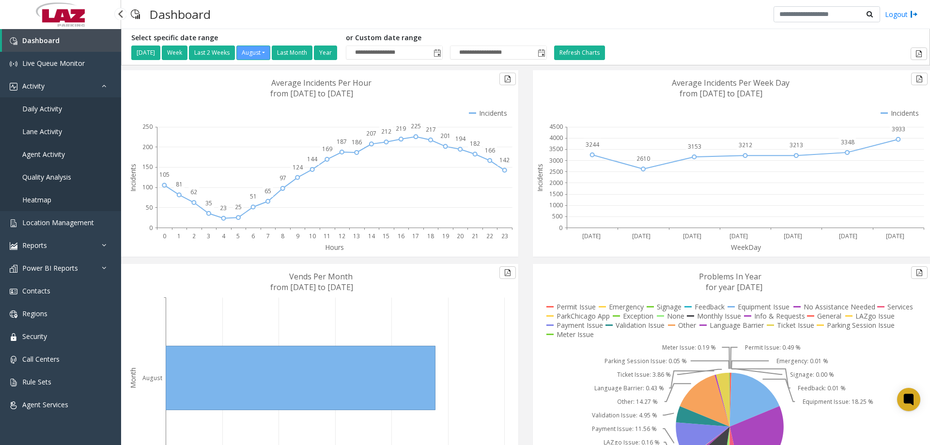
click at [53, 114] on link "Daily Activity" at bounding box center [60, 108] width 121 height 23
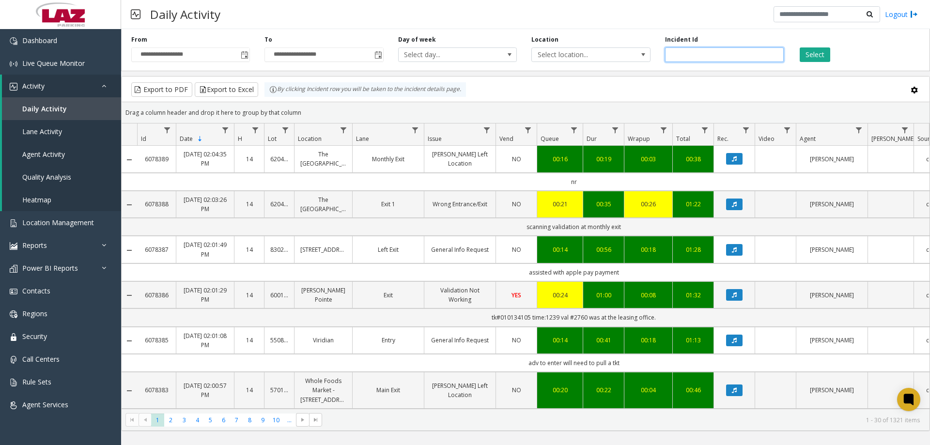
click at [741, 49] on input "number" at bounding box center [724, 54] width 119 height 15
click at [445, 53] on span "Select day..." at bounding box center [446, 55] width 94 height 14
drag, startPoint x: 566, startPoint y: 46, endPoint x: 569, endPoint y: 52, distance: 6.3
click at [566, 48] on div "Location Select location..." at bounding box center [590, 48] width 133 height 27
click at [569, 55] on span "Select location..." at bounding box center [579, 55] width 94 height 14
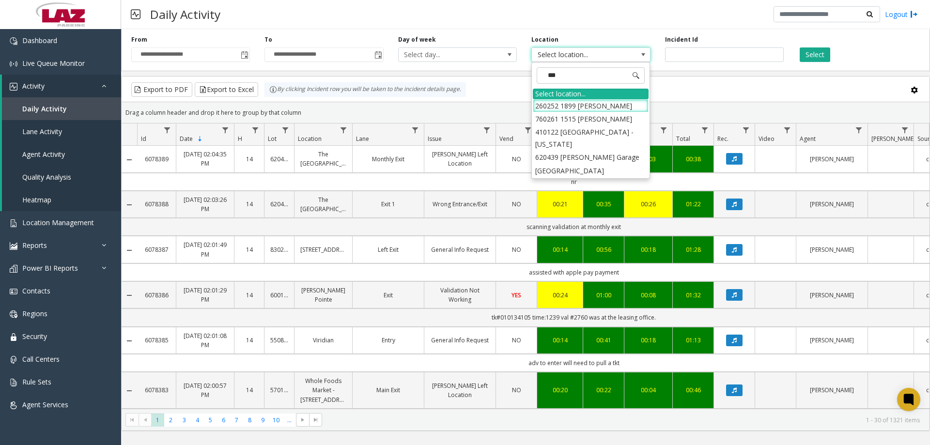
type input "****"
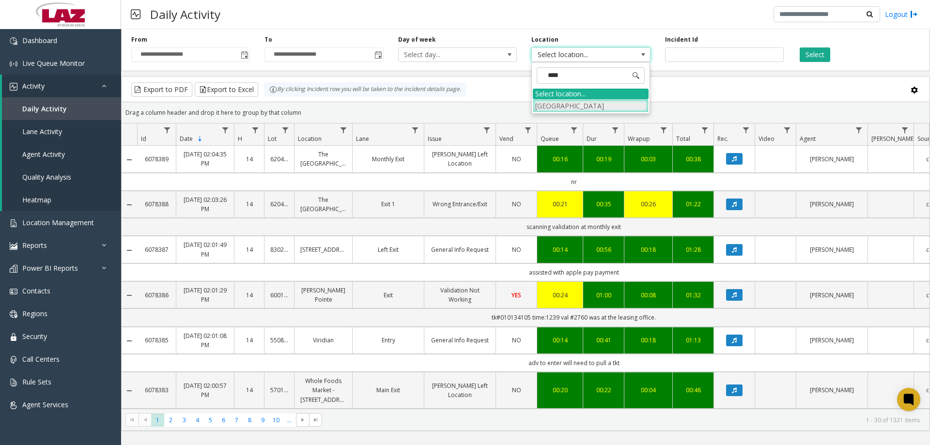
click at [571, 99] on li "[GEOGRAPHIC_DATA]" at bounding box center [591, 105] width 116 height 13
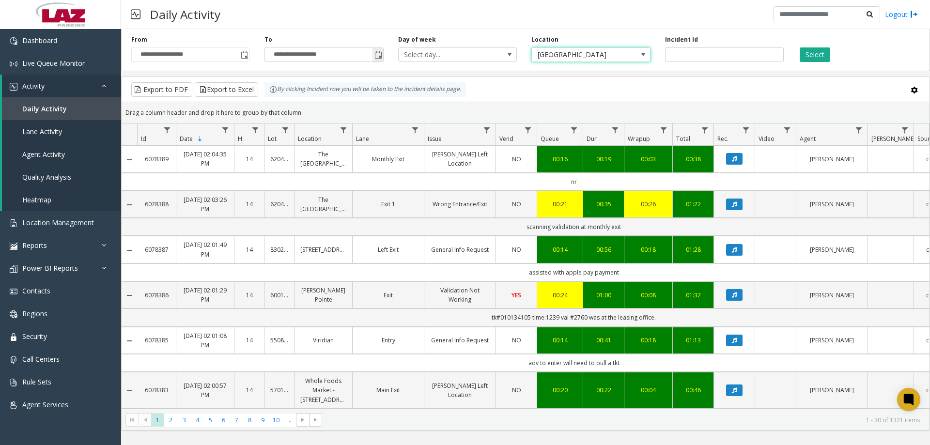
click at [380, 53] on span "Toggle popup" at bounding box center [379, 55] width 8 height 8
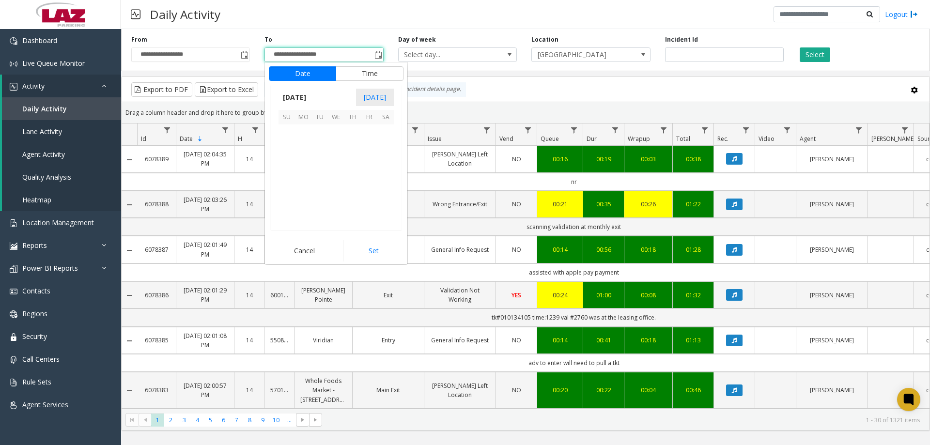
scroll to position [15, 0]
click at [302, 183] on span "18" at bounding box center [303, 182] width 16 height 16
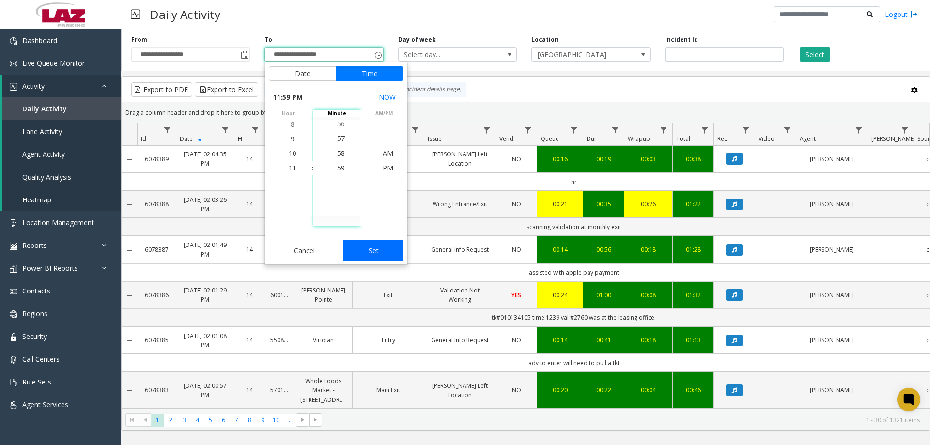
click at [365, 248] on button "Set" at bounding box center [373, 250] width 61 height 21
type input "**********"
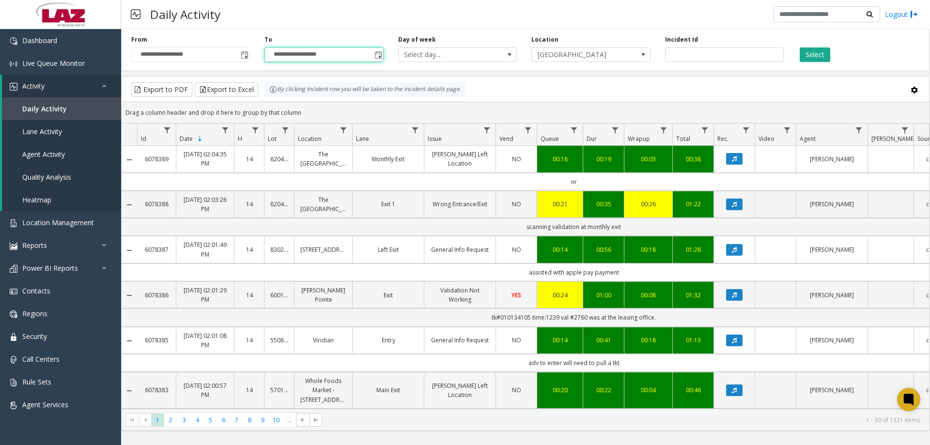
click at [797, 56] on div "Select" at bounding box center [857, 48] width 133 height 27
click at [807, 53] on button "Select" at bounding box center [815, 54] width 31 height 15
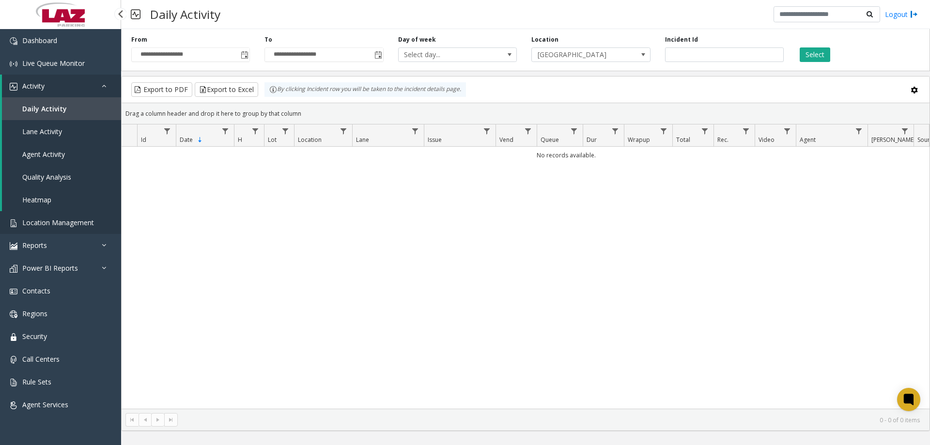
click at [51, 221] on span "Location Management" at bounding box center [58, 222] width 72 height 9
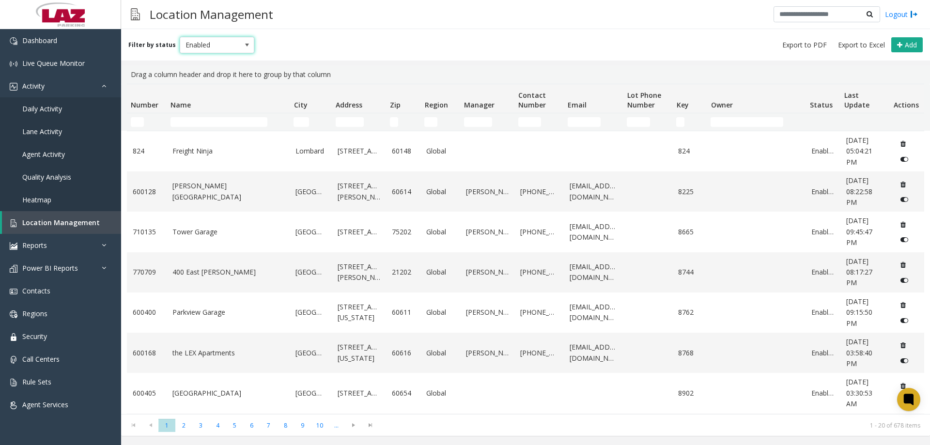
click at [192, 48] on span "Enabled" at bounding box center [209, 45] width 59 height 16
click at [190, 58] on li "All" at bounding box center [213, 61] width 72 height 13
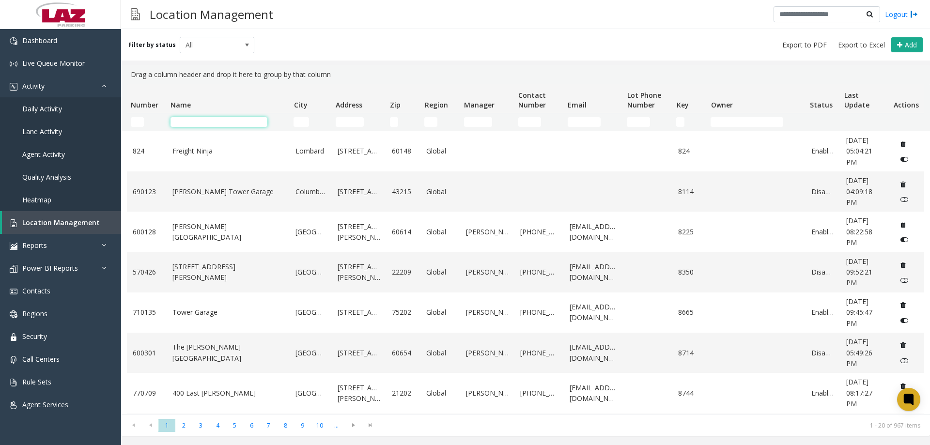
click at [195, 119] on input "Name Filter" at bounding box center [219, 122] width 97 height 10
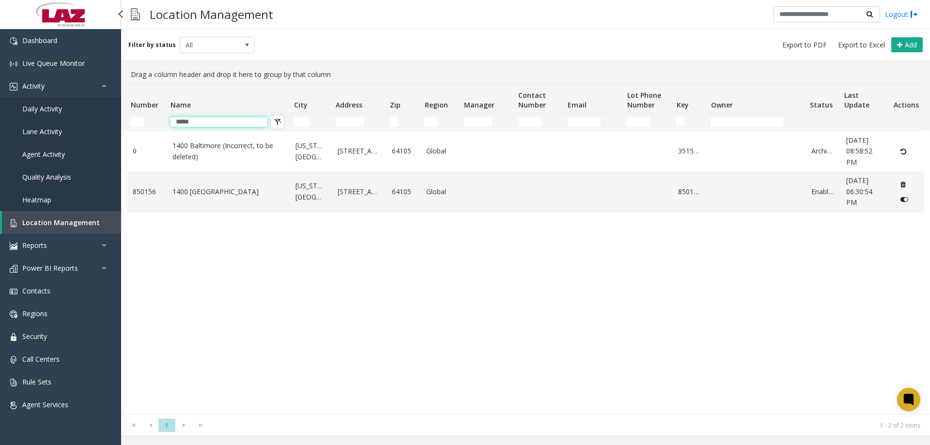
type input "****"
click at [45, 223] on span "Location Management" at bounding box center [61, 222] width 78 height 9
click at [41, 207] on link "Heatmap" at bounding box center [60, 199] width 121 height 23
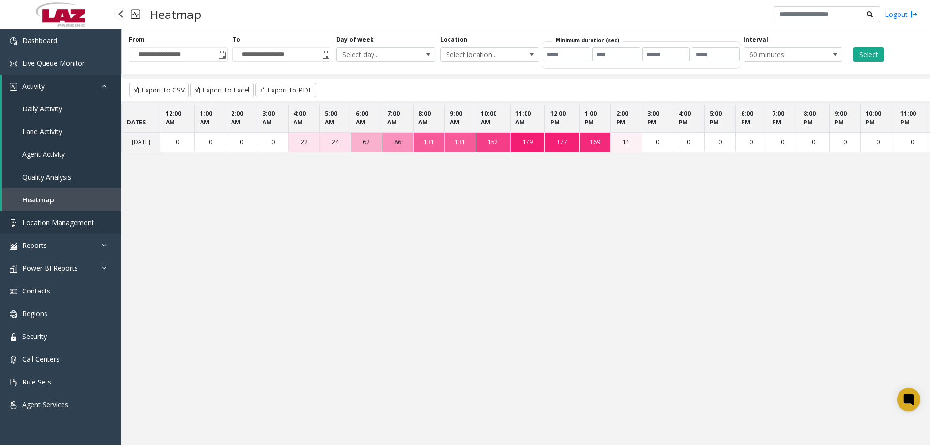
click at [42, 228] on link "Location Management" at bounding box center [60, 222] width 121 height 23
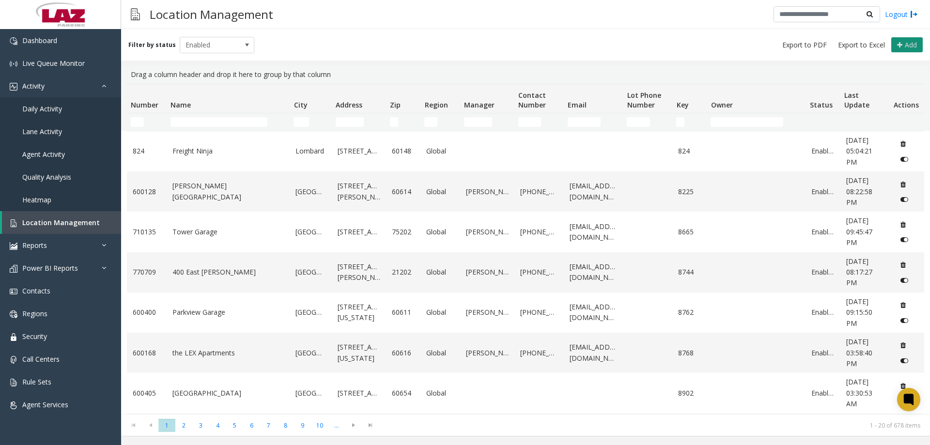
click at [917, 43] on span "Add" at bounding box center [911, 44] width 12 height 9
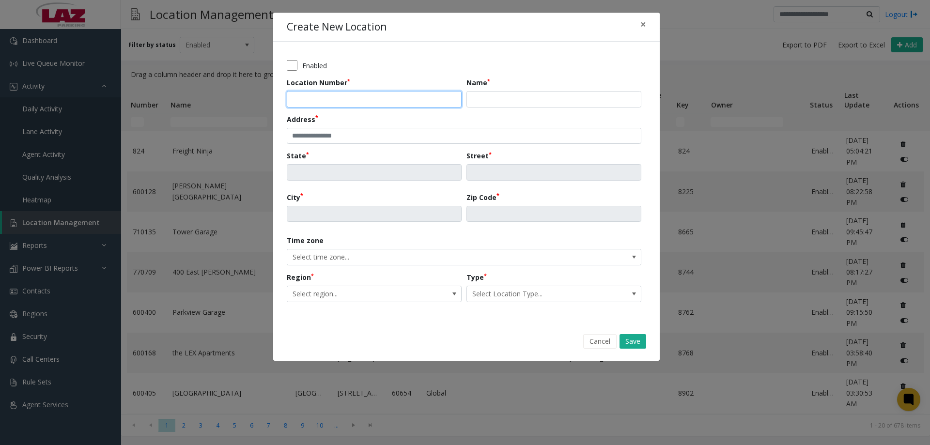
click at [373, 98] on input "Location Number" at bounding box center [374, 99] width 175 height 16
click at [301, 95] on input "Location Number" at bounding box center [374, 99] width 175 height 16
drag, startPoint x: 510, startPoint y: 92, endPoint x: 499, endPoint y: 96, distance: 11.3
click at [509, 92] on input "Name" at bounding box center [554, 99] width 175 height 16
paste input "**********"
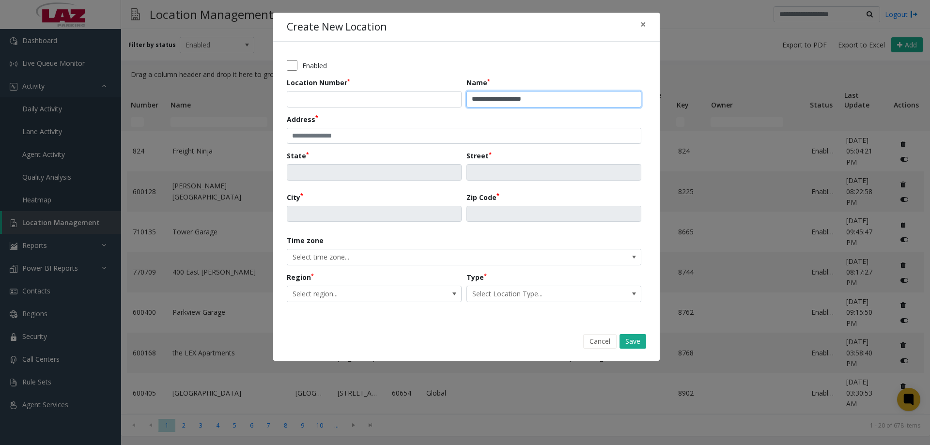
type input "**********"
click at [394, 95] on input "Location Number" at bounding box center [374, 99] width 175 height 16
type input "******"
click at [343, 133] on input "text" at bounding box center [464, 136] width 355 height 16
paste input "**********"
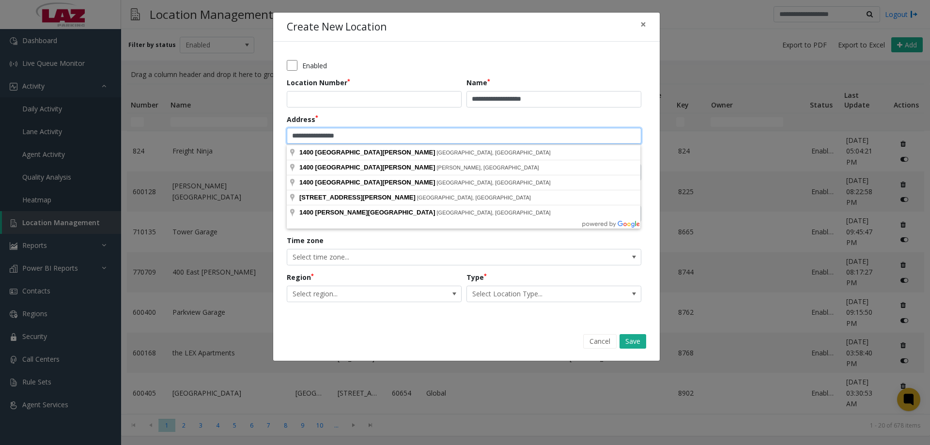
click at [306, 137] on input "**********" at bounding box center [464, 136] width 355 height 16
type input "**********"
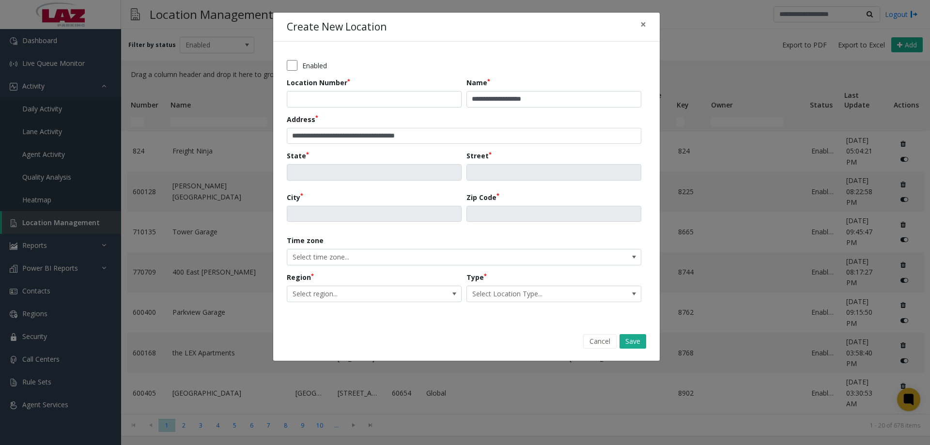
type input "**"
type input "**********"
type input "*****"
click at [360, 296] on span "Select region..." at bounding box center [356, 294] width 139 height 16
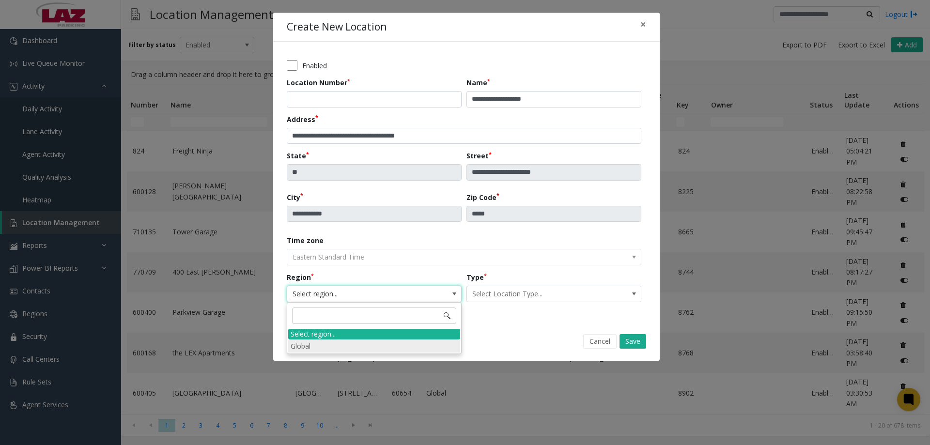
click at [329, 344] on li "Global" at bounding box center [374, 346] width 172 height 13
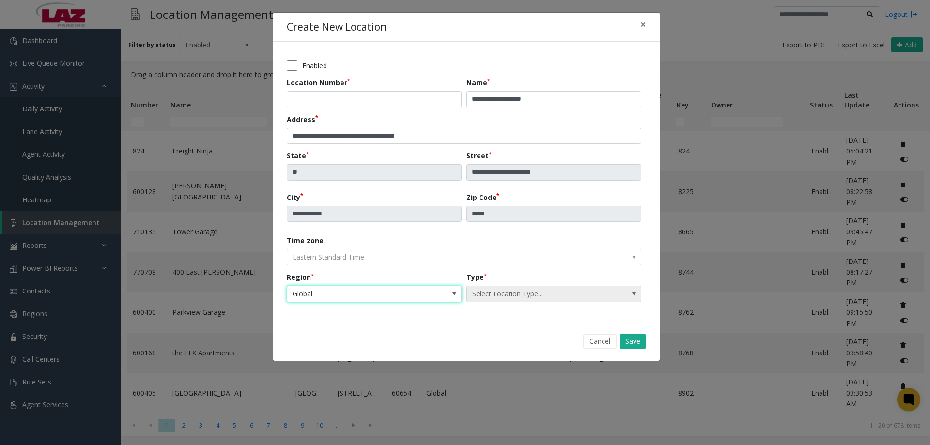
click at [560, 300] on span "Select Location Type..." at bounding box center [536, 294] width 139 height 16
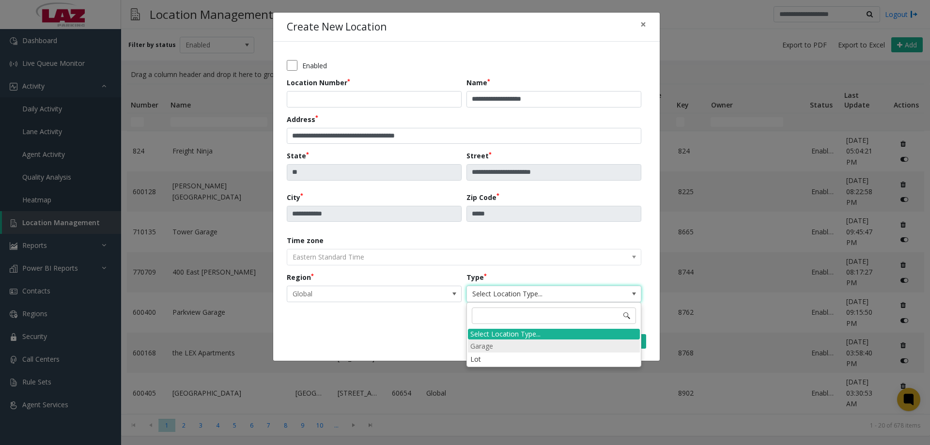
click at [496, 347] on li "Garage" at bounding box center [554, 346] width 172 height 13
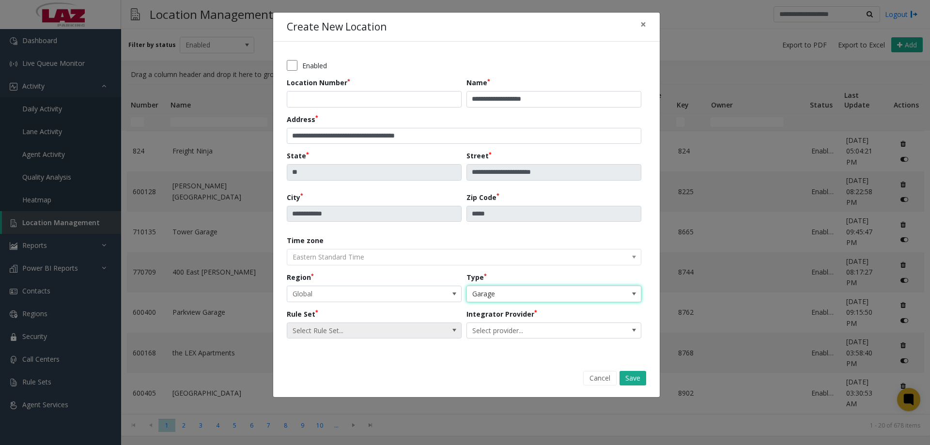
click at [405, 326] on span "Select Rule Set..." at bounding box center [356, 331] width 139 height 16
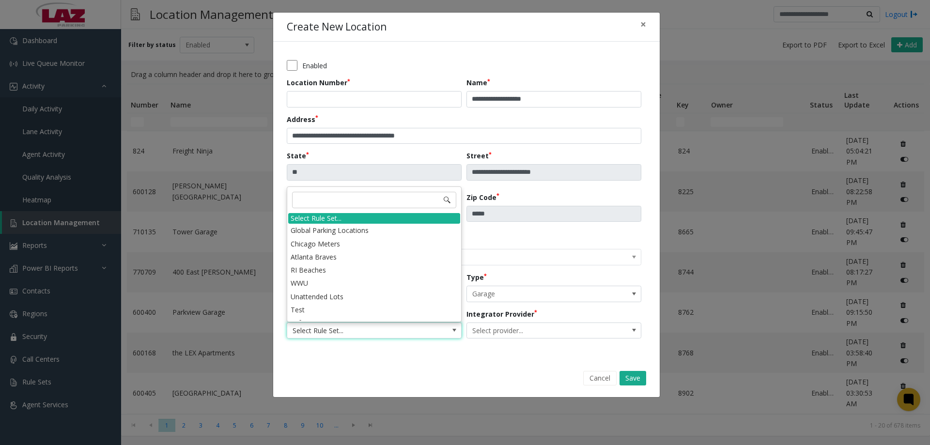
click at [332, 232] on li "Global Parking Locations" at bounding box center [374, 230] width 172 height 13
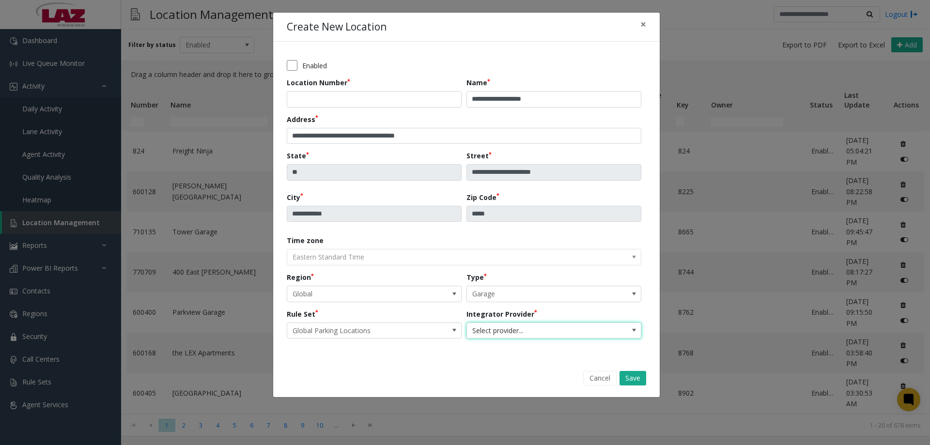
click at [531, 331] on span "Select provider..." at bounding box center [536, 331] width 139 height 16
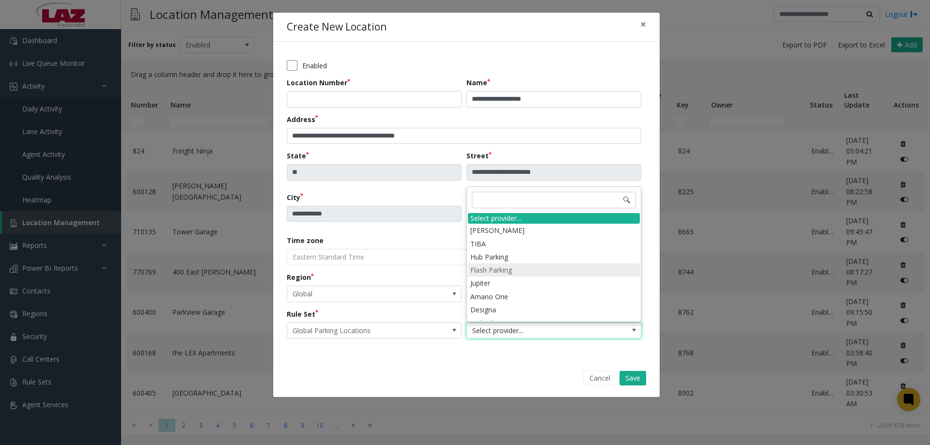
click at [504, 268] on li "Flash Parking" at bounding box center [554, 270] width 172 height 13
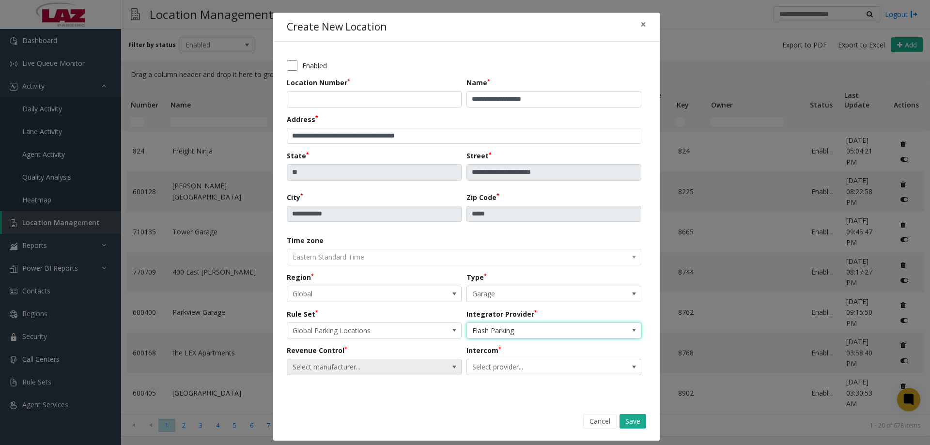
click at [355, 365] on span "Select manufacturer..." at bounding box center [356, 368] width 139 height 16
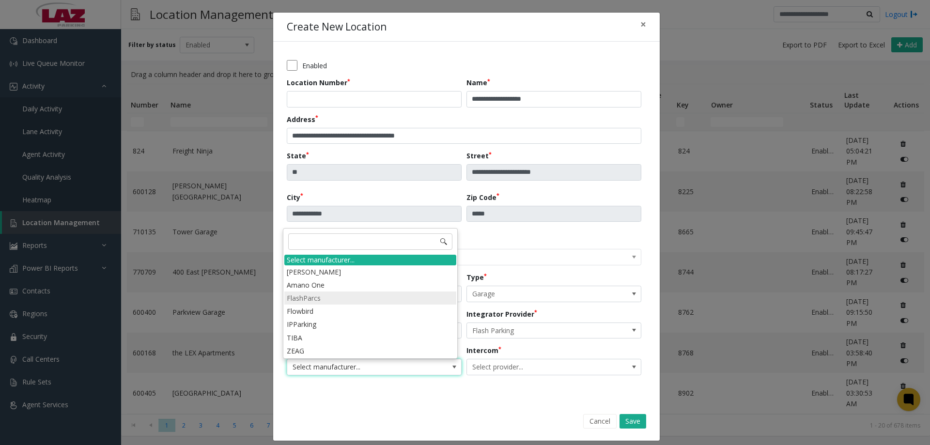
click at [318, 297] on li "FlashParcs" at bounding box center [370, 298] width 172 height 13
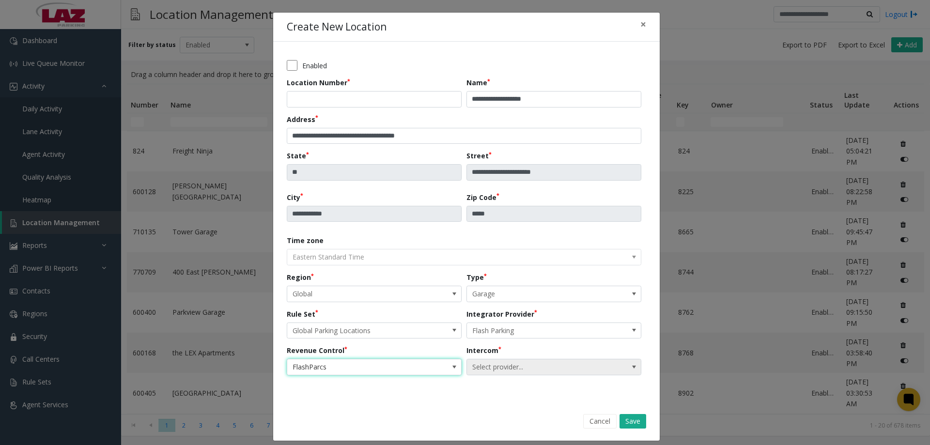
click at [530, 369] on span "Select provider..." at bounding box center [536, 368] width 139 height 16
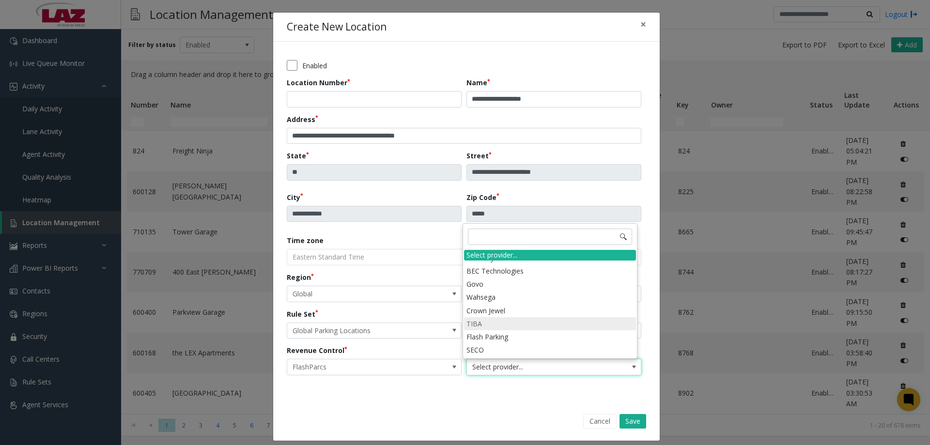
scroll to position [242, 0]
click at [500, 288] on li "Flash Parking" at bounding box center [550, 288] width 172 height 13
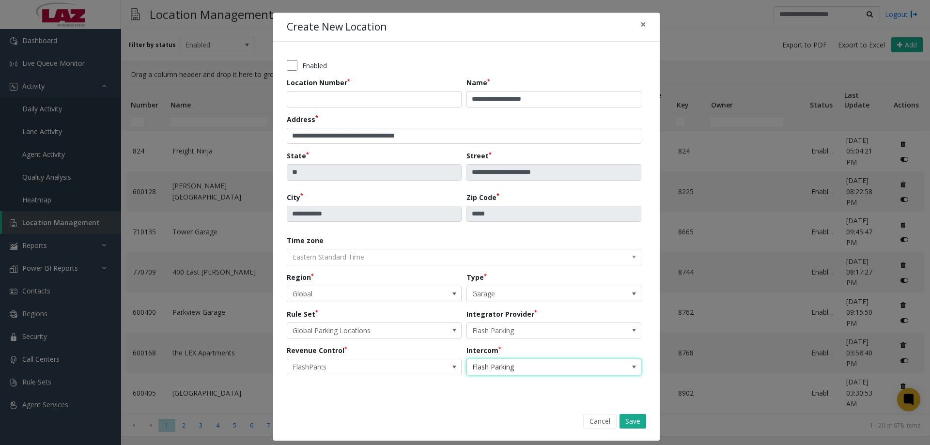
click at [471, 412] on div "Cancel Save" at bounding box center [466, 421] width 373 height 25
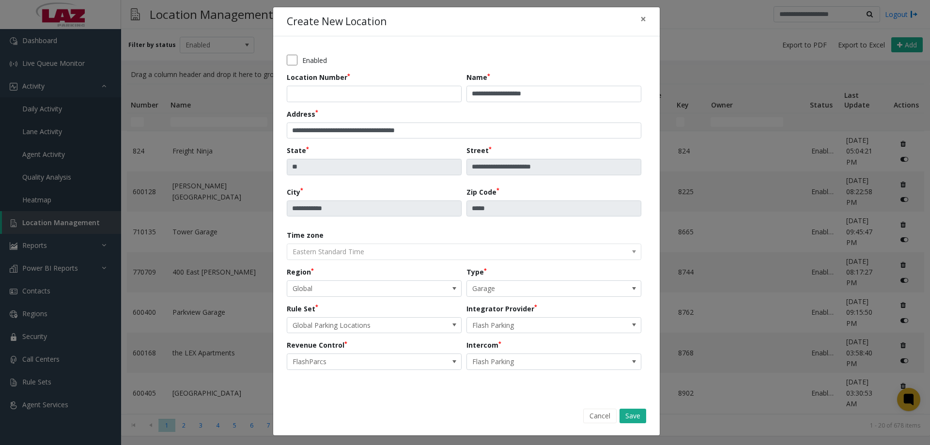
scroll to position [8, 0]
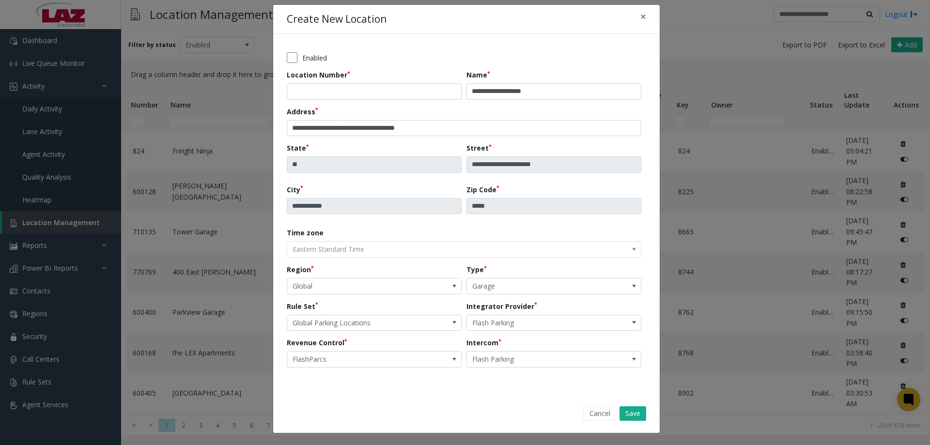
click at [289, 50] on div "**********" at bounding box center [467, 214] width 360 height 334
click at [295, 63] on div "Enabled" at bounding box center [467, 57] width 360 height 11
click at [625, 413] on button "Save" at bounding box center [633, 413] width 27 height 15
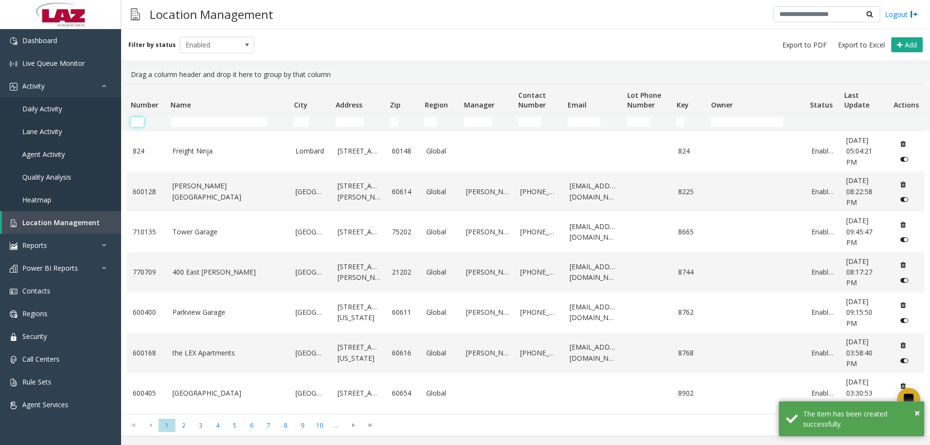
click at [142, 120] on input "Number Filter" at bounding box center [137, 122] width 13 height 10
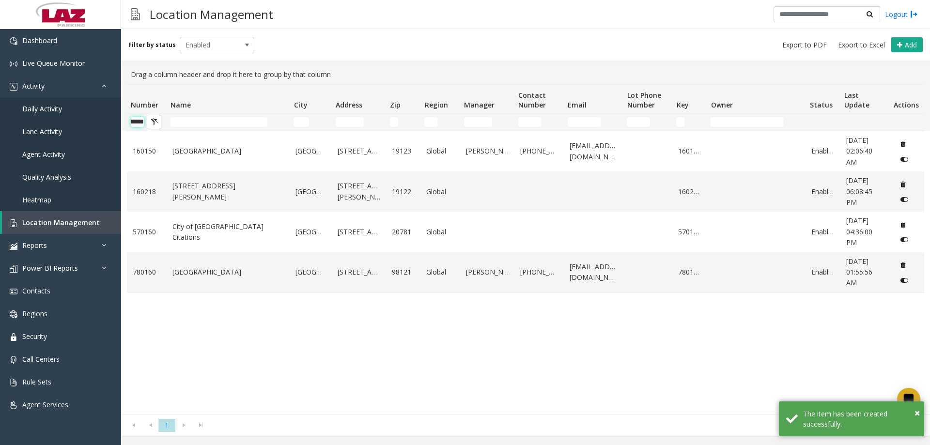
scroll to position [0, 16]
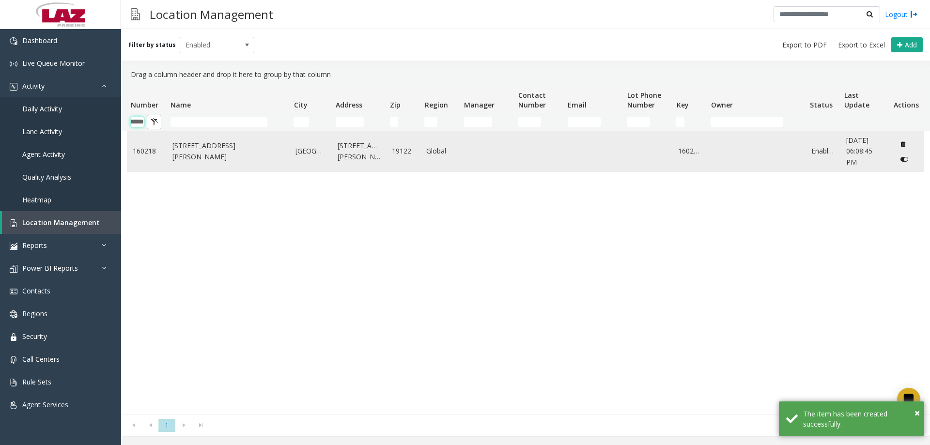
type input "******"
click at [195, 143] on td "[STREET_ADDRESS][PERSON_NAME]" at bounding box center [229, 151] width 124 height 40
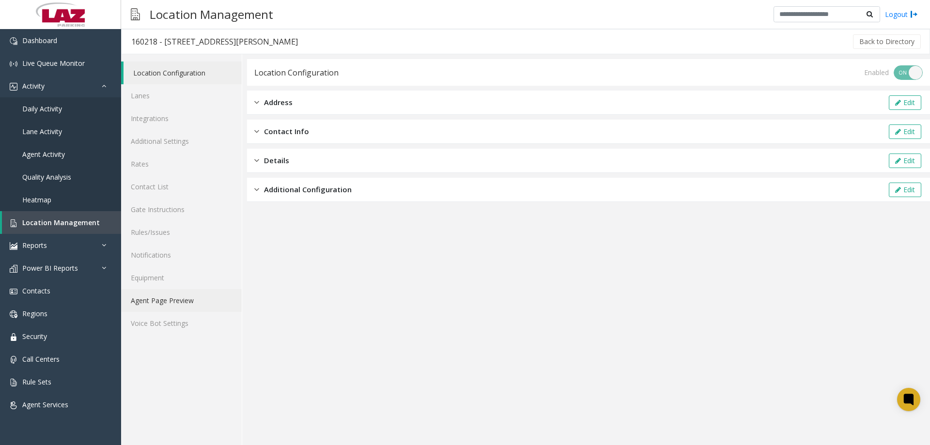
click at [175, 305] on link "Agent Page Preview" at bounding box center [181, 300] width 121 height 23
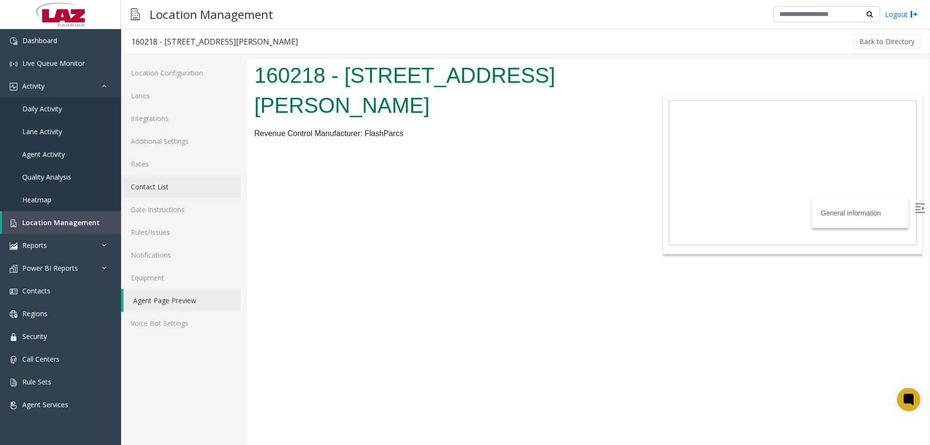
click at [152, 186] on link "Contact List" at bounding box center [181, 186] width 121 height 23
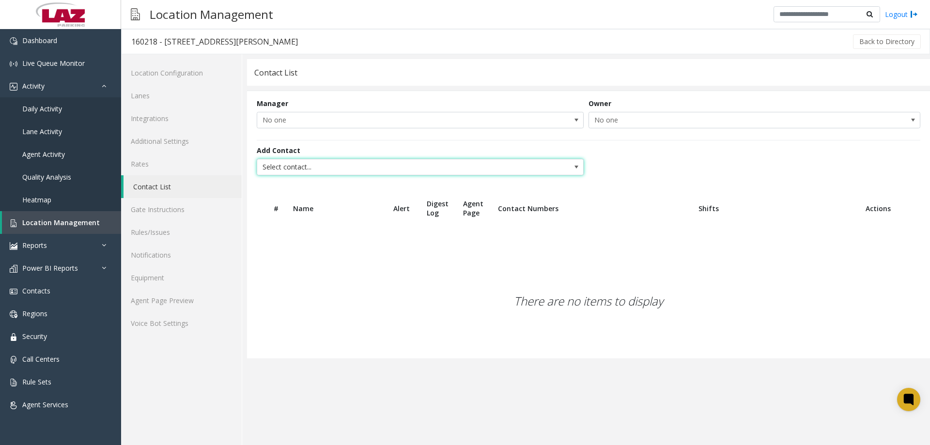
click at [377, 169] on span "Select contact..." at bounding box center [387, 167] width 261 height 16
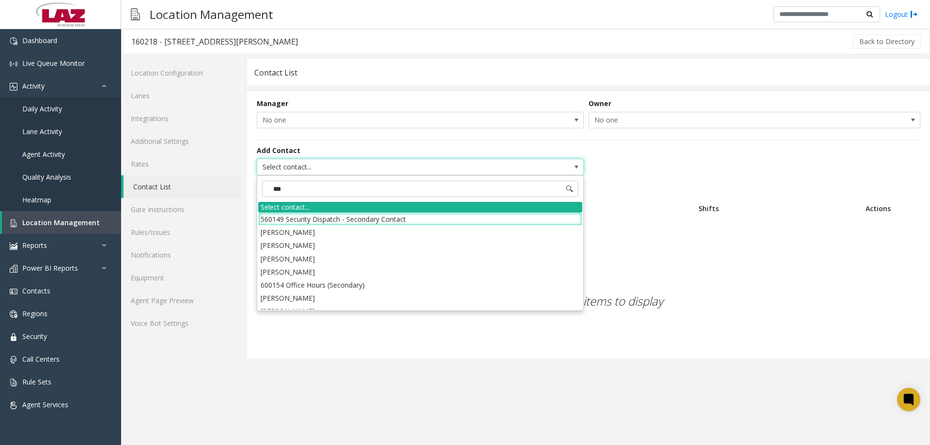
type input "****"
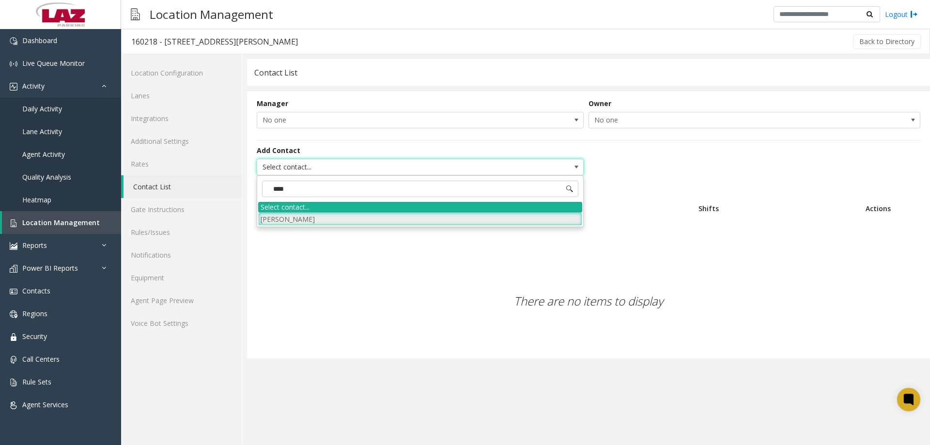
click at [306, 216] on li "[PERSON_NAME]" at bounding box center [420, 219] width 324 height 13
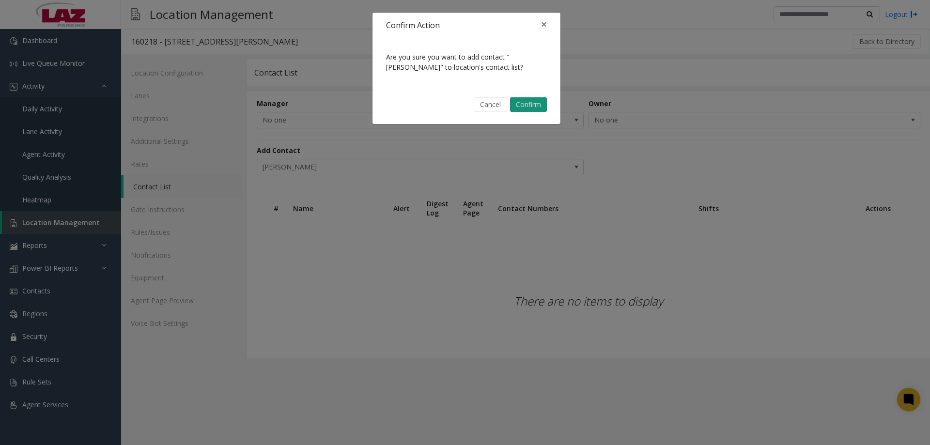
click at [531, 107] on button "Confirm" at bounding box center [528, 104] width 37 height 15
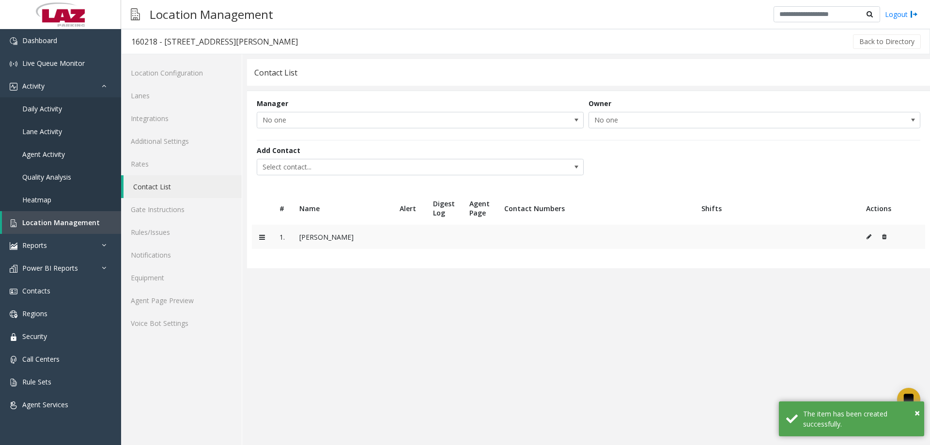
click at [869, 233] on button at bounding box center [871, 237] width 11 height 15
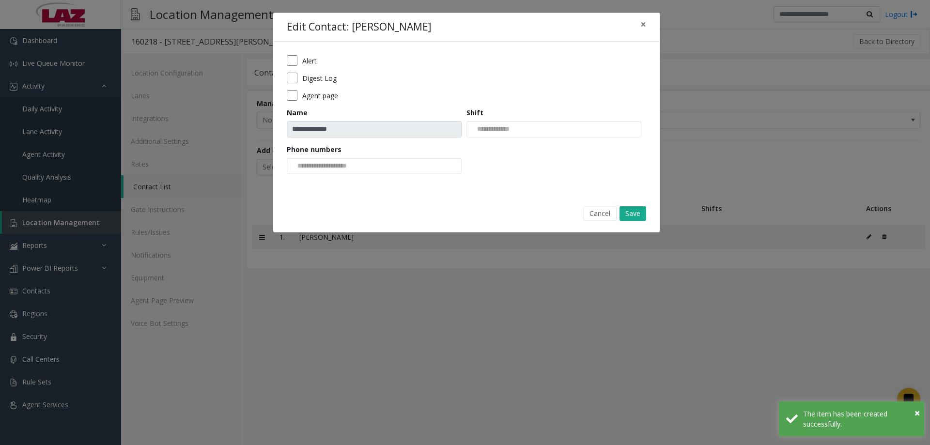
click at [297, 82] on div "Digest Log" at bounding box center [467, 78] width 360 height 11
click at [297, 79] on div "Digest Log" at bounding box center [467, 78] width 360 height 11
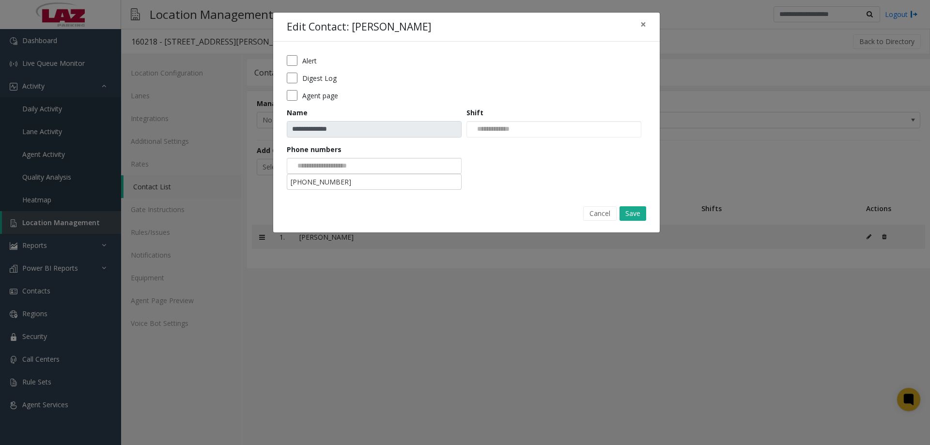
click at [341, 173] on input at bounding box center [323, 166] width 73 height 16
click at [341, 181] on li "[PHONE_NUMBER]" at bounding box center [374, 181] width 172 height 13
click at [627, 213] on button "Save" at bounding box center [633, 213] width 27 height 15
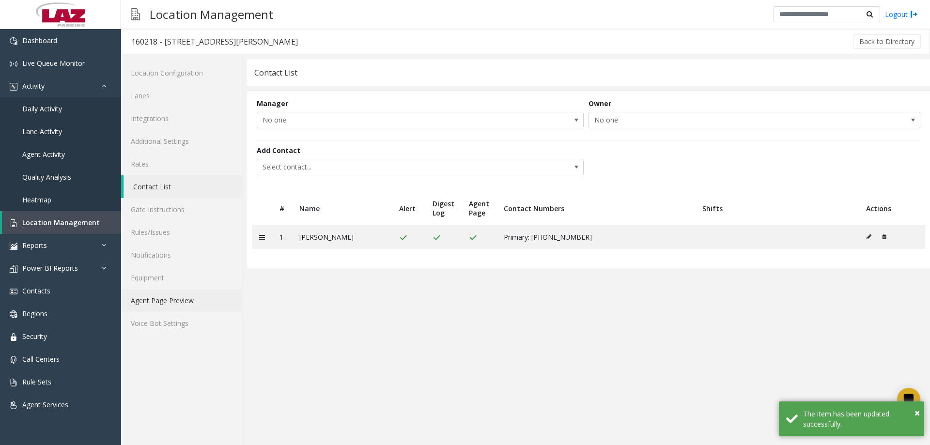
click at [151, 296] on link "Agent Page Preview" at bounding box center [181, 300] width 121 height 23
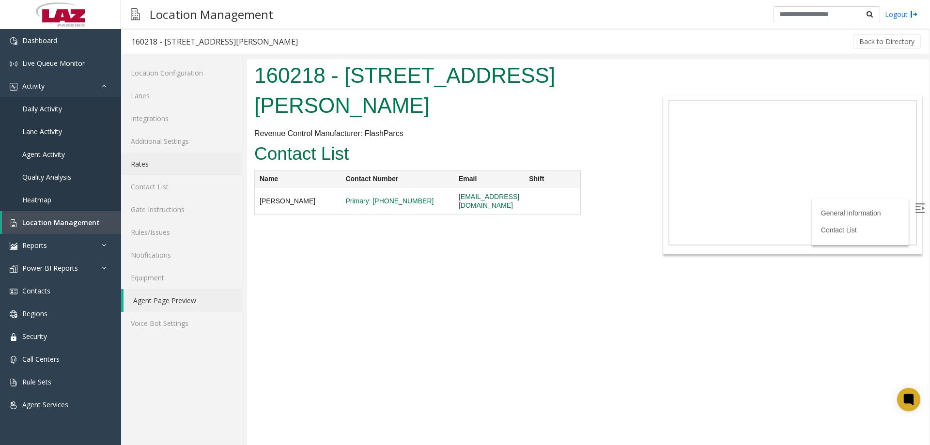
click at [171, 156] on link "Rates" at bounding box center [181, 164] width 121 height 23
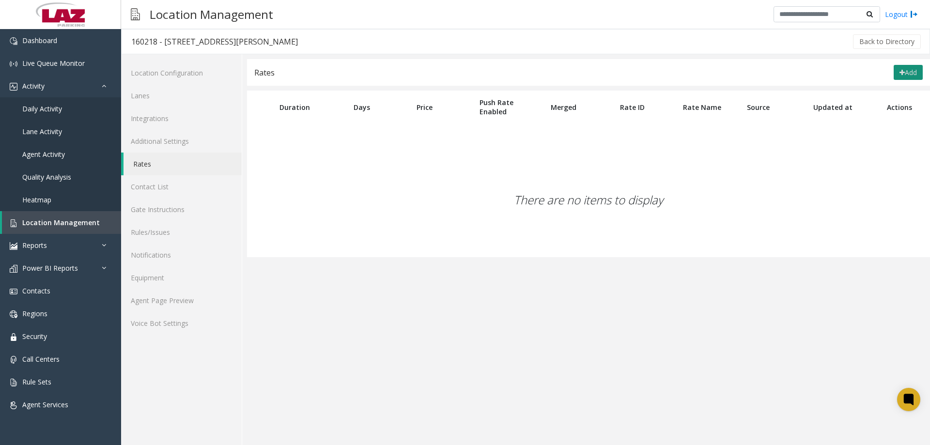
click at [911, 77] on button "Add" at bounding box center [908, 73] width 29 height 16
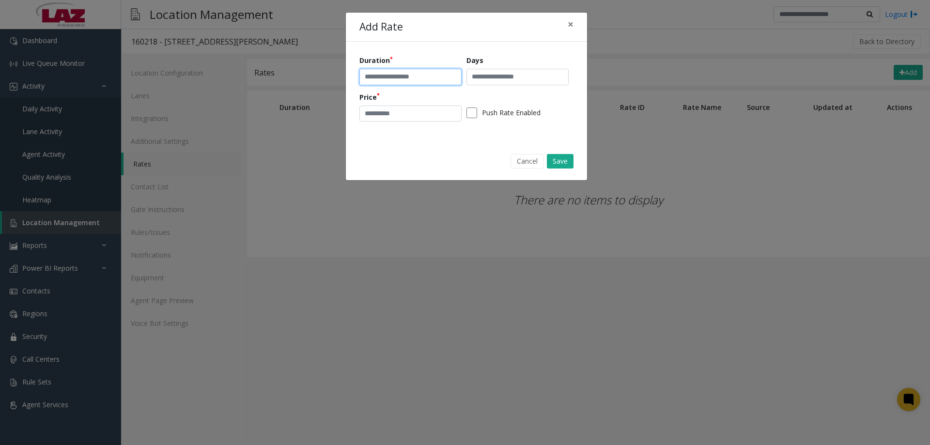
click at [409, 74] on input "text" at bounding box center [411, 77] width 102 height 16
drag, startPoint x: 410, startPoint y: 76, endPoint x: 414, endPoint y: 102, distance: 26.9
click at [410, 76] on input "**********" at bounding box center [411, 77] width 102 height 16
type input "**********"
click at [424, 113] on input "number" at bounding box center [411, 114] width 102 height 16
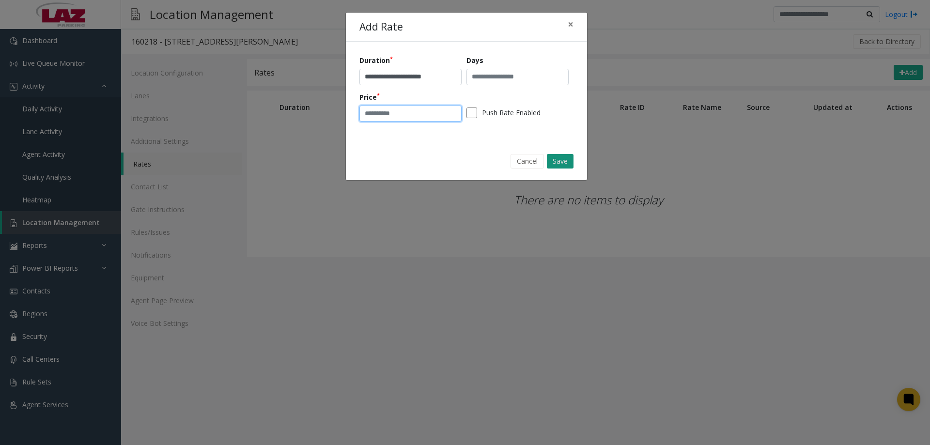
type input "*"
click at [555, 155] on button "Save" at bounding box center [560, 161] width 27 height 15
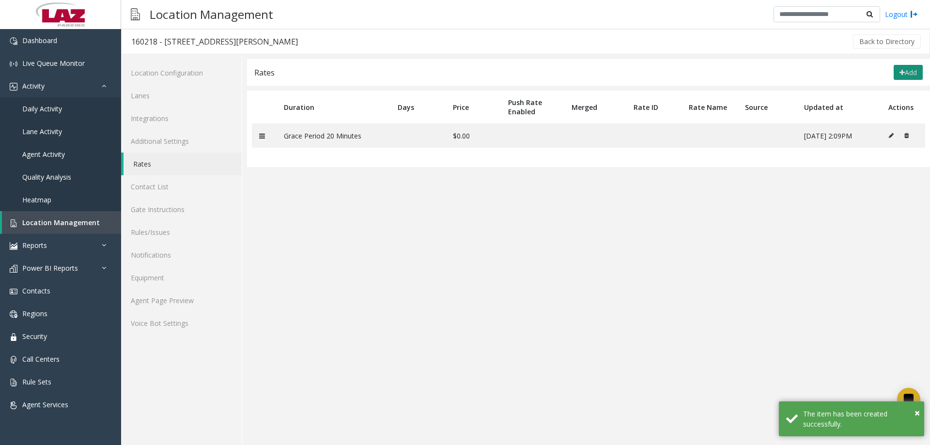
click at [903, 70] on button "Add" at bounding box center [908, 73] width 29 height 16
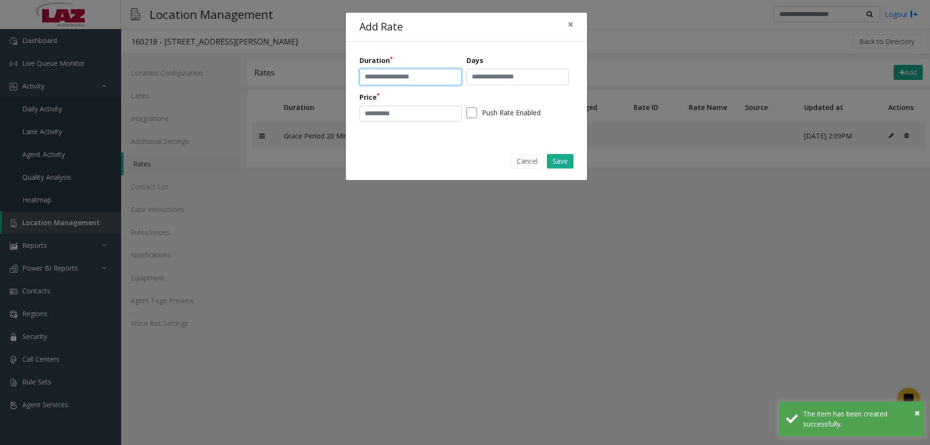
click at [396, 69] on input "text" at bounding box center [411, 77] width 102 height 16
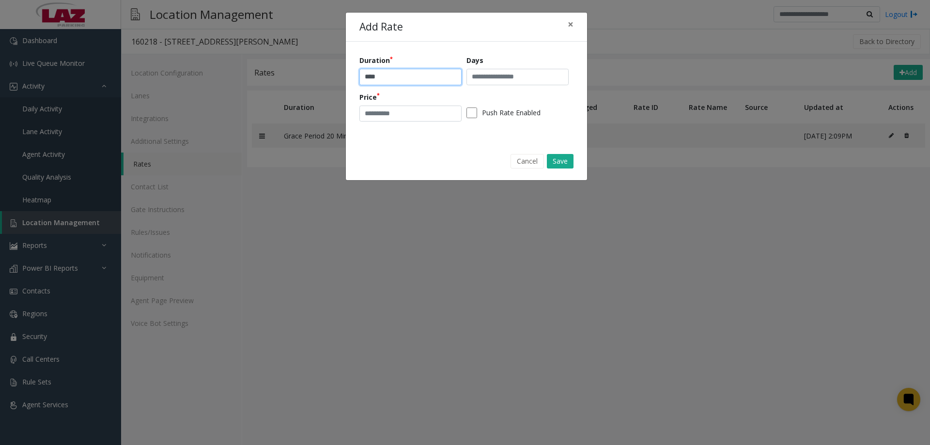
type input "****"
click at [385, 114] on input "number" at bounding box center [411, 114] width 102 height 16
type input "*"
click at [561, 157] on button "Save" at bounding box center [560, 161] width 27 height 15
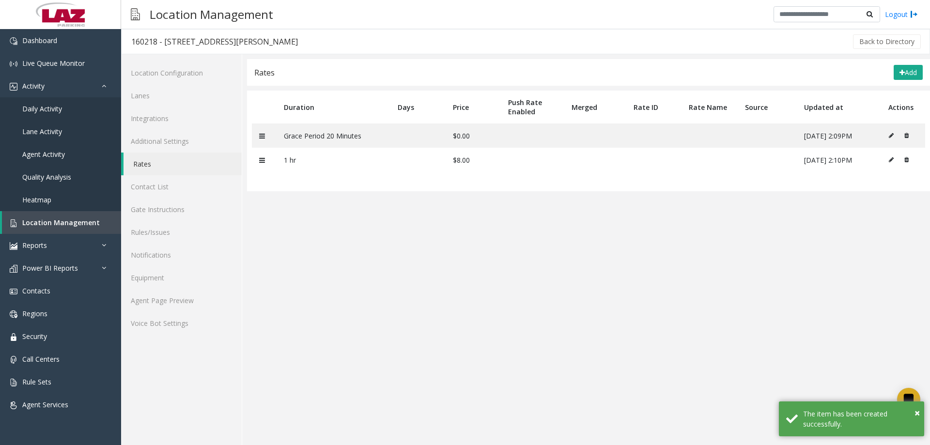
click at [906, 72] on button "Add" at bounding box center [908, 73] width 29 height 16
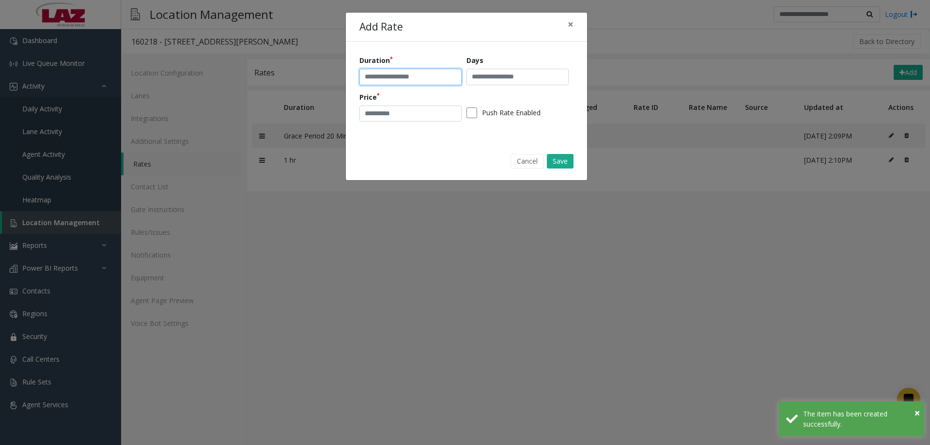
click at [423, 81] on input "text" at bounding box center [411, 77] width 102 height 16
type input "*********"
click at [414, 114] on input "number" at bounding box center [411, 114] width 102 height 16
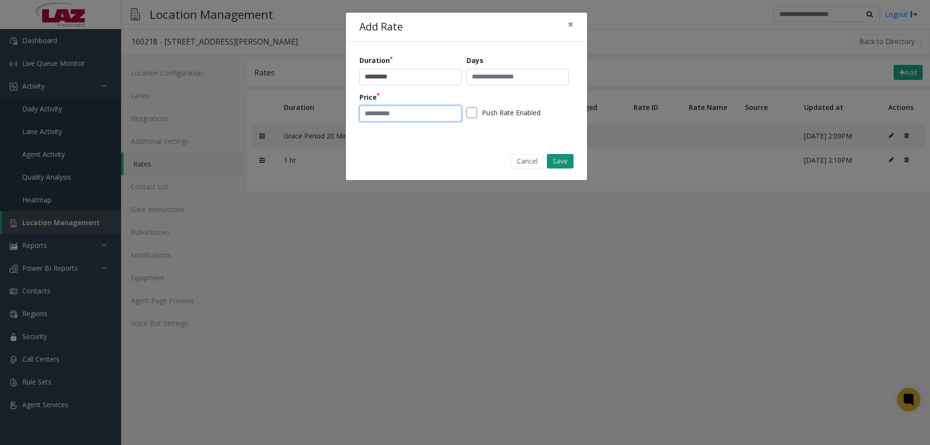
type input "**"
click at [562, 161] on button "Save" at bounding box center [560, 161] width 27 height 15
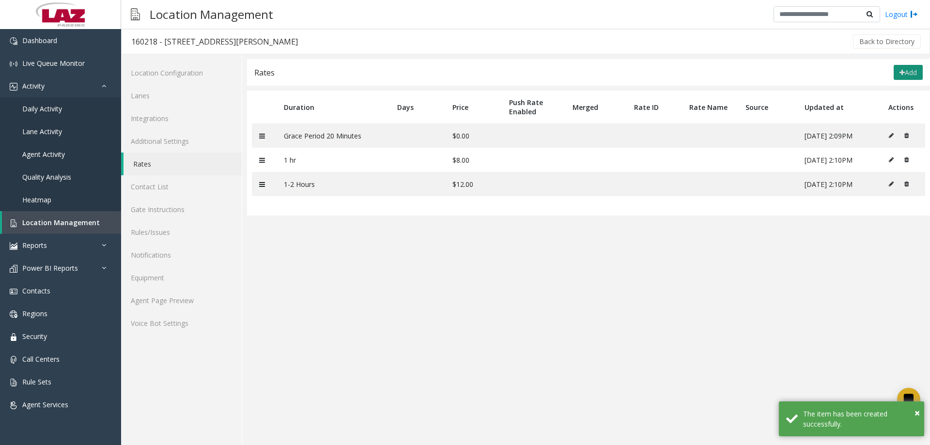
click at [915, 75] on button "Add" at bounding box center [908, 73] width 29 height 16
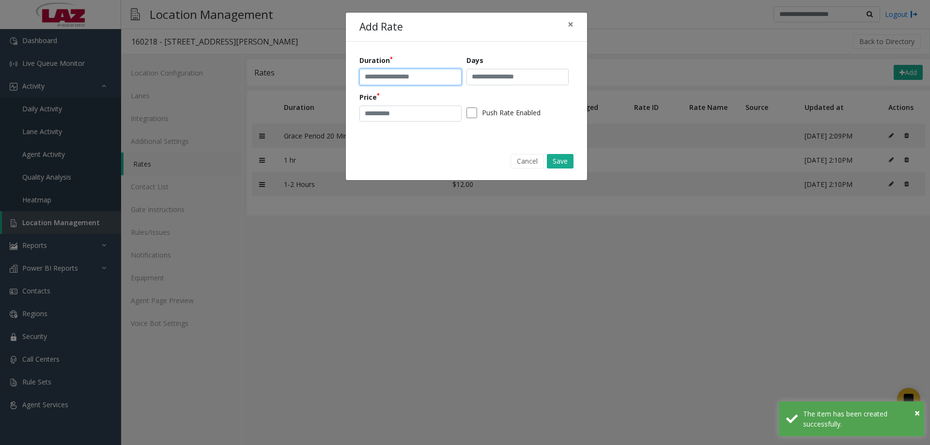
click at [406, 74] on input "text" at bounding box center [411, 77] width 102 height 16
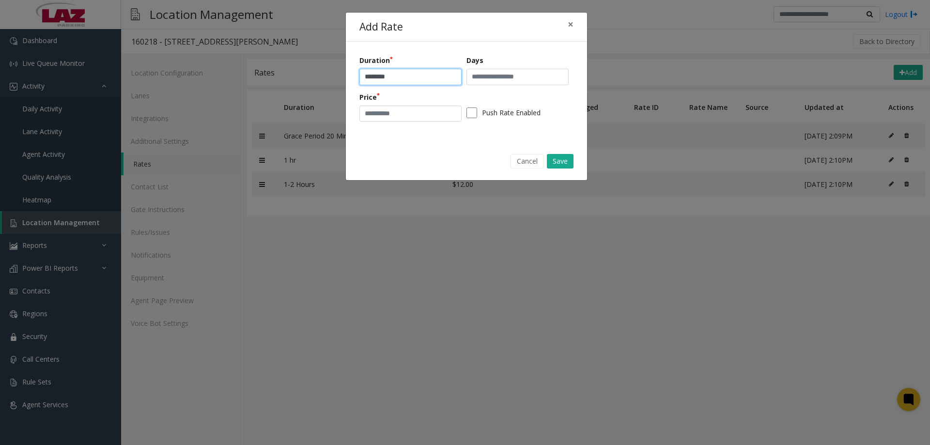
type input "********"
click at [423, 108] on input "number" at bounding box center [411, 114] width 102 height 16
type input "**"
click at [570, 157] on button "Save" at bounding box center [560, 161] width 27 height 15
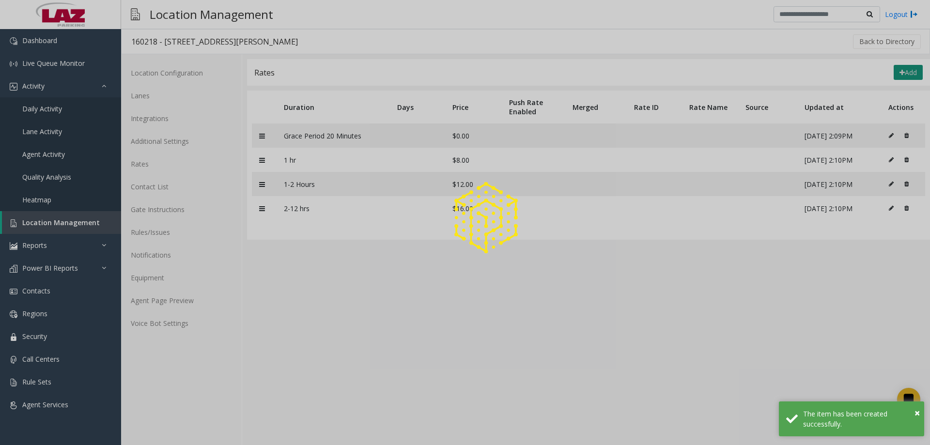
click at [910, 73] on button "Add" at bounding box center [908, 73] width 29 height 16
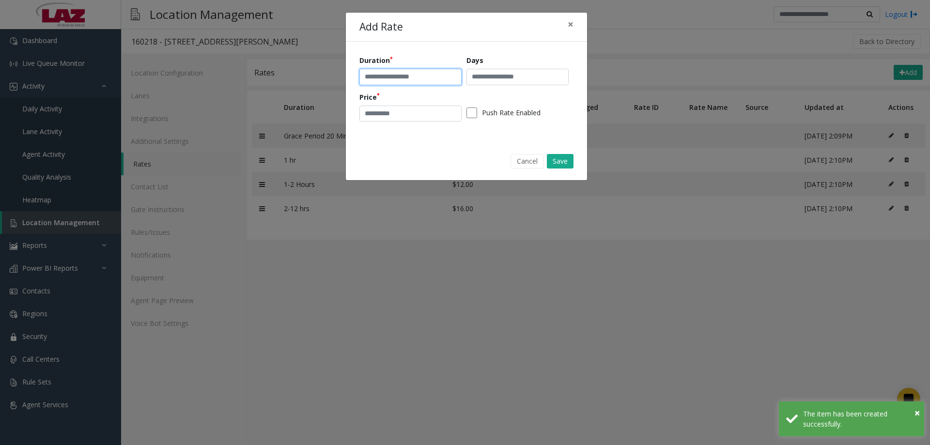
click at [400, 79] on input "text" at bounding box center [411, 77] width 102 height 16
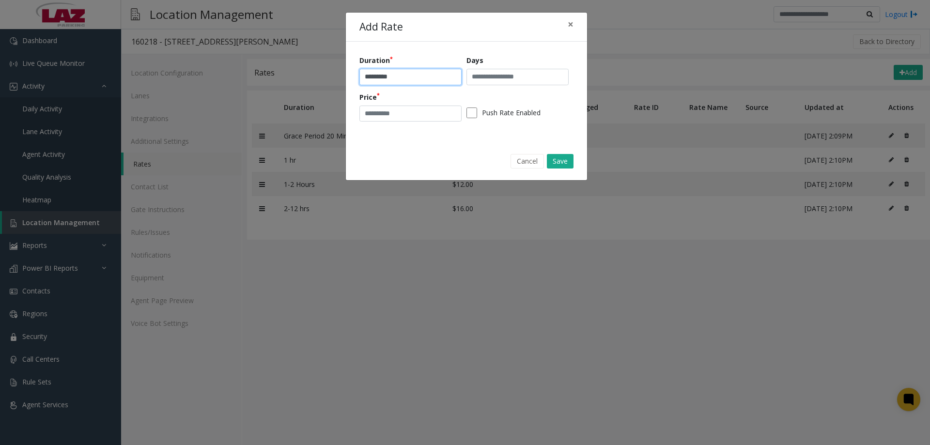
type input "*********"
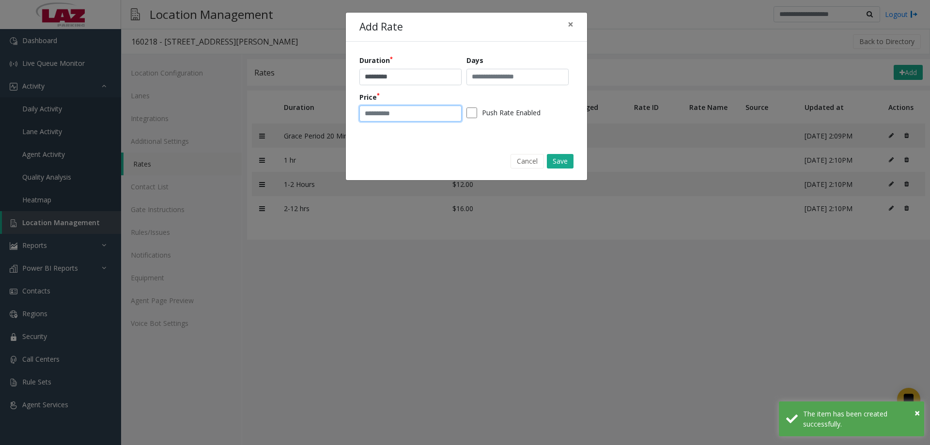
drag, startPoint x: 413, startPoint y: 105, endPoint x: 420, endPoint y: 113, distance: 10.0
click at [420, 113] on input "number" at bounding box center [411, 114] width 102 height 16
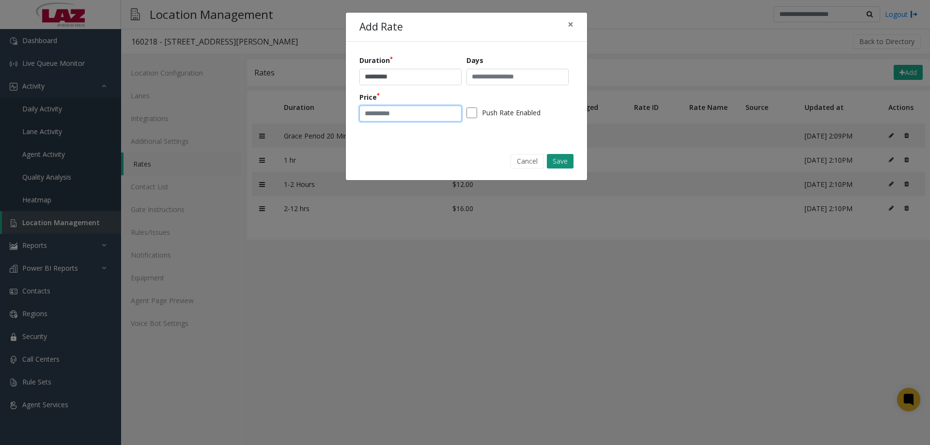
type input "**"
click at [559, 162] on button "Save" at bounding box center [560, 161] width 27 height 15
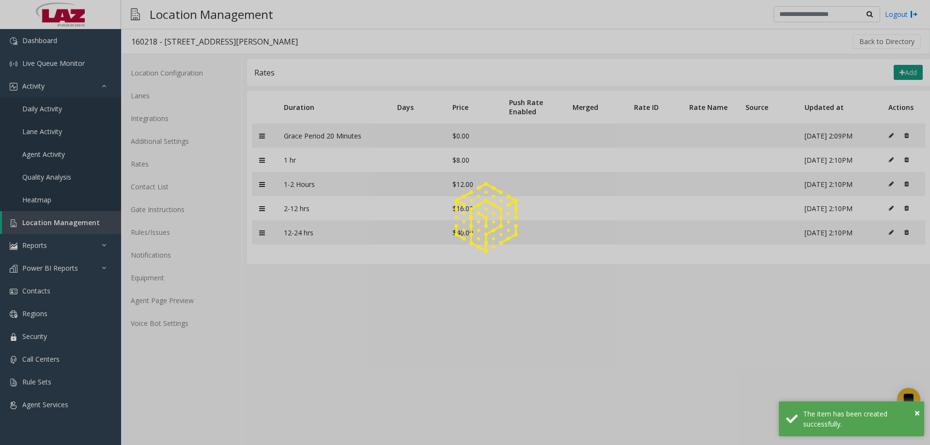
click at [907, 71] on button "Add" at bounding box center [908, 73] width 29 height 16
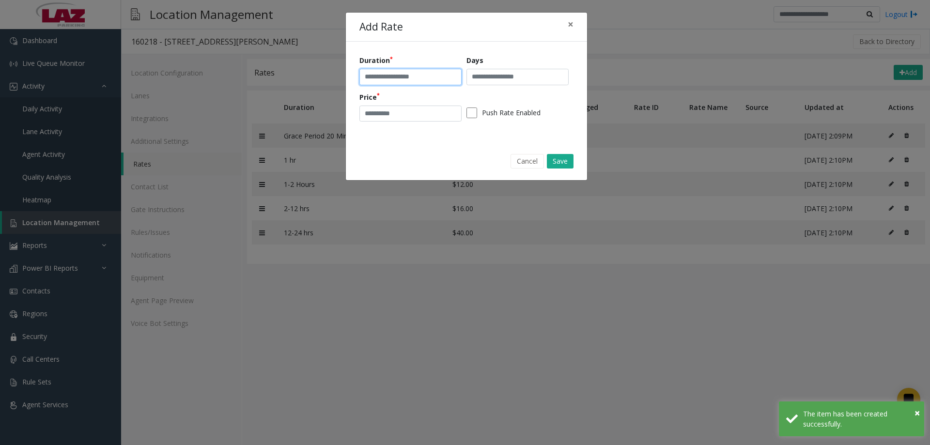
click at [435, 82] on input "text" at bounding box center [411, 77] width 102 height 16
type input "**********"
click at [411, 113] on input "number" at bounding box center [411, 114] width 102 height 16
type input "**"
click at [568, 159] on button "Save" at bounding box center [560, 161] width 27 height 15
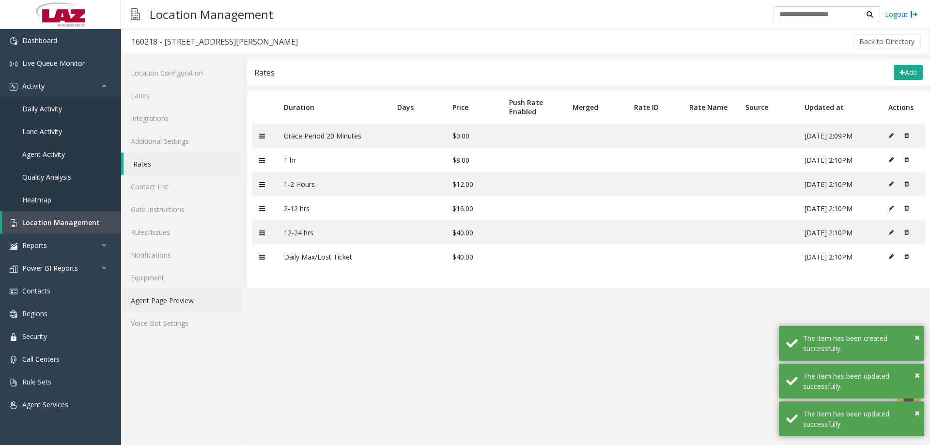
click at [181, 299] on link "Agent Page Preview" at bounding box center [181, 300] width 121 height 23
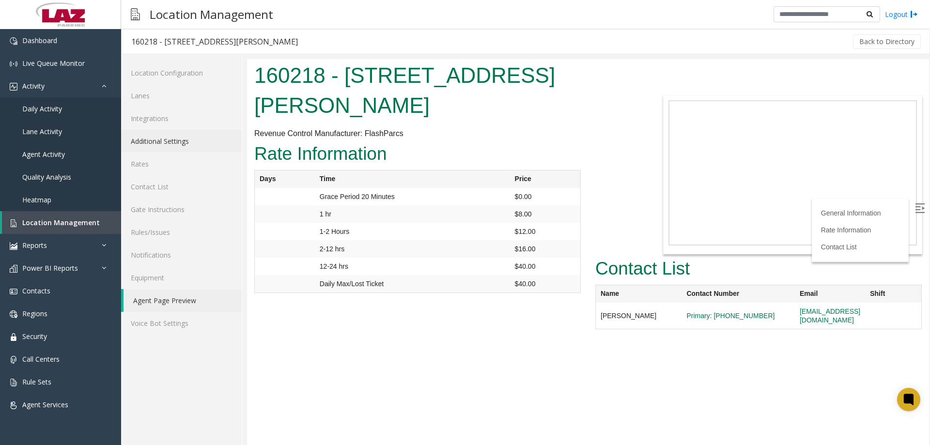
click at [180, 140] on link "Additional Settings" at bounding box center [181, 141] width 121 height 23
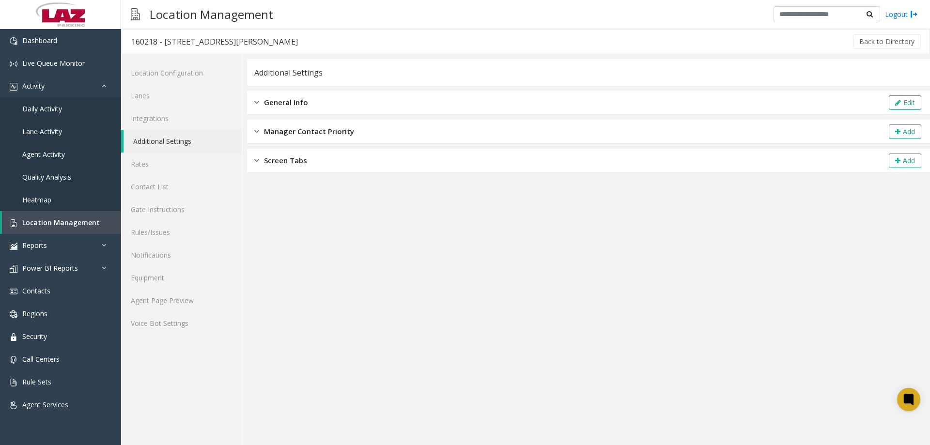
drag, startPoint x: 302, startPoint y: 93, endPoint x: 314, endPoint y: 101, distance: 14.0
click at [303, 93] on div "General Info Edit" at bounding box center [588, 103] width 683 height 24
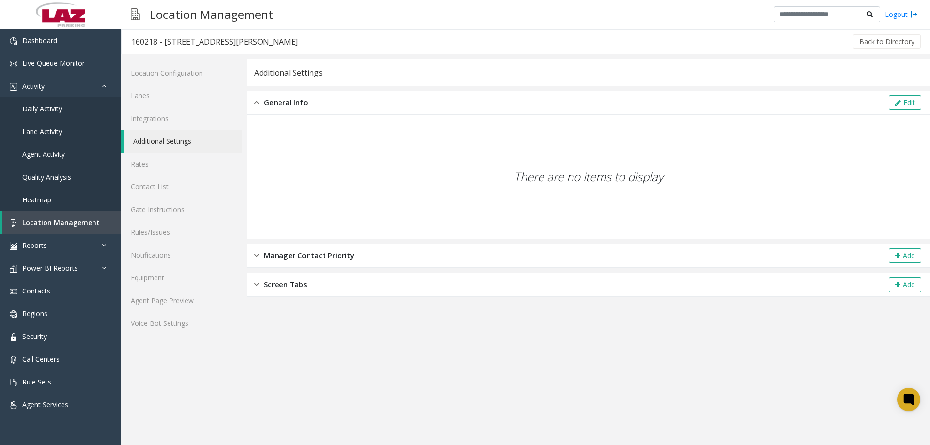
click at [922, 99] on div "Edit" at bounding box center [905, 102] width 35 height 15
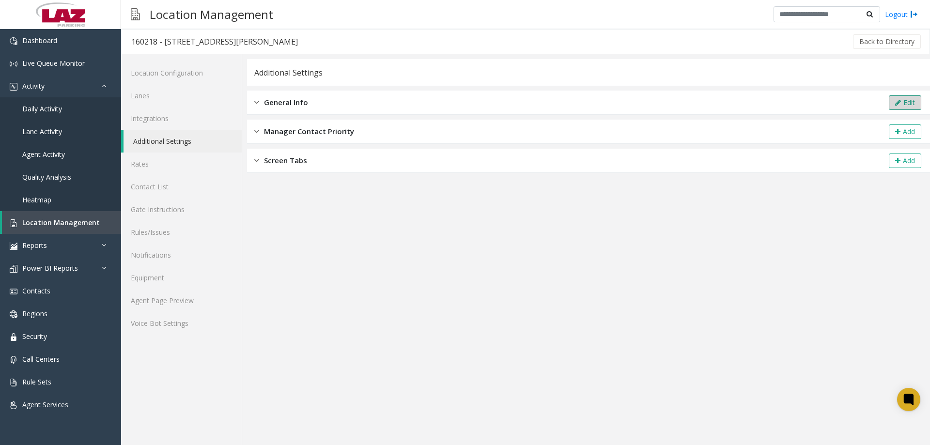
click at [907, 105] on button "Edit" at bounding box center [905, 102] width 32 height 15
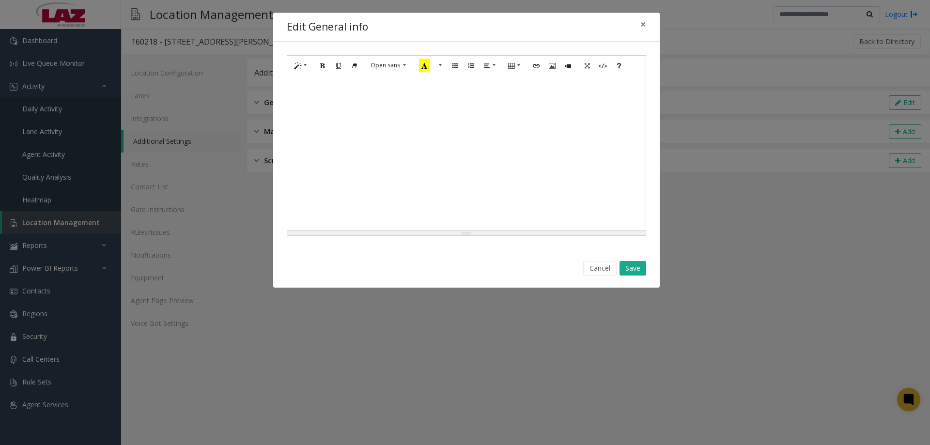
click at [319, 108] on div at bounding box center [466, 153] width 359 height 155
paste div
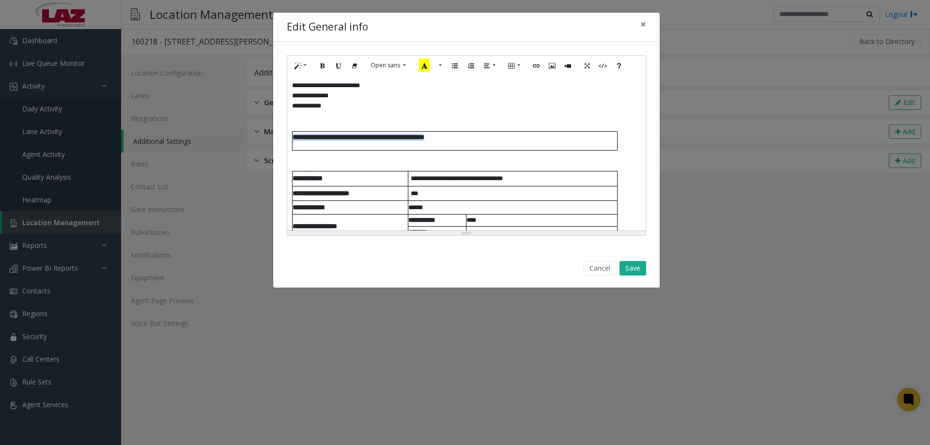
drag, startPoint x: 523, startPoint y: 140, endPoint x: 289, endPoint y: 136, distance: 234.0
click at [289, 136] on div "**********" at bounding box center [466, 153] width 359 height 155
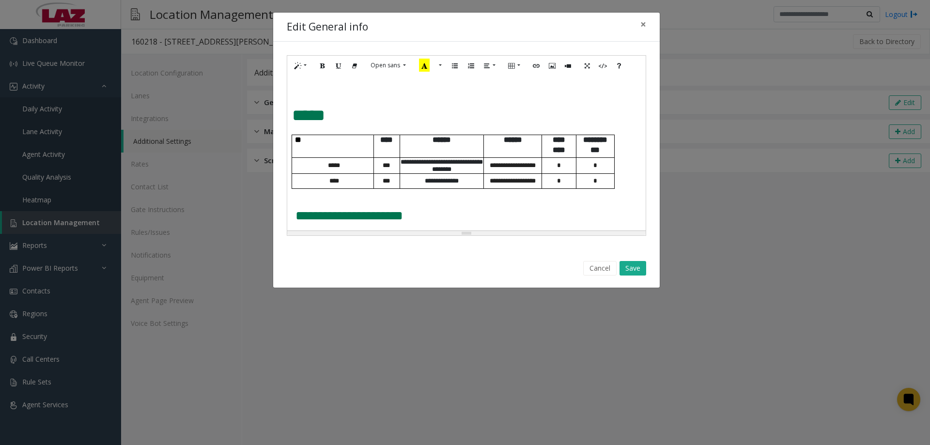
scroll to position [559, 0]
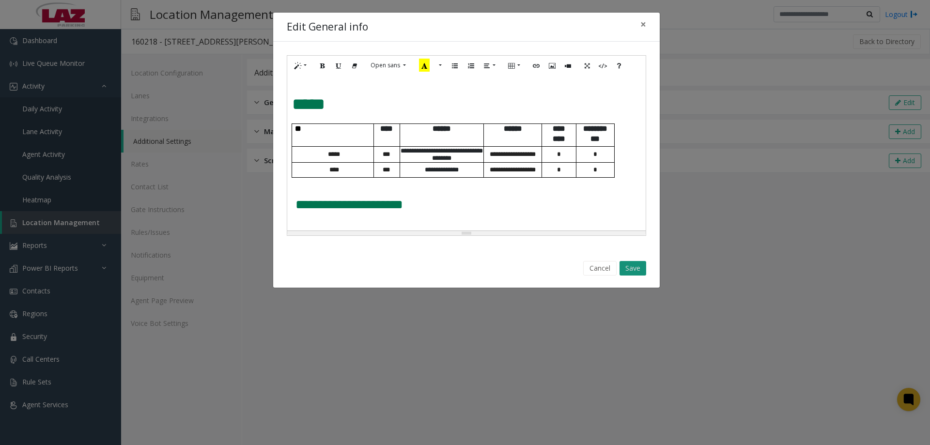
click at [634, 269] on button "Save" at bounding box center [633, 268] width 27 height 15
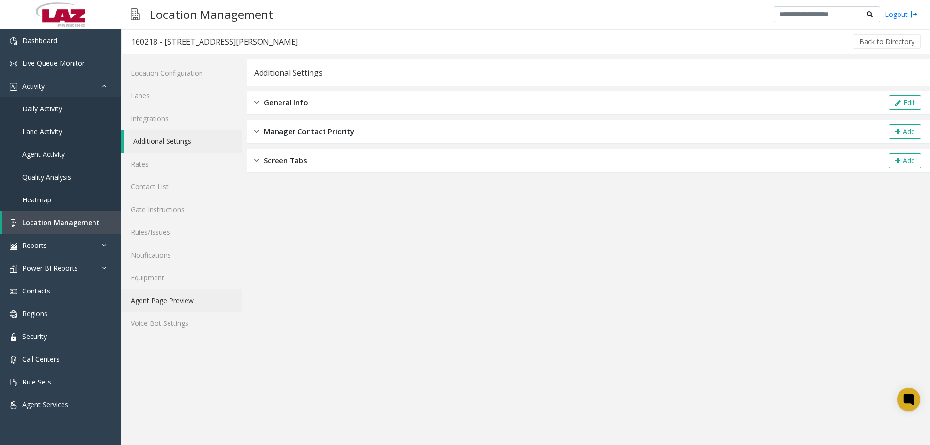
click at [172, 303] on link "Agent Page Preview" at bounding box center [181, 300] width 121 height 23
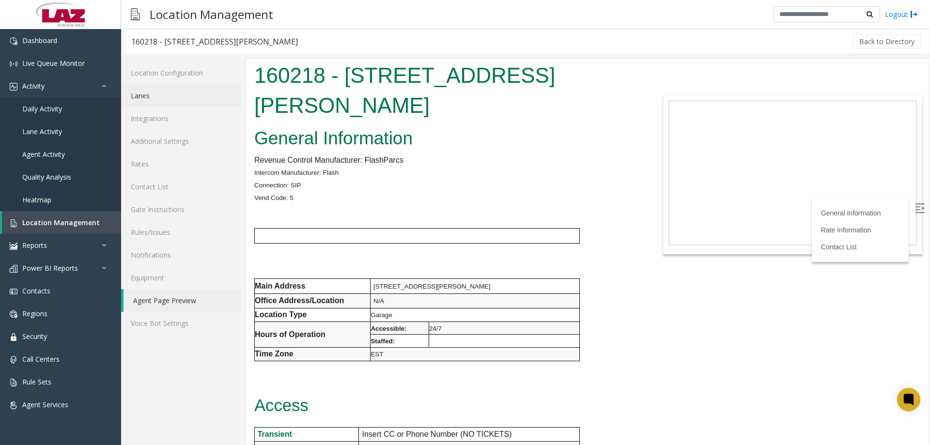
click at [168, 94] on link "Lanes" at bounding box center [181, 95] width 121 height 23
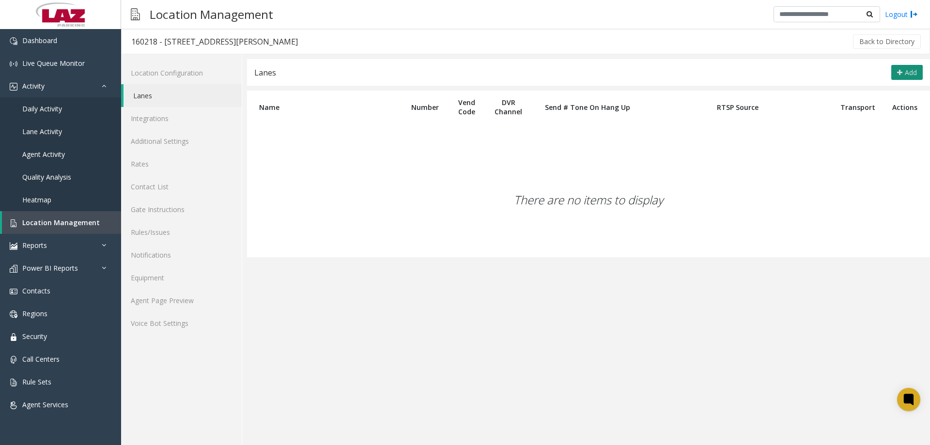
click at [911, 68] on span "Add" at bounding box center [911, 72] width 12 height 9
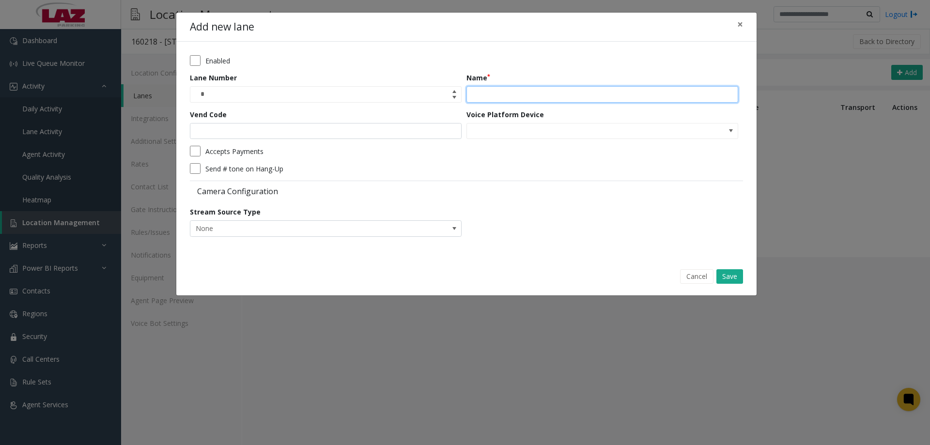
click at [546, 94] on input "Name" at bounding box center [603, 94] width 272 height 16
type input "**********"
click at [728, 277] on button "Save" at bounding box center [730, 276] width 27 height 15
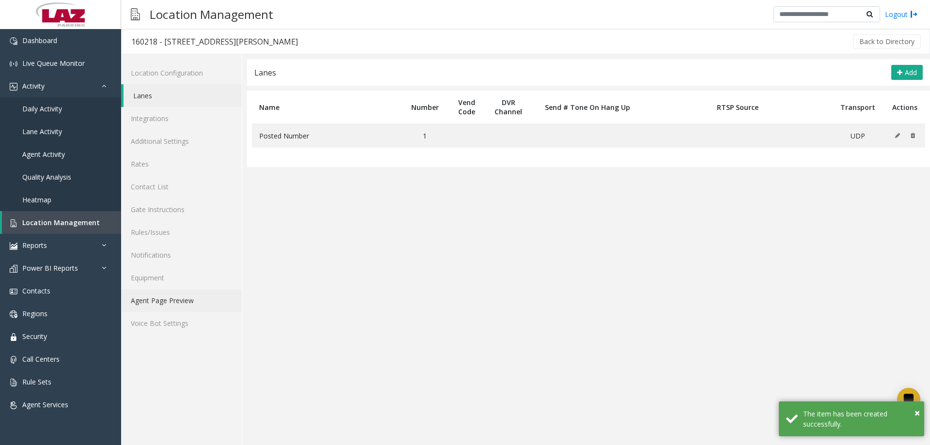
click at [139, 302] on link "Agent Page Preview" at bounding box center [181, 300] width 121 height 23
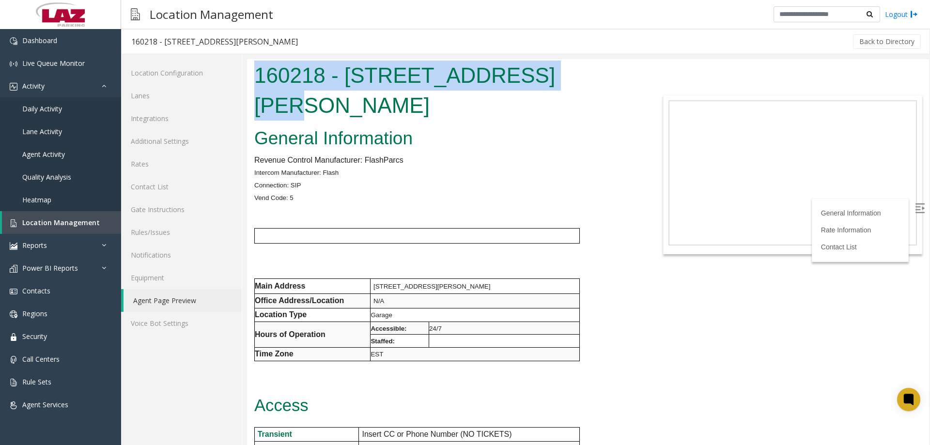
drag, startPoint x: 464, startPoint y: 89, endPoint x: 253, endPoint y: 79, distance: 211.4
click at [253, 79] on div "160218 - [STREET_ADDRESS][PERSON_NAME]" at bounding box center [446, 91] width 398 height 65
drag, startPoint x: 478, startPoint y: 327, endPoint x: 247, endPoint y: 254, distance: 242.3
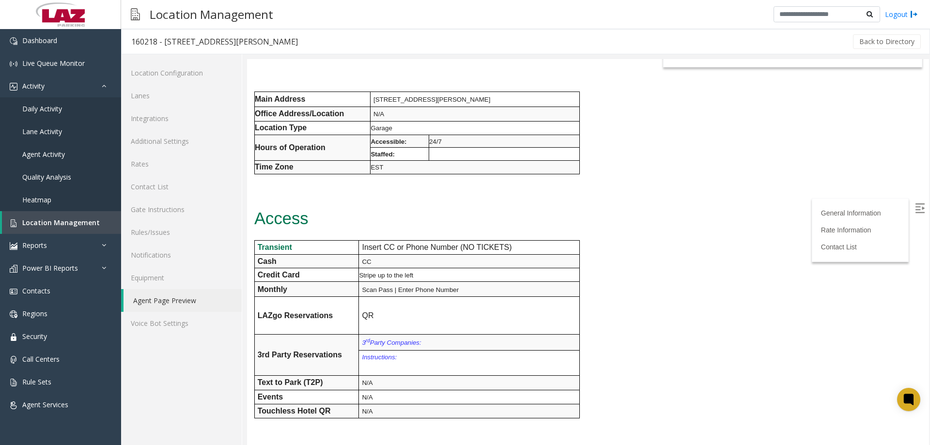
scroll to position [194, 0]
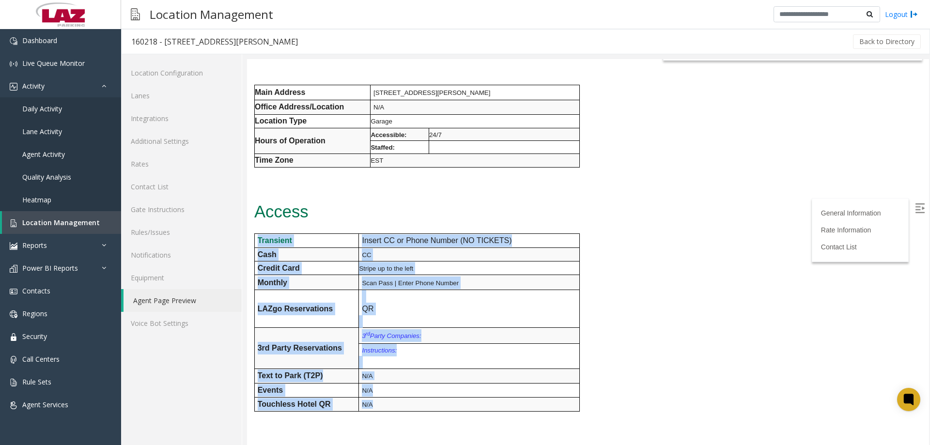
drag, startPoint x: 259, startPoint y: 210, endPoint x: 377, endPoint y: 276, distance: 135.3
click at [393, 378] on tbody "Transient Insert CC or Phone Number (NO TICKETS) Cash CC Credit Card Stripe up …" at bounding box center [416, 322] width 325 height 177
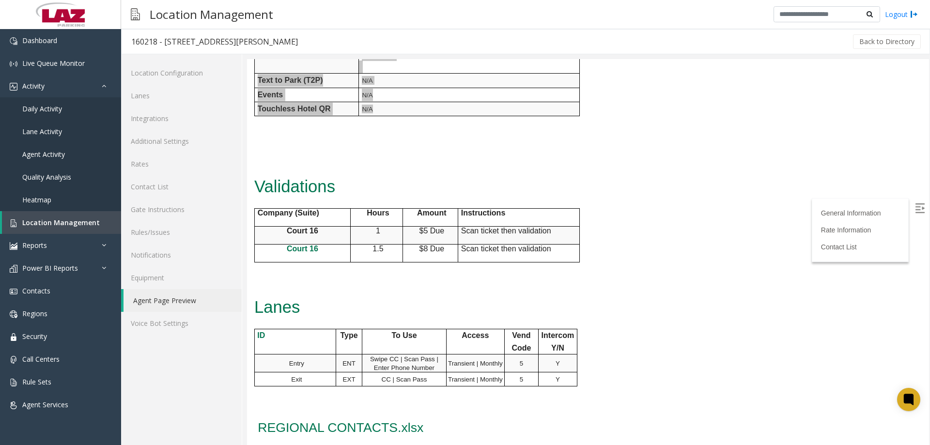
scroll to position [581, 0]
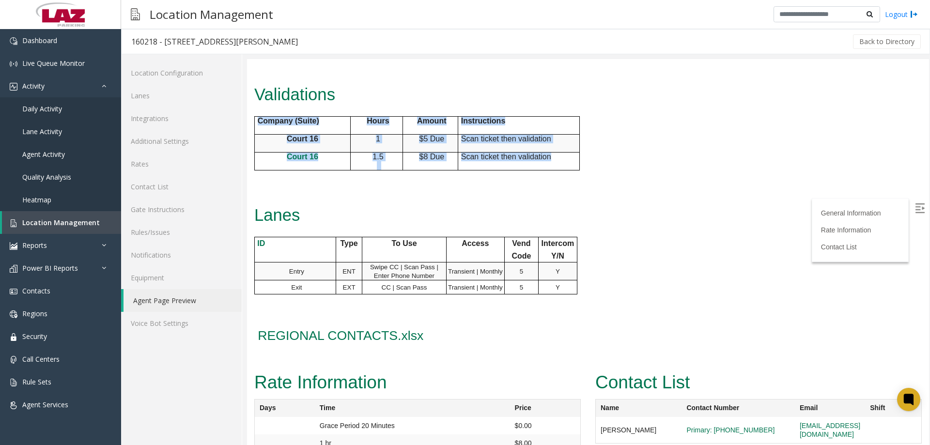
drag, startPoint x: 562, startPoint y: 124, endPoint x: 251, endPoint y: 94, distance: 312.5
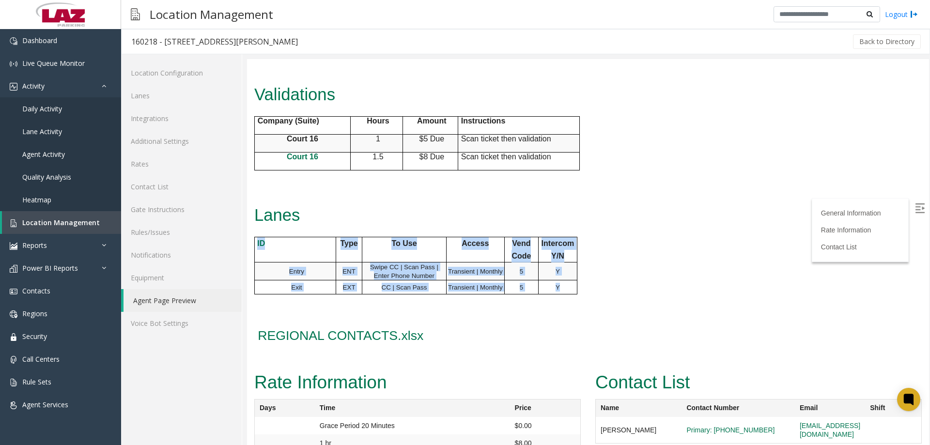
drag, startPoint x: 565, startPoint y: 254, endPoint x: 248, endPoint y: 217, distance: 319.6
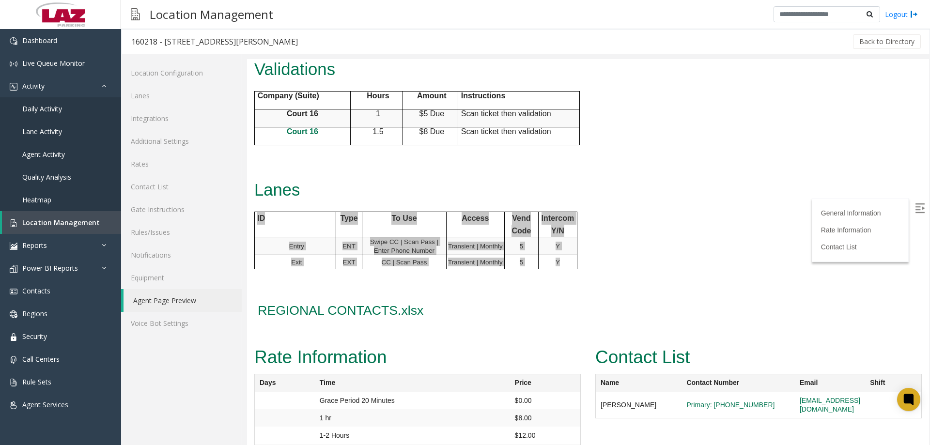
scroll to position [630, 0]
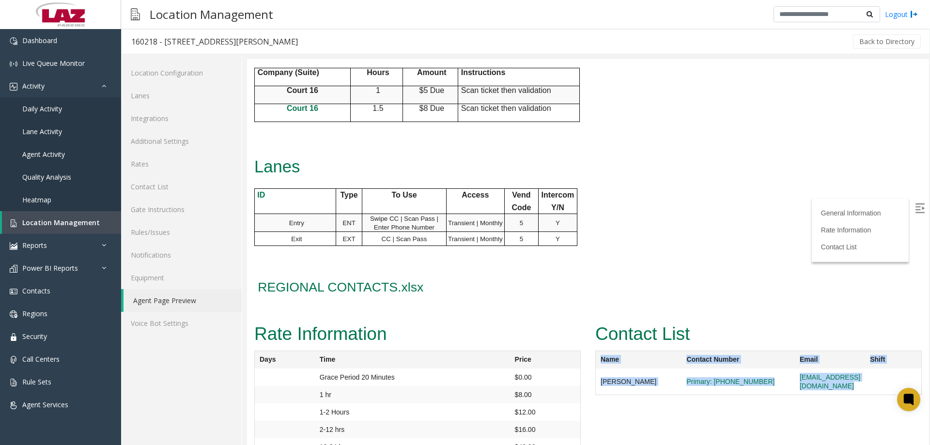
drag, startPoint x: 594, startPoint y: 325, endPoint x: 861, endPoint y: 354, distance: 269.0
click at [861, 354] on table "Name Contact Number Email Shift [PERSON_NAME] Primary: [PHONE_NUMBER] [EMAIL_AD…" at bounding box center [758, 373] width 327 height 45
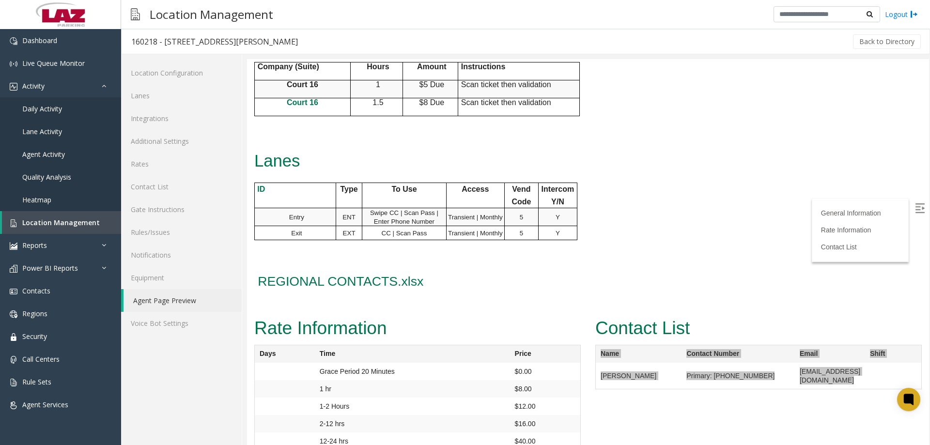
scroll to position [638, 0]
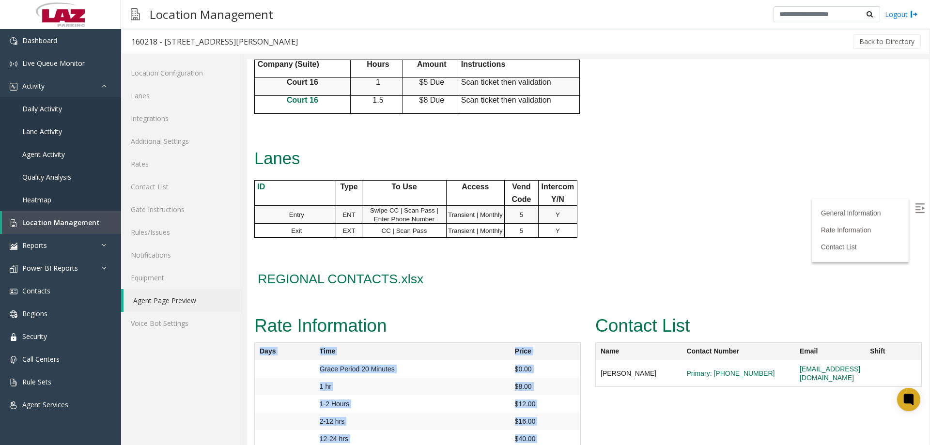
drag, startPoint x: 521, startPoint y: 422, endPoint x: 255, endPoint y: 323, distance: 283.3
click at [255, 343] on table "Days Time Price Grace Period 20 Minutes $0.00 1 hr $8.00 1-2 Hours $12.00 2-12 …" at bounding box center [417, 404] width 327 height 123
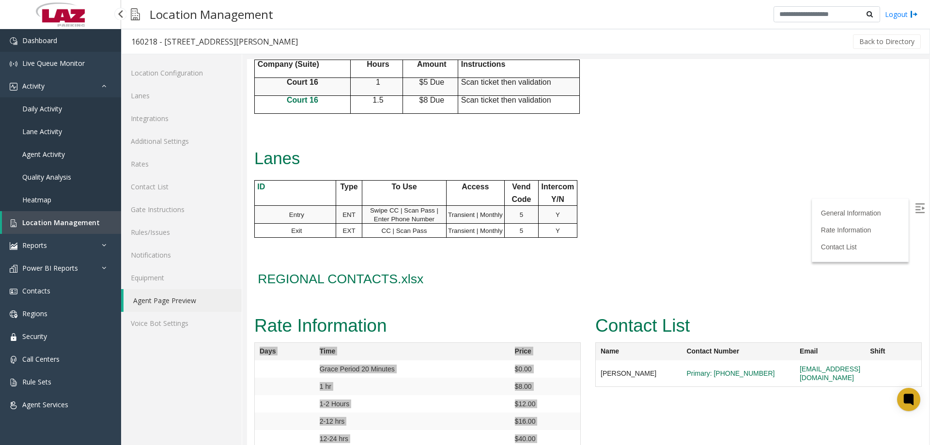
click at [50, 44] on span "Dashboard" at bounding box center [39, 40] width 35 height 9
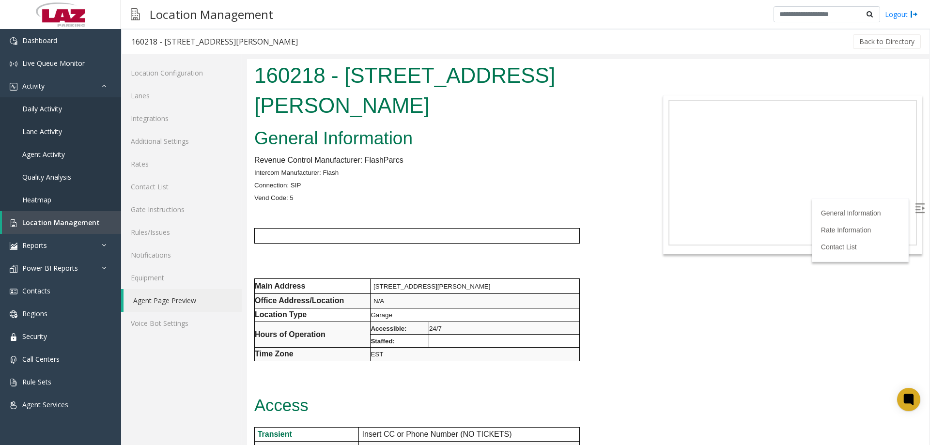
drag, startPoint x: 253, startPoint y: 41, endPoint x: 168, endPoint y: 45, distance: 85.4
drag, startPoint x: 238, startPoint y: 42, endPoint x: 132, endPoint y: 49, distance: 106.8
click at [132, 49] on h3 "160218 - [STREET_ADDRESS][PERSON_NAME]" at bounding box center [215, 42] width 186 height 22
click at [311, 34] on div "Back to Directory" at bounding box center [615, 42] width 615 height 24
click at [33, 47] on link "Dashboard" at bounding box center [60, 40] width 121 height 23
